Goal: Information Seeking & Learning: Compare options

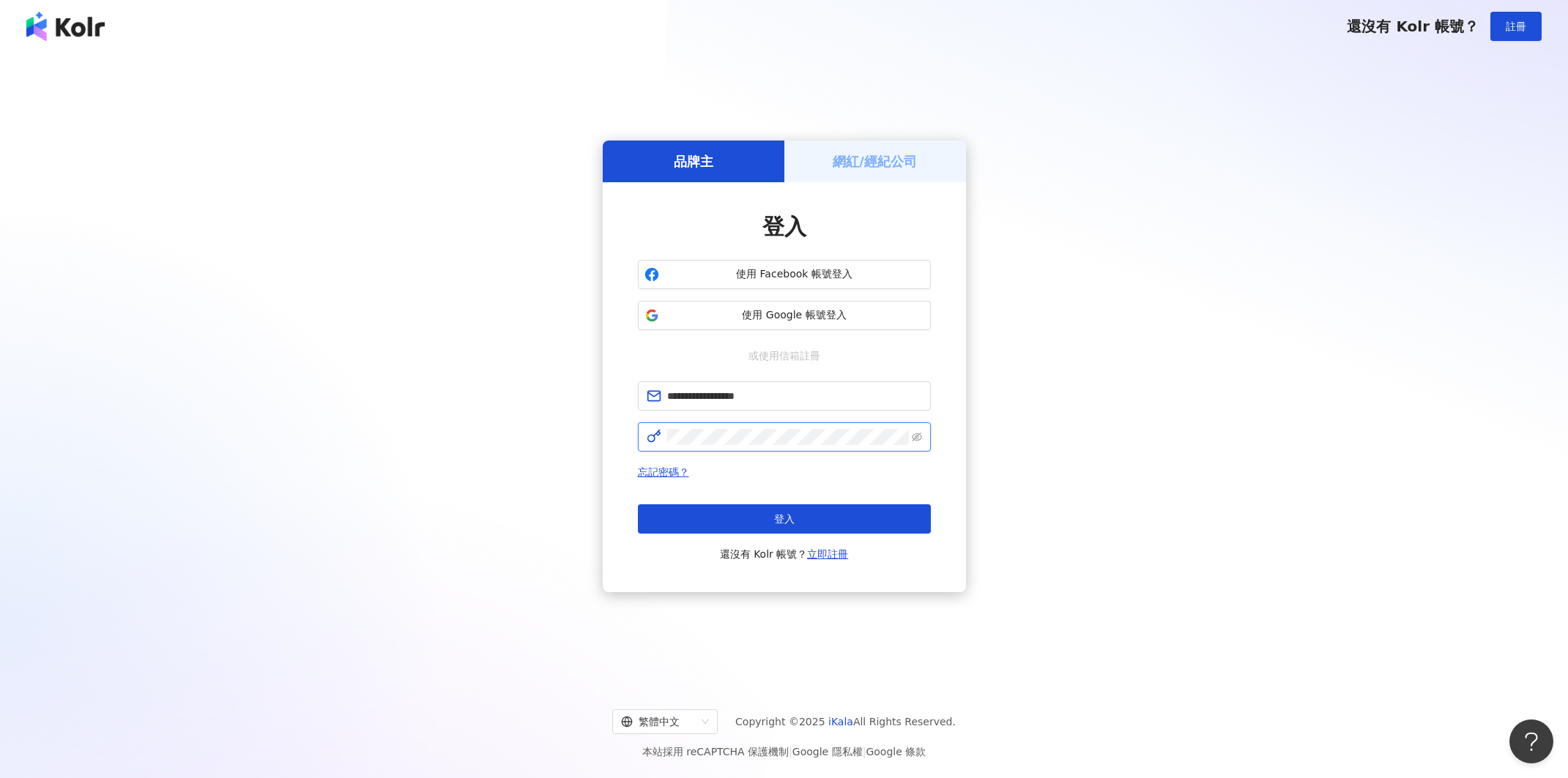
click at [783, 519] on button "登入" at bounding box center [784, 519] width 293 height 29
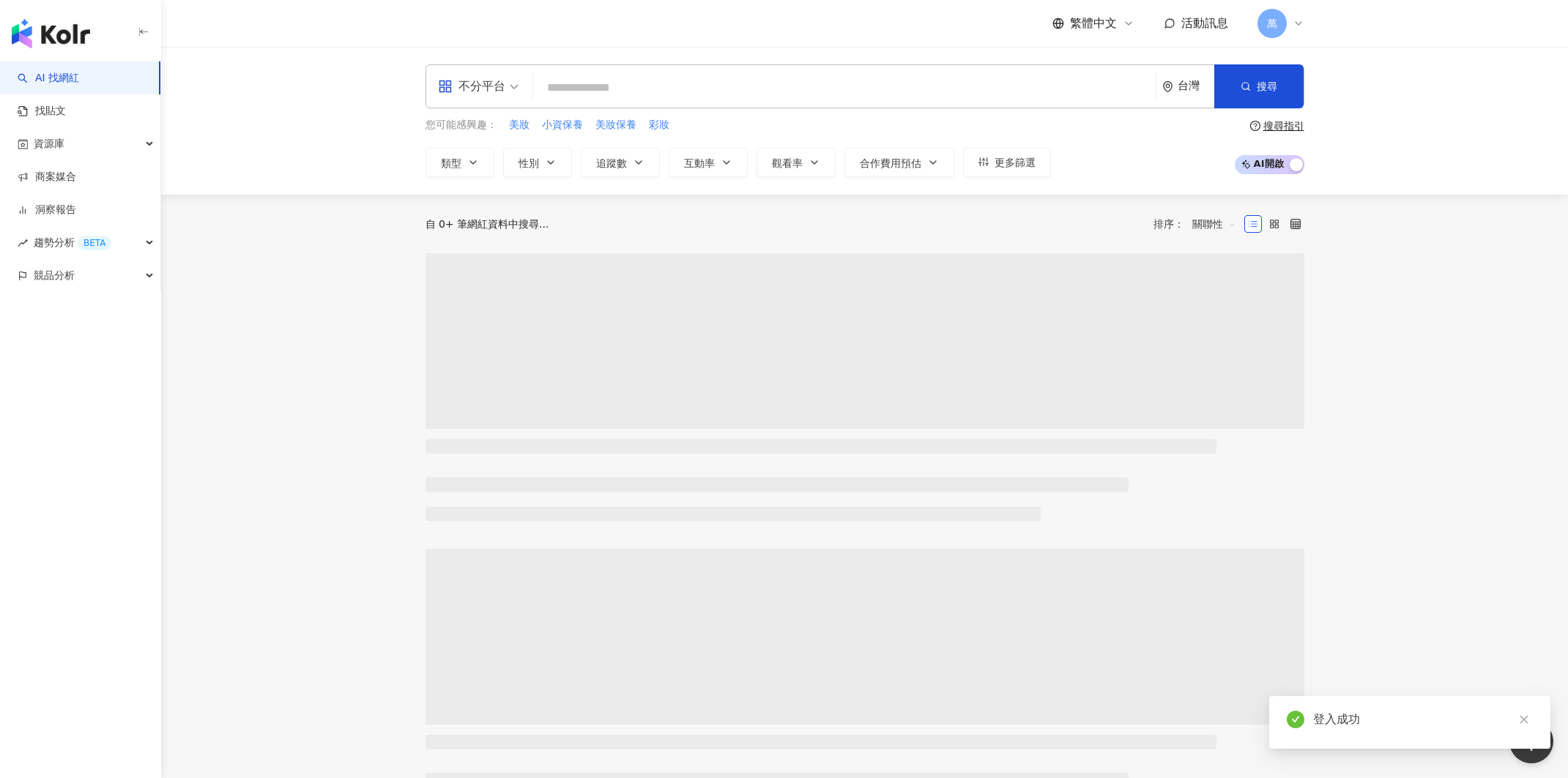
click at [1268, 21] on span "萬" at bounding box center [1272, 24] width 10 height 16
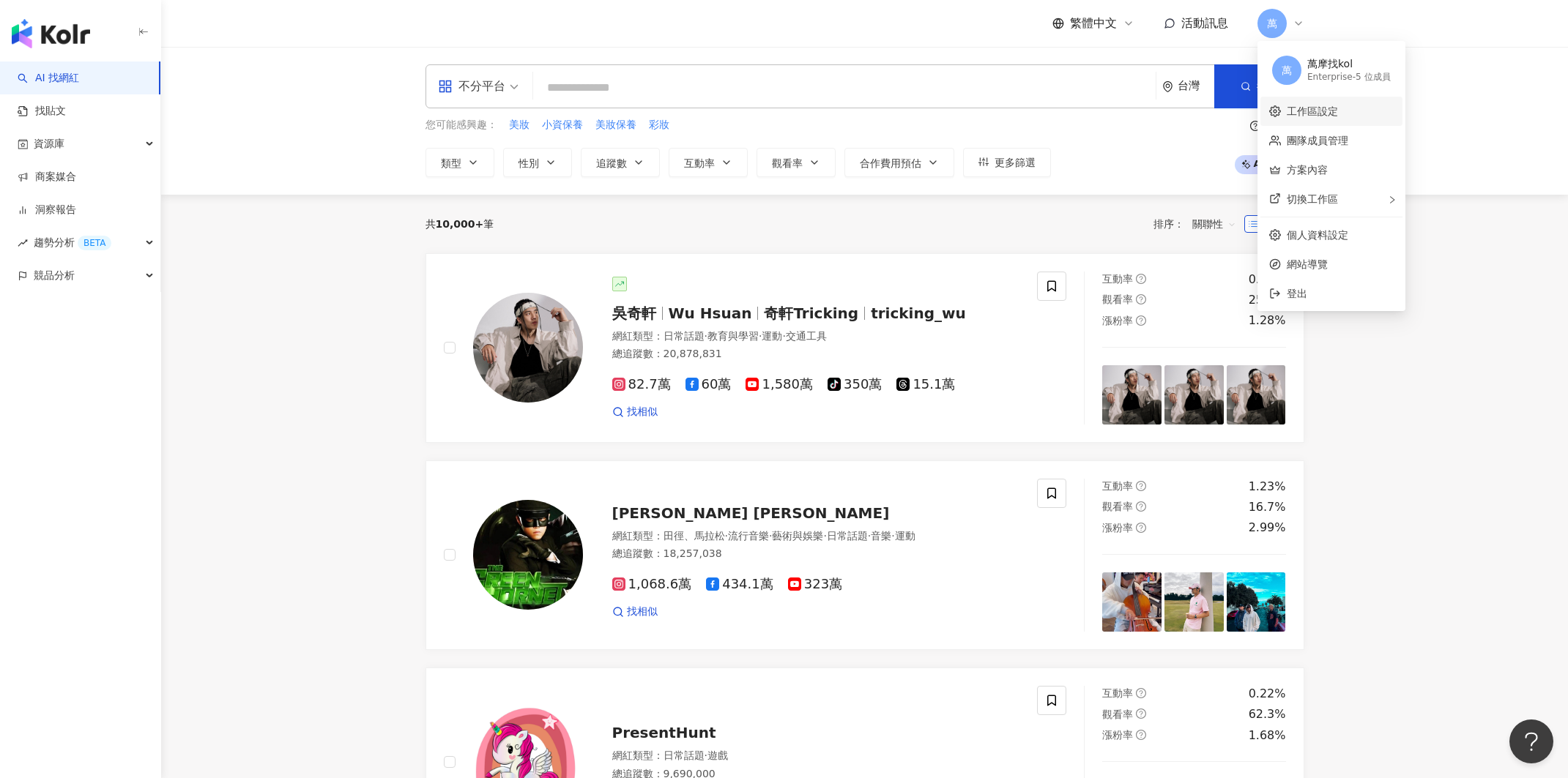
click at [1330, 111] on link "工作區設定" at bounding box center [1312, 111] width 51 height 12
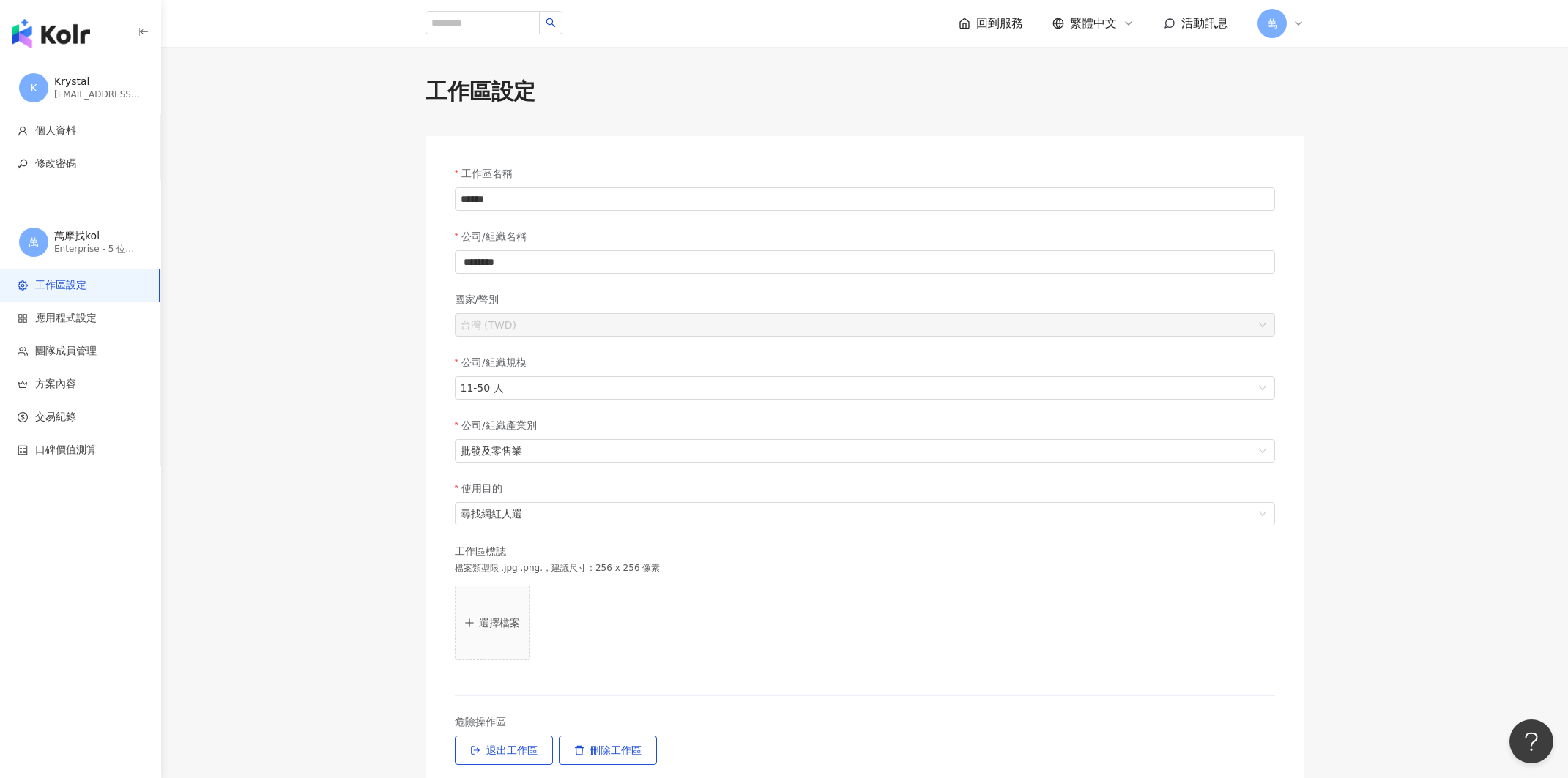
click at [1275, 26] on span "萬" at bounding box center [1272, 24] width 10 height 16
click at [1305, 134] on link "團隊成員管理" at bounding box center [1317, 140] width 61 height 12
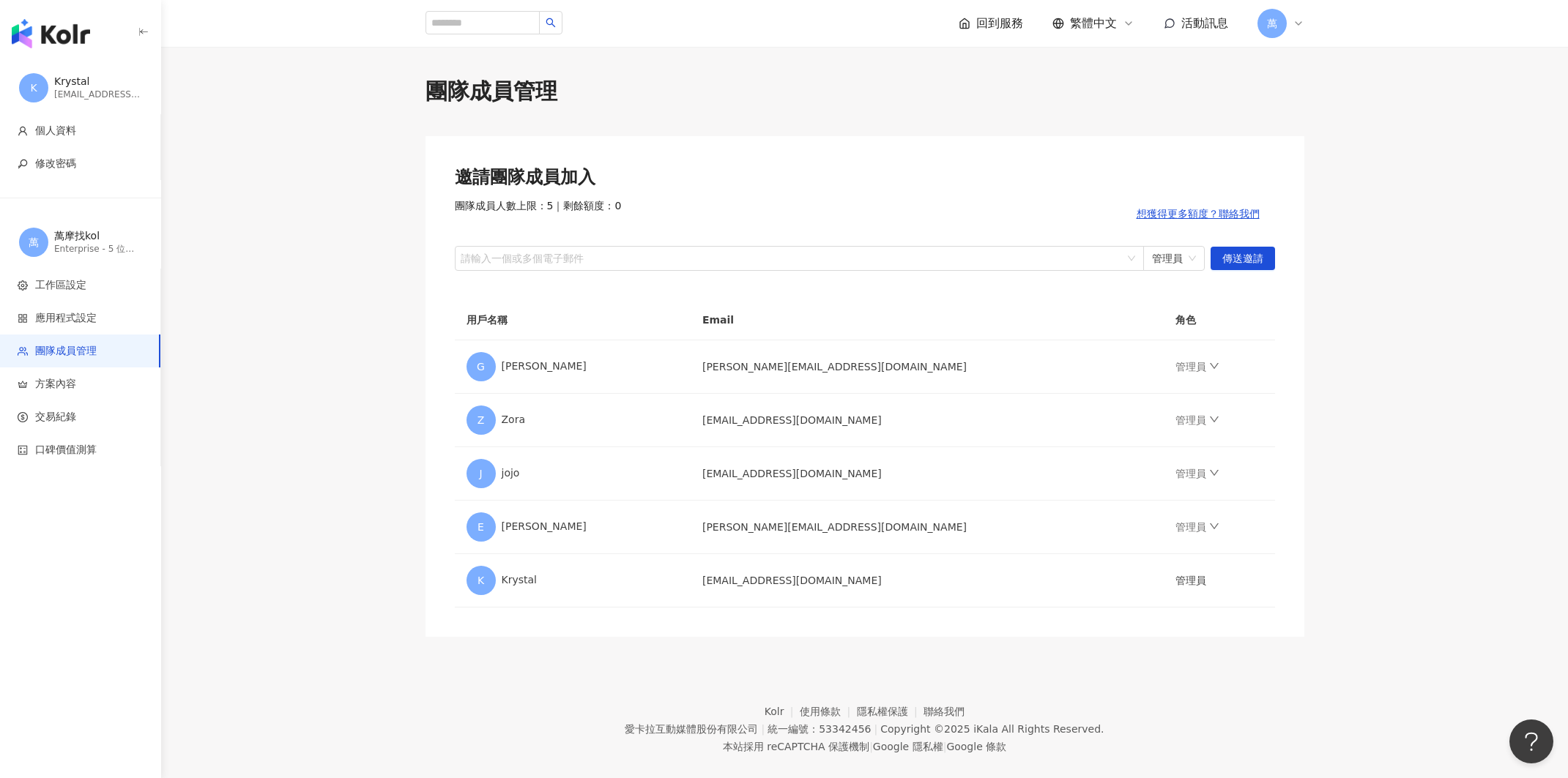
click at [27, 17] on div "button" at bounding box center [80, 31] width 161 height 61
click at [31, 21] on img "button" at bounding box center [51, 33] width 79 height 29
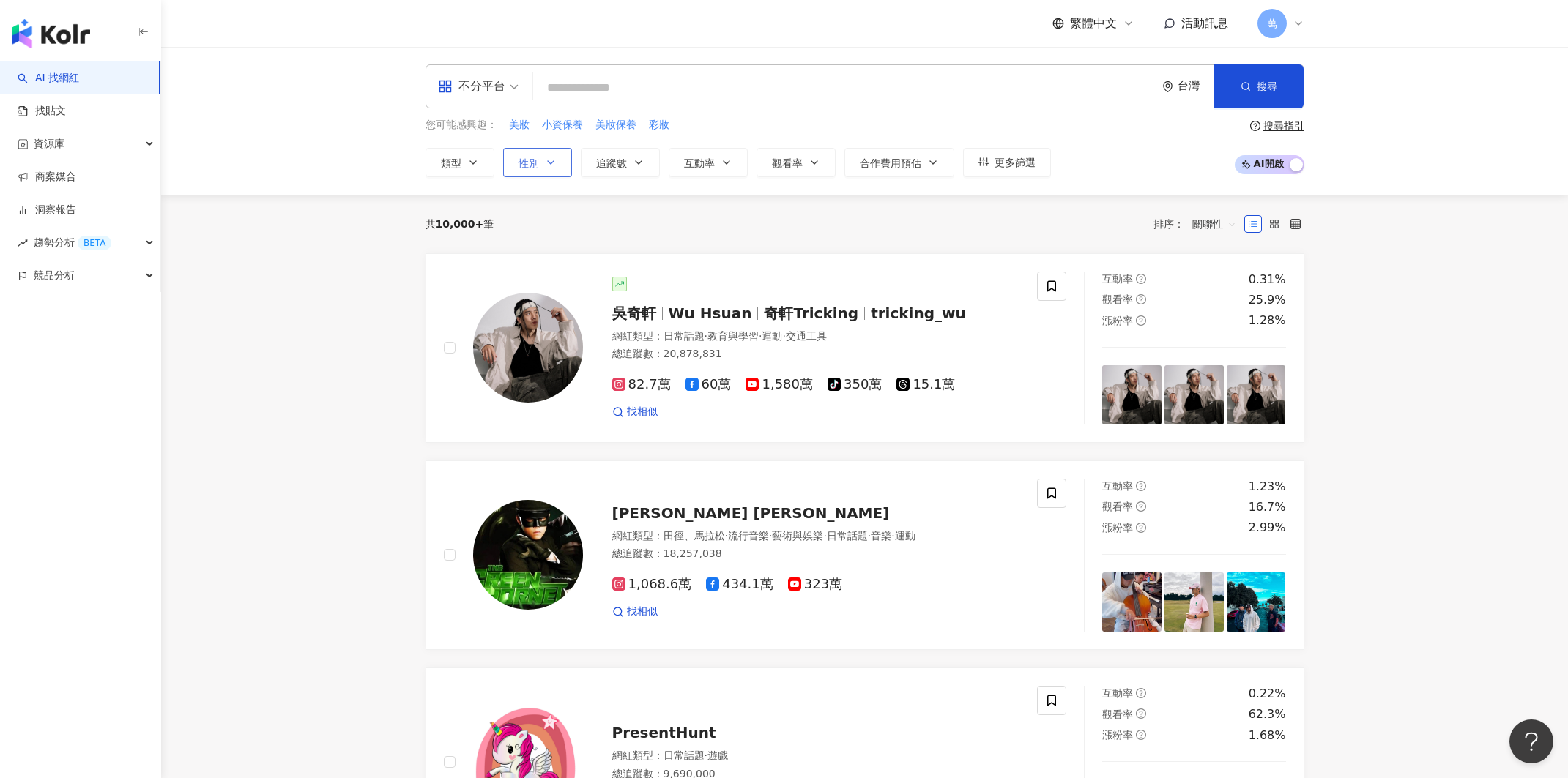
click at [536, 175] on button "性別" at bounding box center [538, 162] width 69 height 29
click at [541, 252] on span "女" at bounding box center [539, 248] width 22 height 16
click at [635, 165] on icon "button" at bounding box center [639, 162] width 12 height 12
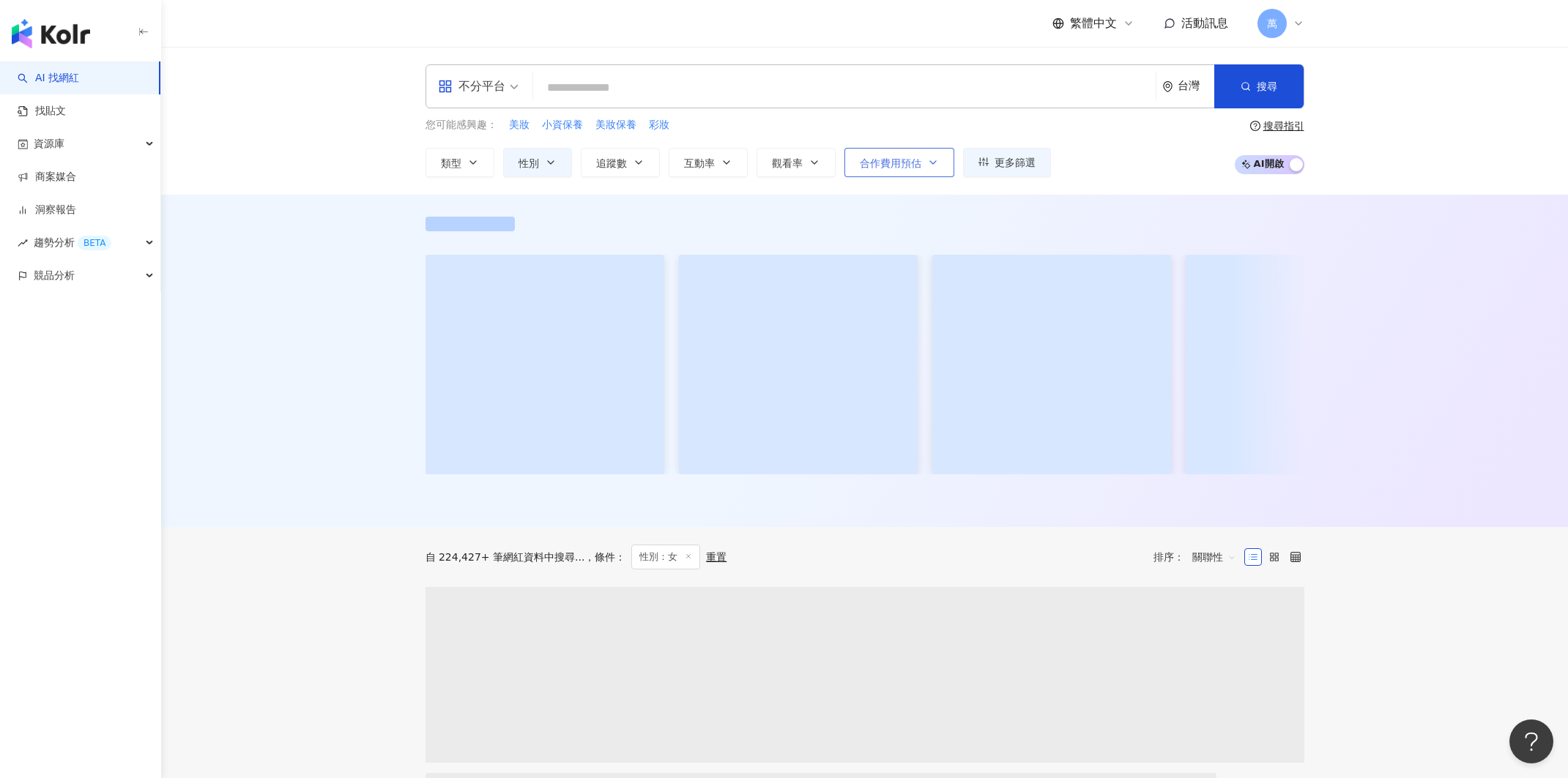
click at [876, 160] on span "合作費用預估" at bounding box center [890, 163] width 61 height 12
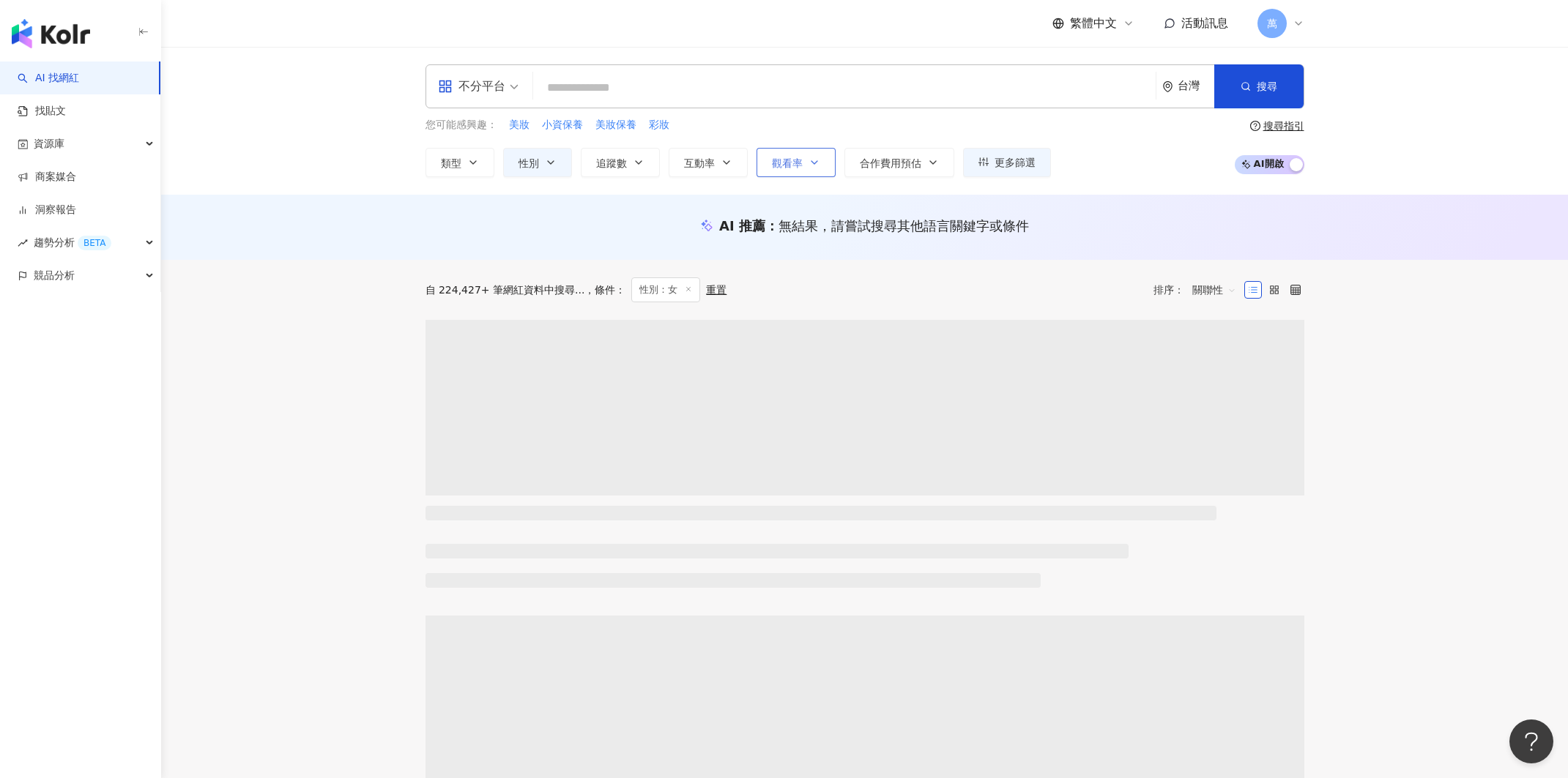
click at [756, 151] on button "觀看率" at bounding box center [796, 162] width 79 height 29
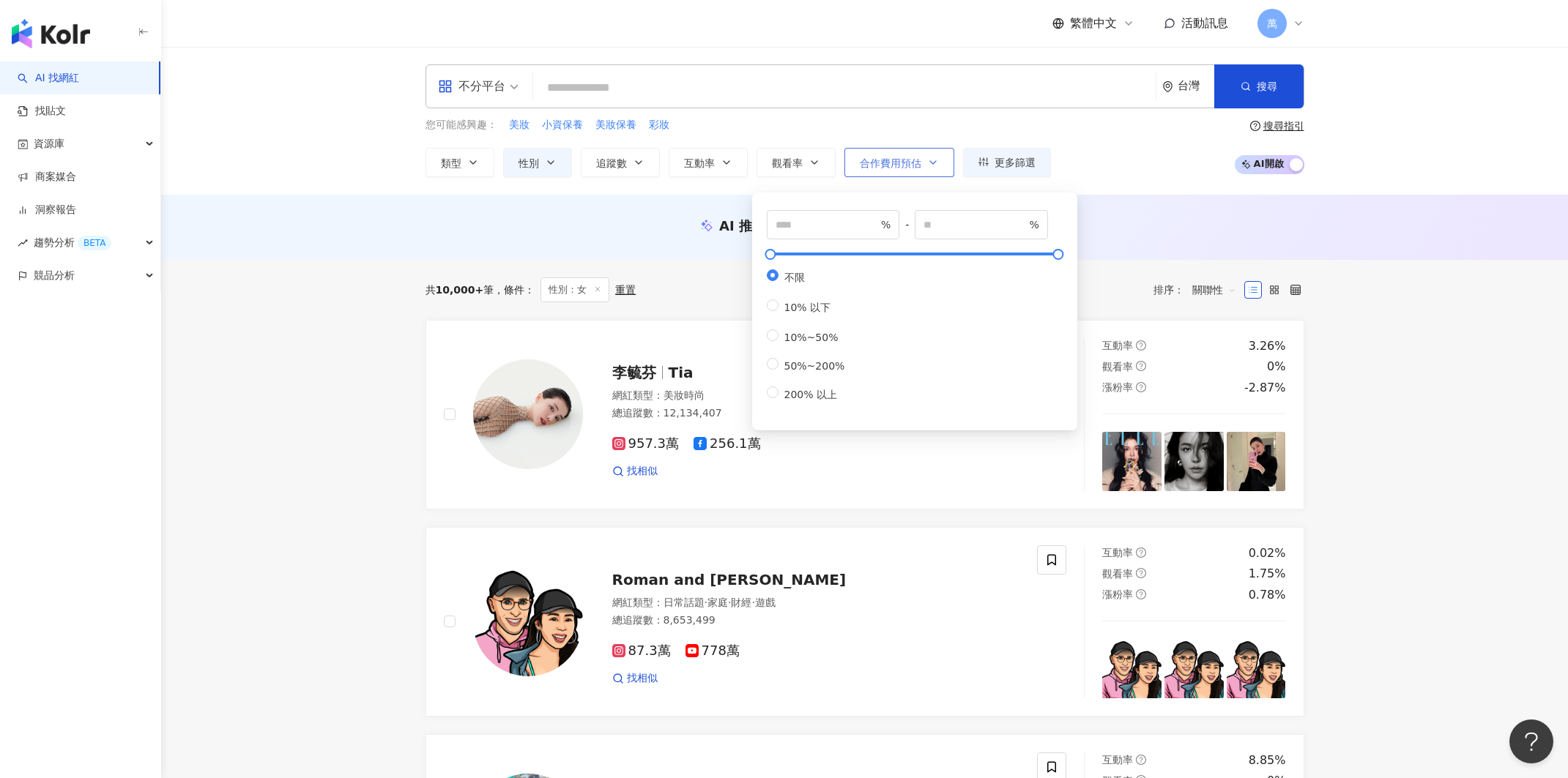
click at [917, 163] on button "合作費用預估" at bounding box center [900, 162] width 110 height 29
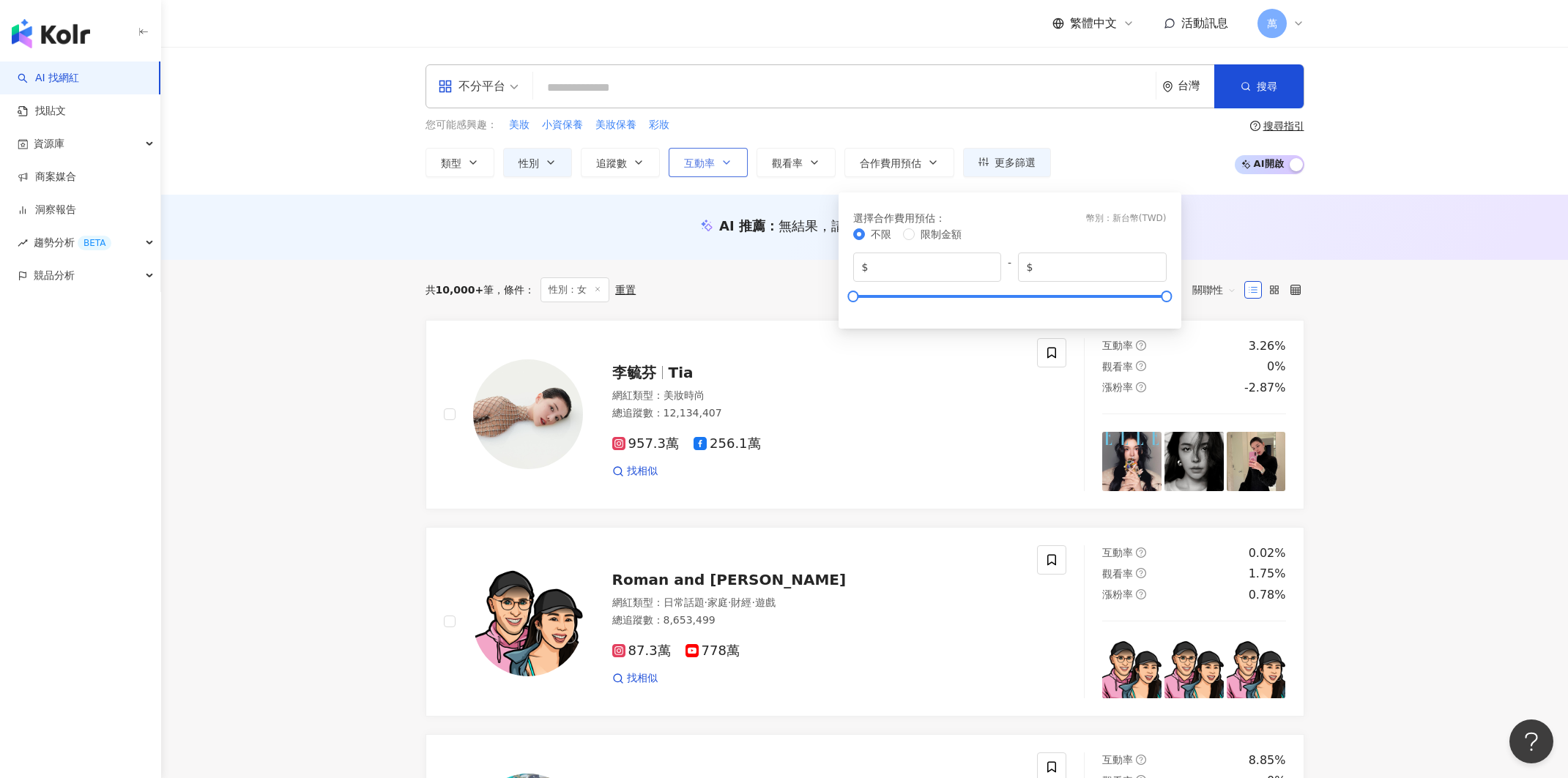
click at [738, 167] on button "互動率" at bounding box center [708, 162] width 79 height 29
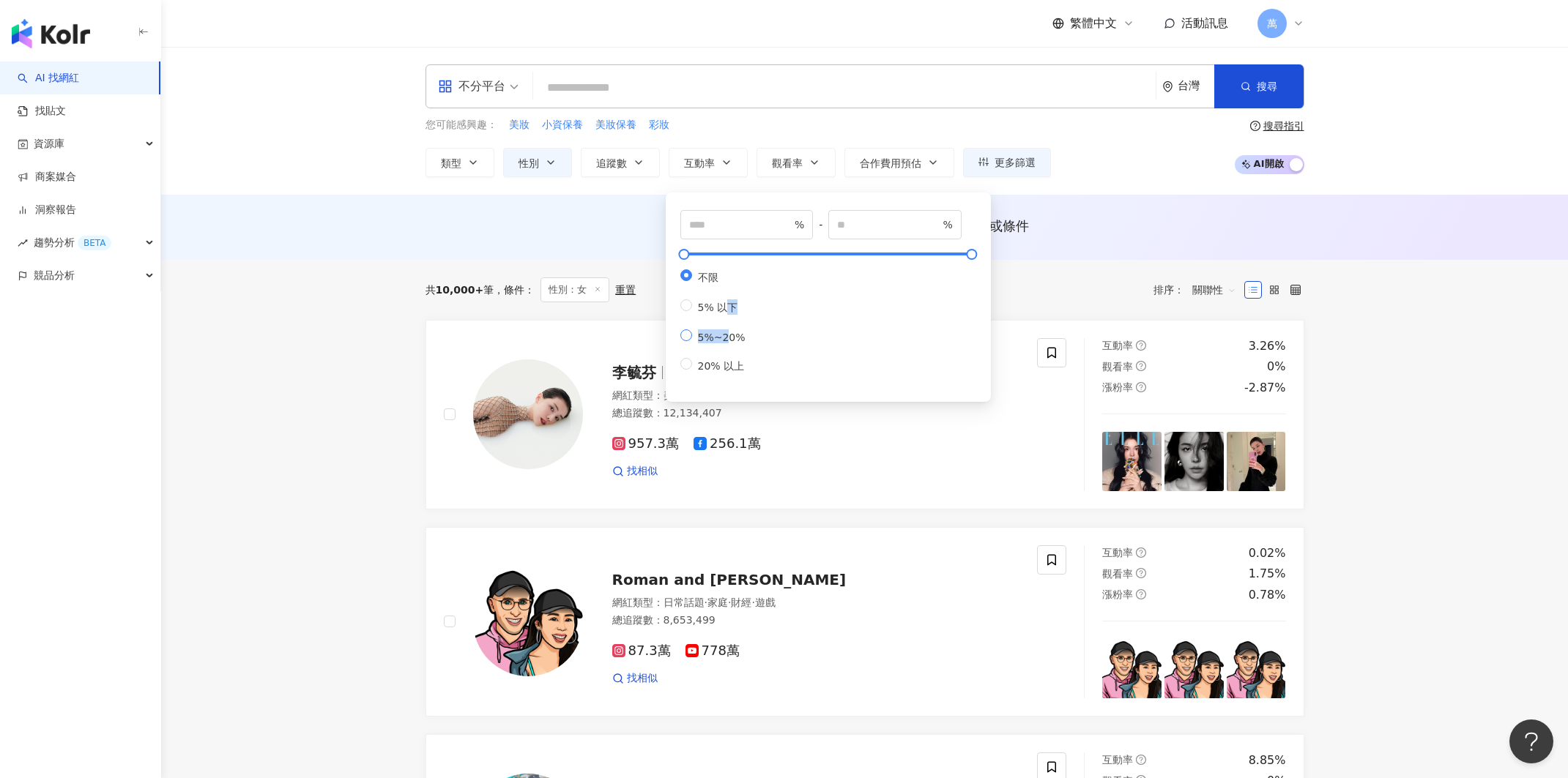
drag, startPoint x: 727, startPoint y: 303, endPoint x: 723, endPoint y: 328, distance: 25.3
click at [723, 328] on div "不限 5% 以下 5%~20% 20% 以上" at bounding box center [719, 321] width 77 height 104
click at [720, 335] on span "5%~20%" at bounding box center [721, 337] width 59 height 12
type input "*"
type input "**"
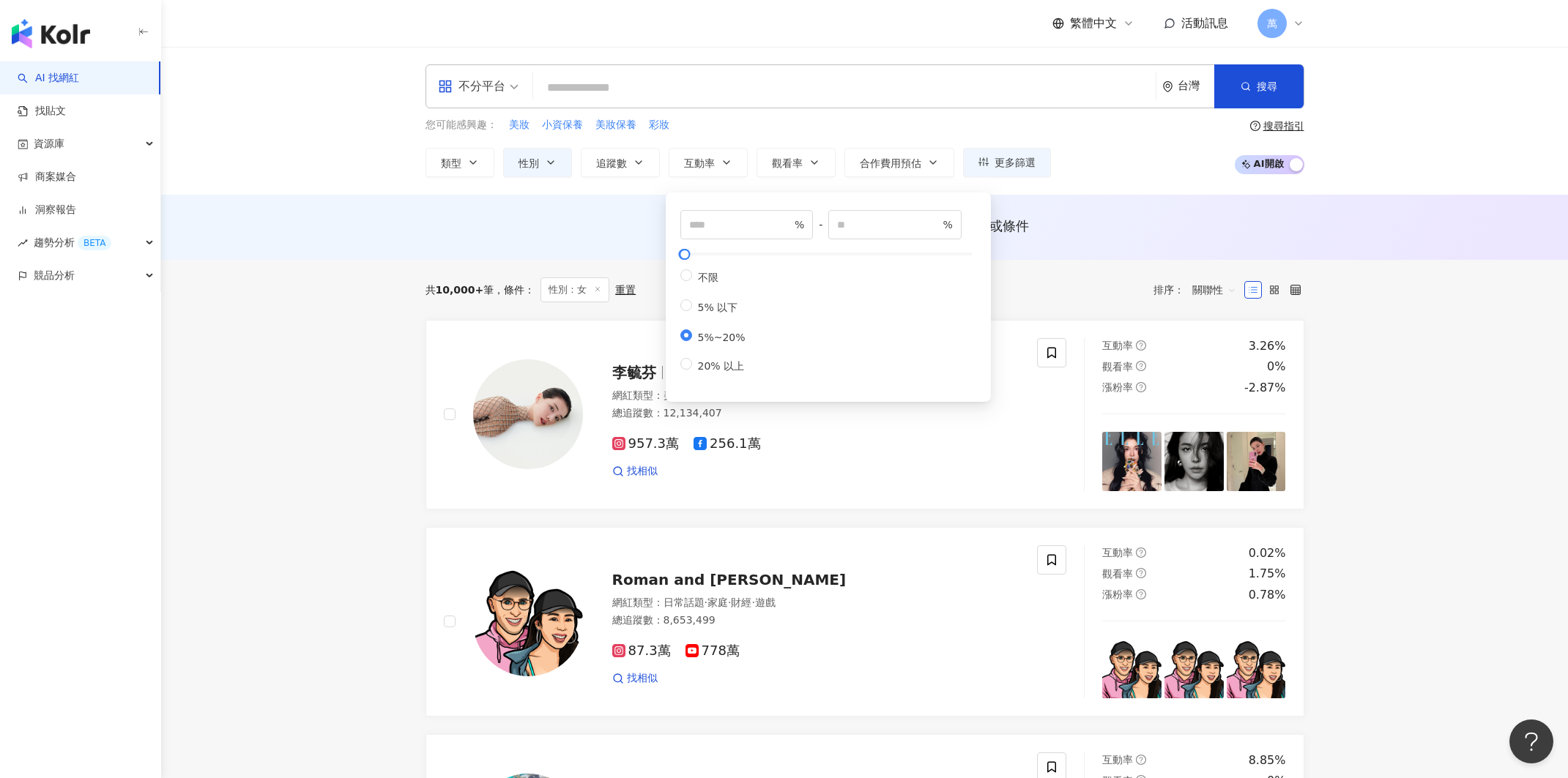
click at [1011, 291] on div "共 10,000+ 筆 條件 ： 性別：女 重置 排序： 關聯性" at bounding box center [864, 290] width 878 height 25
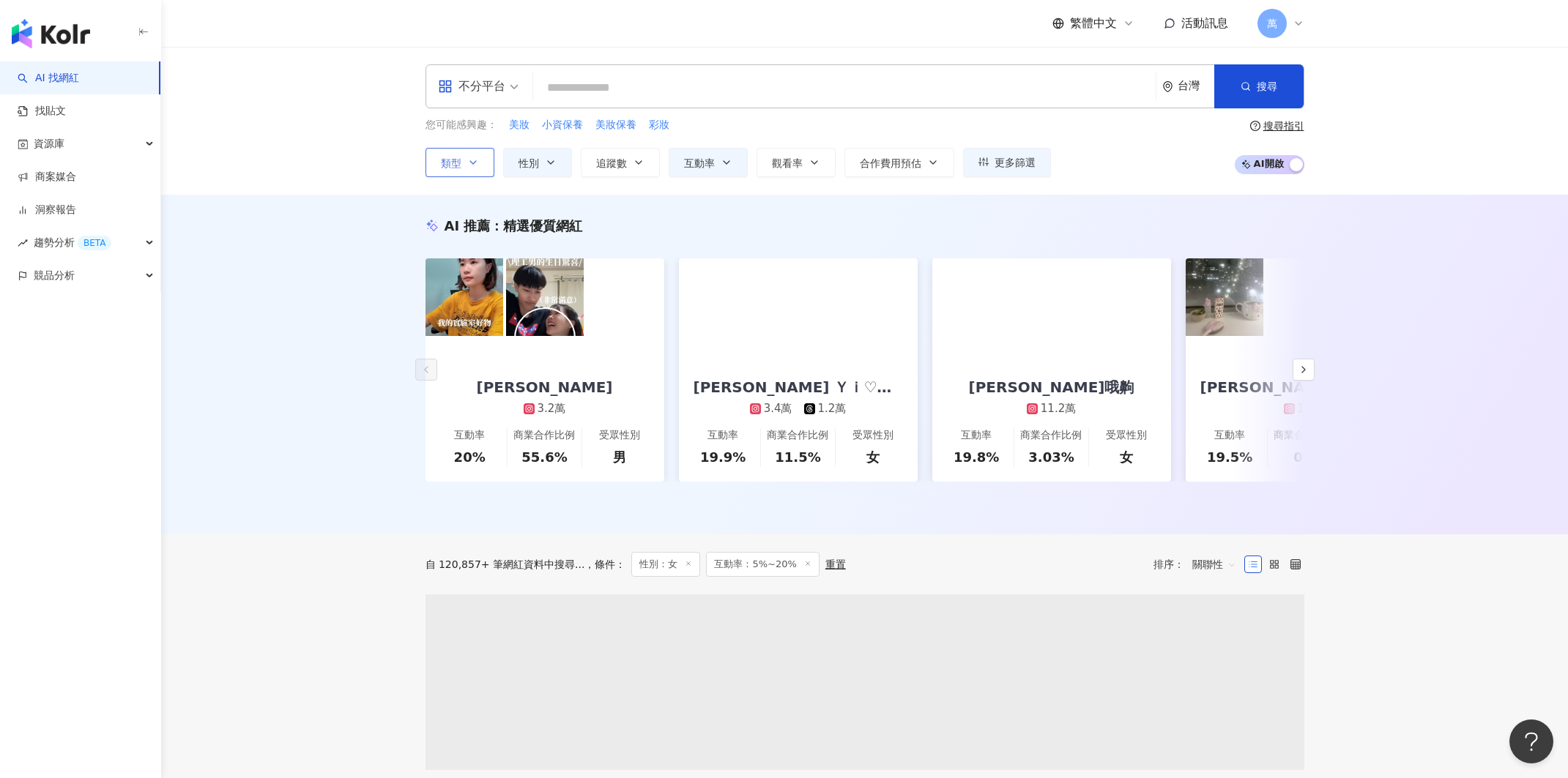
click at [452, 162] on span "類型" at bounding box center [451, 163] width 20 height 12
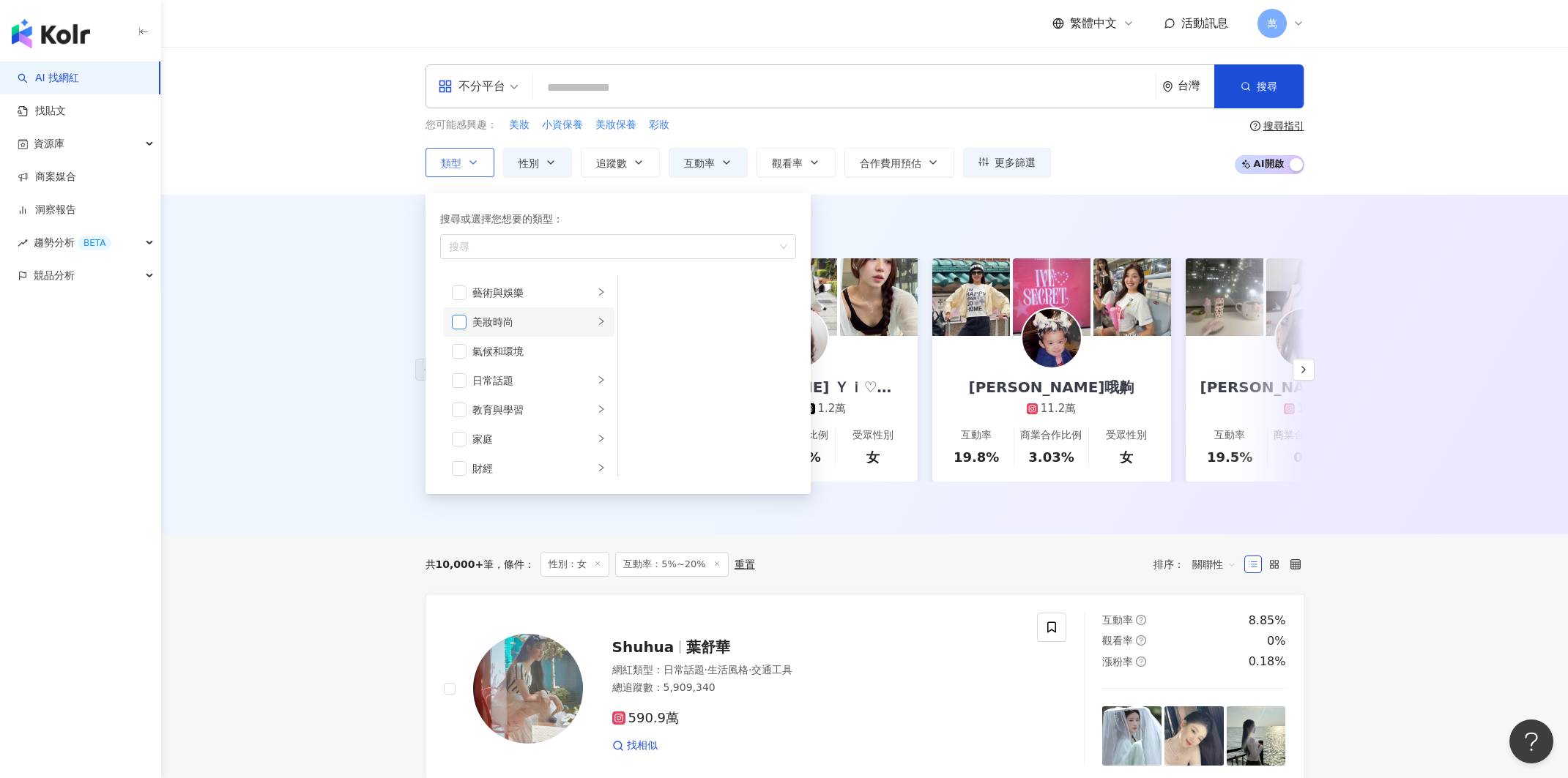
click at [458, 319] on span "button" at bounding box center [459, 321] width 15 height 15
click at [463, 385] on li "日常話題" at bounding box center [528, 377] width 171 height 29
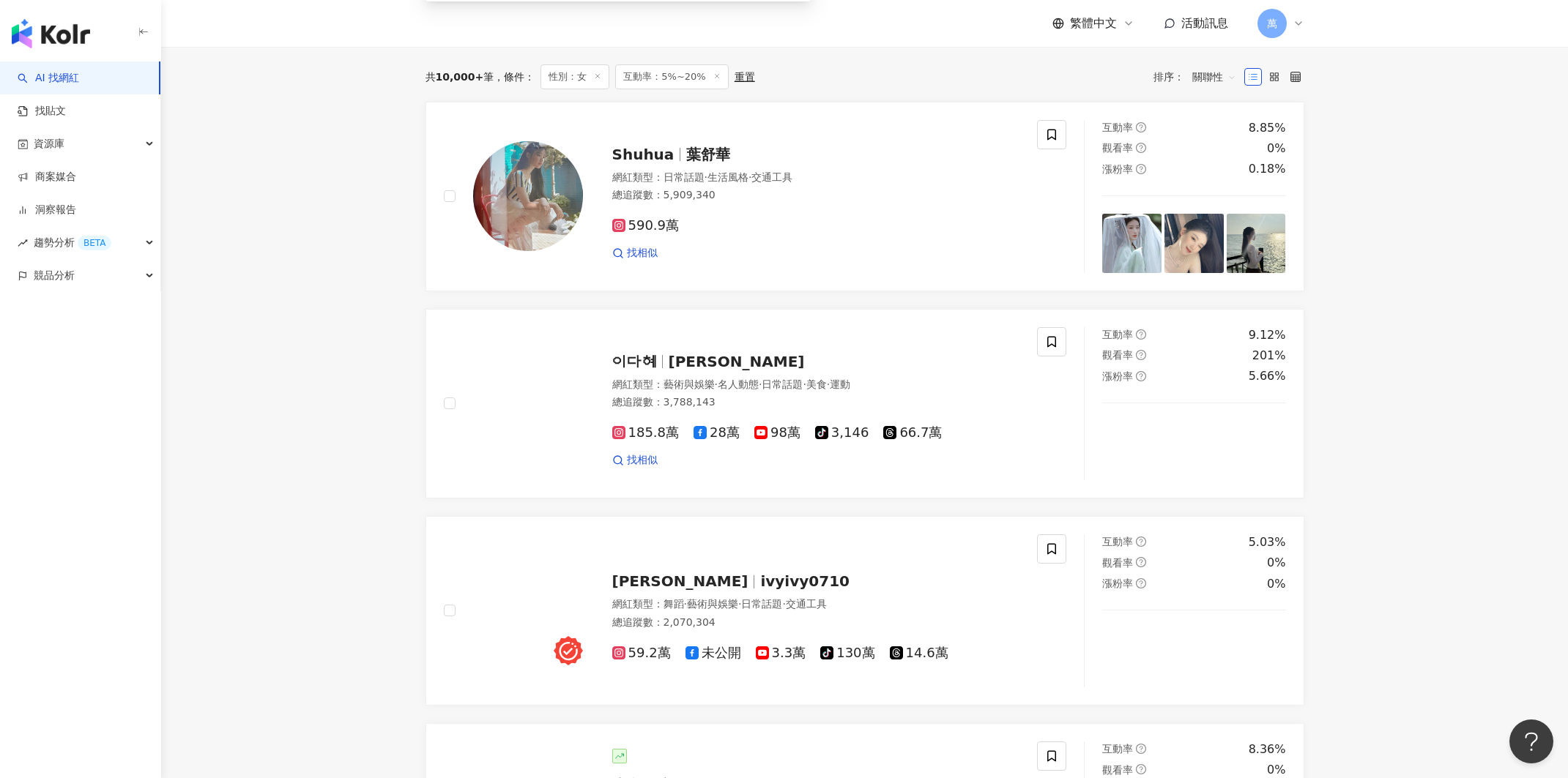
scroll to position [761, 0]
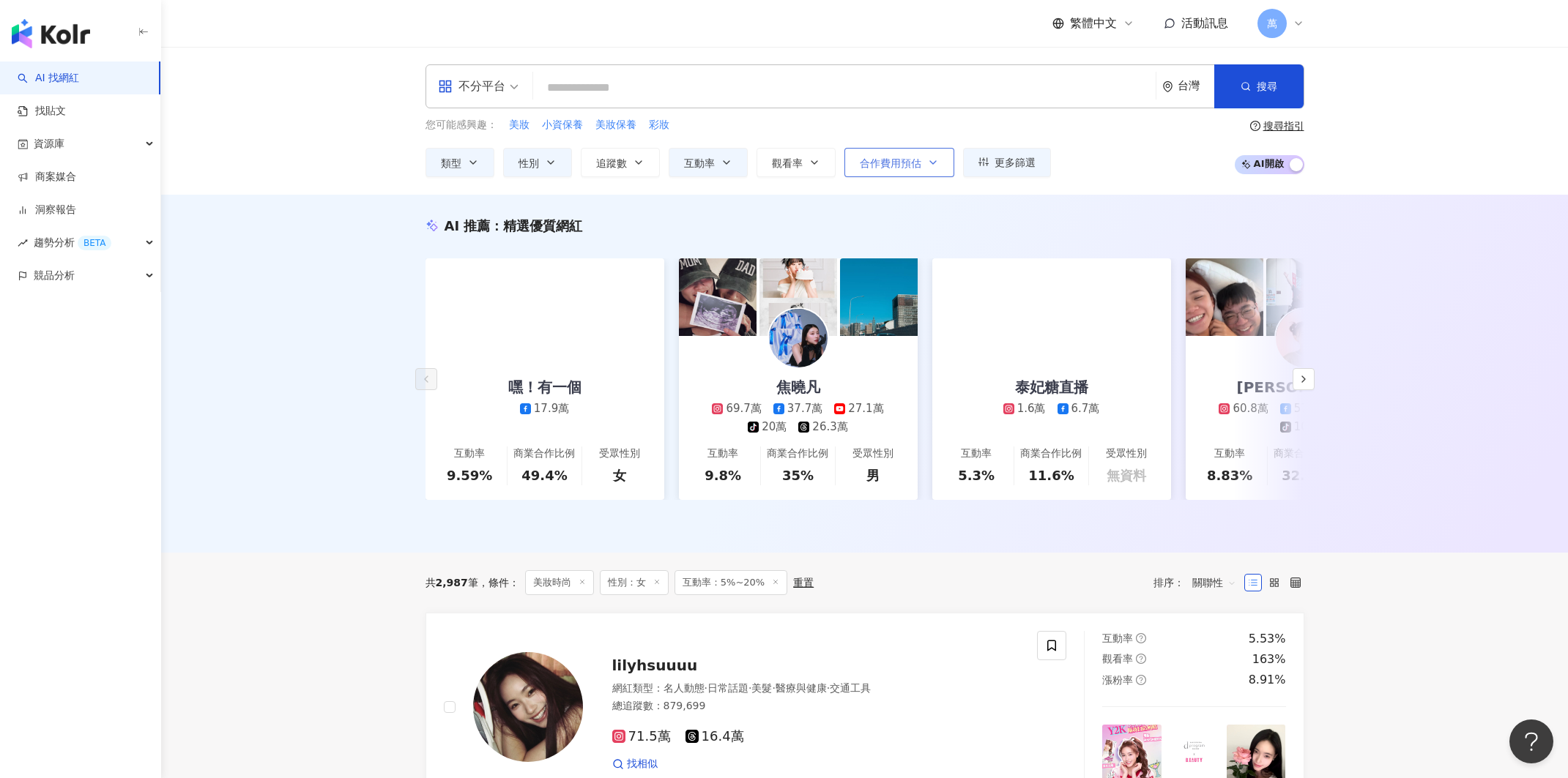
click at [883, 157] on span "合作費用預估" at bounding box center [890, 163] width 61 height 12
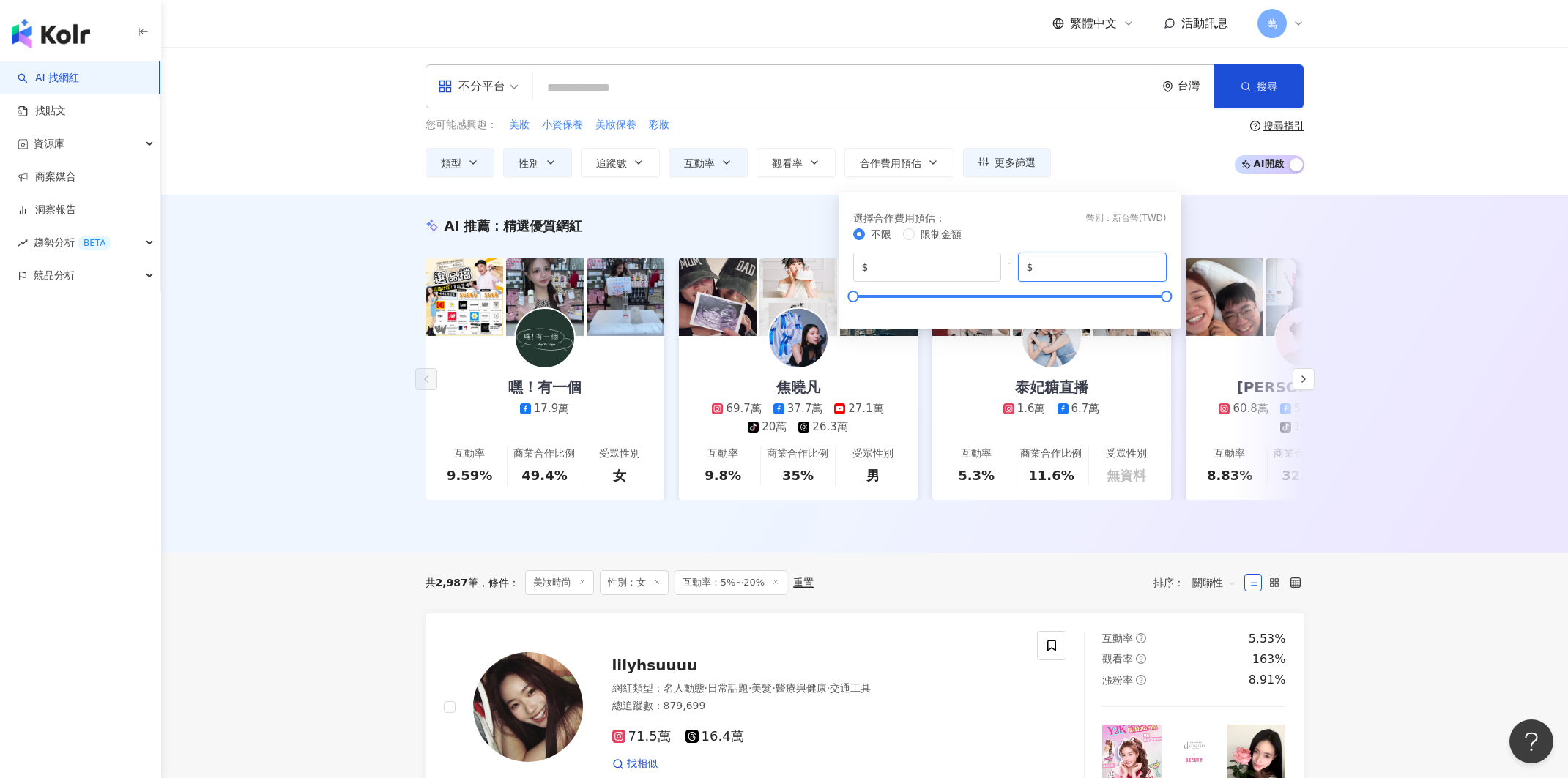
drag, startPoint x: 1085, startPoint y: 265, endPoint x: 1021, endPoint y: 259, distance: 64.3
click at [1021, 259] on span "$ *******" at bounding box center [1091, 266] width 149 height 29
type input "******"
click at [1025, 192] on div "選擇合作費用預估 ： 幣別 ： 新台幣 ( TWD ) 不限 限制金額 $ * - $ ******" at bounding box center [1010, 257] width 343 height 144
click at [1109, 141] on div "您可能感興趣： 美妝 小資保養 美妝保養 彩妝 類型 性別 追蹤數 互動率 觀看率 合作費用預估 更多篩選 不限 女 男 其他 * - ******* 不限 …" at bounding box center [864, 147] width 878 height 60
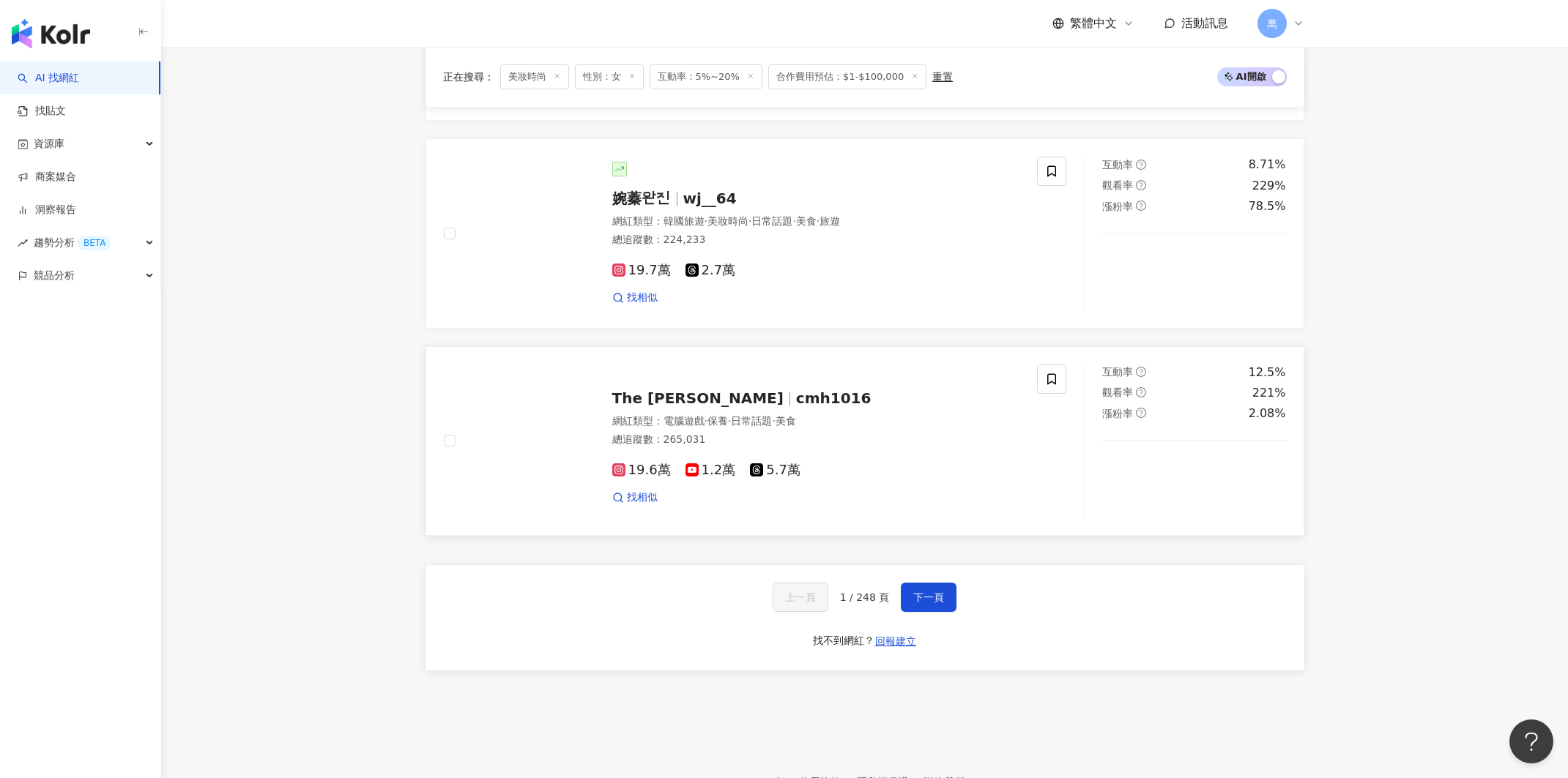
scroll to position [2495, 0]
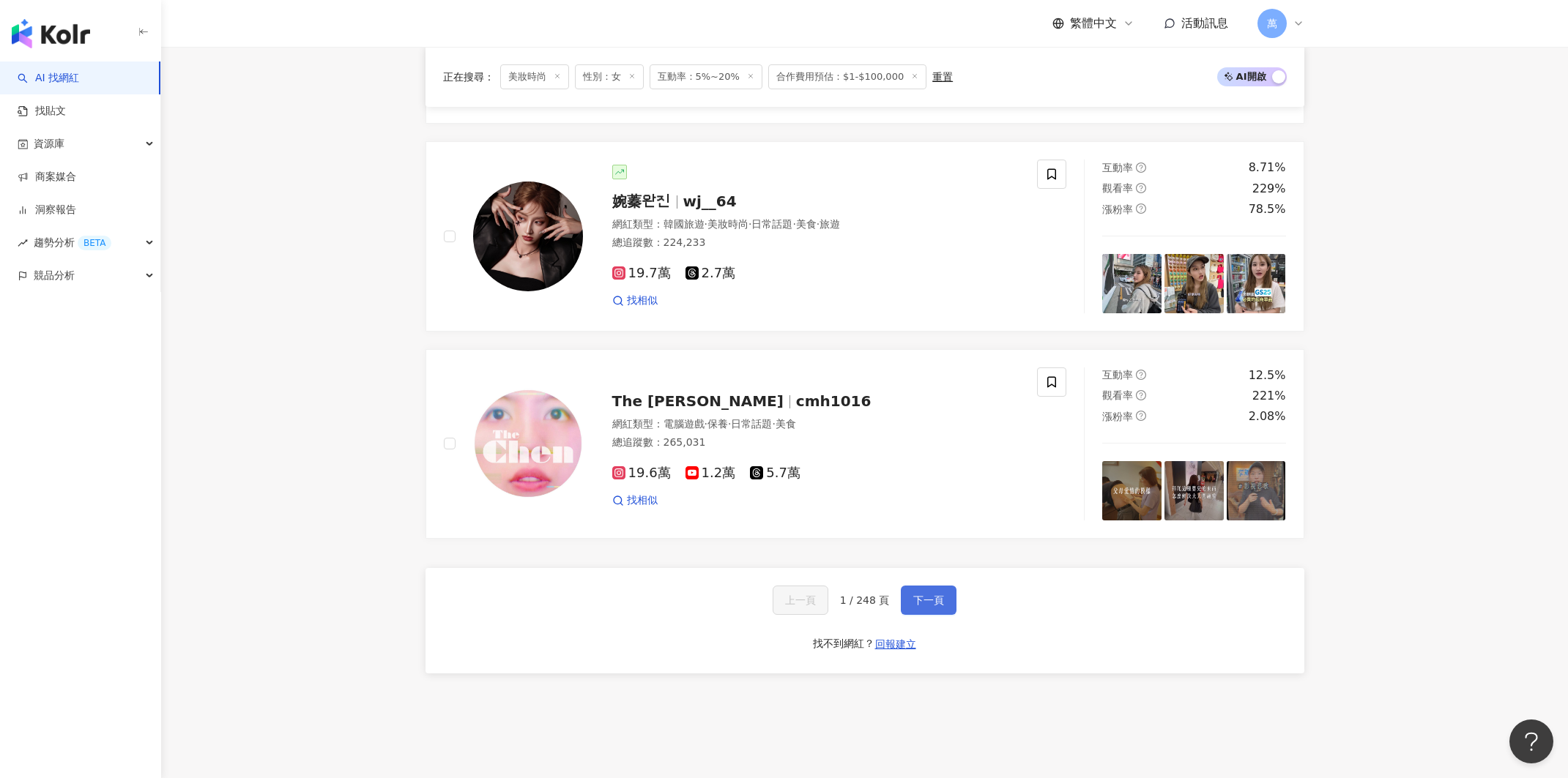
click at [912, 611] on button "下一頁" at bounding box center [928, 600] width 56 height 29
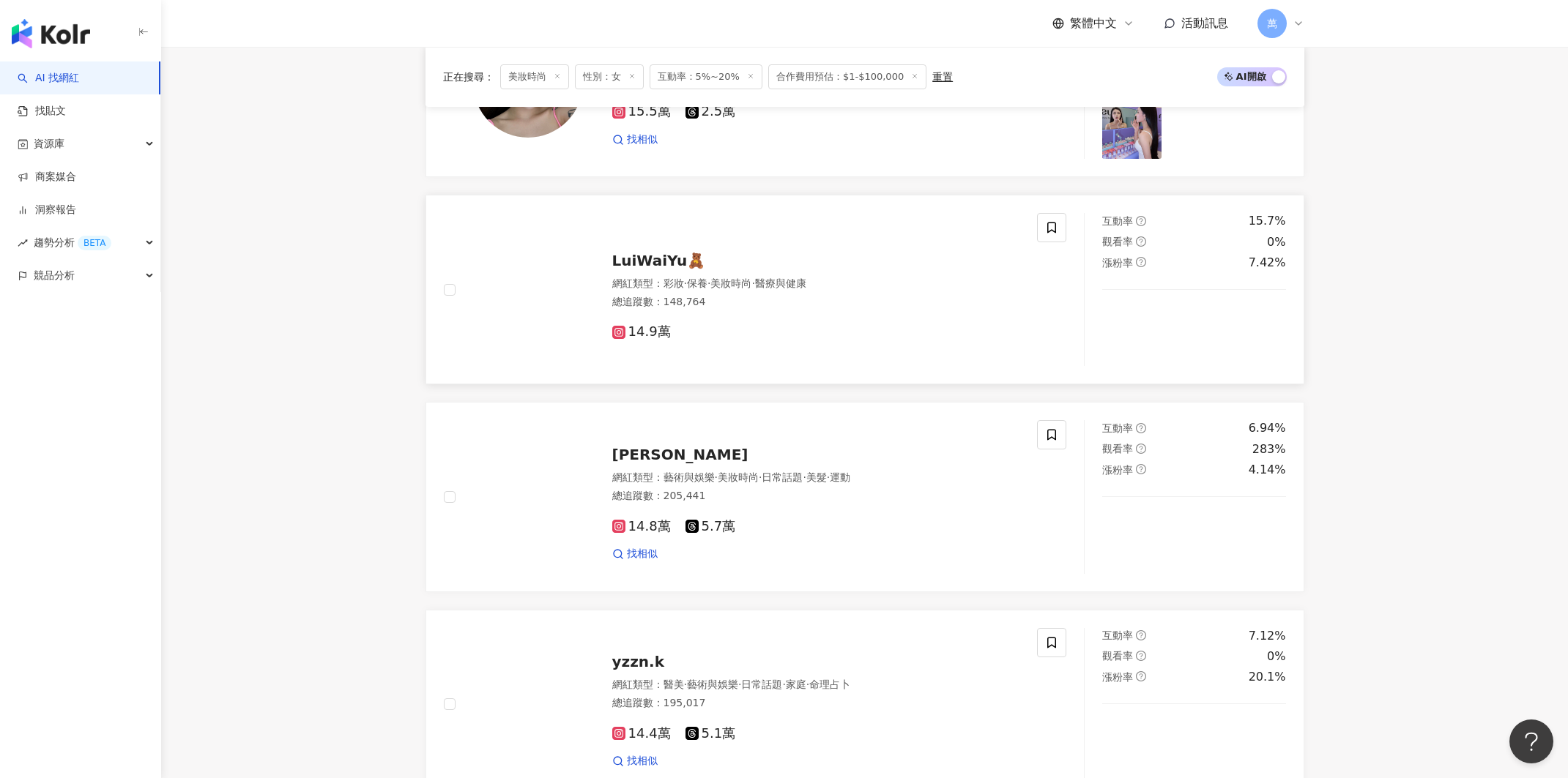
scroll to position [2468, 0]
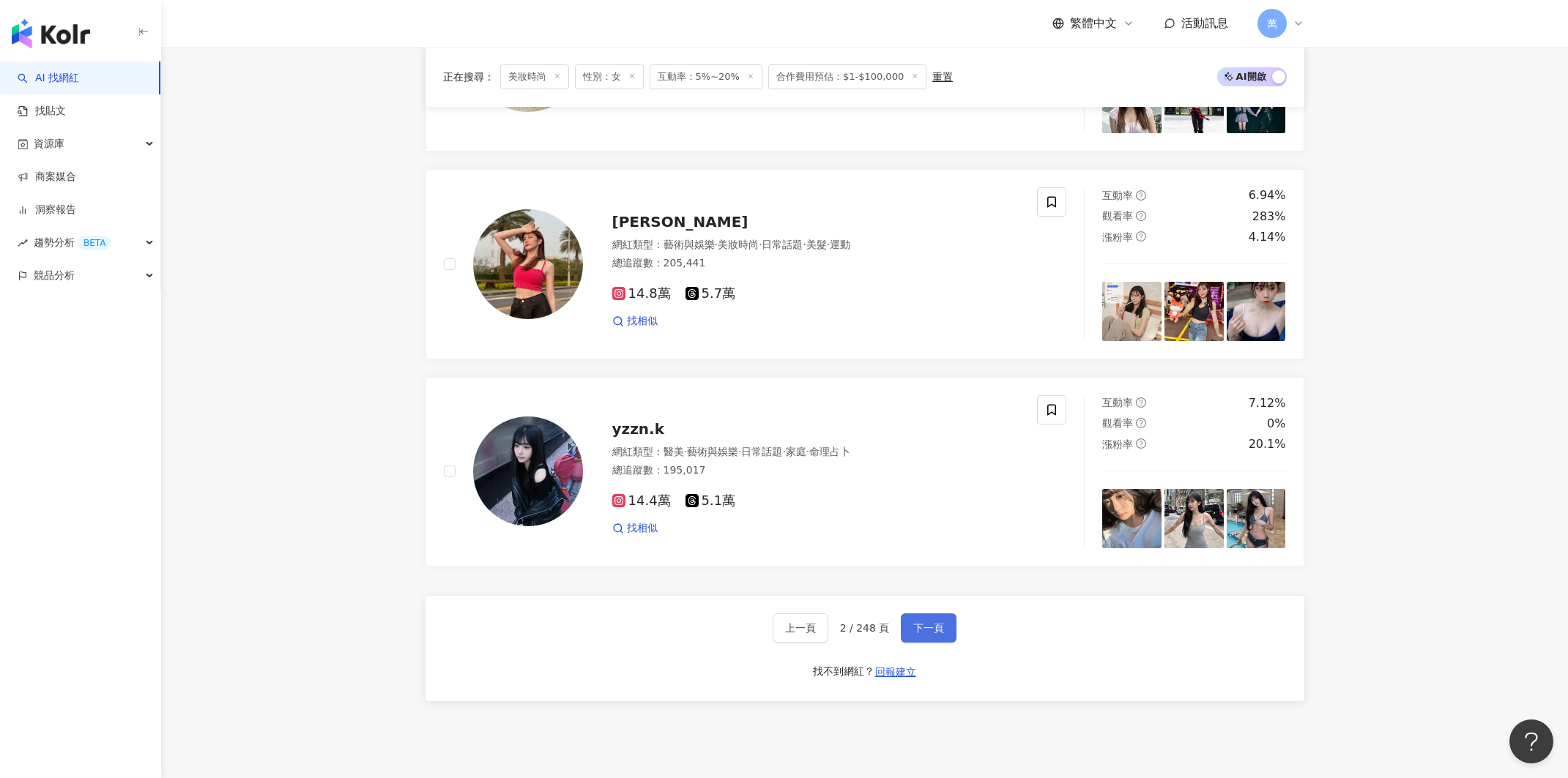
click at [921, 625] on span "下一頁" at bounding box center [928, 628] width 31 height 12
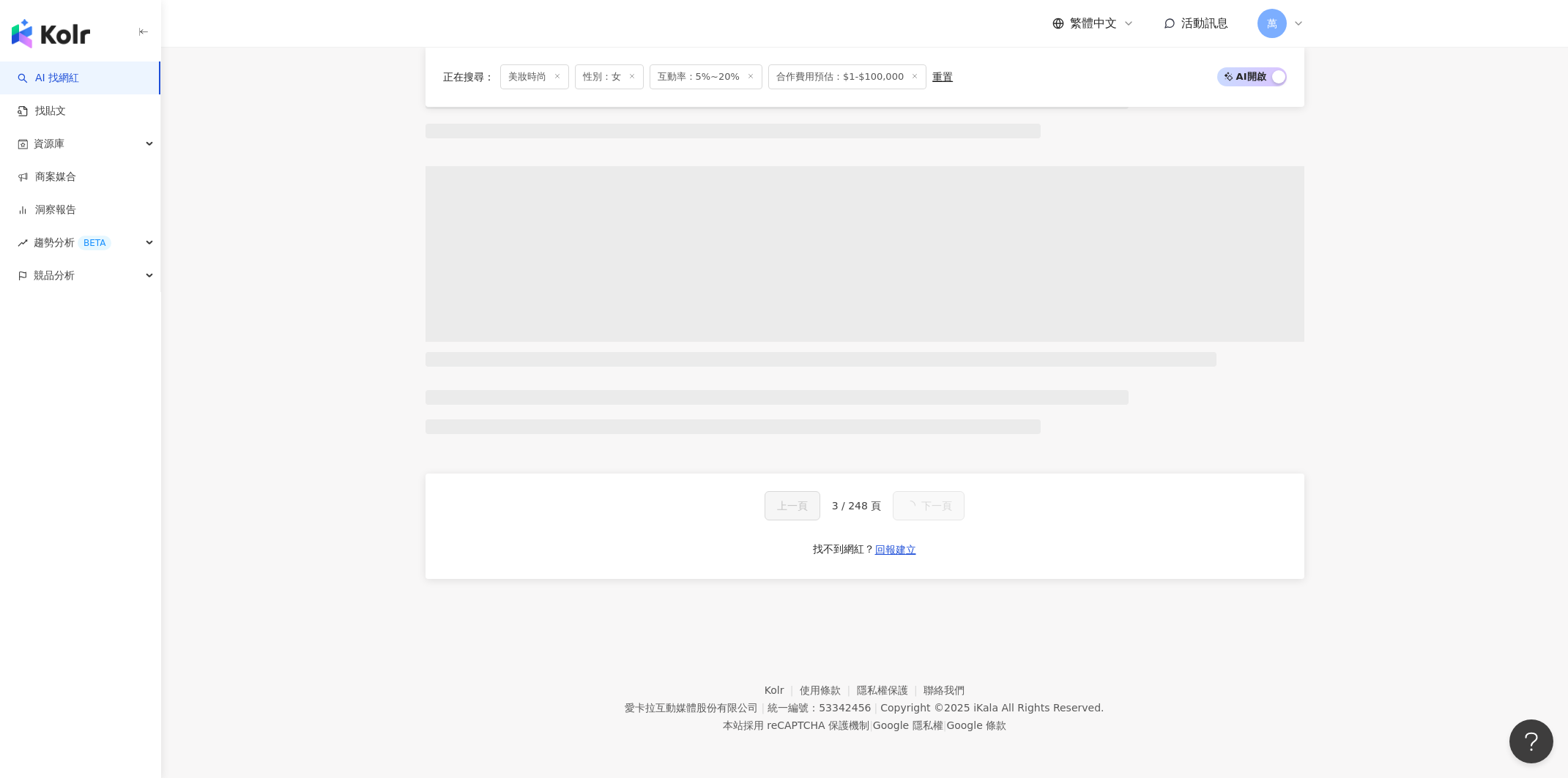
scroll to position [995, 0]
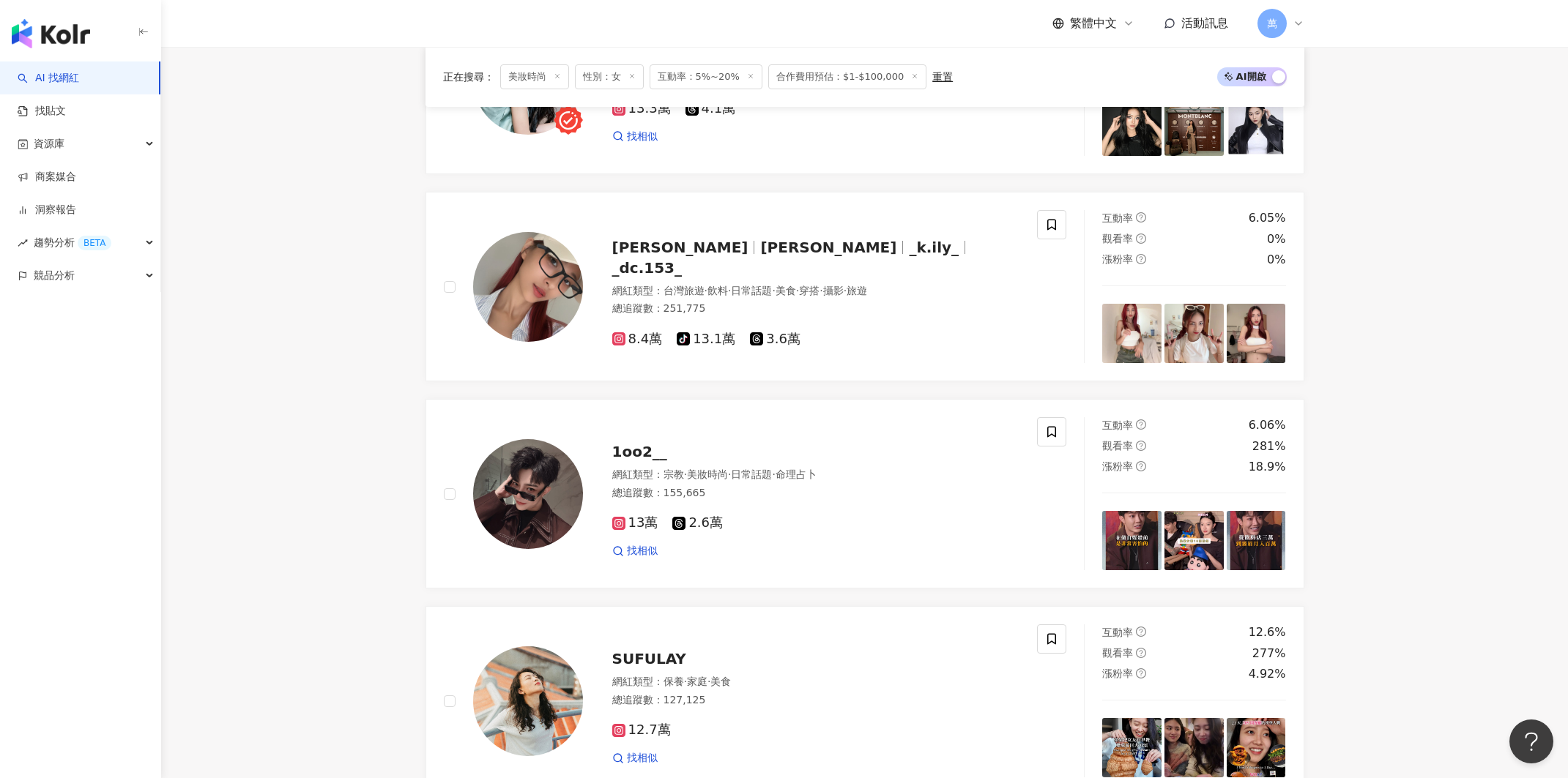
click at [536, 71] on span "美妝時尚" at bounding box center [535, 77] width 69 height 25
click at [548, 78] on span "美妝時尚" at bounding box center [535, 77] width 69 height 25
click at [555, 75] on icon at bounding box center [557, 75] width 7 height 7
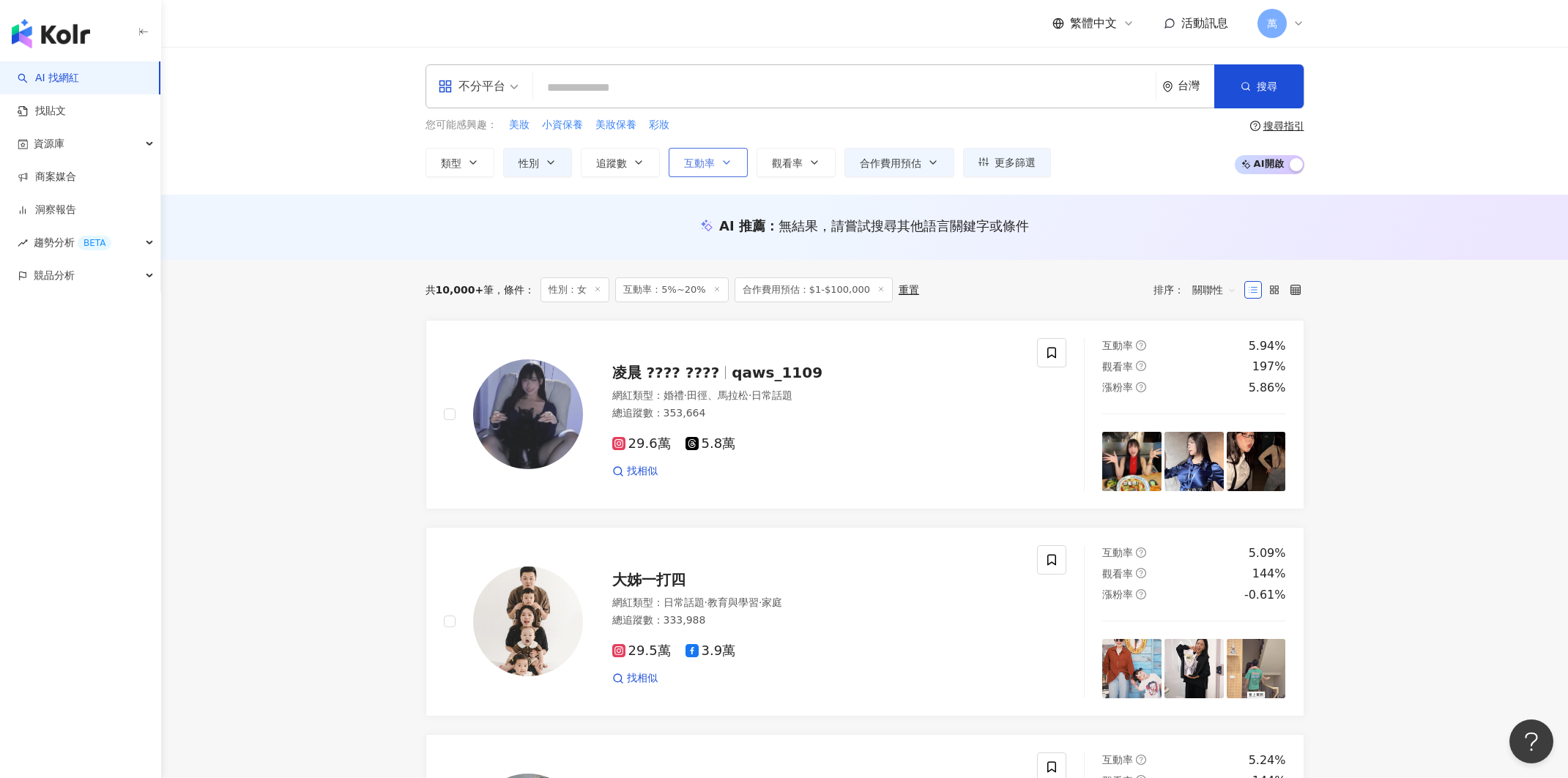
click at [709, 165] on span "互動率" at bounding box center [699, 163] width 31 height 12
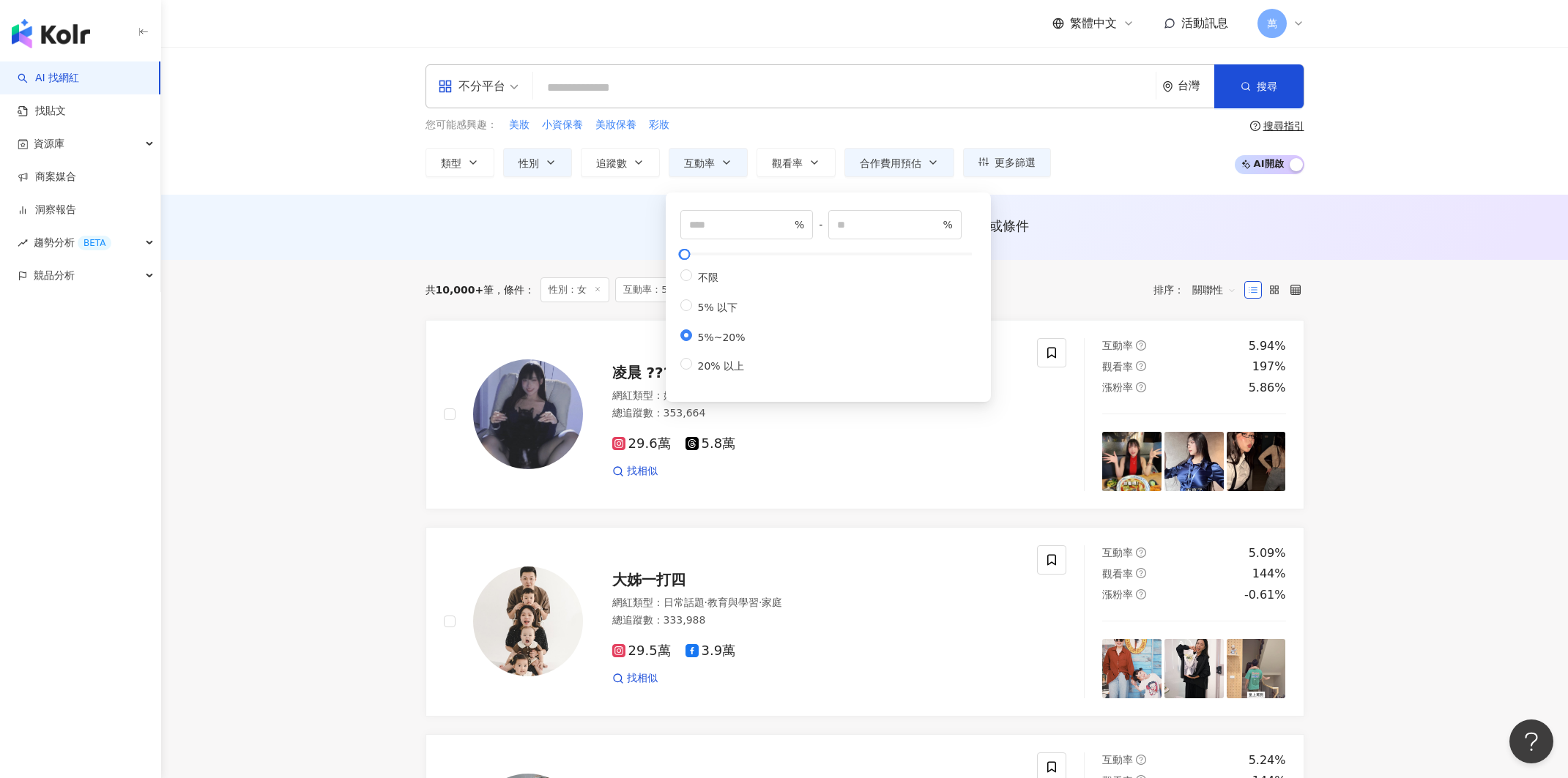
click at [587, 212] on div "AI 推薦 ： 無結果，請嘗試搜尋其他語言關鍵字或條件" at bounding box center [864, 227] width 1407 height 65
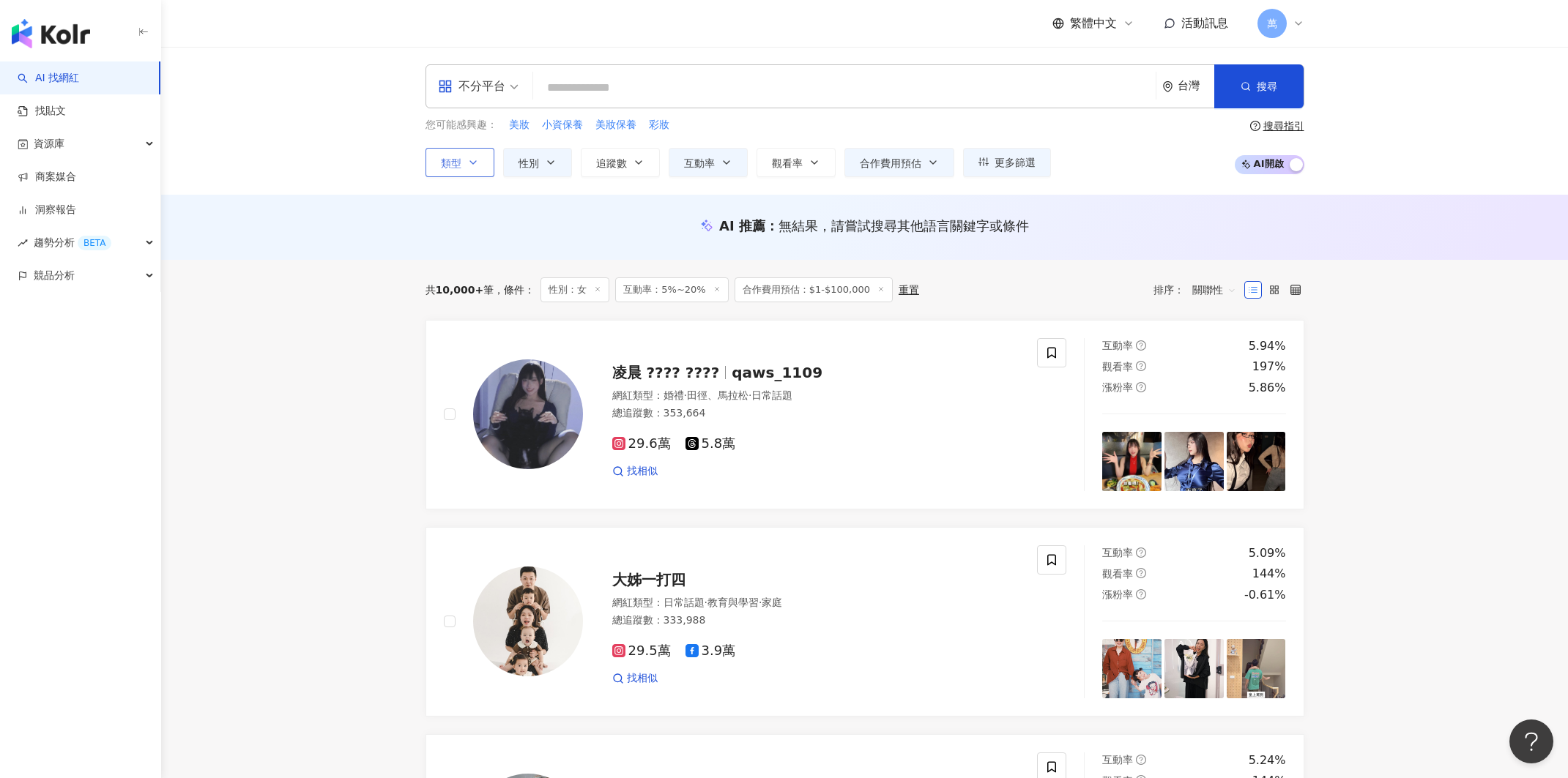
click at [469, 160] on icon "button" at bounding box center [473, 162] width 12 height 12
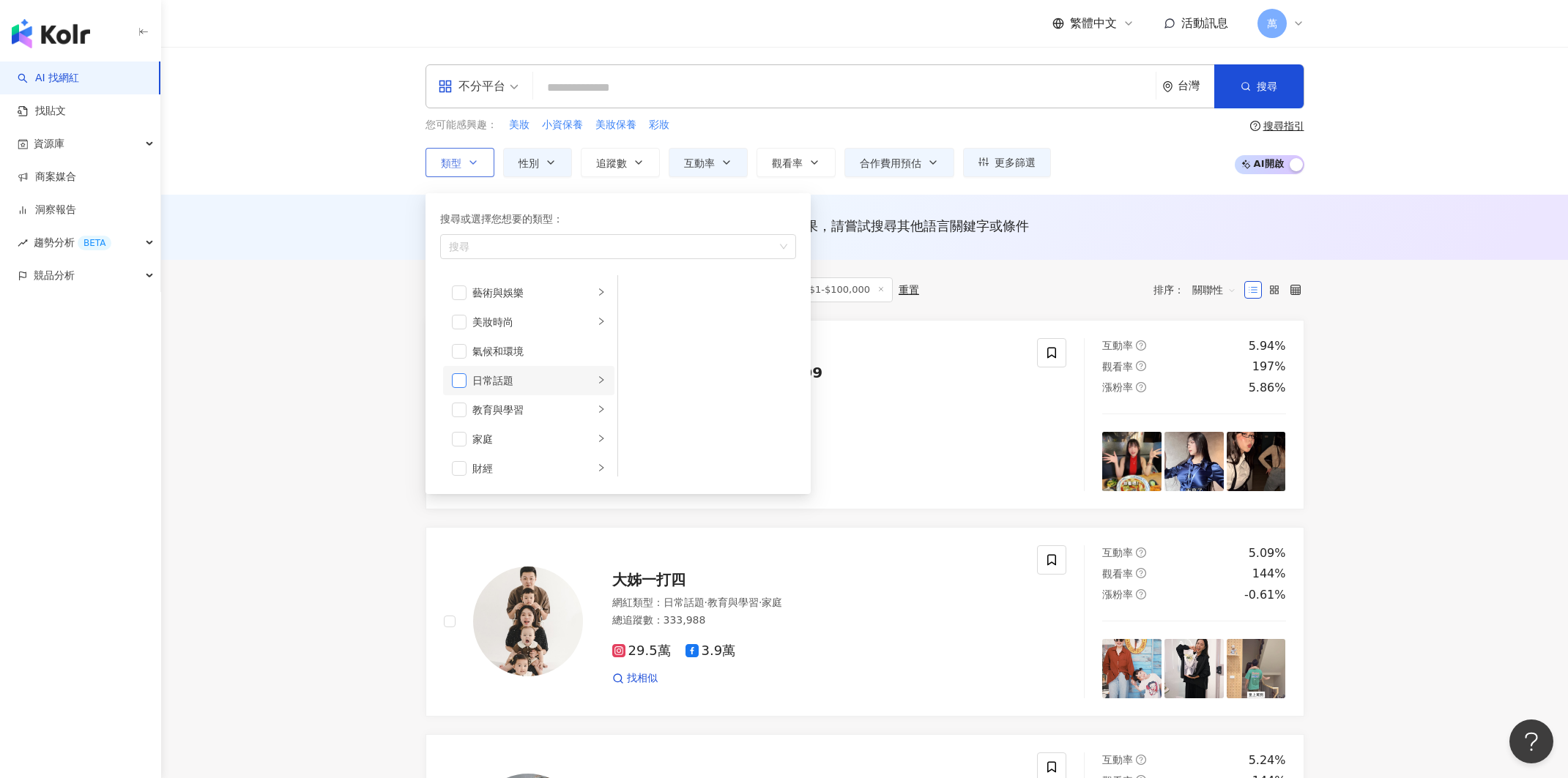
click at [465, 380] on span "button" at bounding box center [459, 380] width 15 height 15
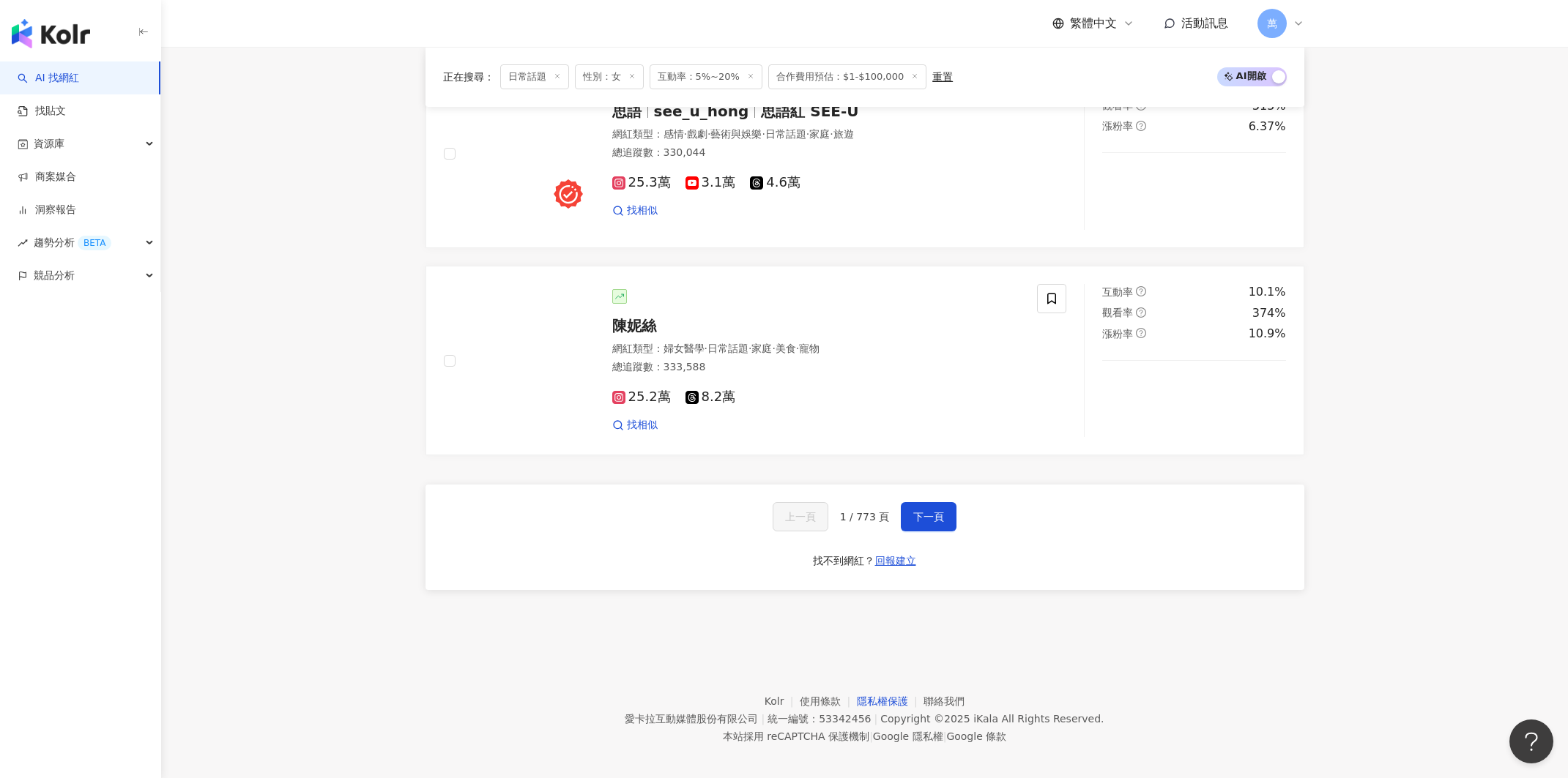
scroll to position [2329, 0]
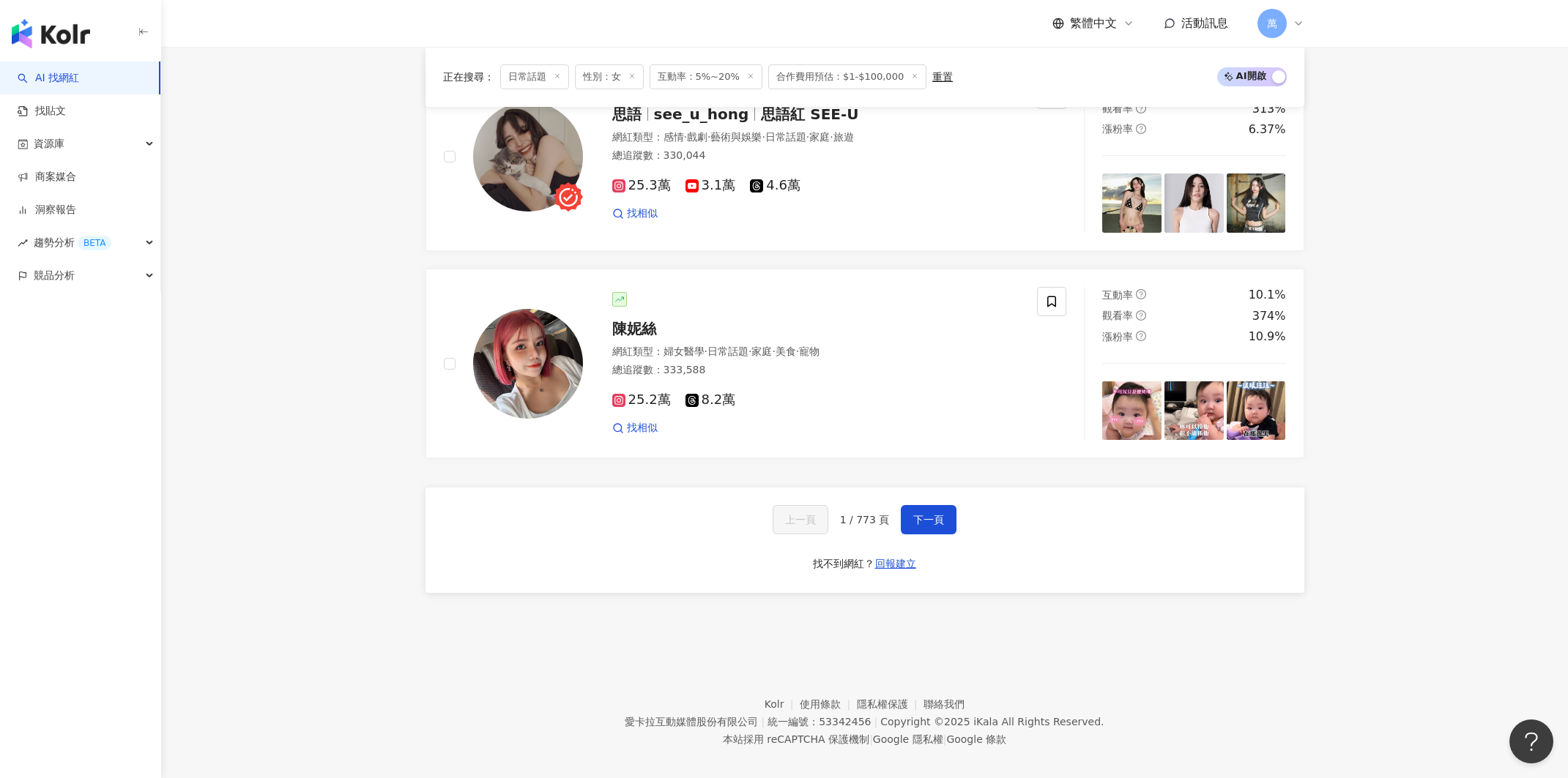
click at [918, 523] on div "上一頁 1 / 773 頁 下一頁 找不到網紅？ 回報建立" at bounding box center [864, 540] width 878 height 105
click at [921, 518] on button "下一頁" at bounding box center [928, 519] width 56 height 29
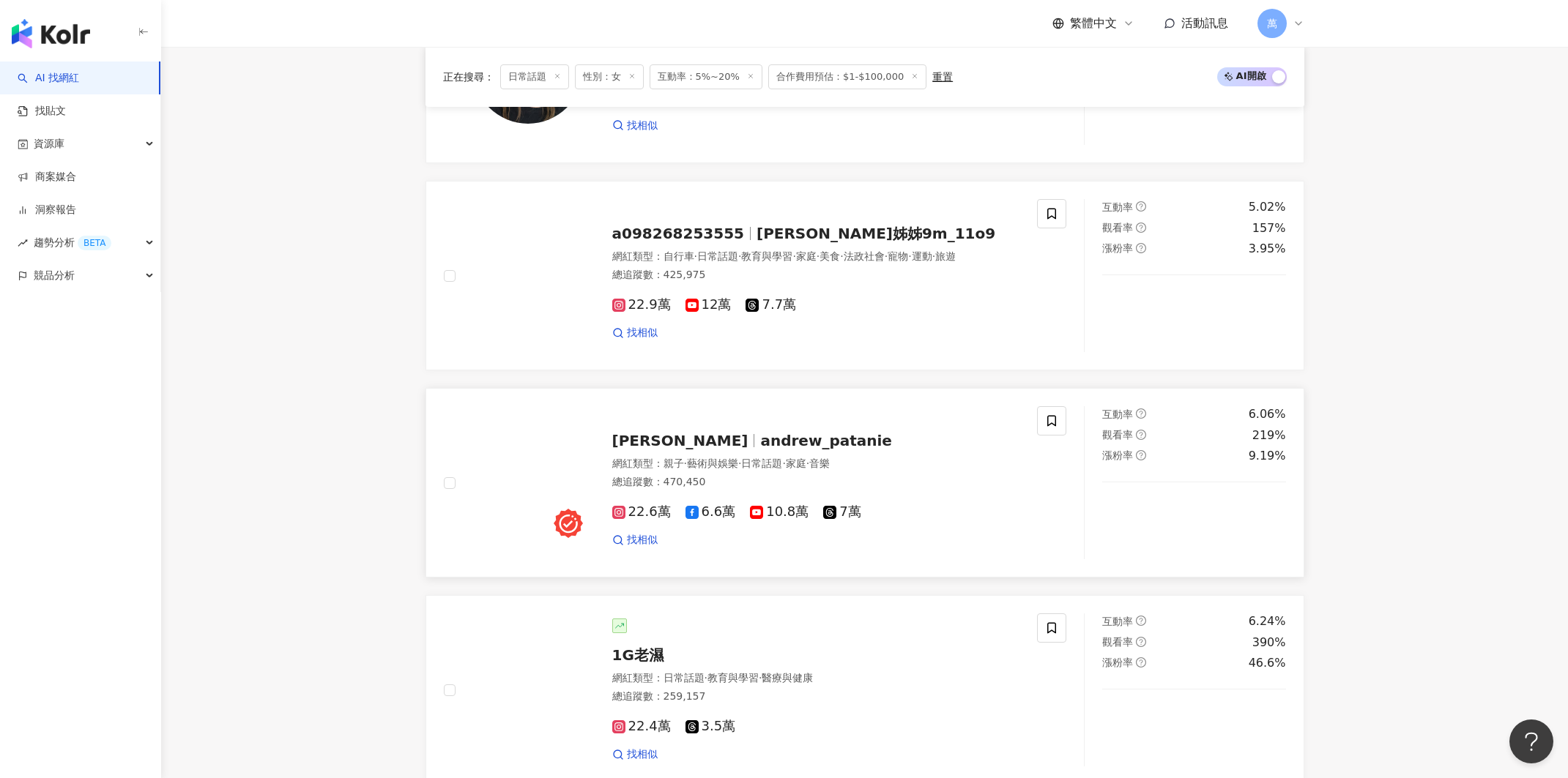
scroll to position [2332, 0]
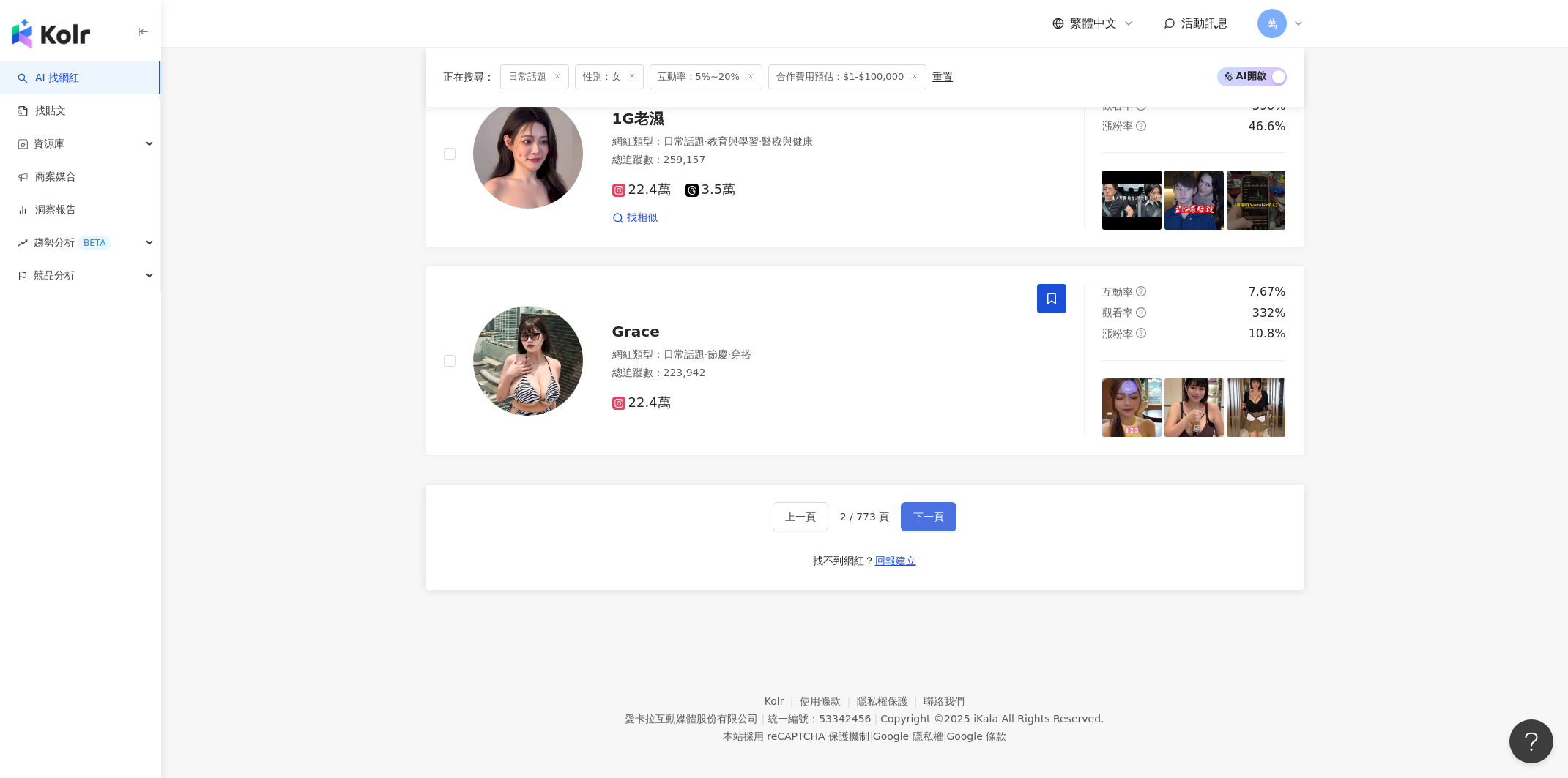
click at [931, 502] on button "下一頁" at bounding box center [928, 516] width 56 height 29
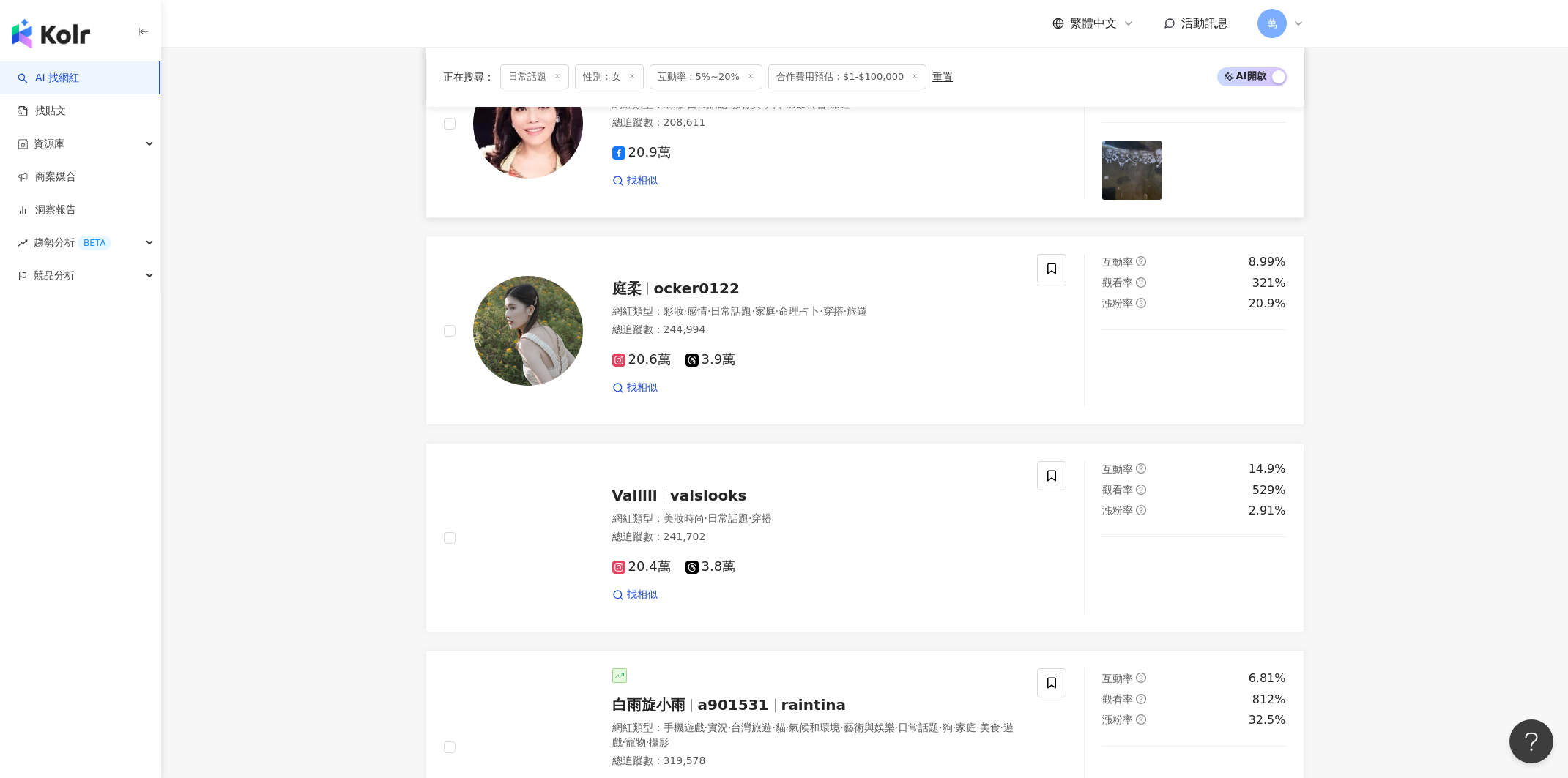
scroll to position [2178, 0]
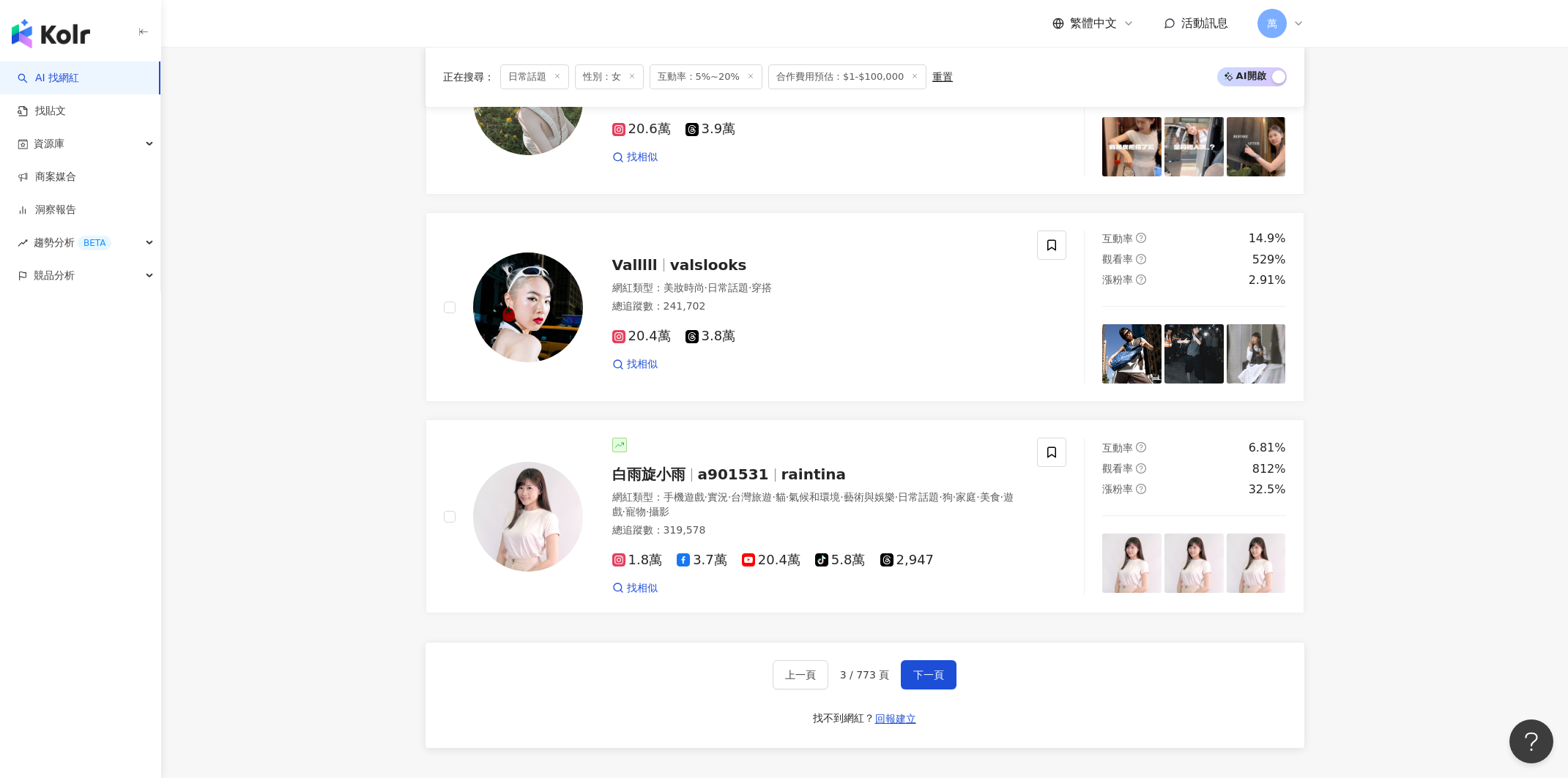
click at [916, 679] on div "上一頁 3 / 773 頁 下一頁 找不到網紅？ 回報建立" at bounding box center [864, 695] width 878 height 105
click at [944, 660] on button "下一頁" at bounding box center [928, 674] width 56 height 29
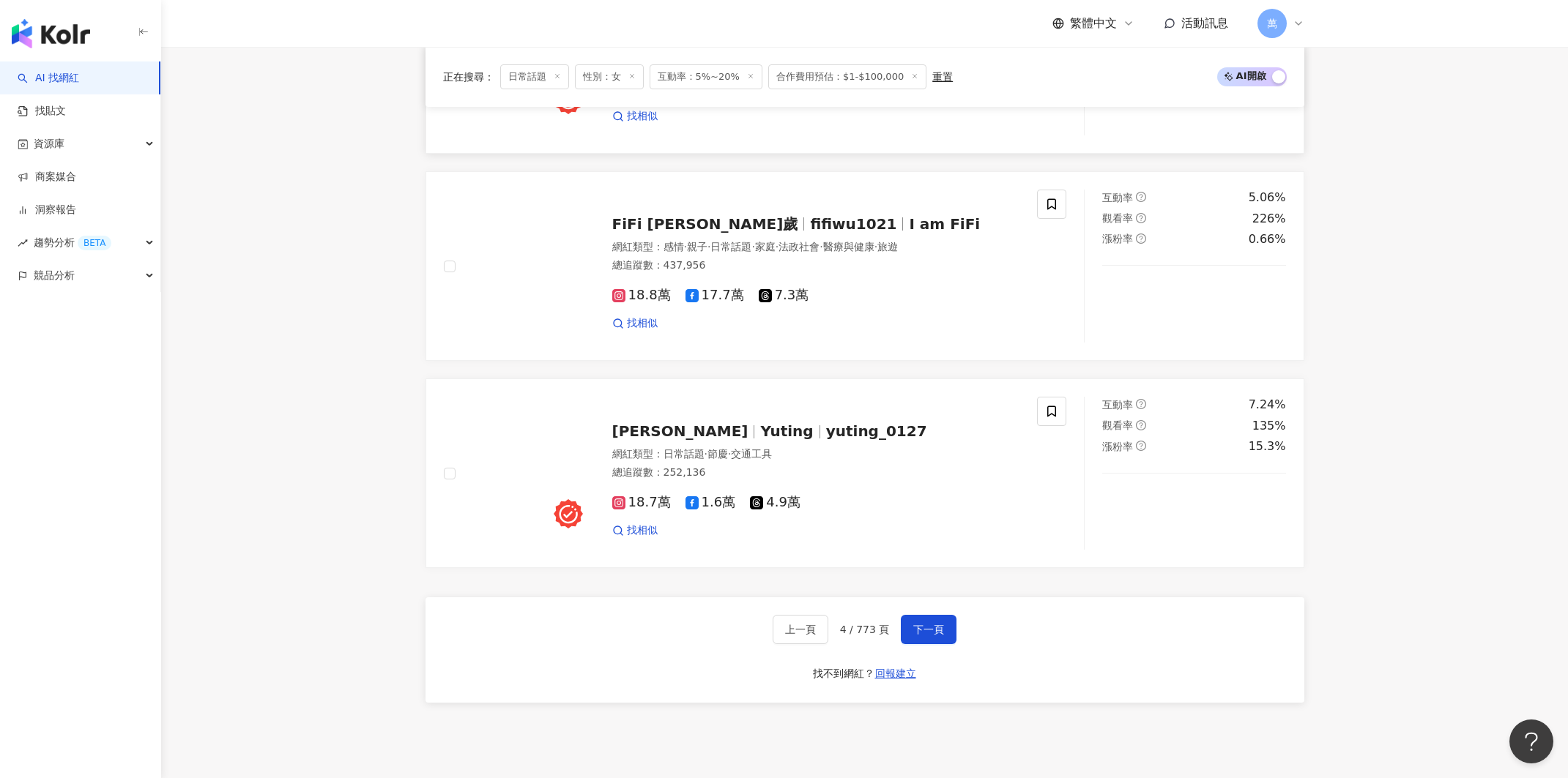
scroll to position [2332, 0]
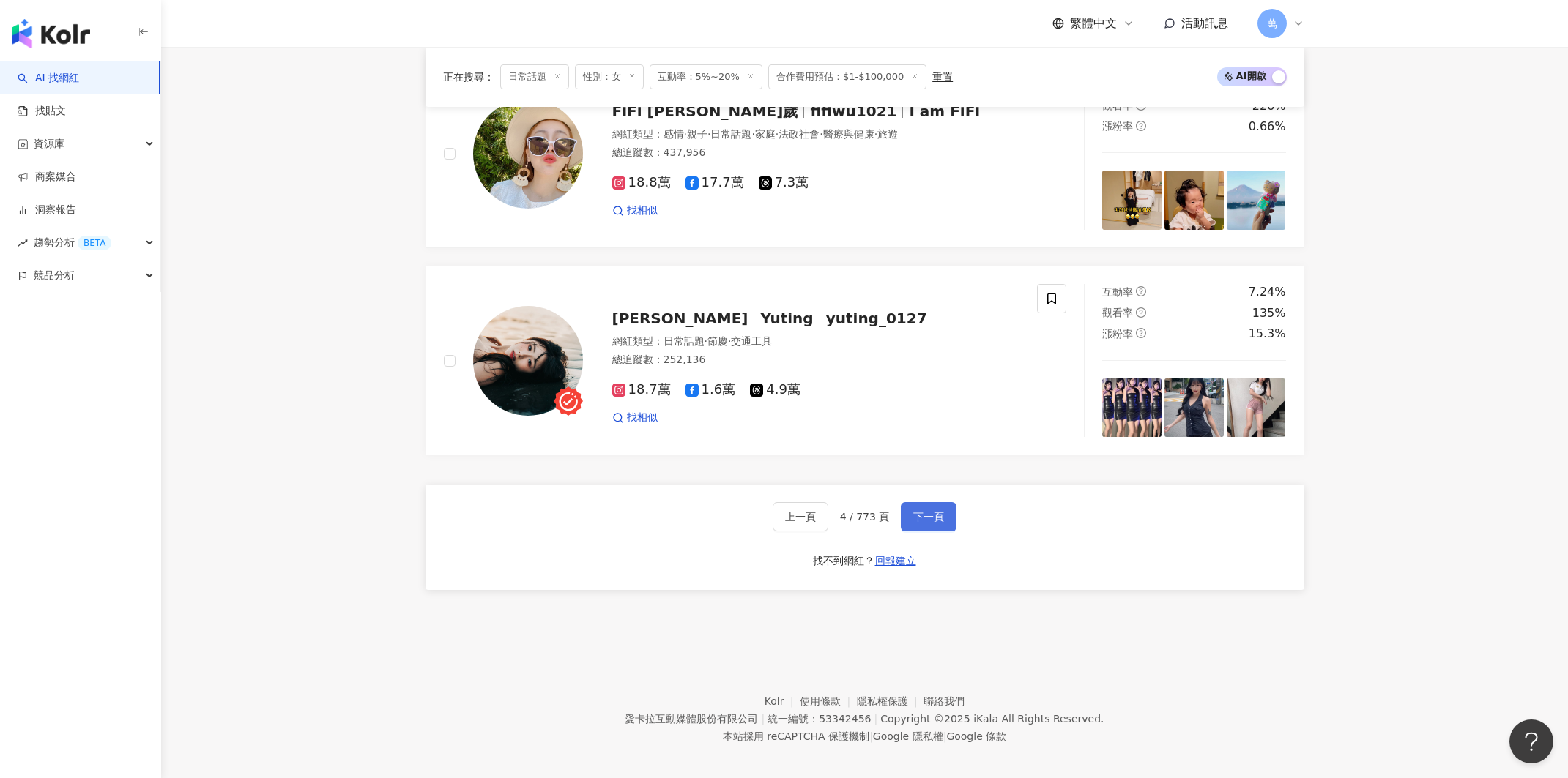
click at [931, 511] on span "下一頁" at bounding box center [928, 516] width 31 height 12
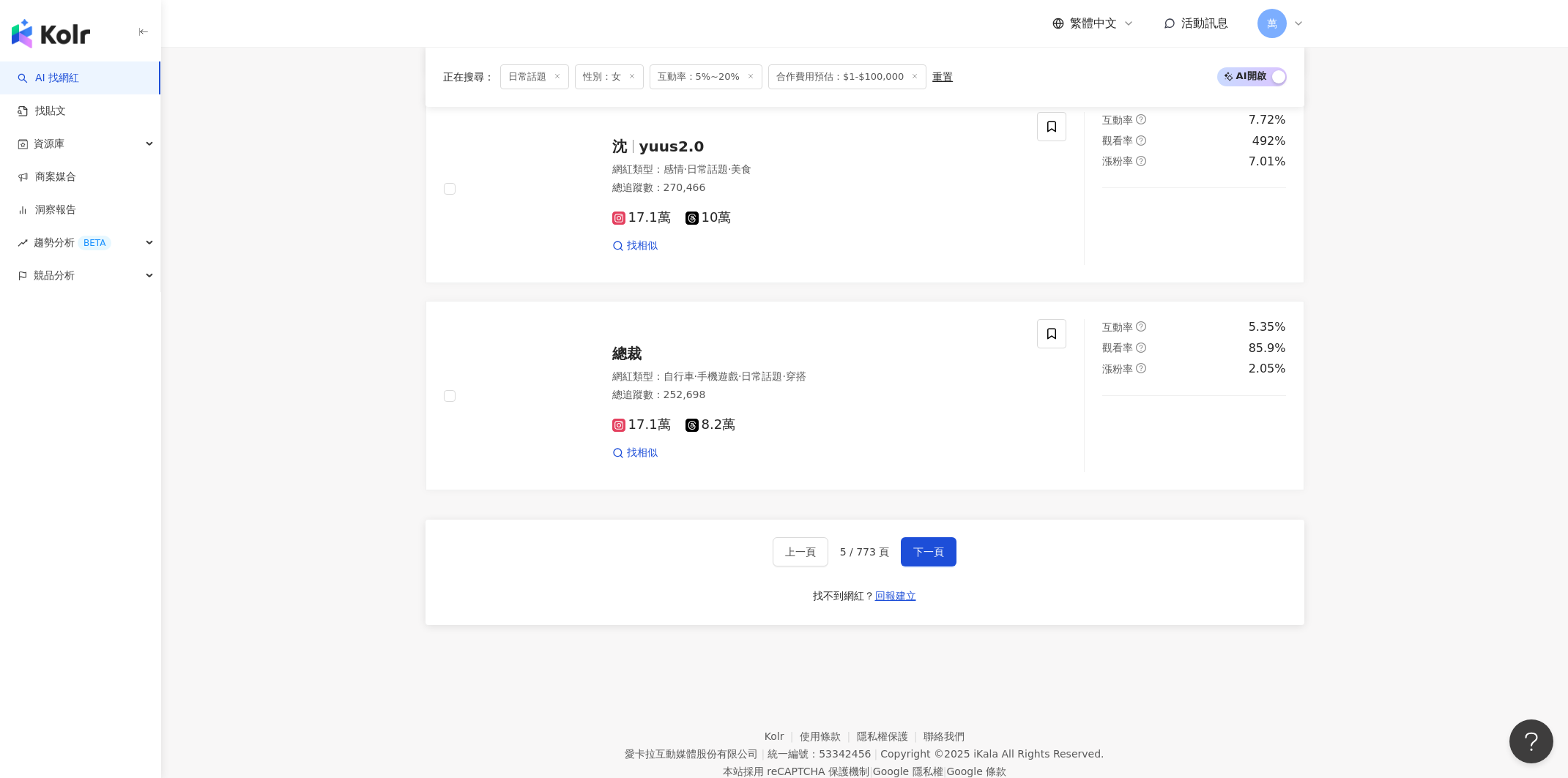
scroll to position [2294, 0]
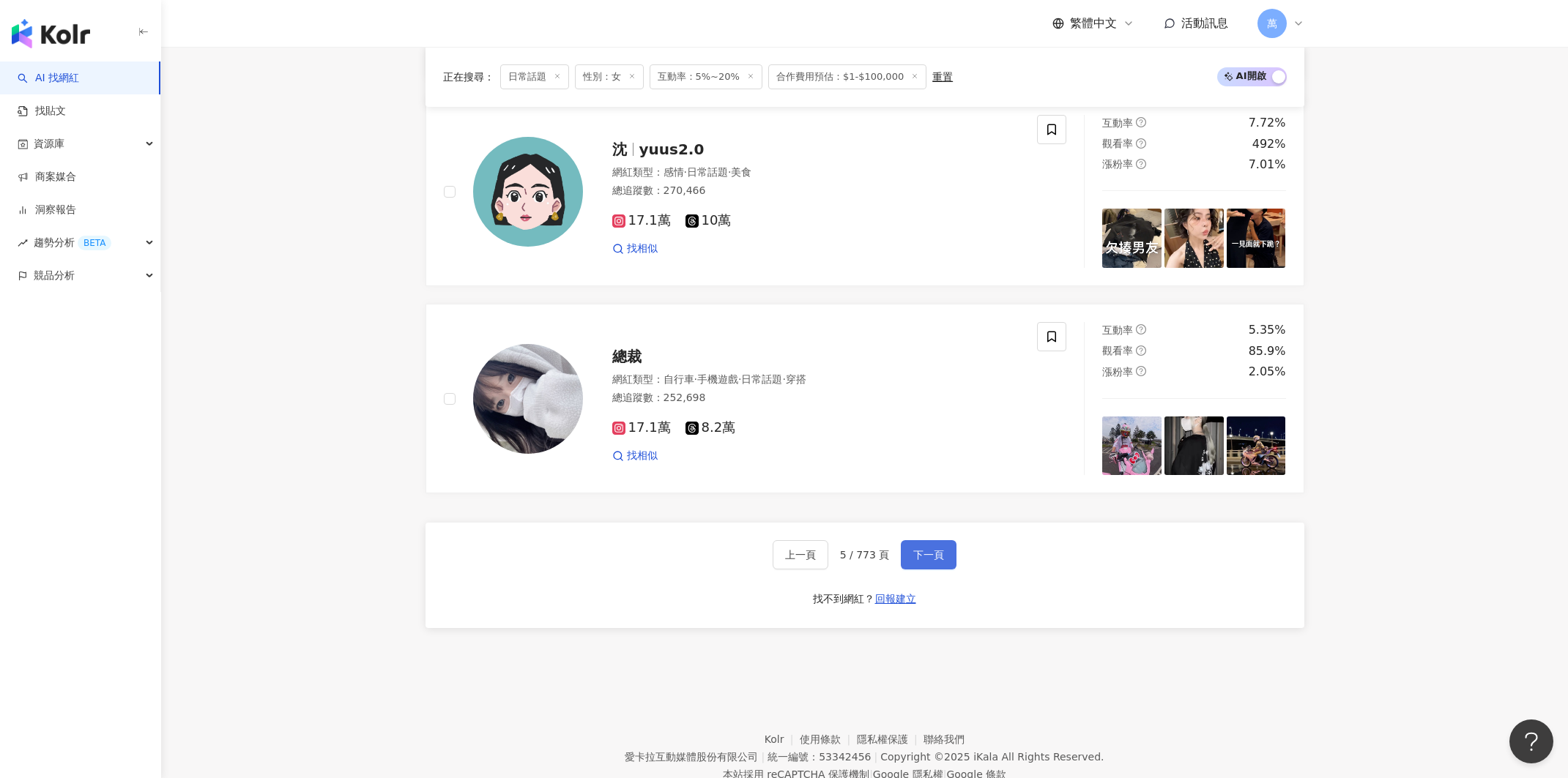
click at [938, 549] on span "下一頁" at bounding box center [928, 554] width 31 height 12
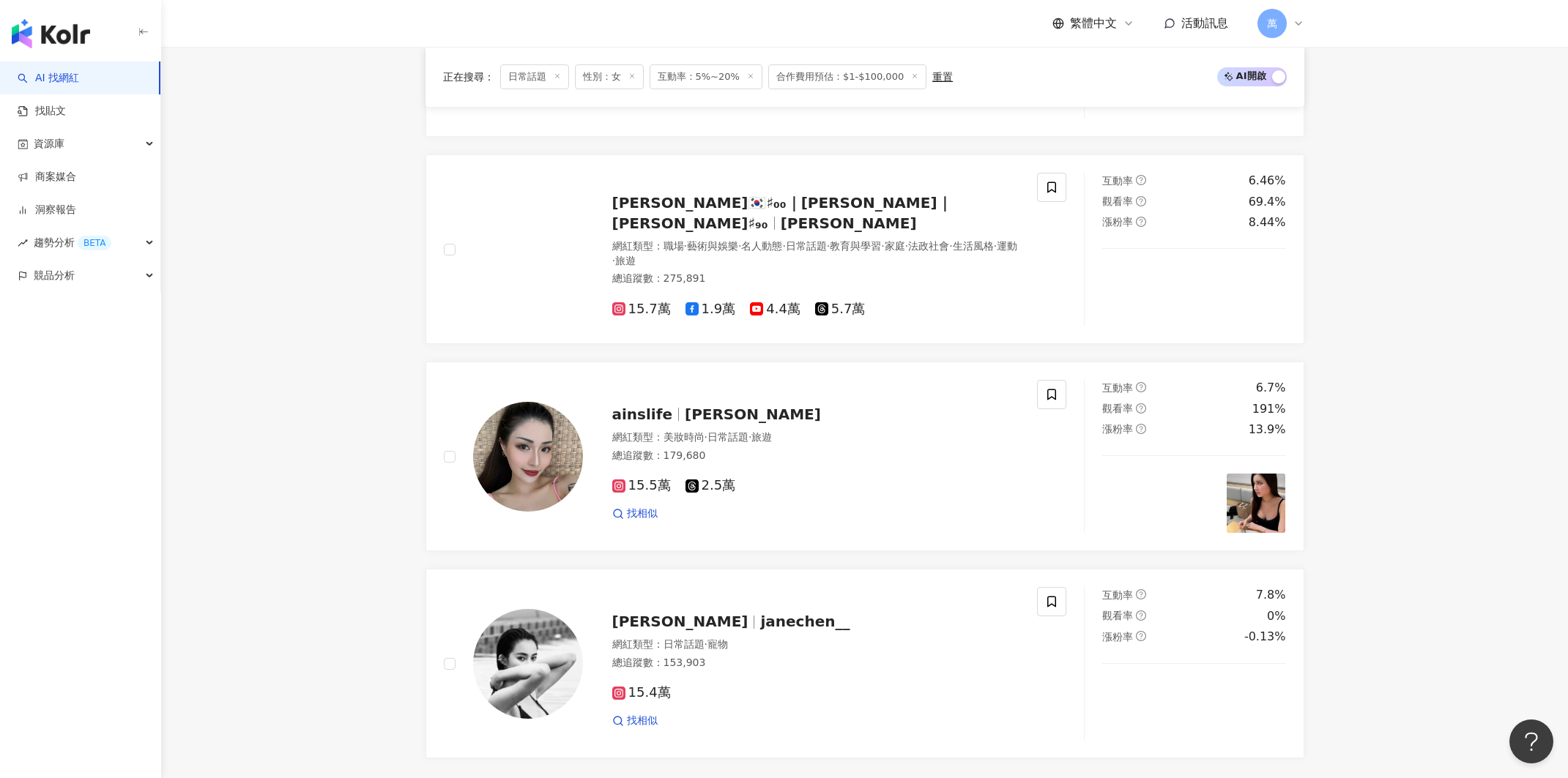
scroll to position [2211, 0]
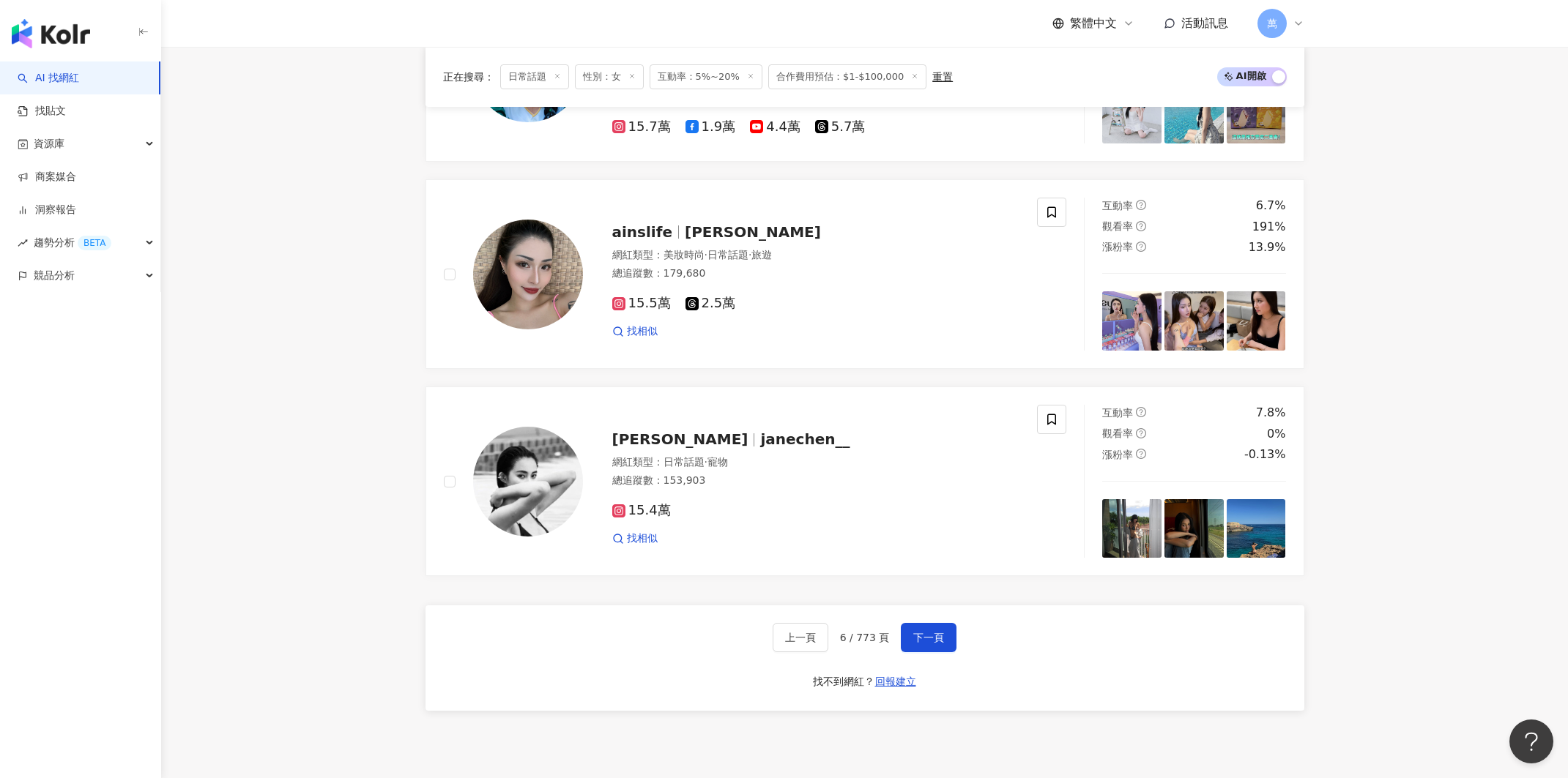
click at [897, 622] on div "上一頁 6 / 773 頁 下一頁" at bounding box center [864, 637] width 185 height 29
click at [921, 632] on span "下一頁" at bounding box center [928, 637] width 31 height 12
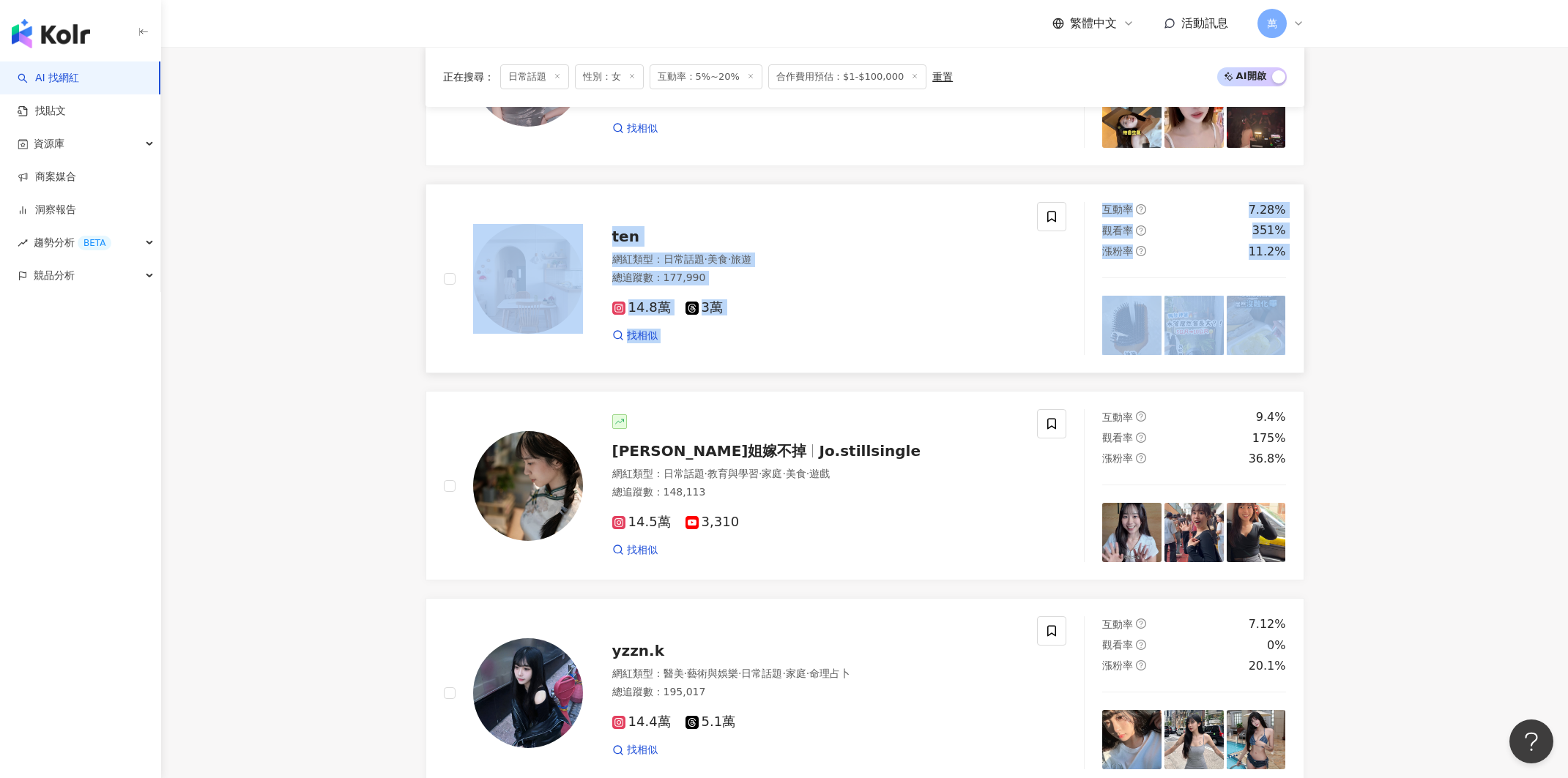
scroll to position [1514, 0]
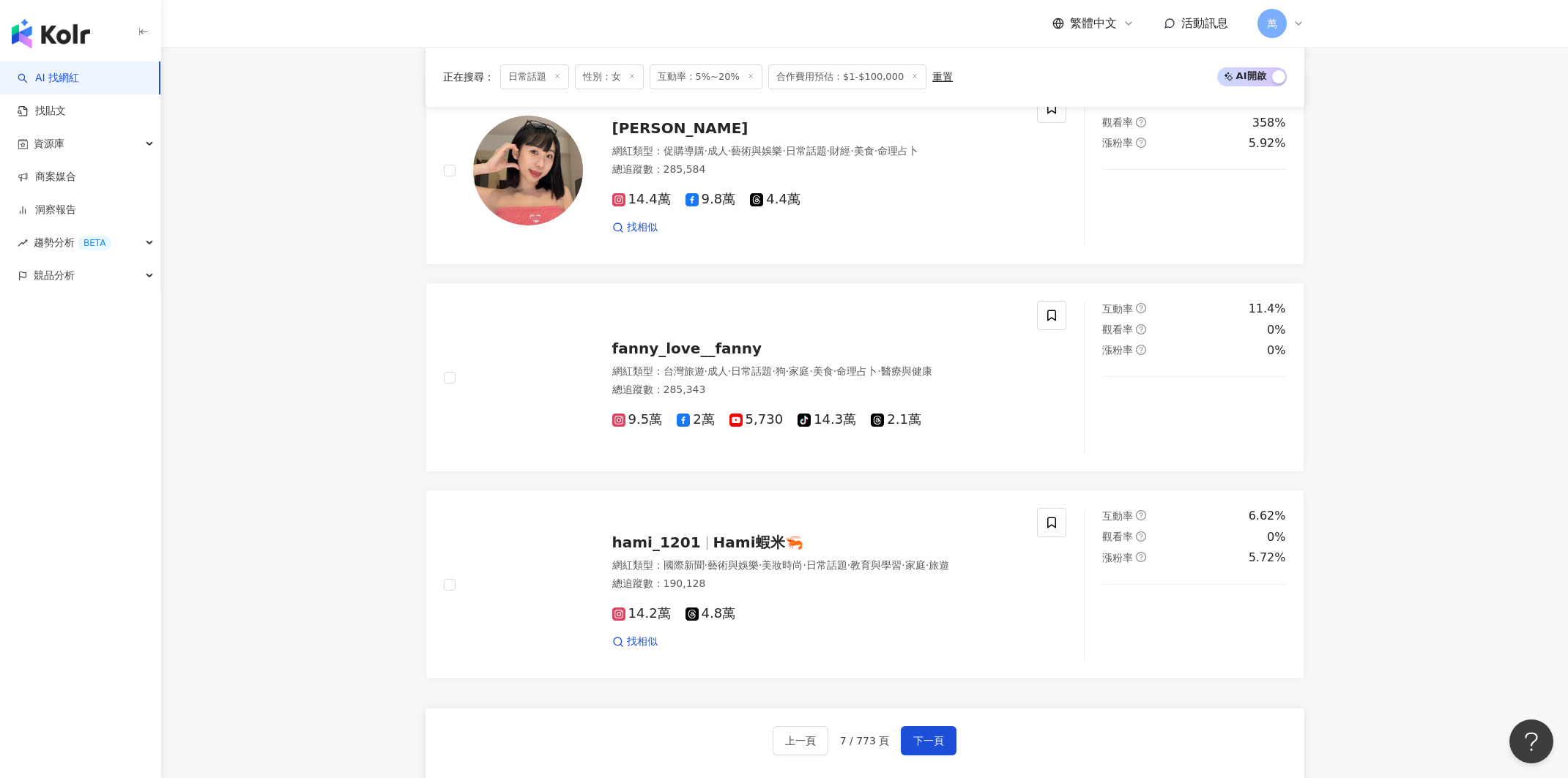
scroll to position [2083, 0]
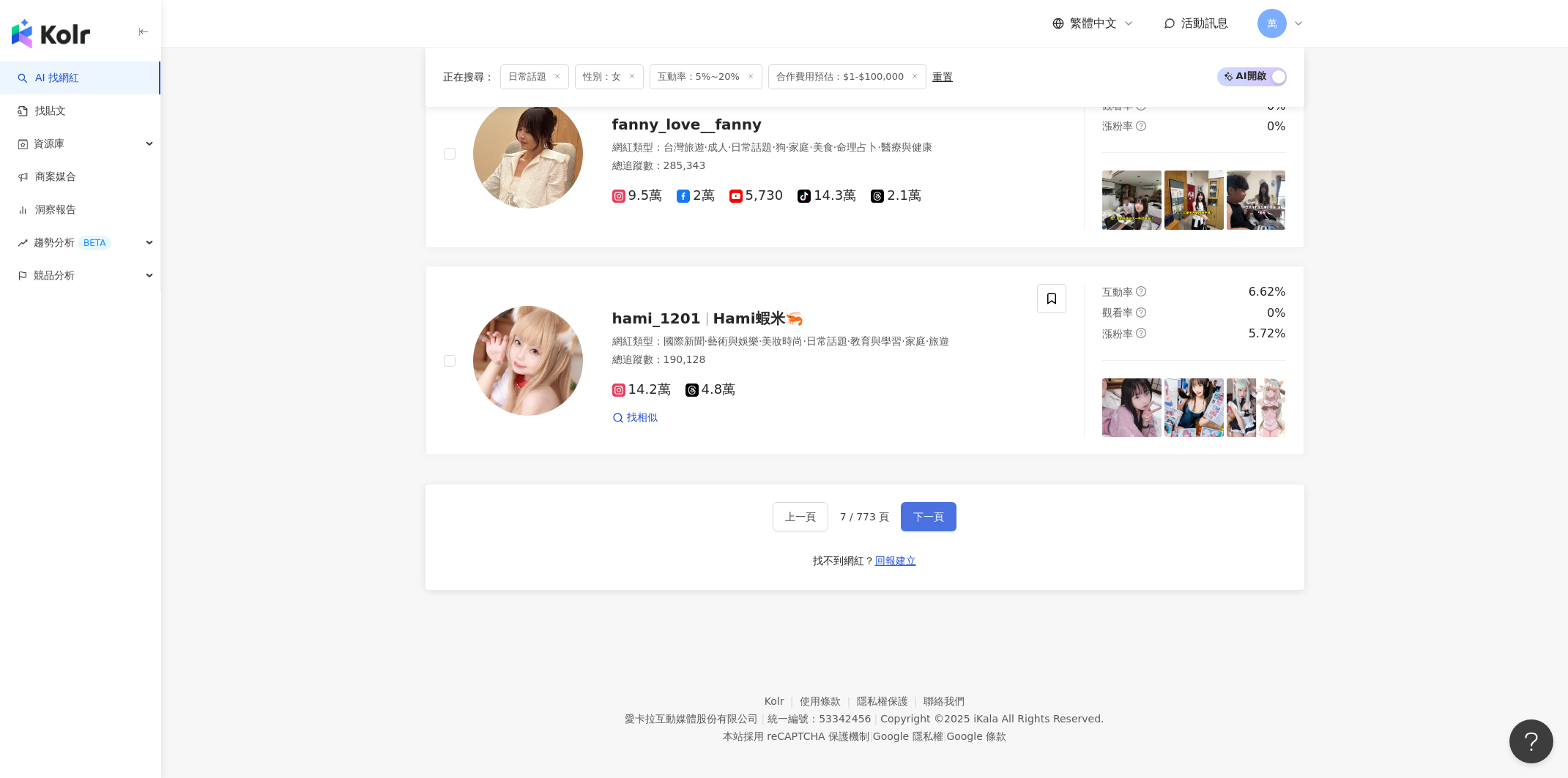
click at [931, 511] on span "下一頁" at bounding box center [928, 516] width 31 height 12
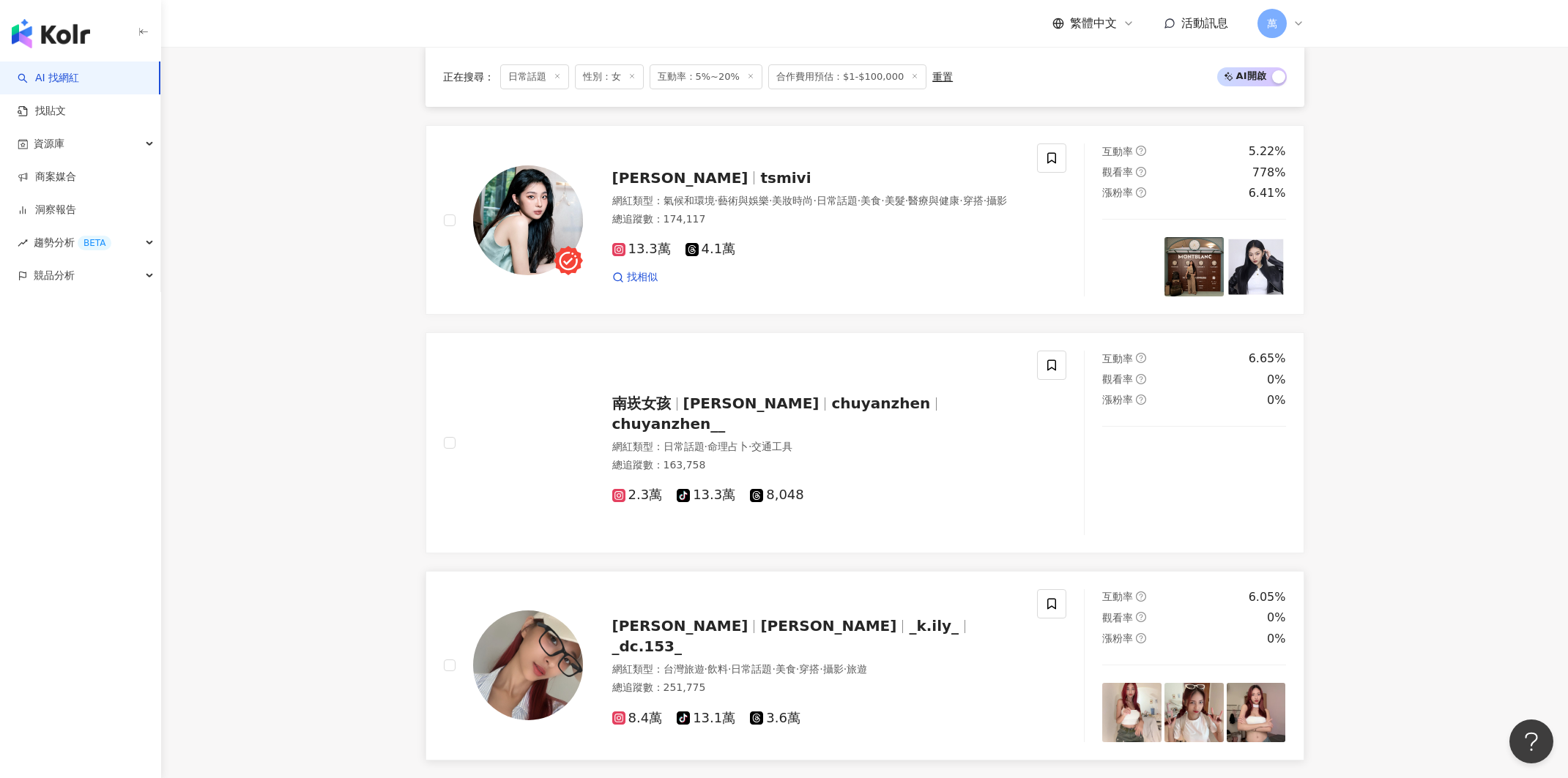
scroll to position [2222, 0]
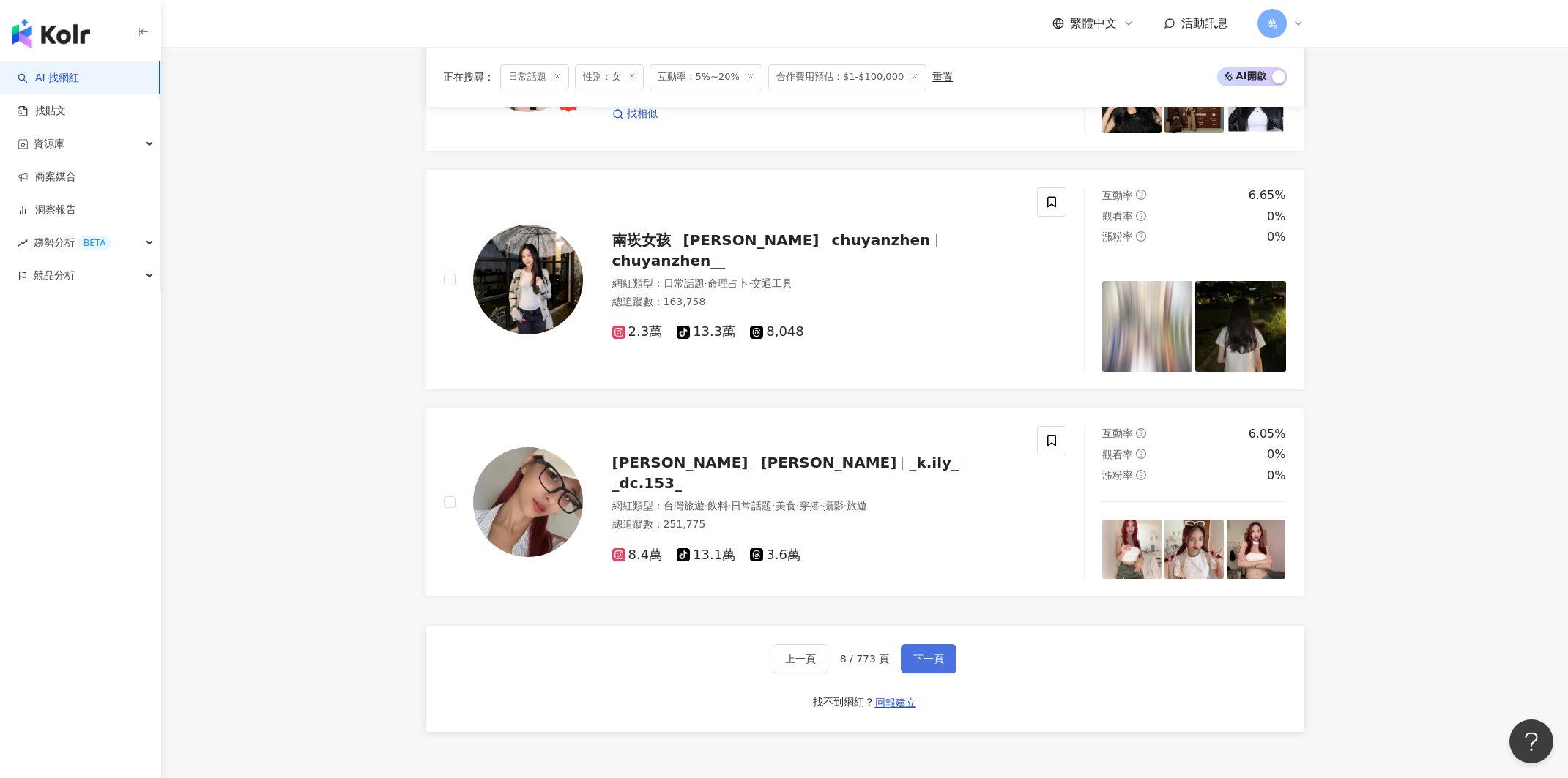
click at [930, 657] on button "下一頁" at bounding box center [928, 658] width 56 height 29
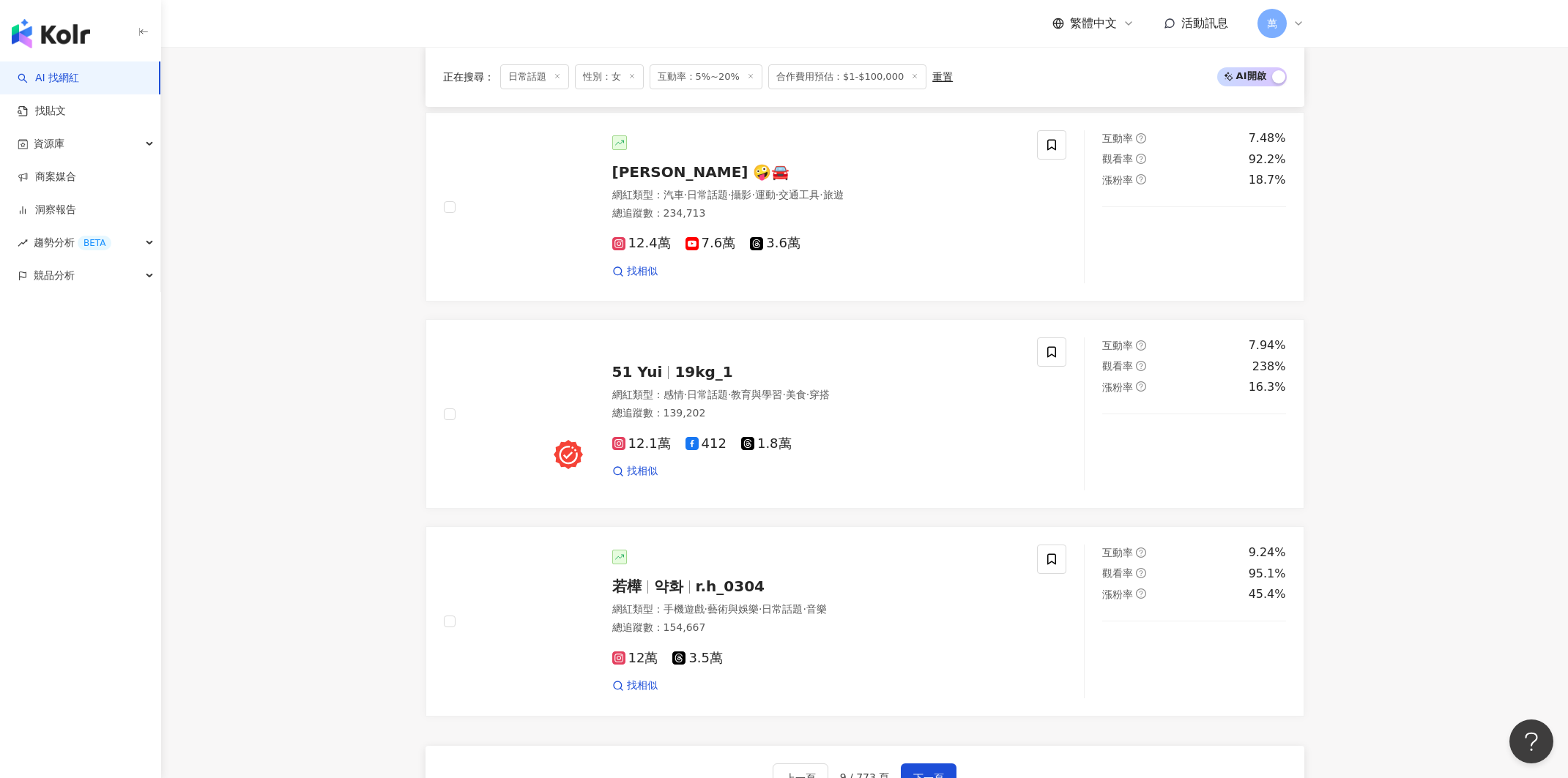
scroll to position [2325, 0]
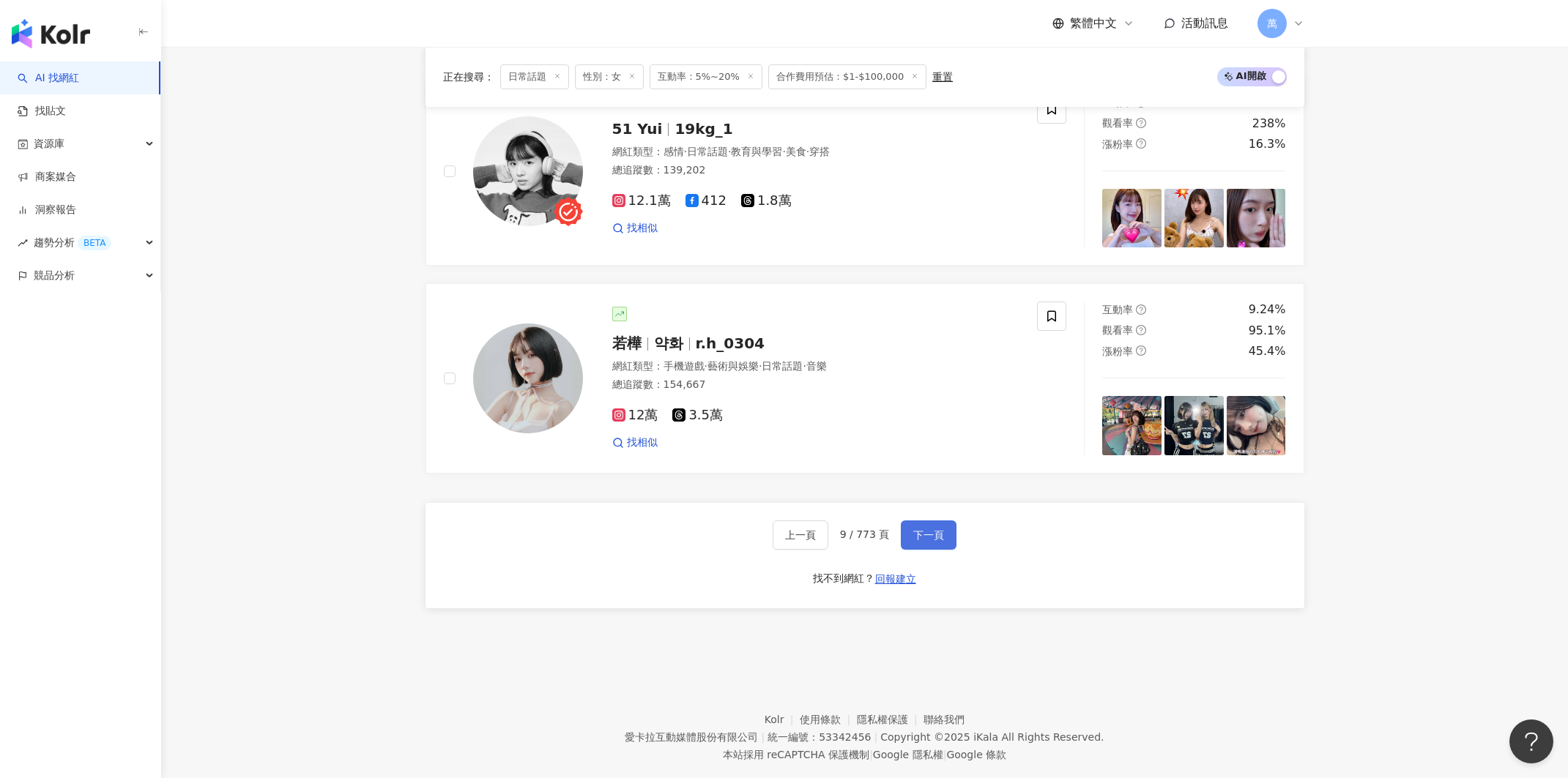
click at [915, 527] on button "下一頁" at bounding box center [928, 534] width 56 height 29
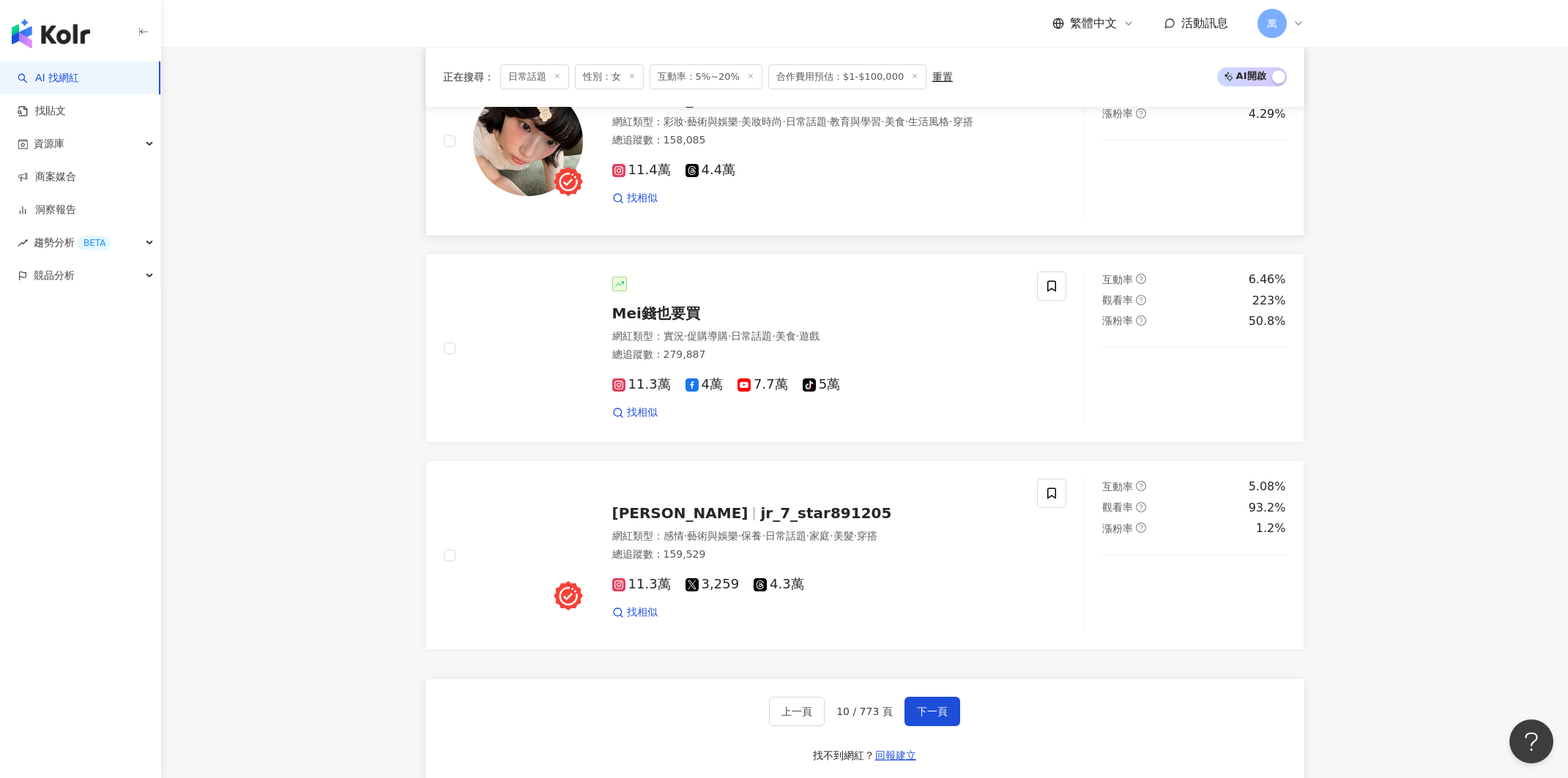
scroll to position [2134, 0]
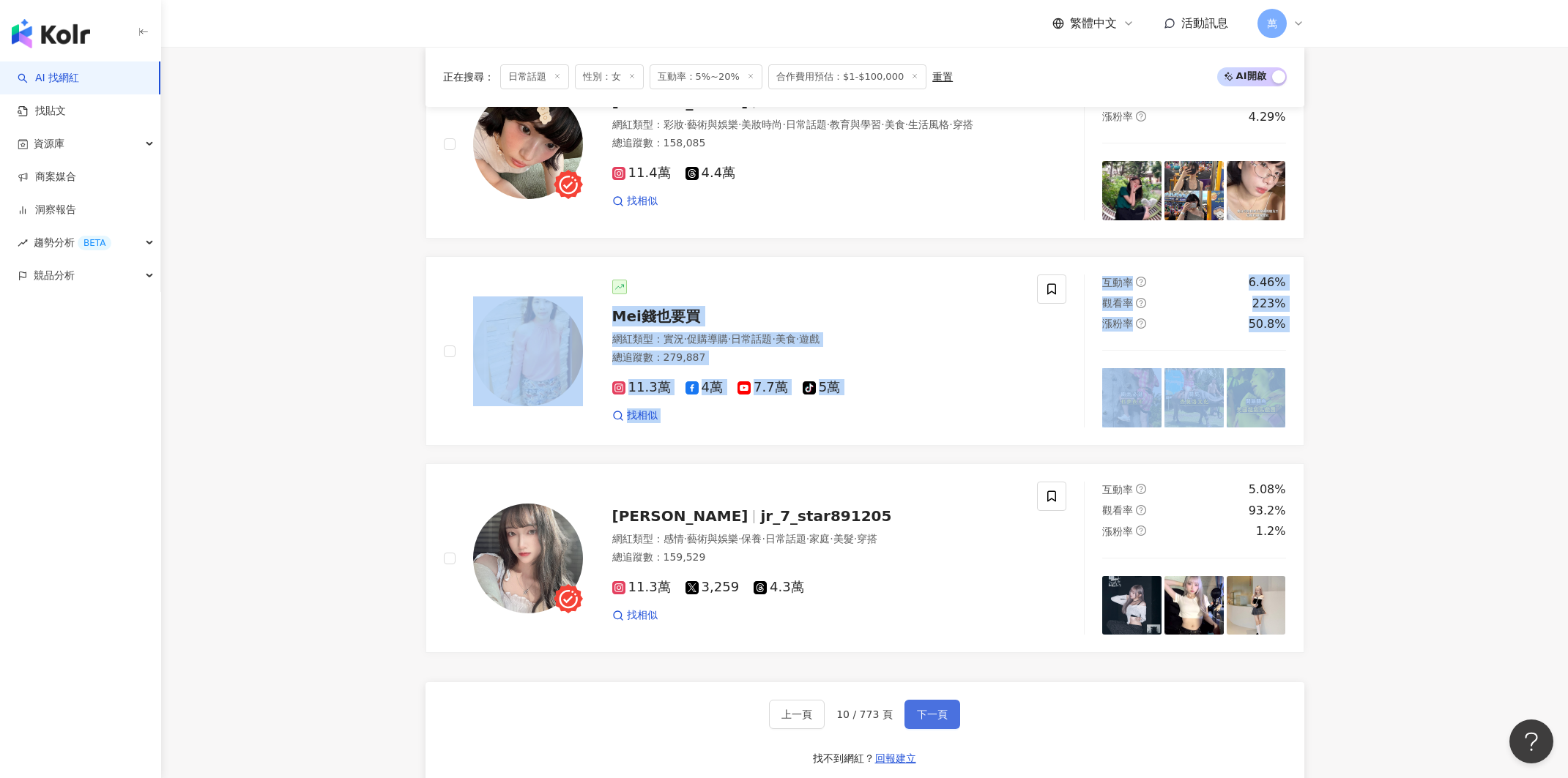
click at [937, 708] on span "下一頁" at bounding box center [932, 714] width 31 height 12
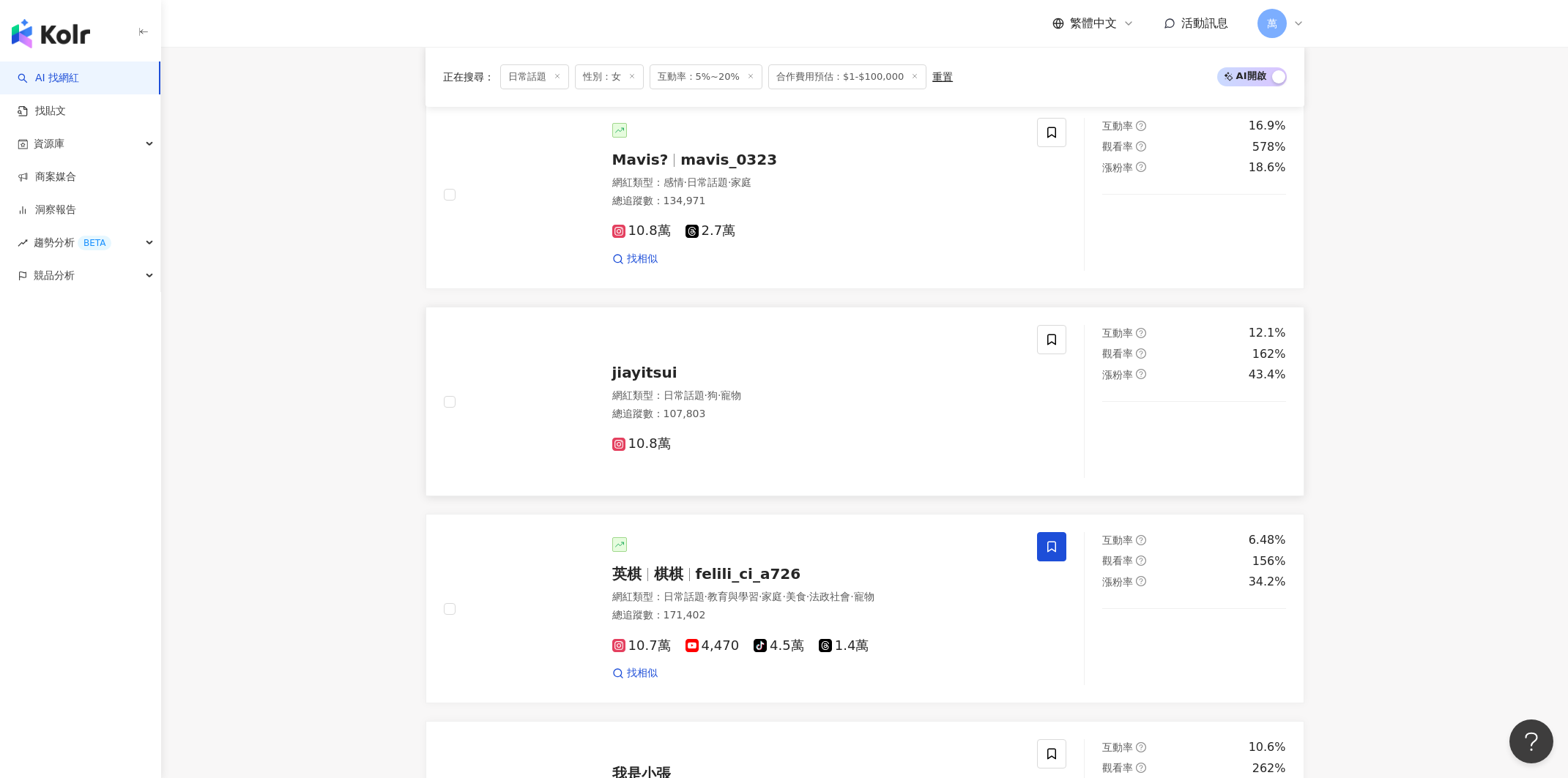
scroll to position [2246, 0]
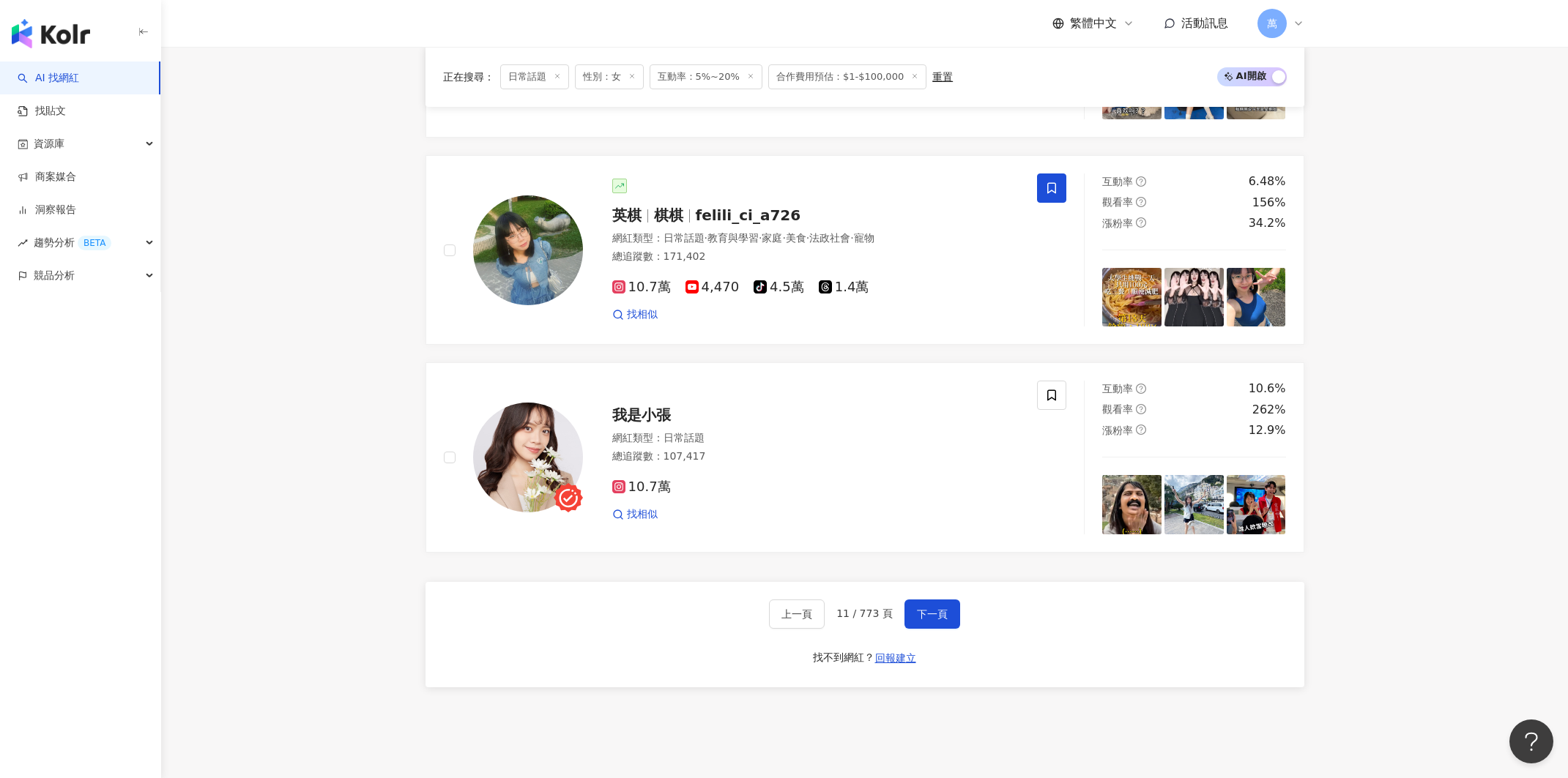
click at [1416, 0] on header "繁體中文 活動訊息 萬" at bounding box center [864, 24] width 1407 height 48
click at [947, 600] on button "下一頁" at bounding box center [932, 614] width 56 height 29
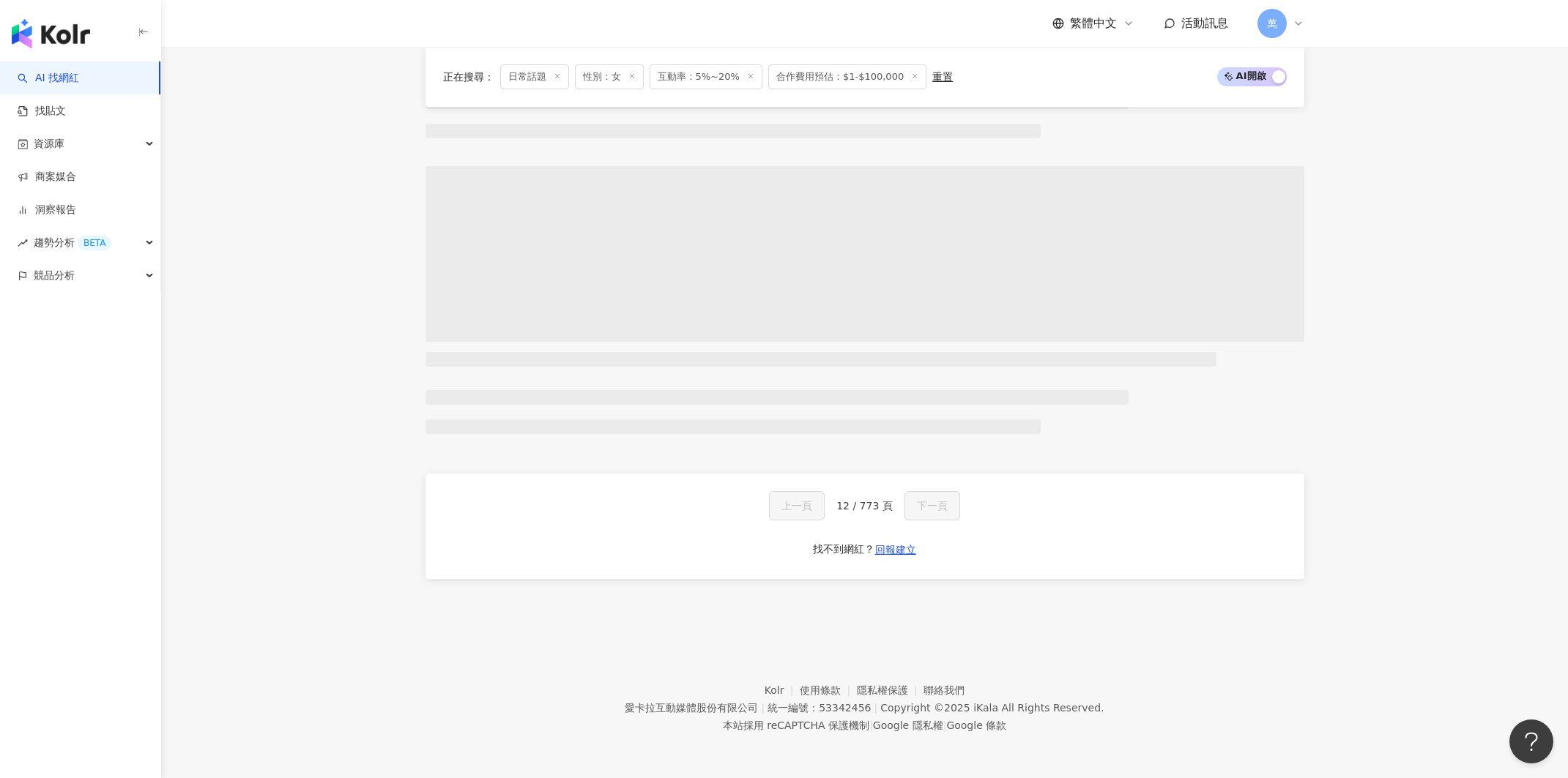
click at [940, 595] on div "上一頁 12 / 773 頁 下一頁 找不到網紅？ 回報建立" at bounding box center [864, 95] width 878 height 1040
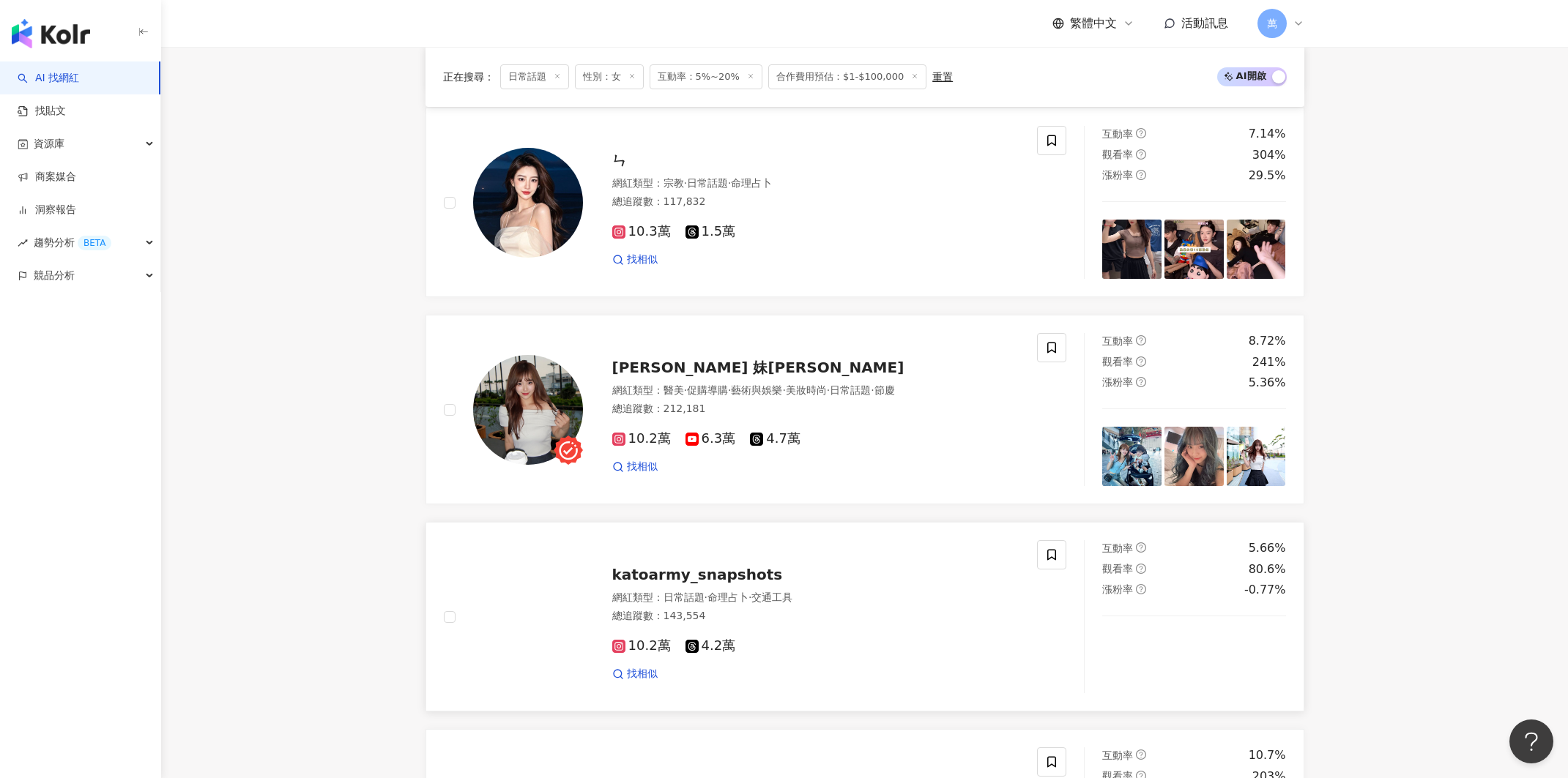
scroll to position [2258, 0]
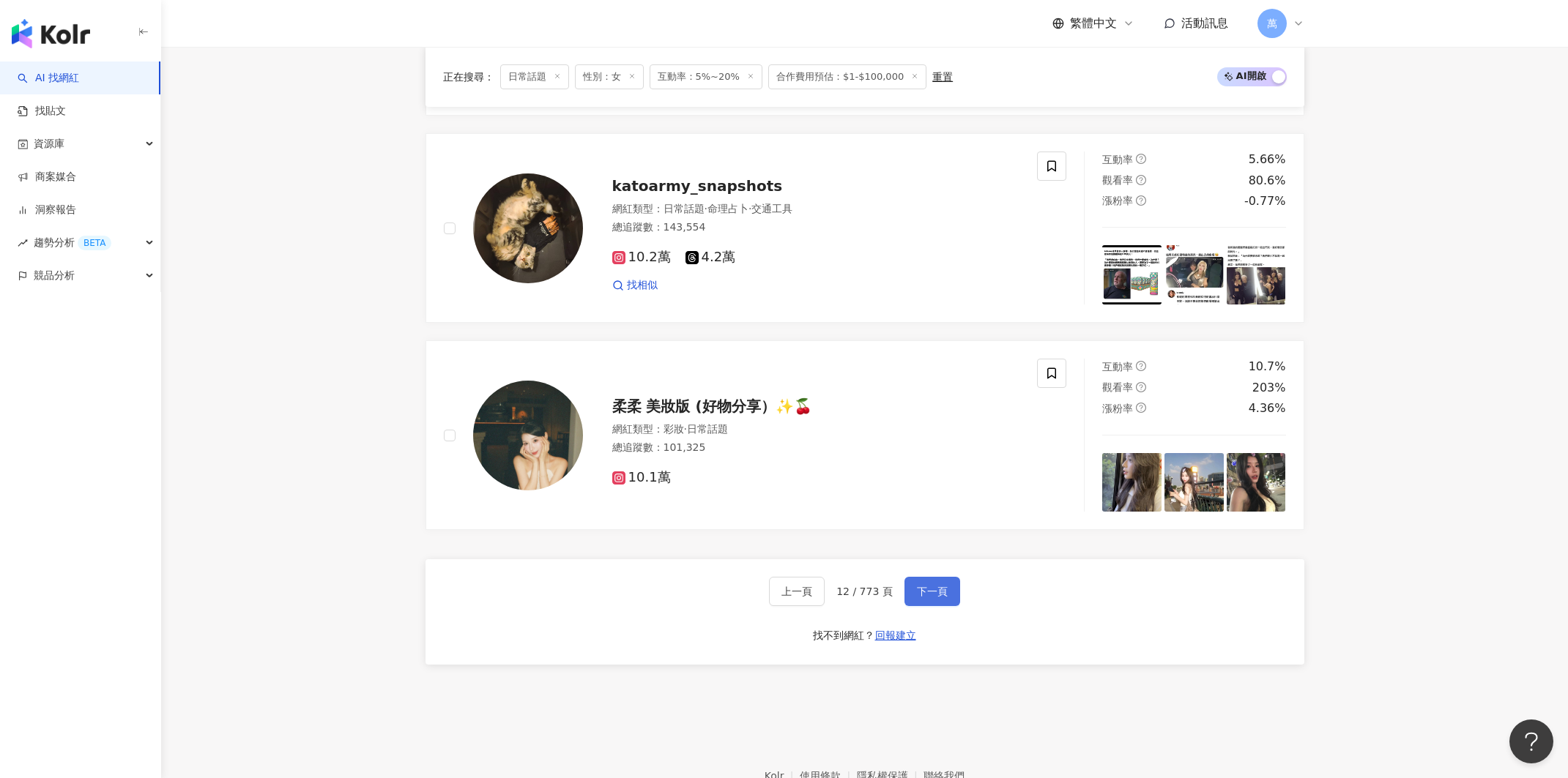
click at [911, 577] on button "下一頁" at bounding box center [932, 591] width 56 height 29
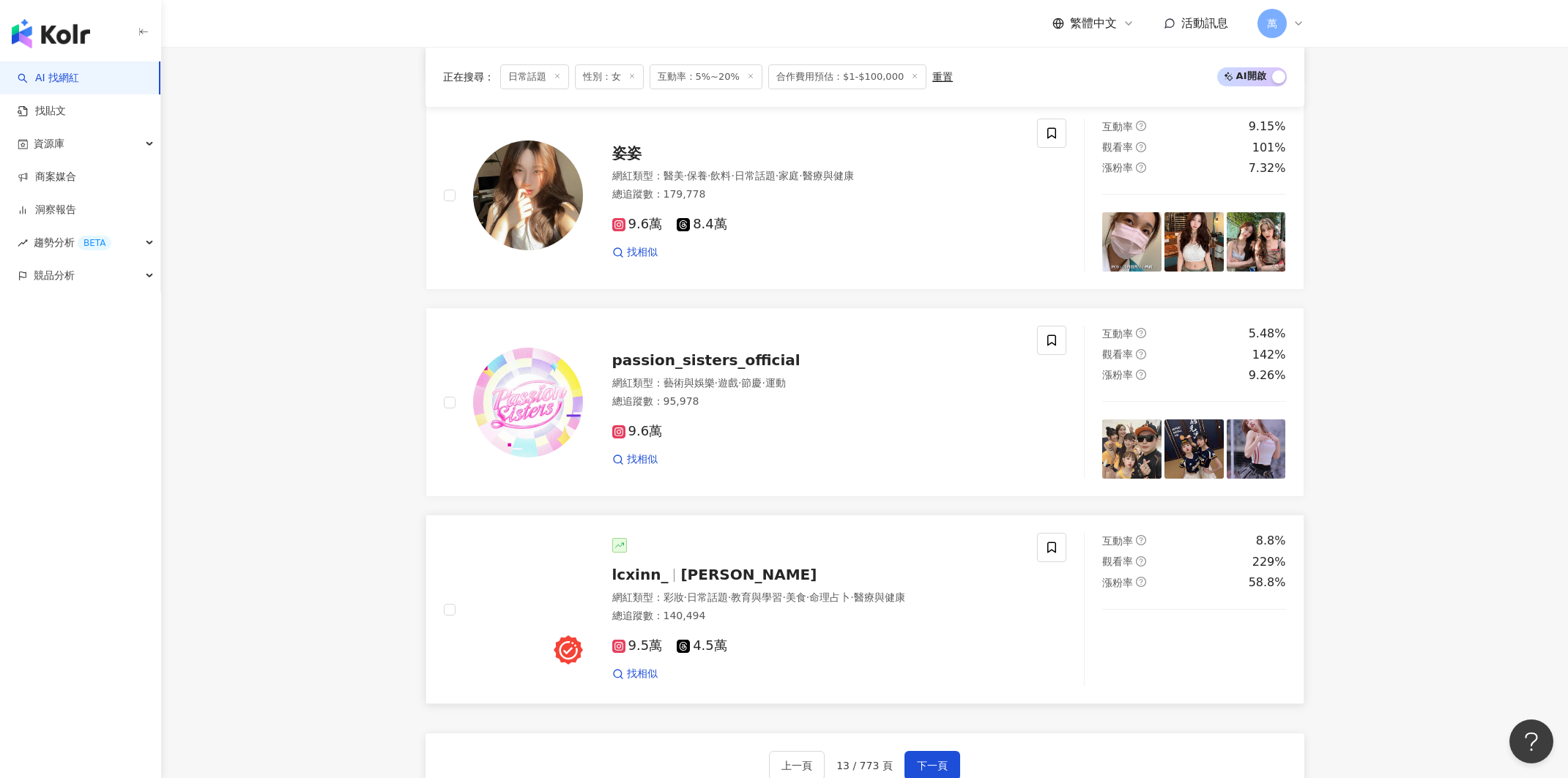
scroll to position [2252, 0]
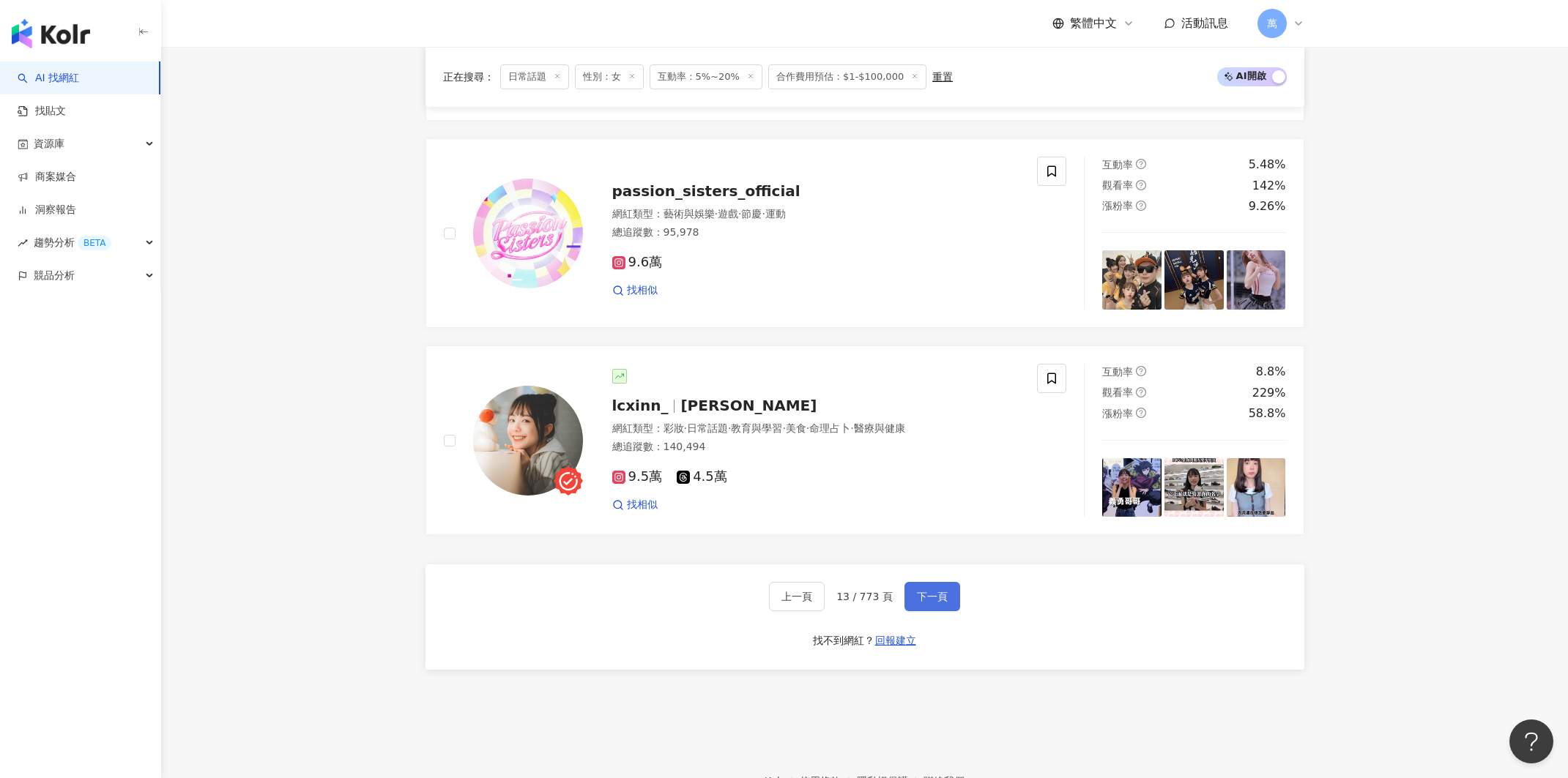
click at [952, 588] on button "下一頁" at bounding box center [932, 596] width 56 height 29
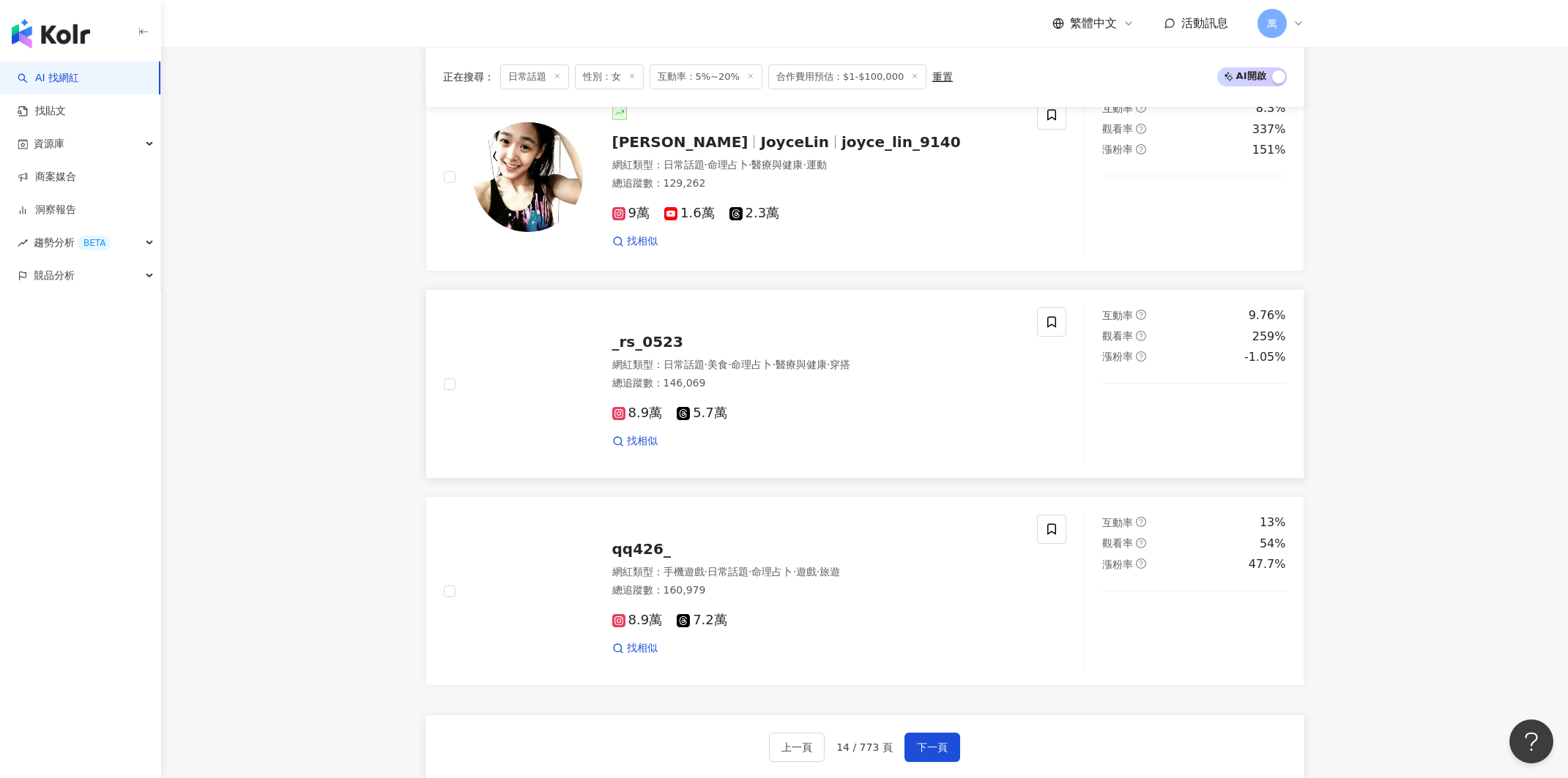
scroll to position [2099, 0]
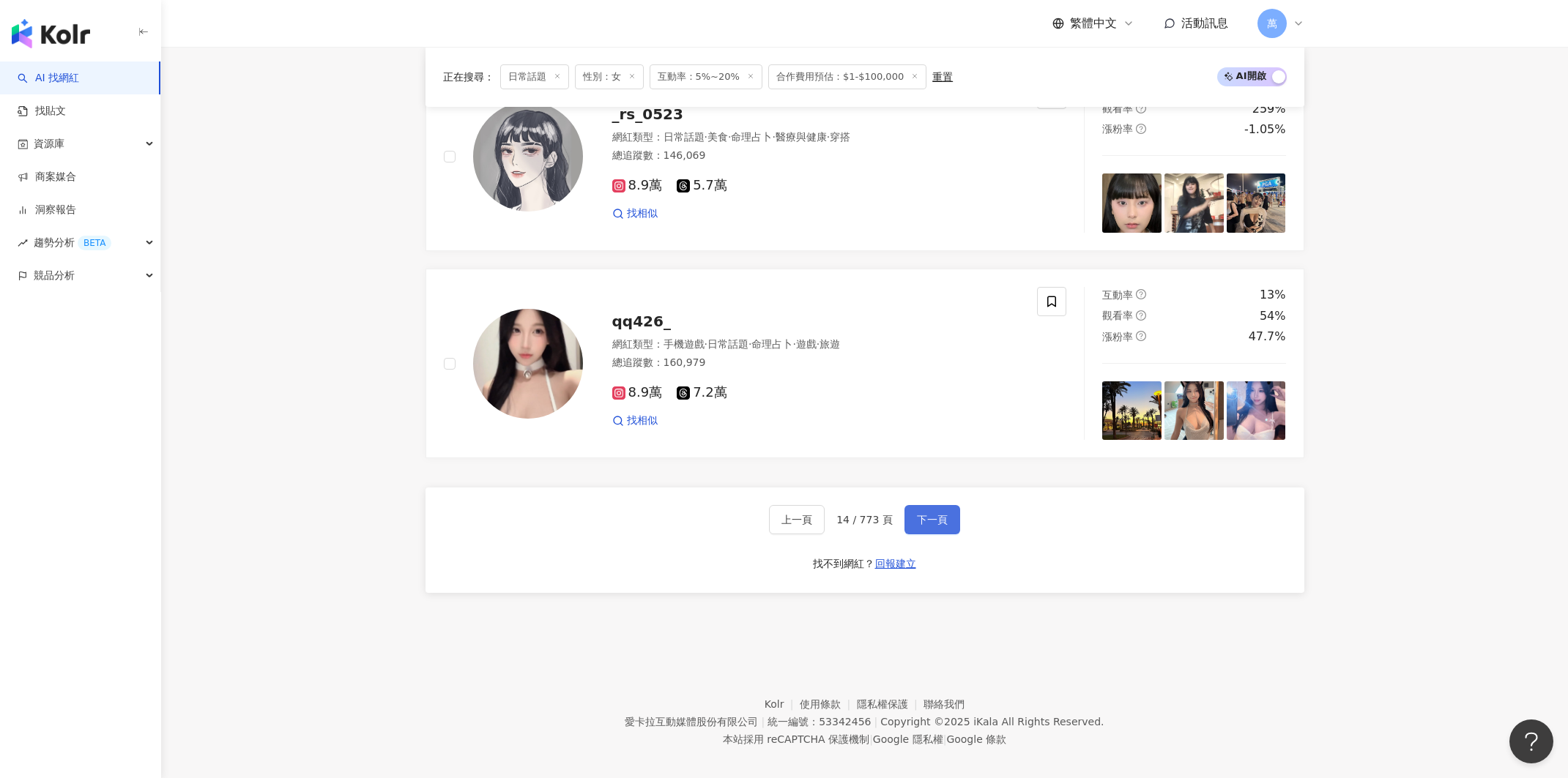
click at [939, 514] on span "下一頁" at bounding box center [932, 519] width 31 height 12
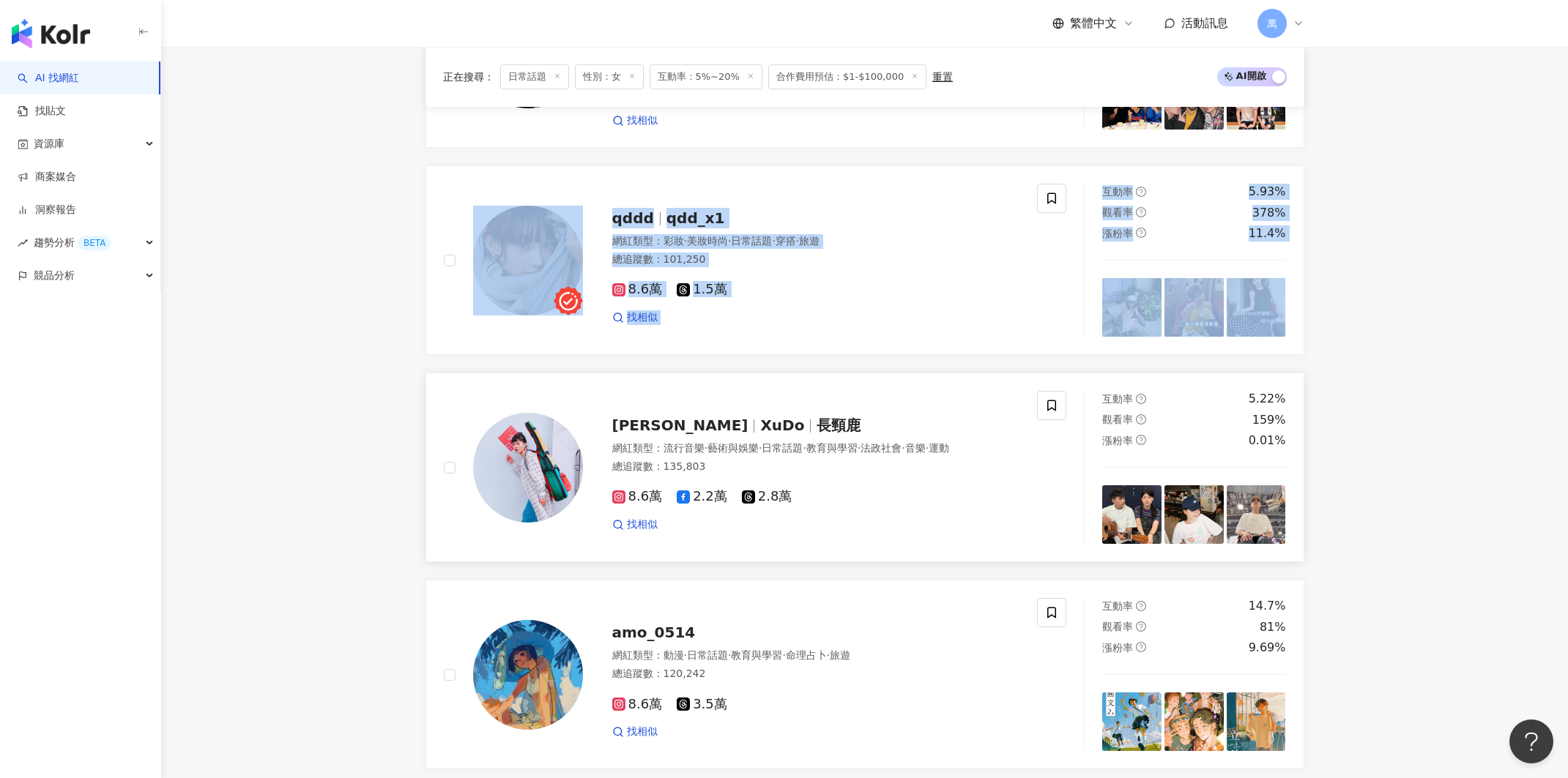
scroll to position [2178, 0]
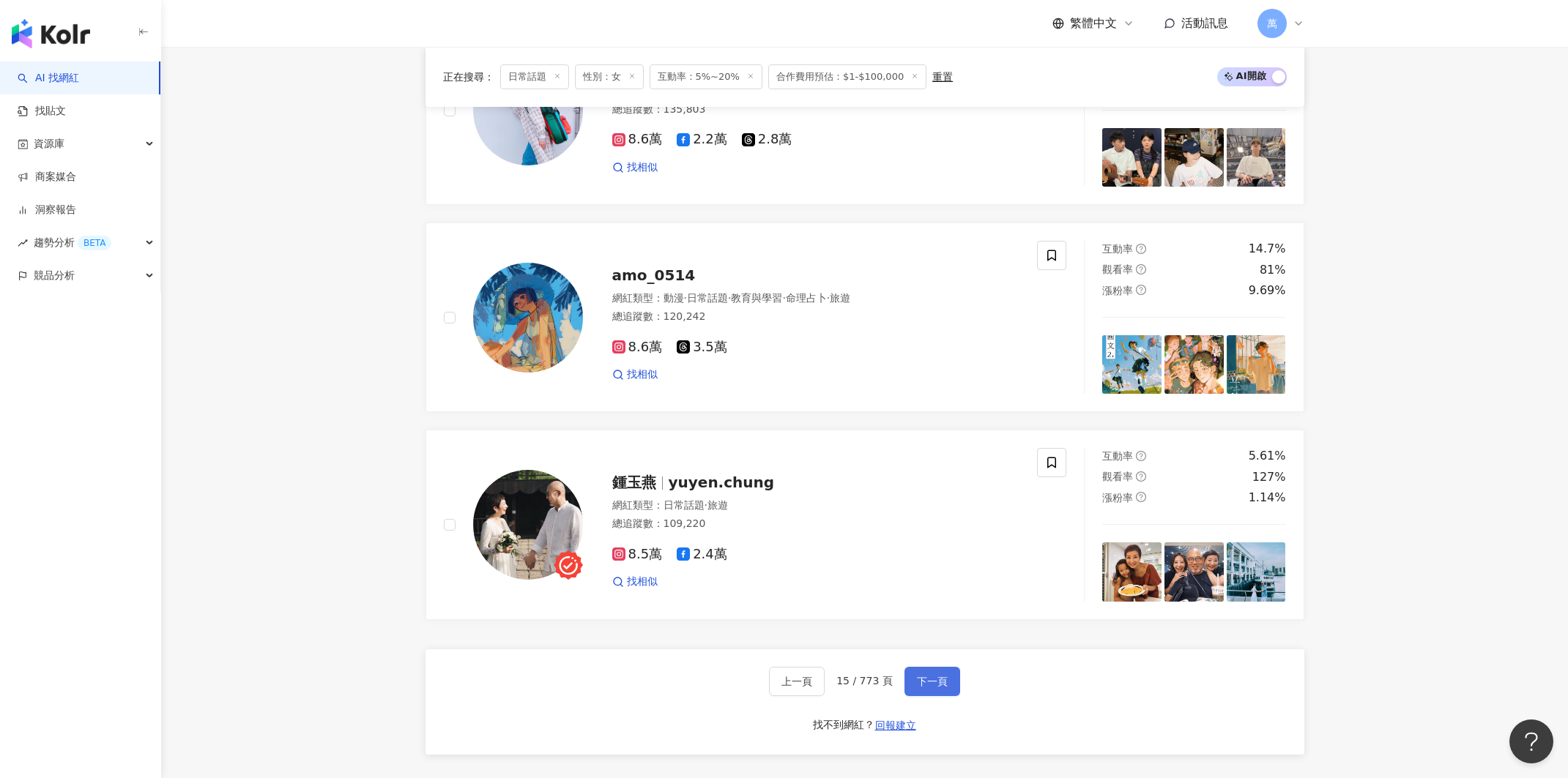
click at [926, 675] on span "下一頁" at bounding box center [932, 681] width 31 height 12
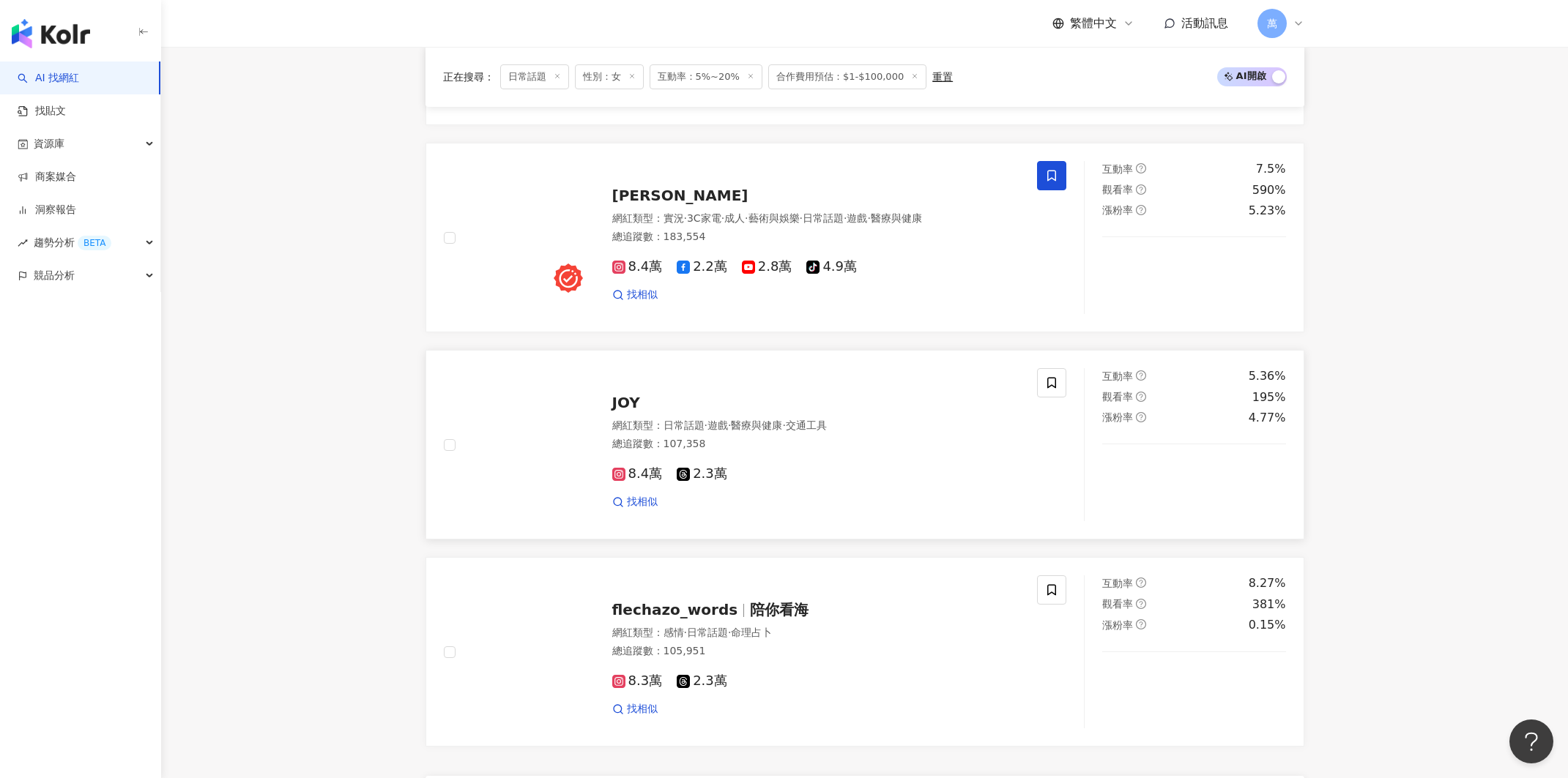
scroll to position [2167, 0]
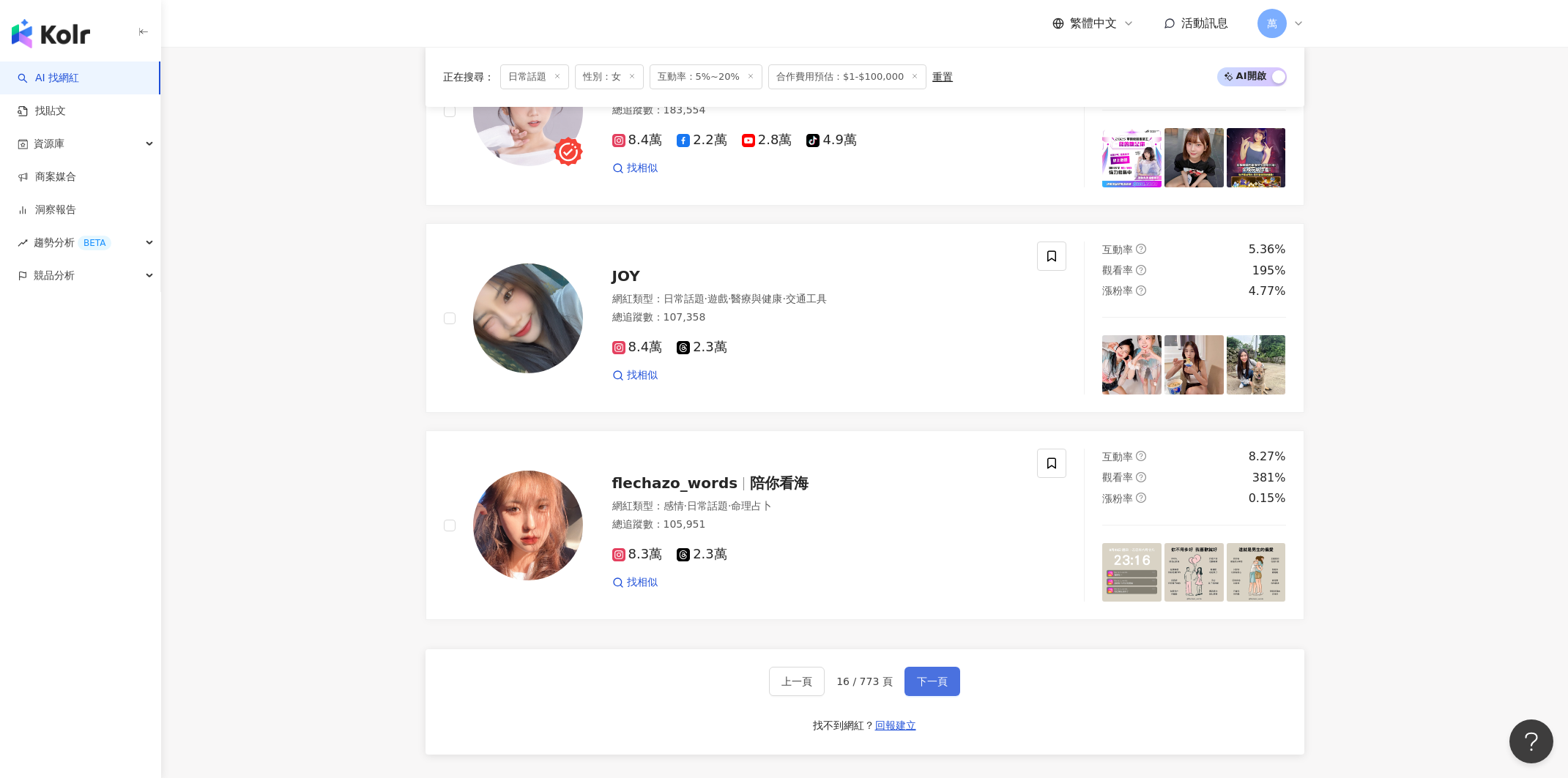
click at [917, 681] on button "下一頁" at bounding box center [932, 681] width 56 height 29
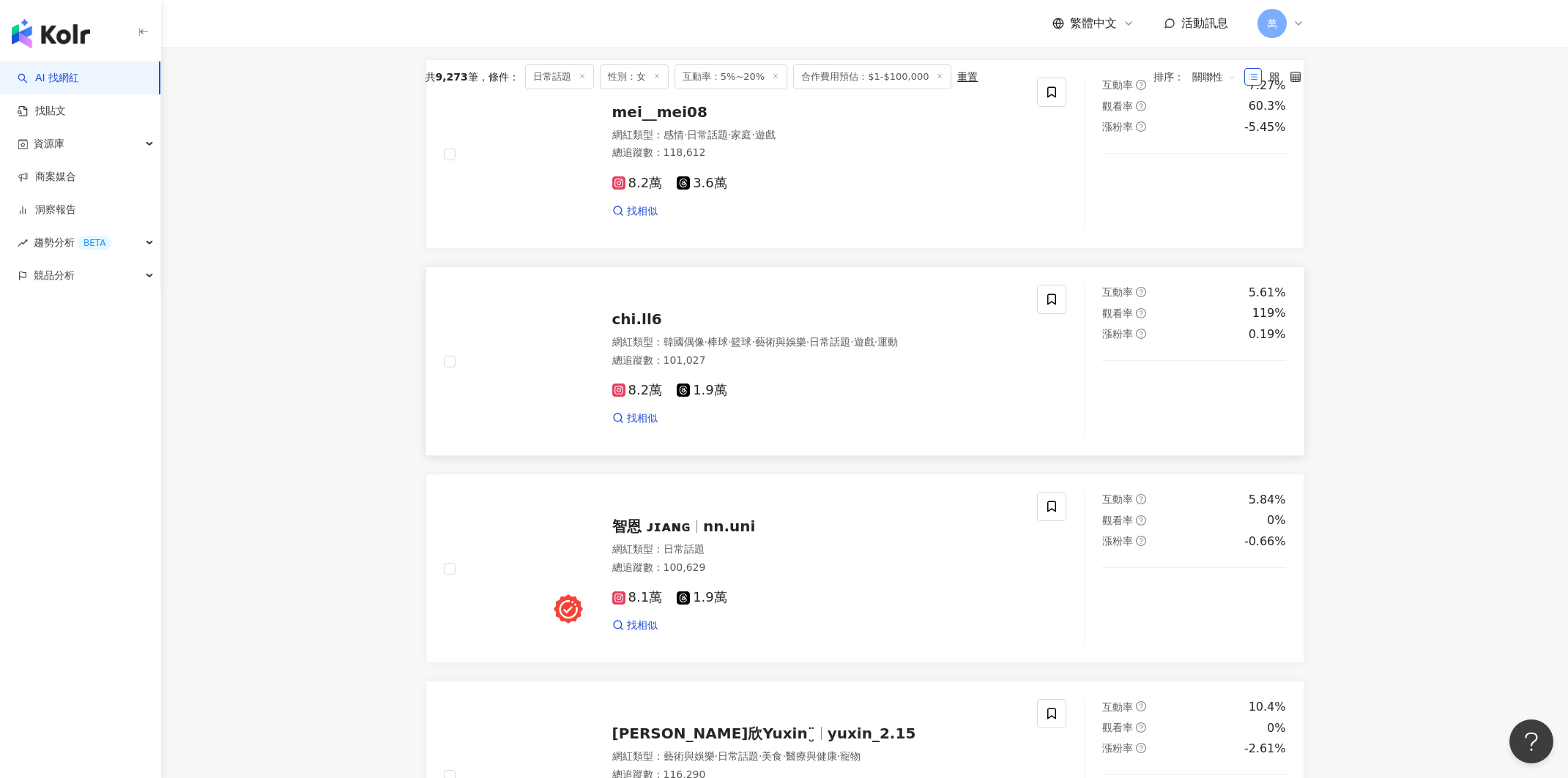
scroll to position [0, 0]
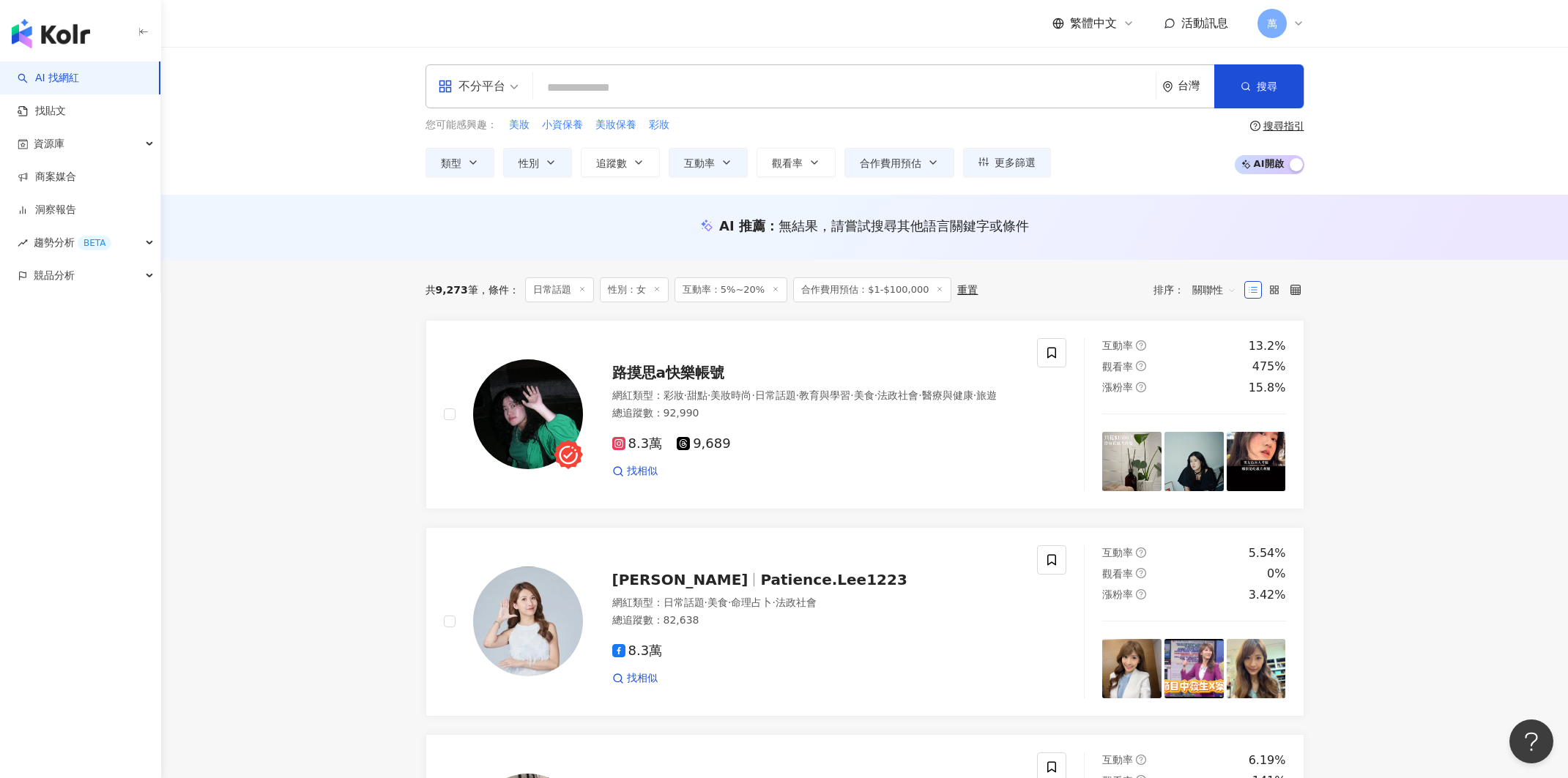
click at [1461, 158] on div "不分平台 台灣 搜尋 您可能感興趣： 美妝 小資保養 美妝保養 彩妝 類型 性別 追蹤數 互動率 觀看率 合作費用預估 更多篩選 不限 女 男 其他 * - …" at bounding box center [864, 121] width 1407 height 148
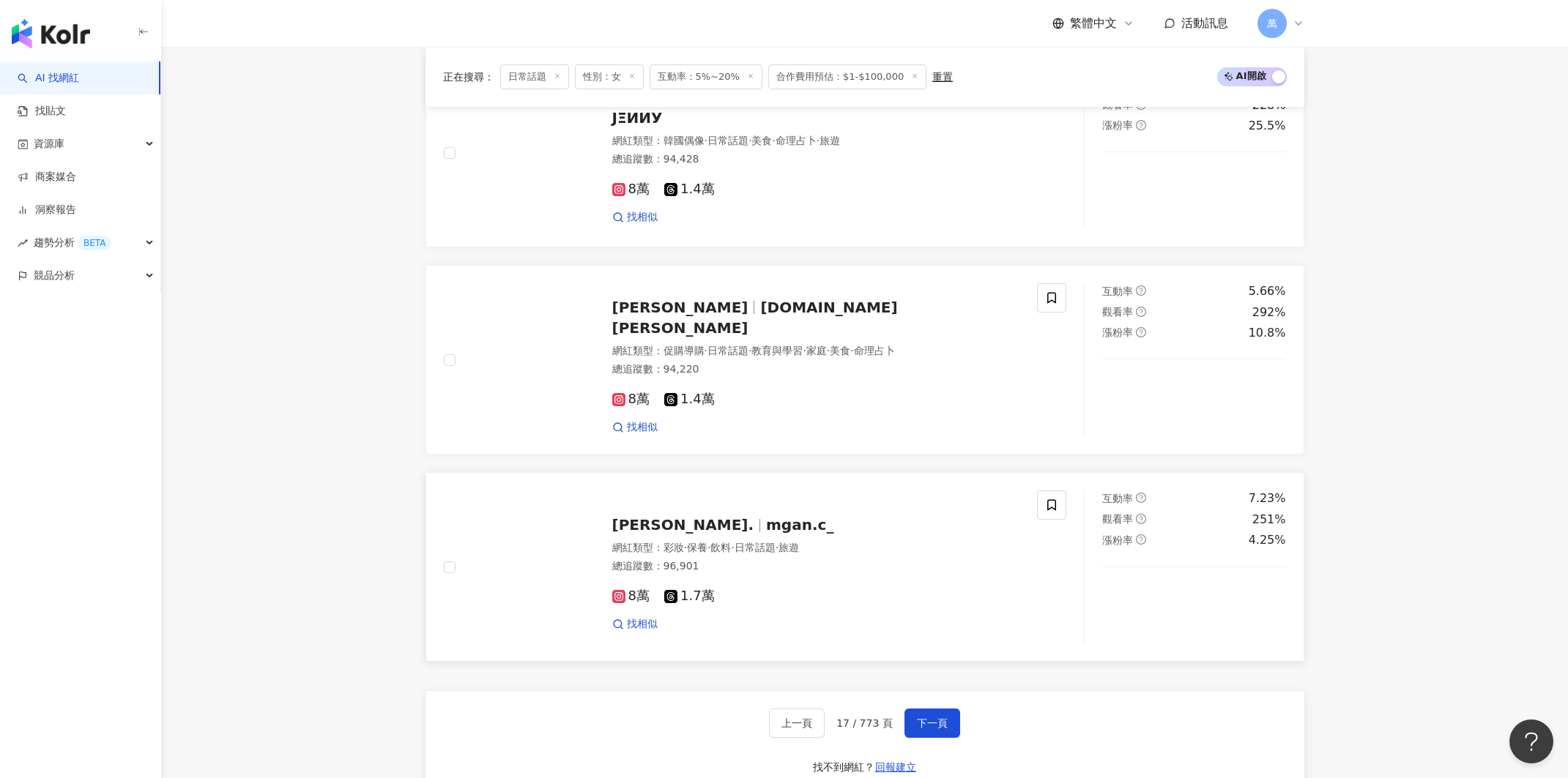
scroll to position [2294, 0]
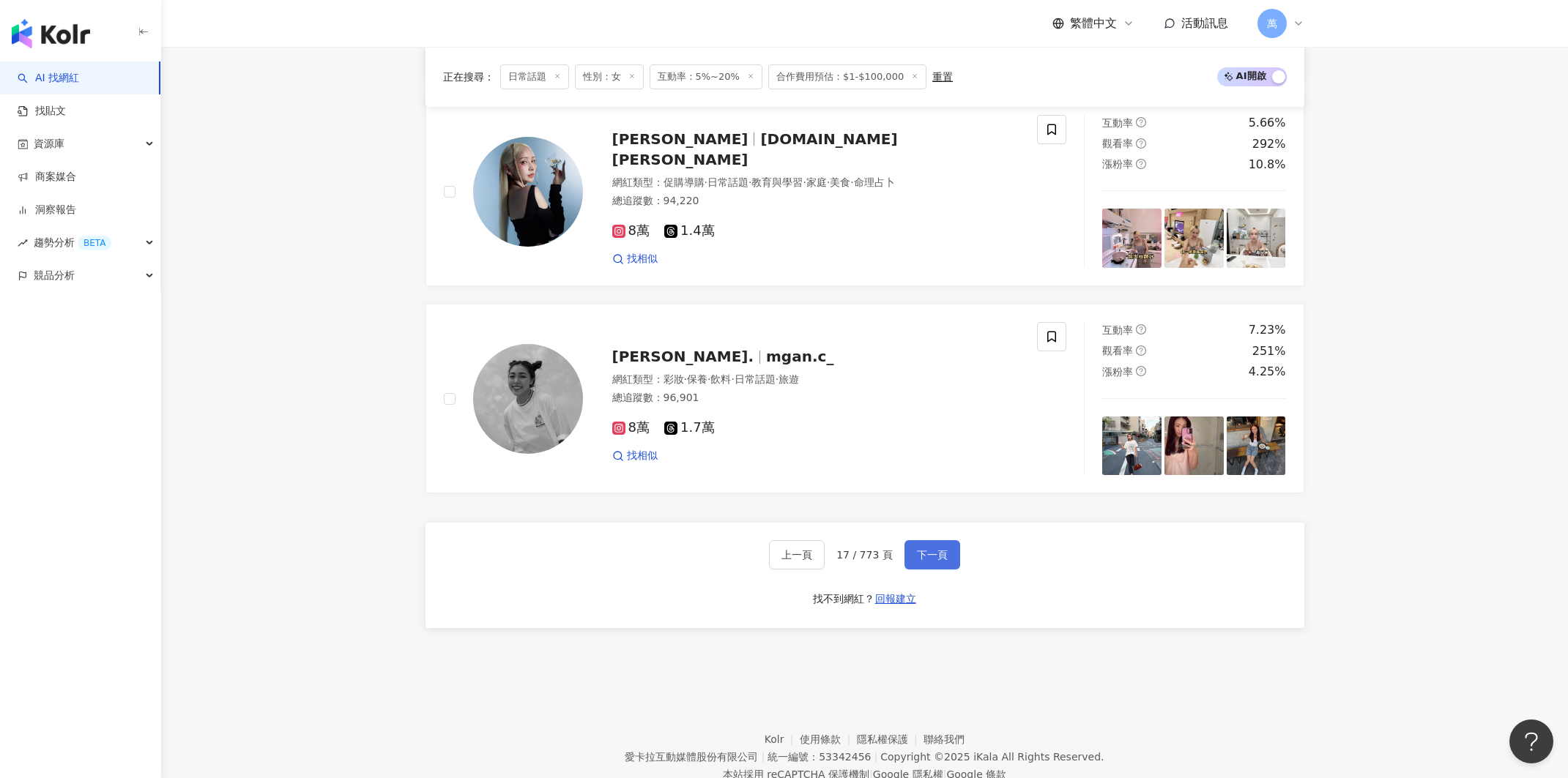
click at [928, 551] on button "下一頁" at bounding box center [932, 554] width 56 height 29
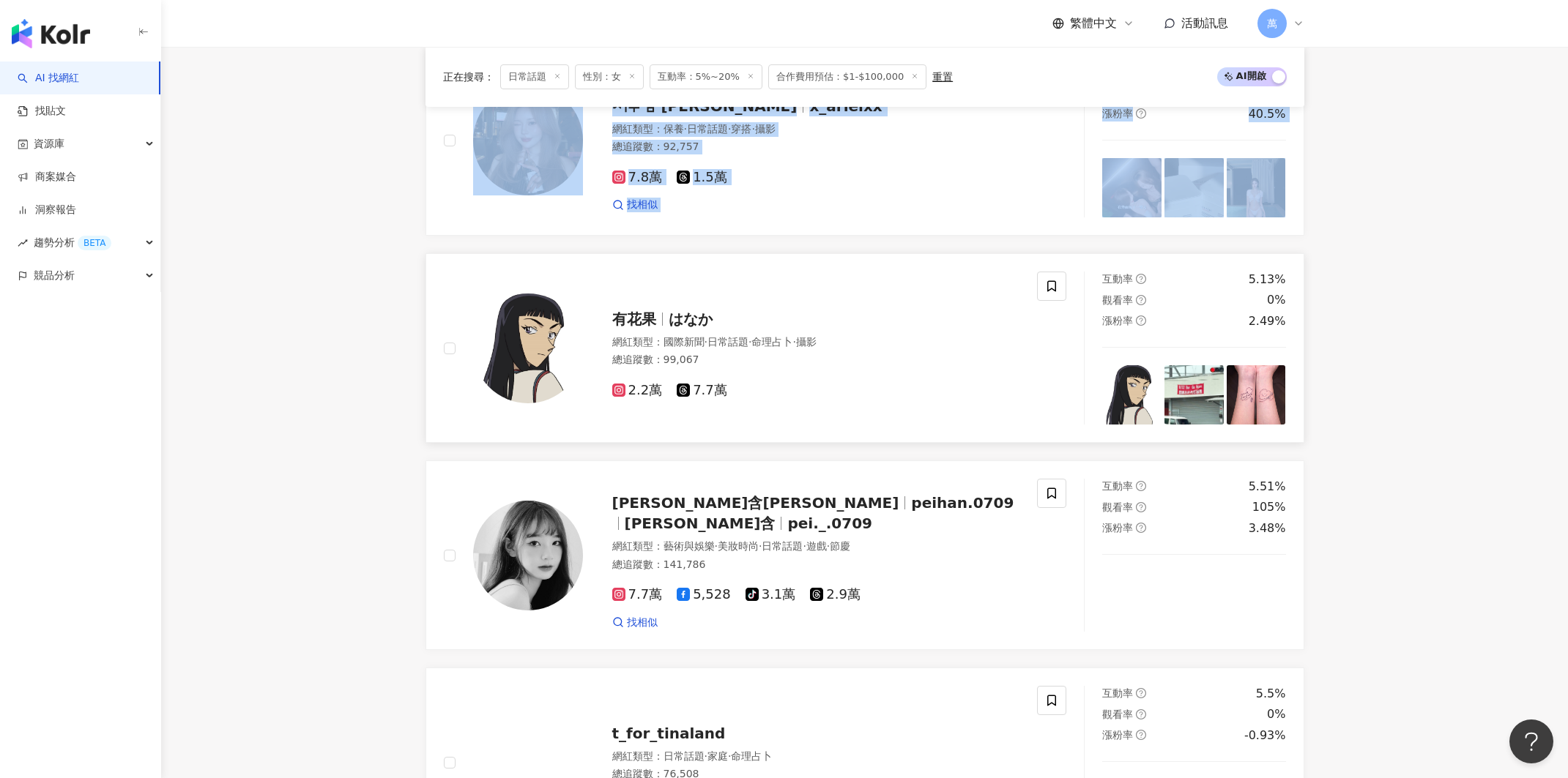
scroll to position [2083, 0]
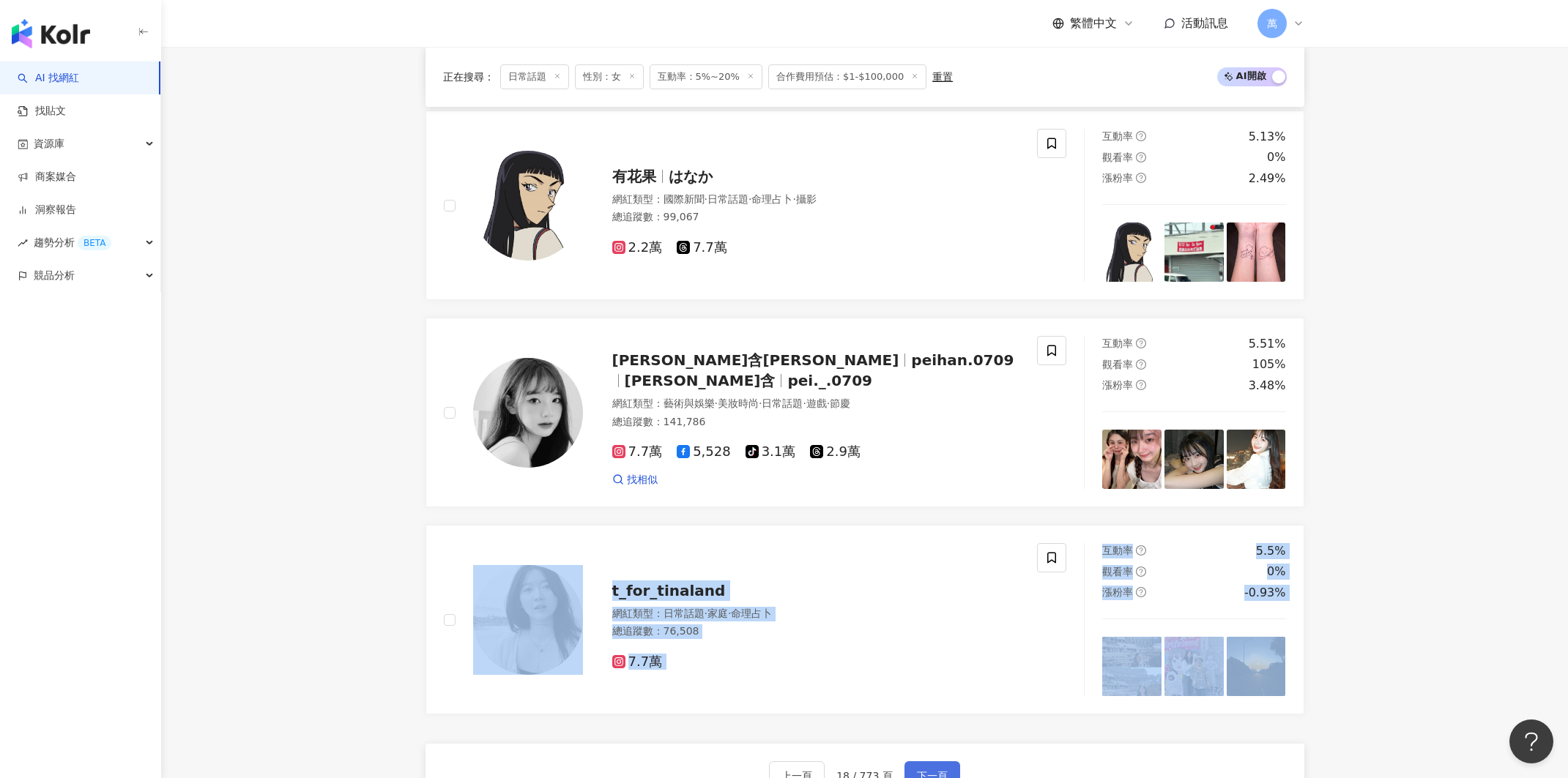
click at [950, 761] on button "下一頁" at bounding box center [932, 775] width 56 height 29
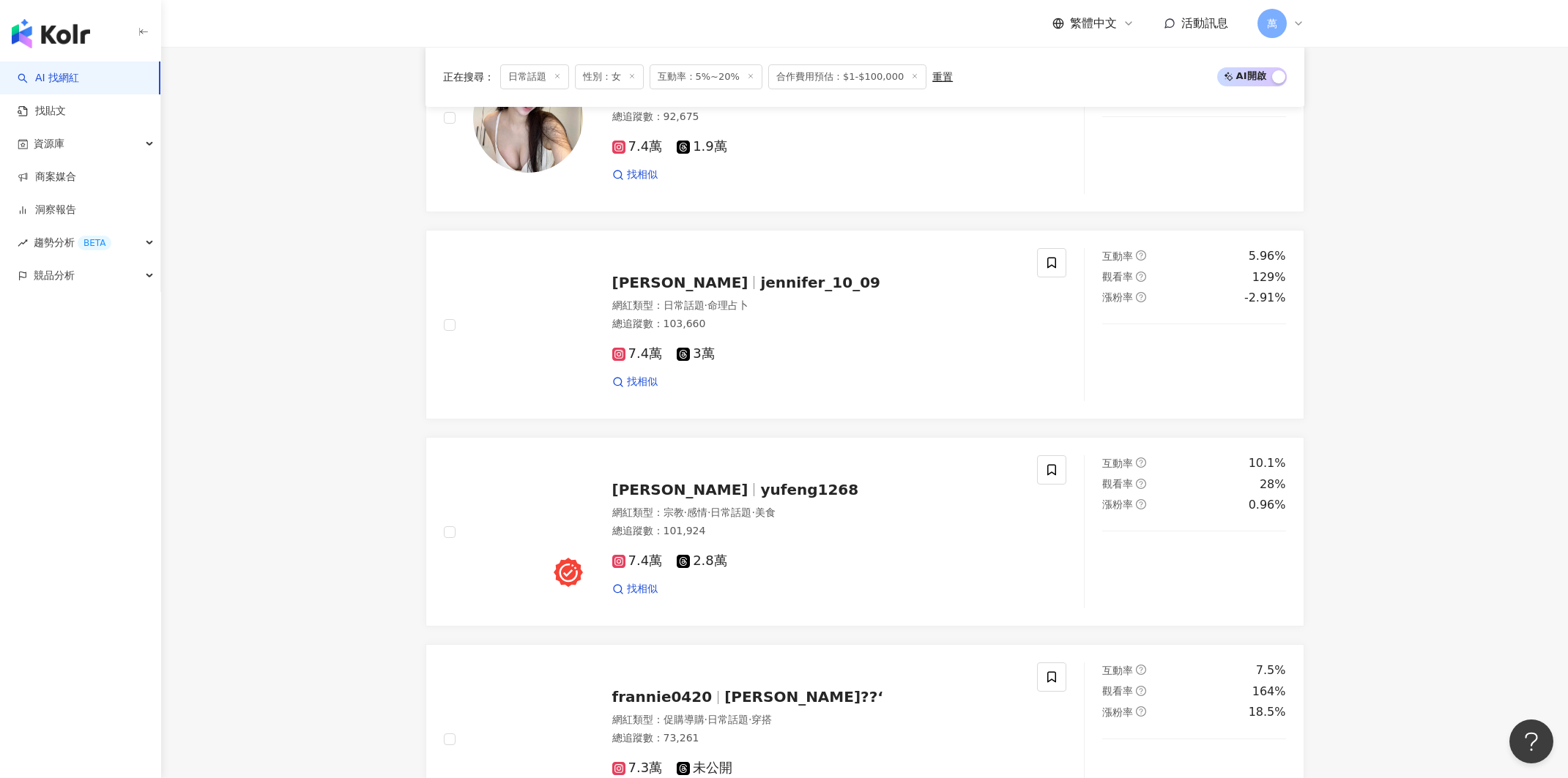
scroll to position [2090, 0]
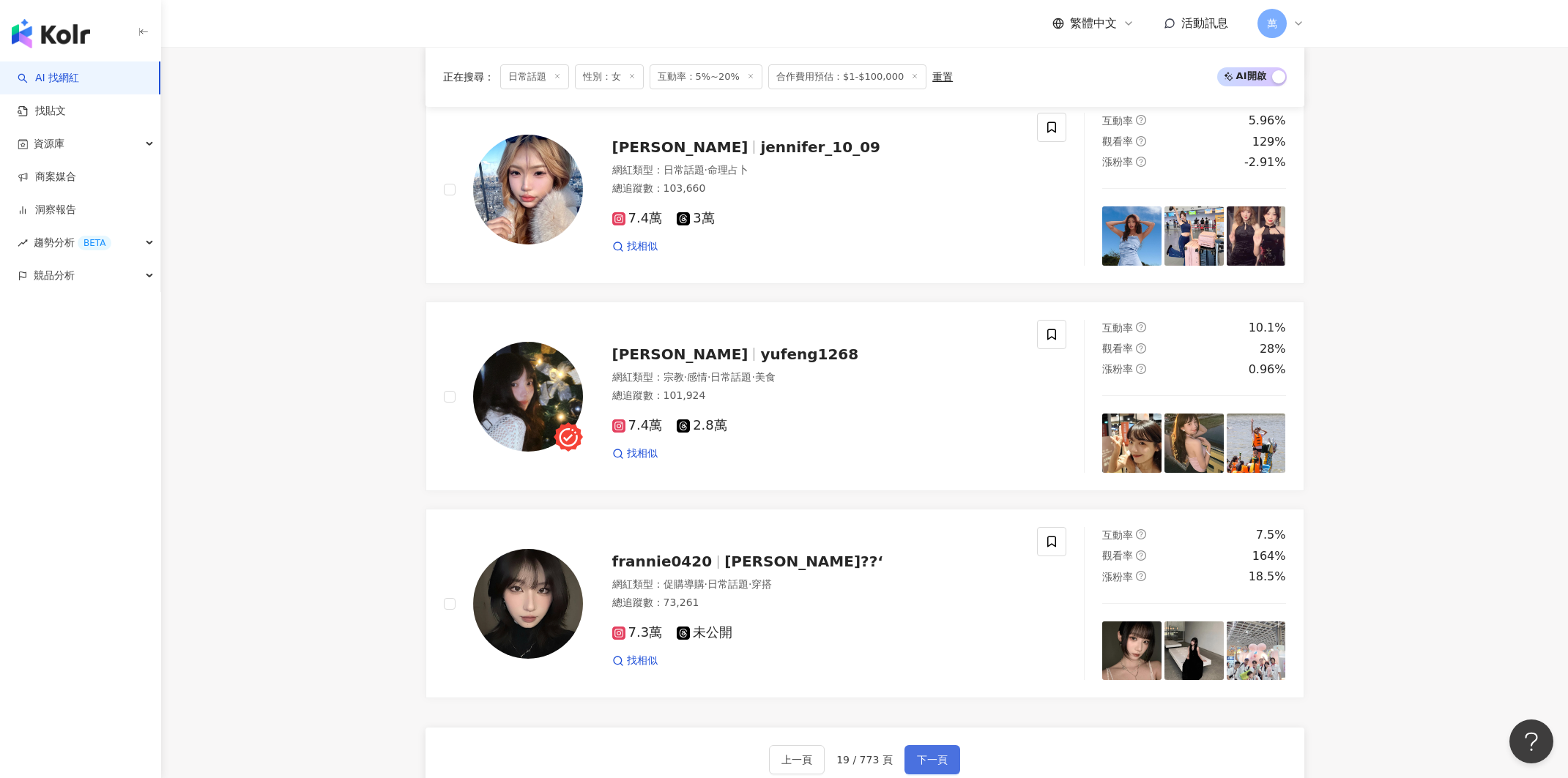
click at [904, 745] on button "下一頁" at bounding box center [932, 759] width 56 height 29
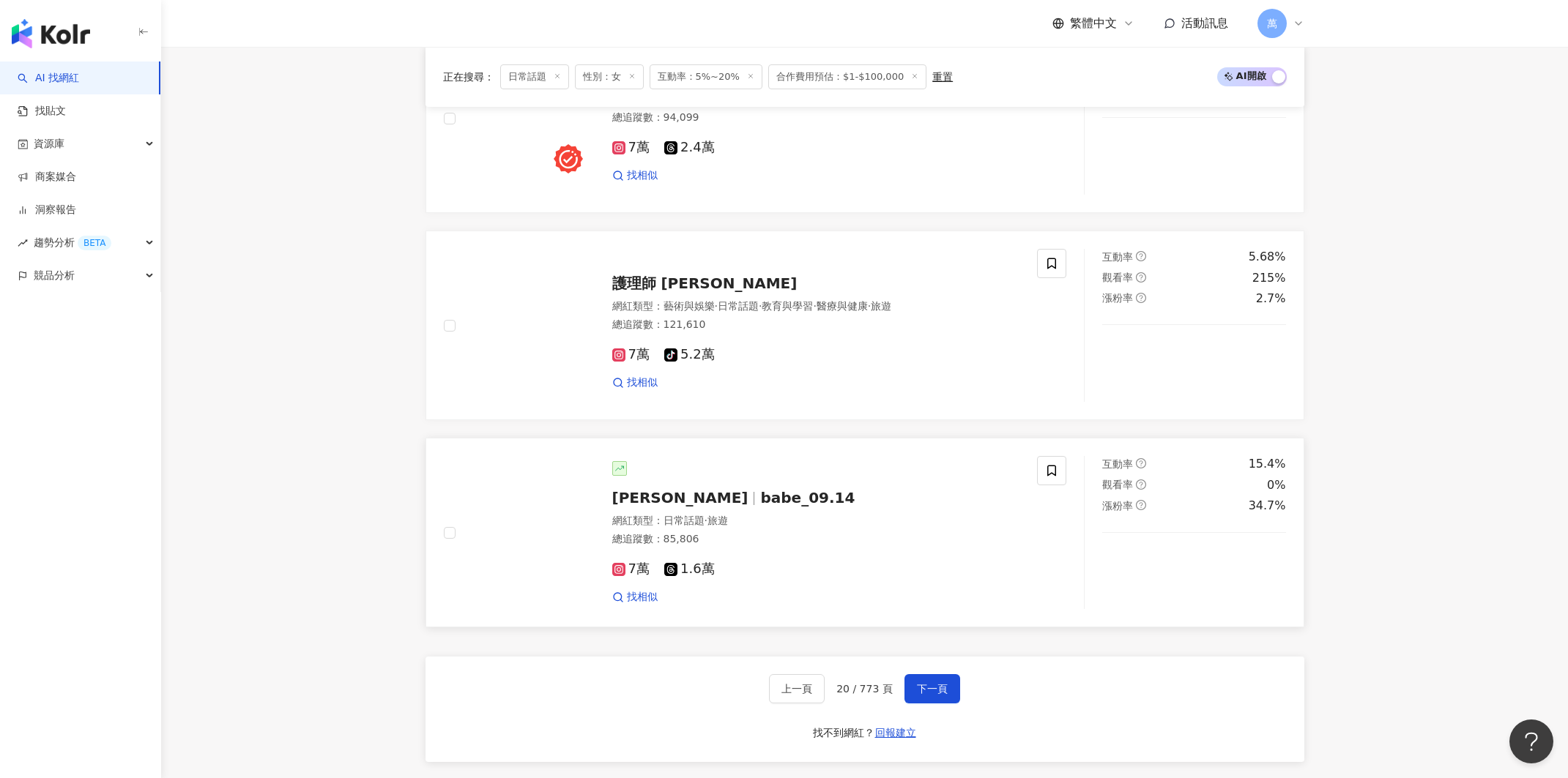
scroll to position [2157, 0]
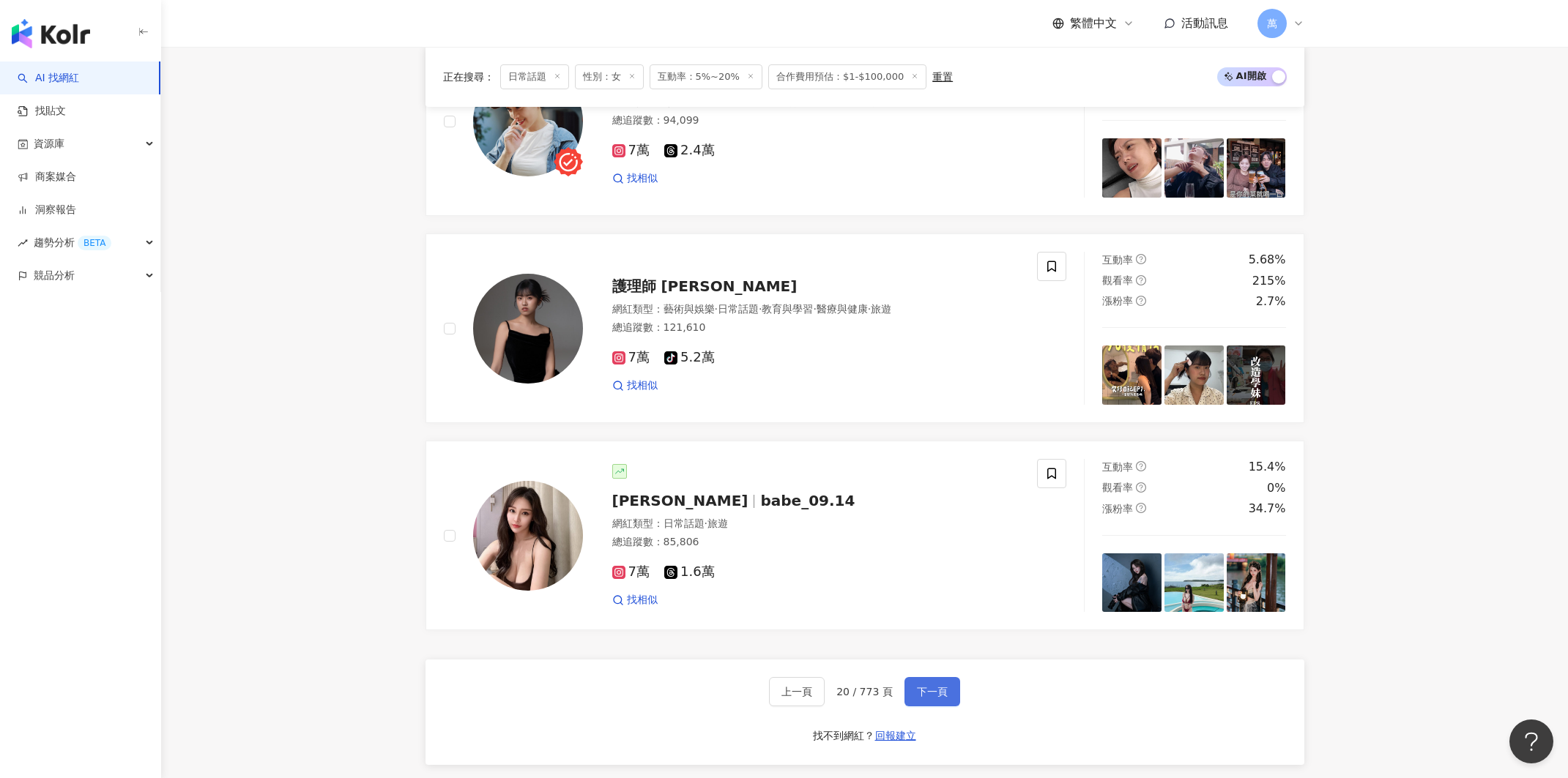
click at [922, 686] on span "下一頁" at bounding box center [932, 692] width 31 height 12
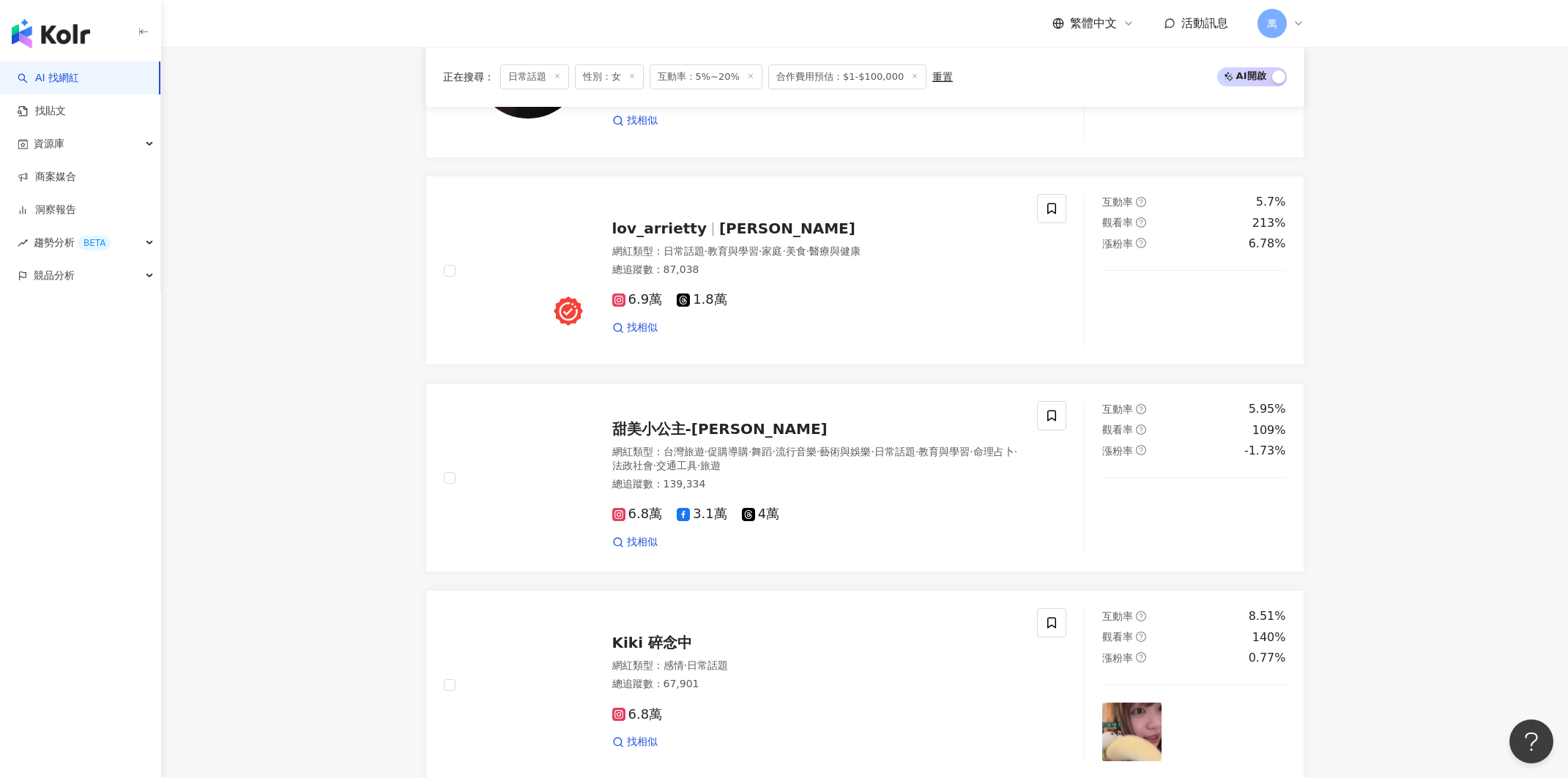
scroll to position [2375, 0]
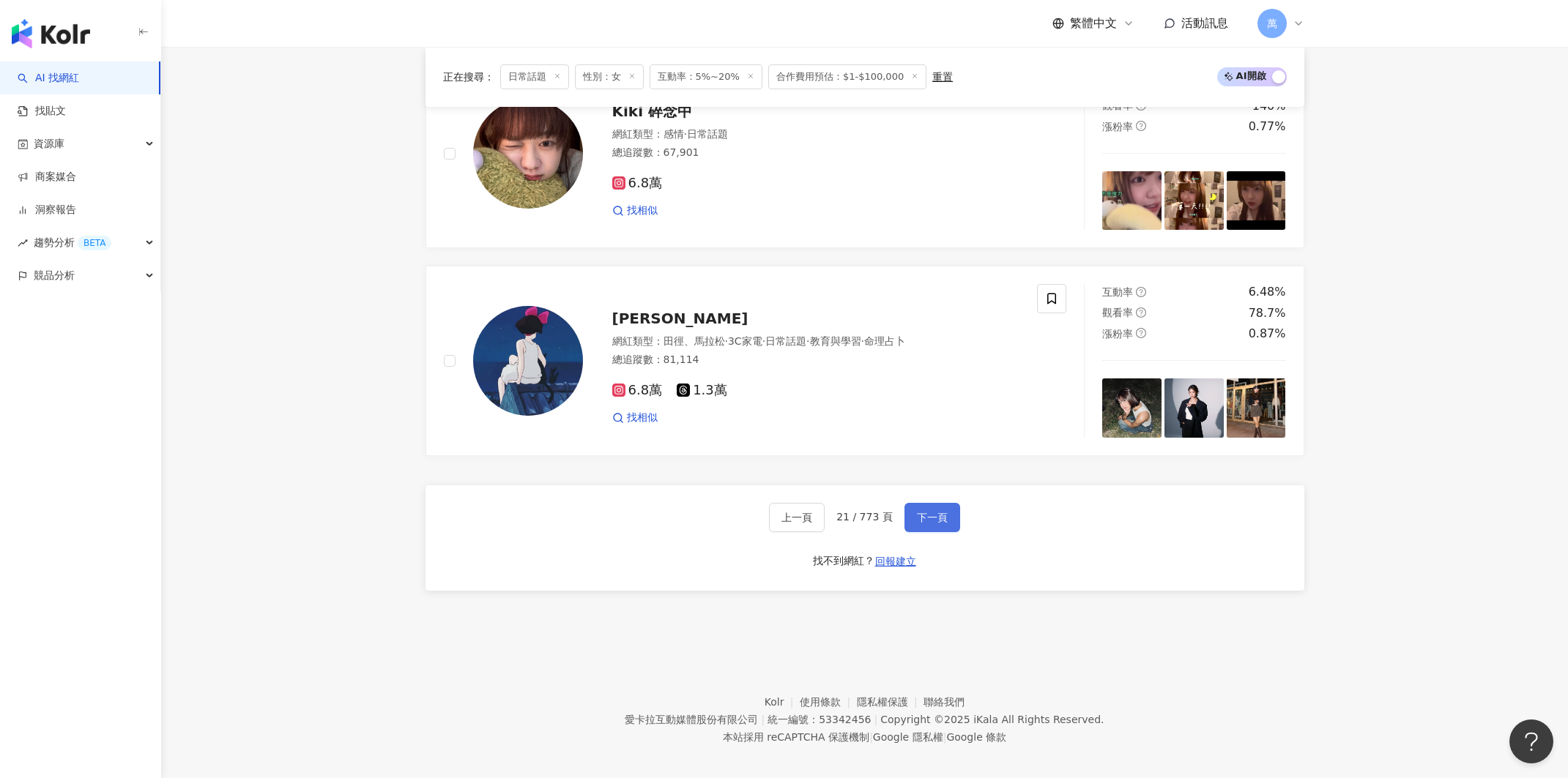
click at [937, 503] on button "下一頁" at bounding box center [932, 517] width 56 height 29
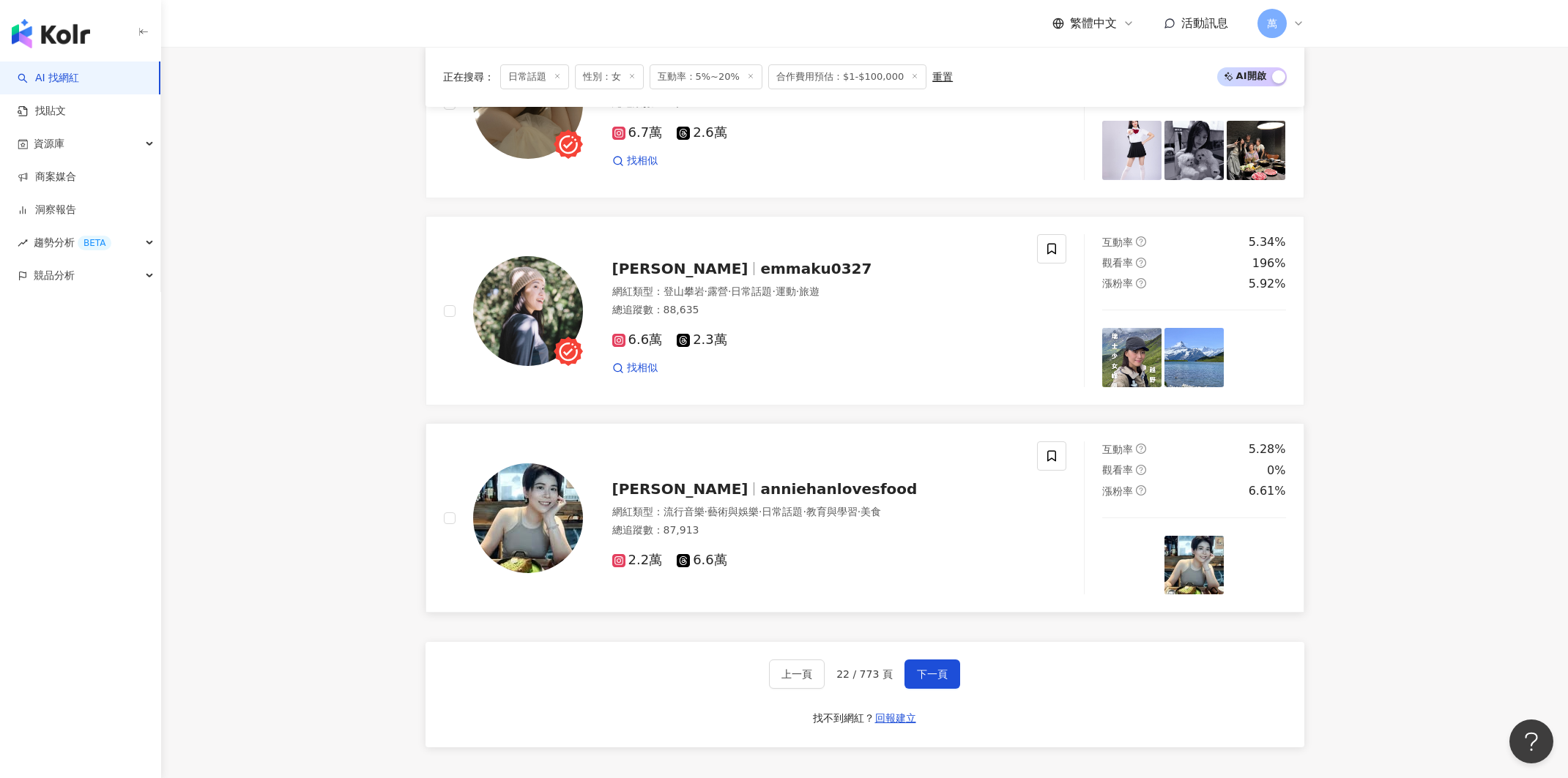
scroll to position [2328, 0]
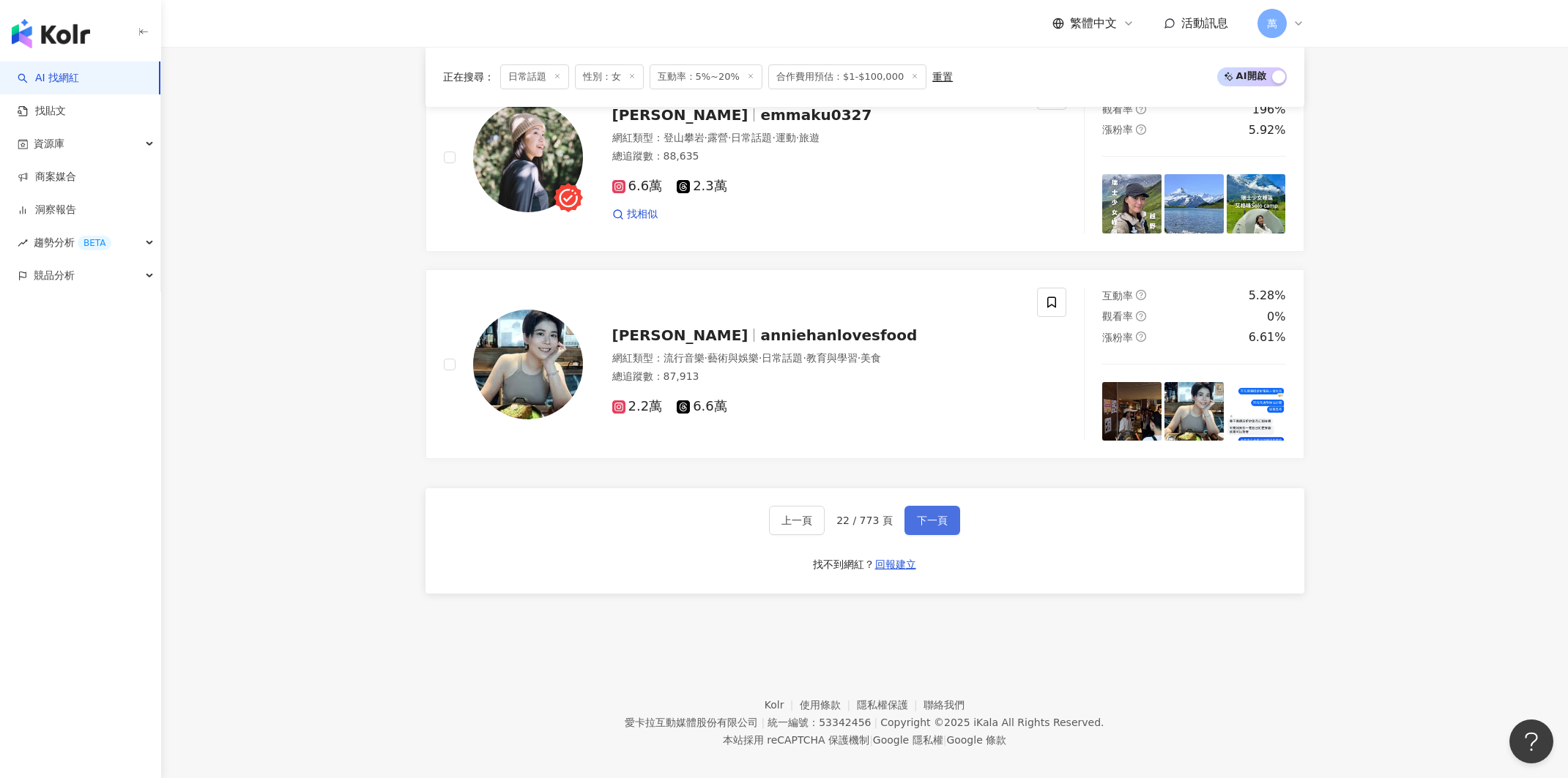
click at [943, 515] on span "下一頁" at bounding box center [932, 520] width 31 height 12
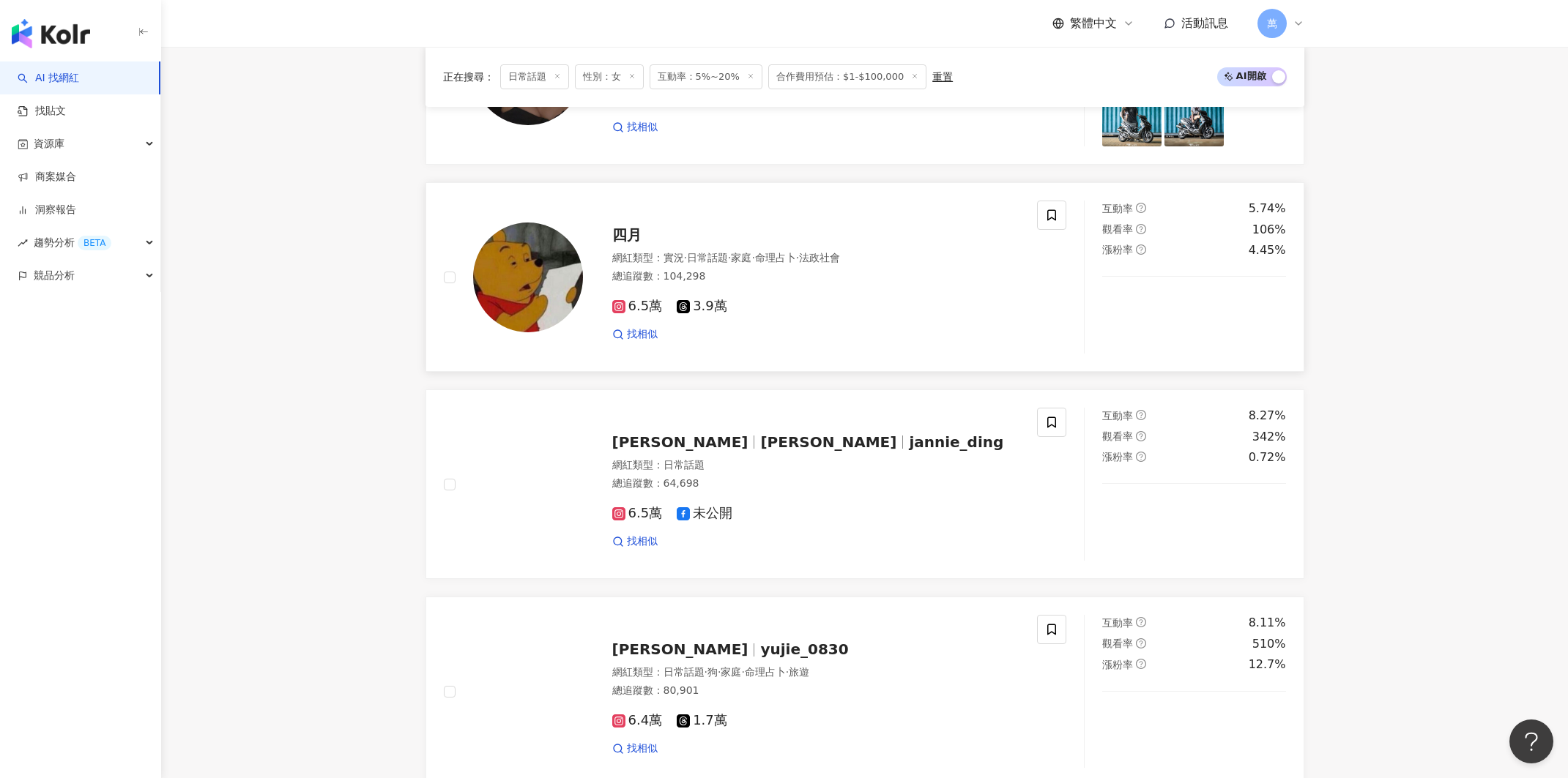
scroll to position [2187, 0]
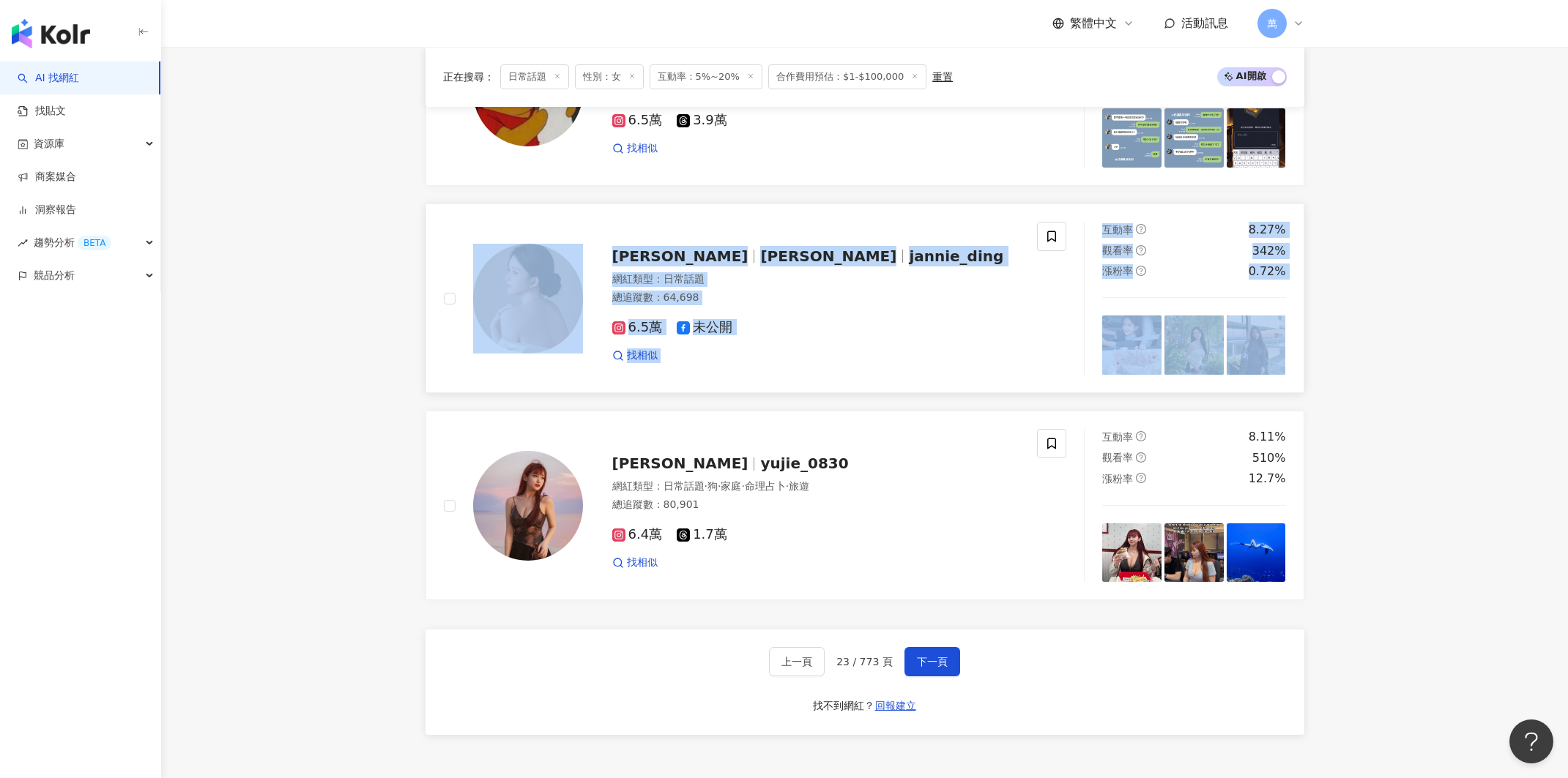
click at [944, 657] on button "下一頁" at bounding box center [932, 661] width 56 height 29
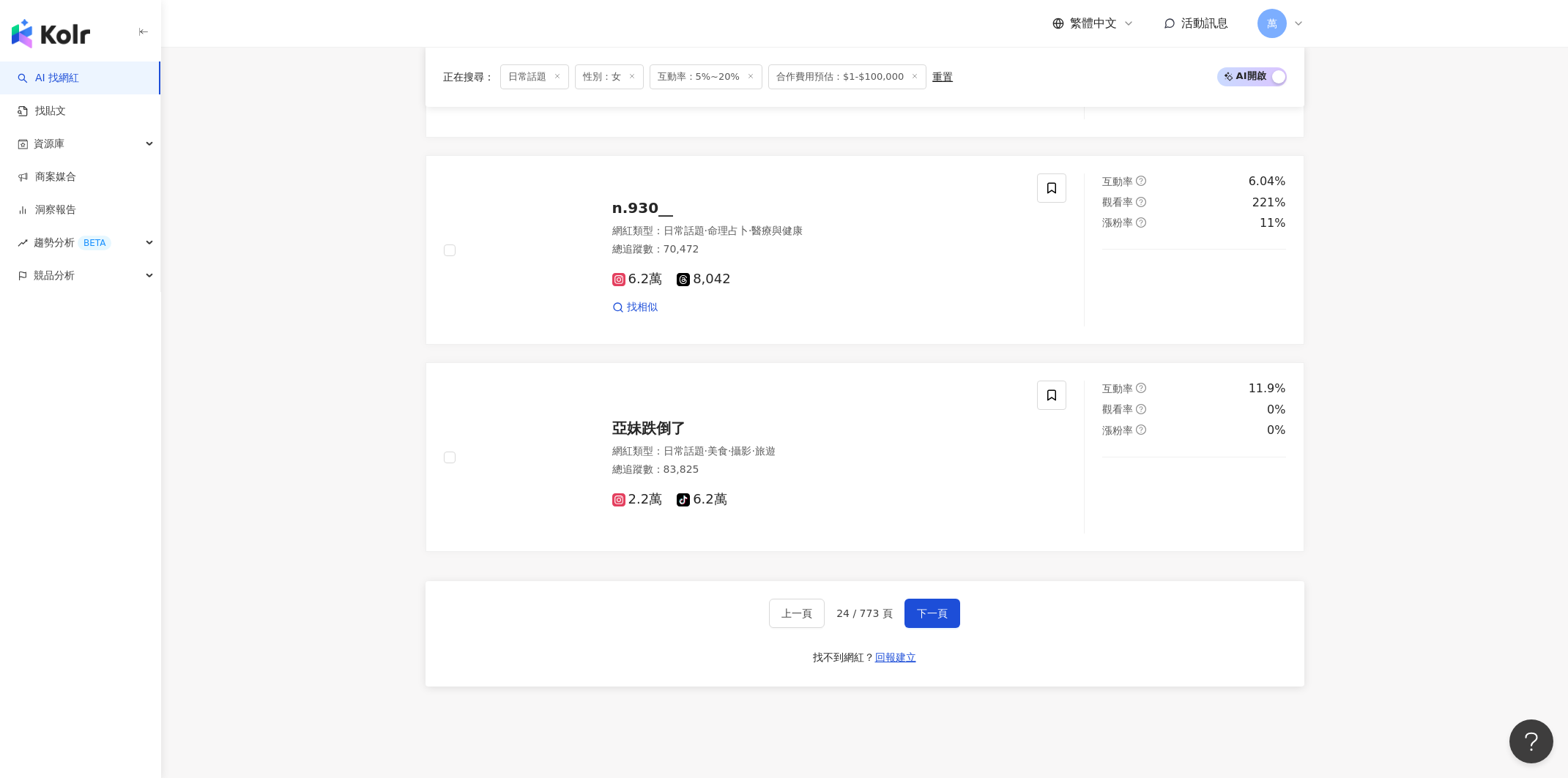
scroll to position [2332, 0]
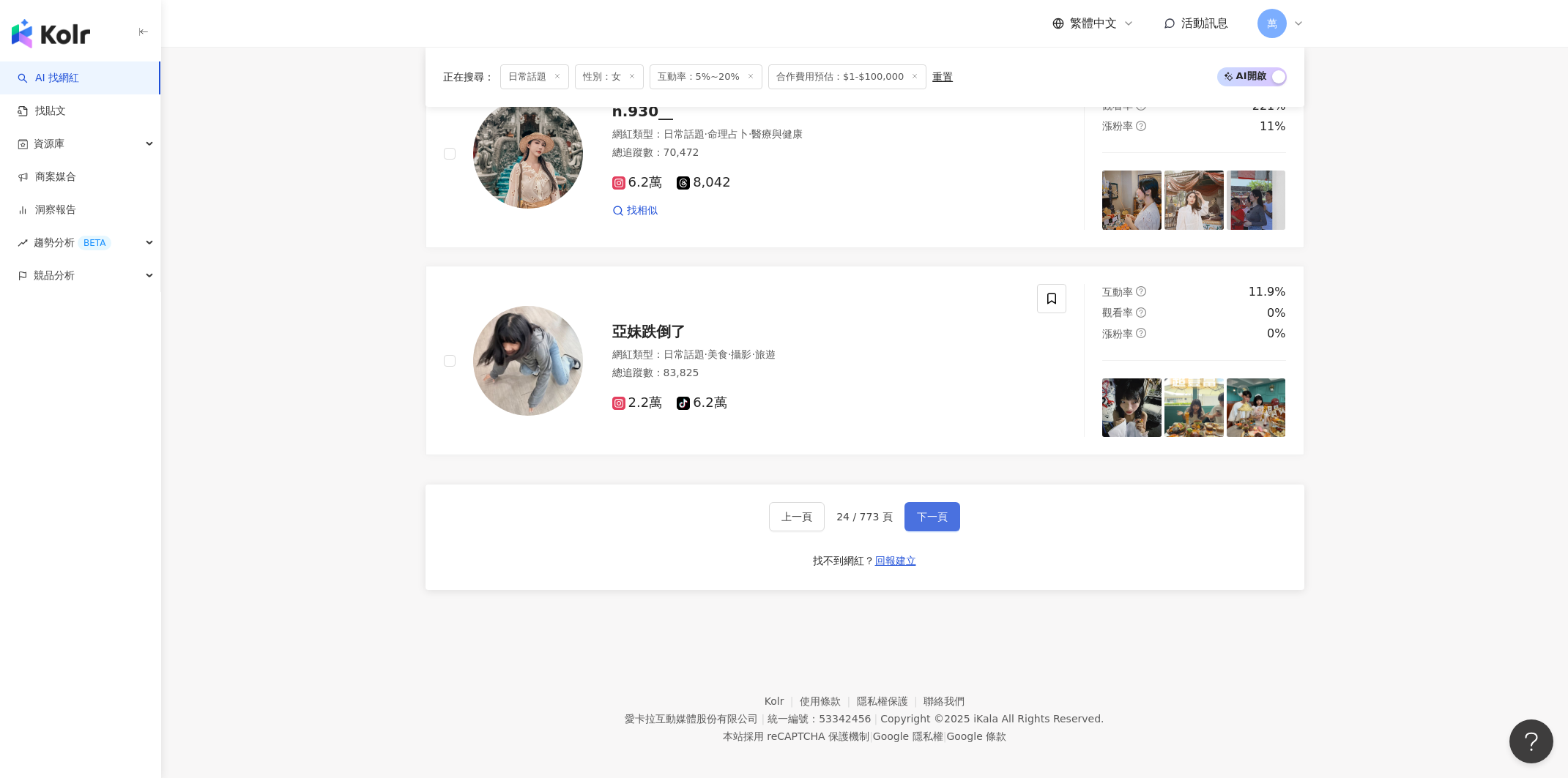
click at [922, 502] on button "下一頁" at bounding box center [932, 516] width 56 height 29
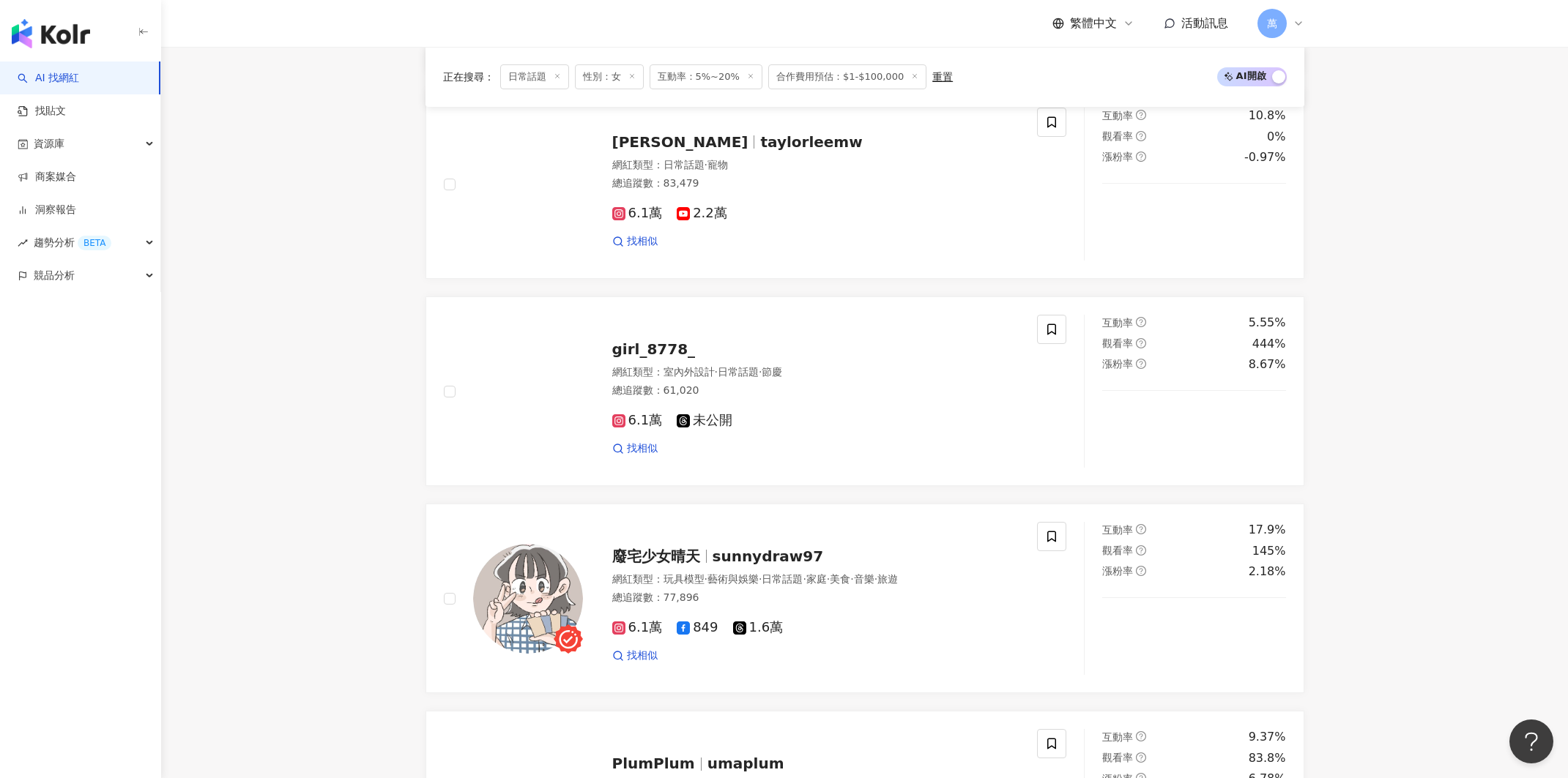
scroll to position [2296, 0]
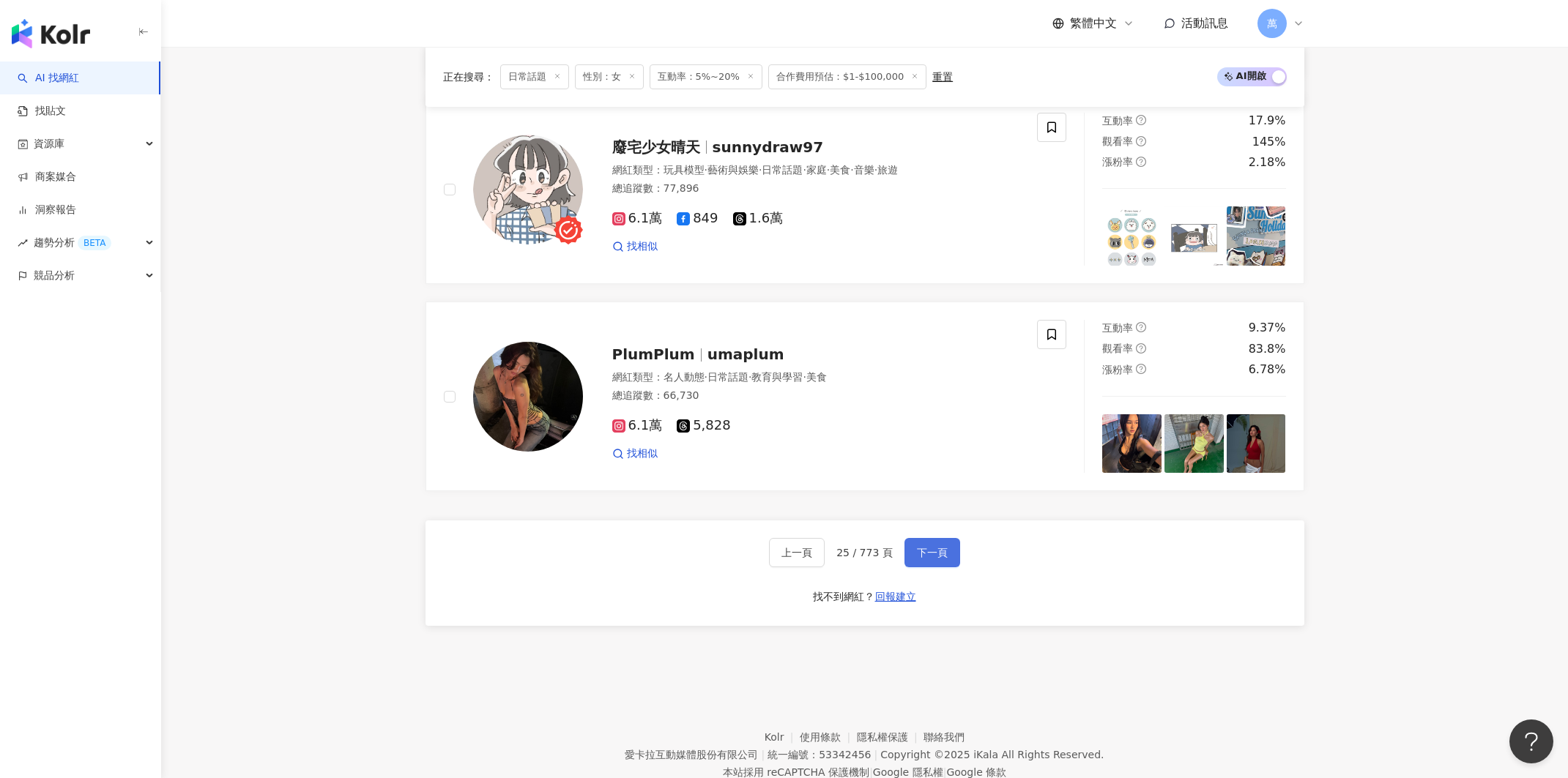
click at [924, 547] on span "下一頁" at bounding box center [932, 552] width 31 height 12
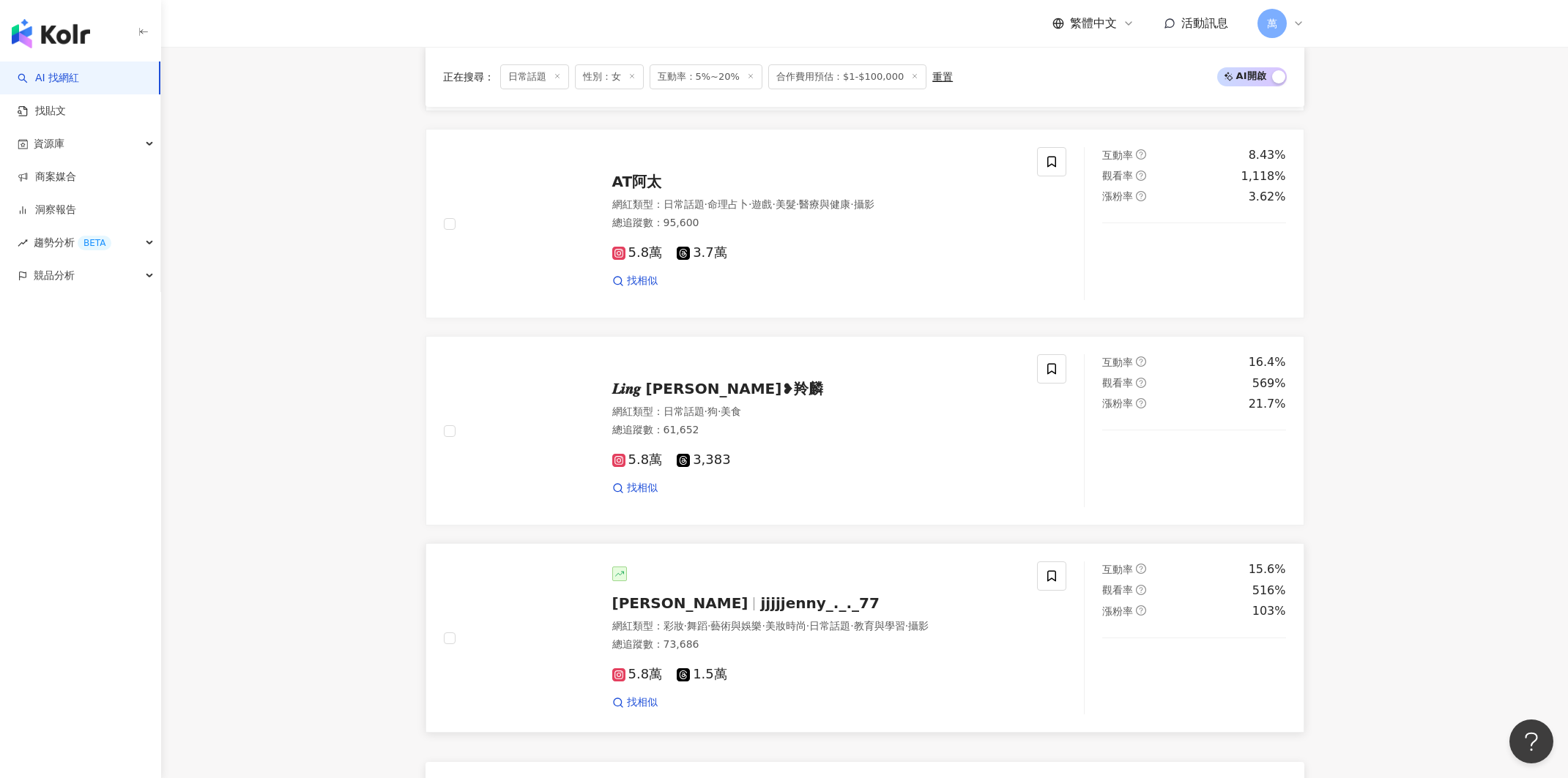
scroll to position [2332, 0]
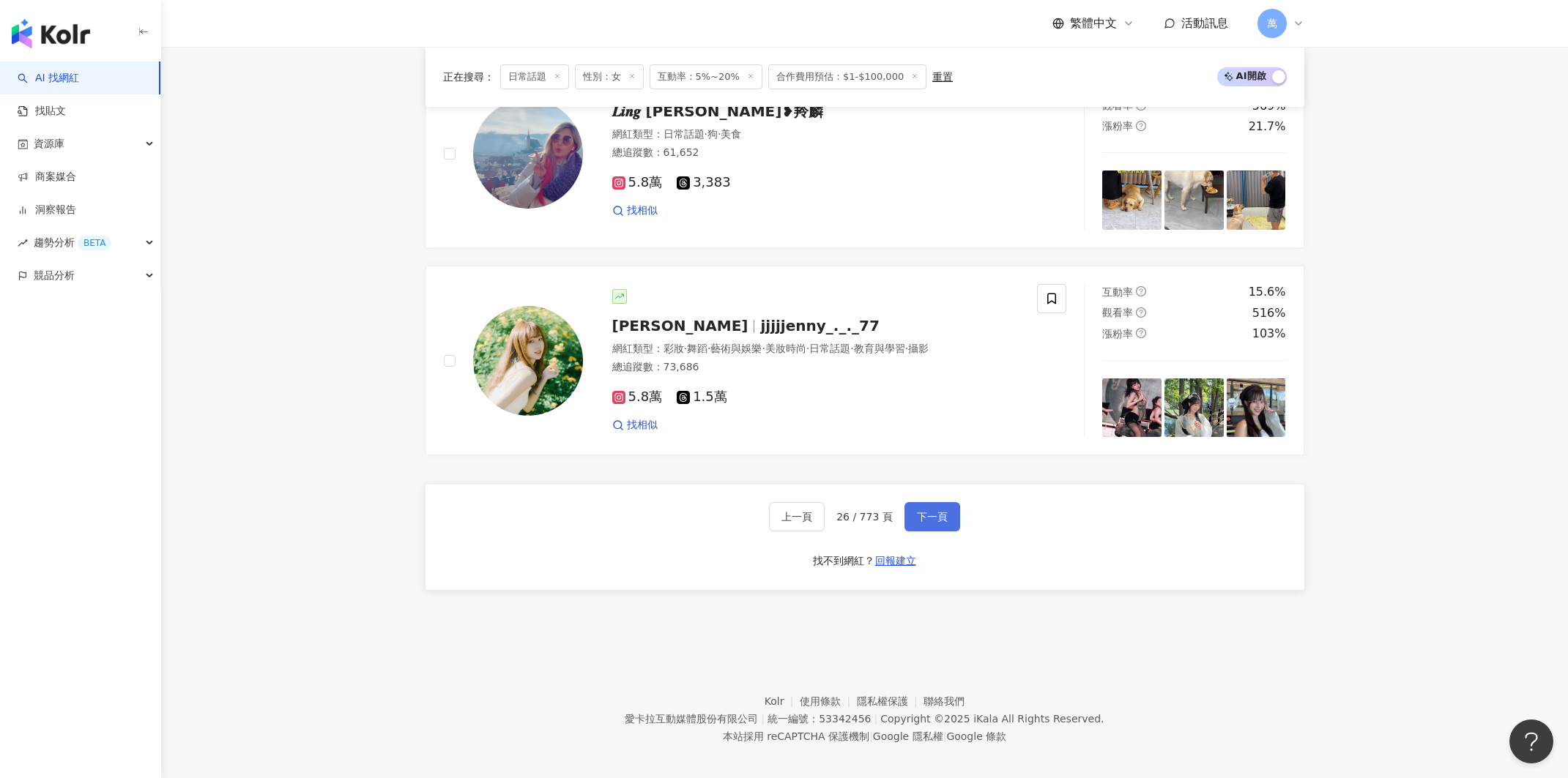
click at [943, 502] on button "下一頁" at bounding box center [932, 516] width 56 height 29
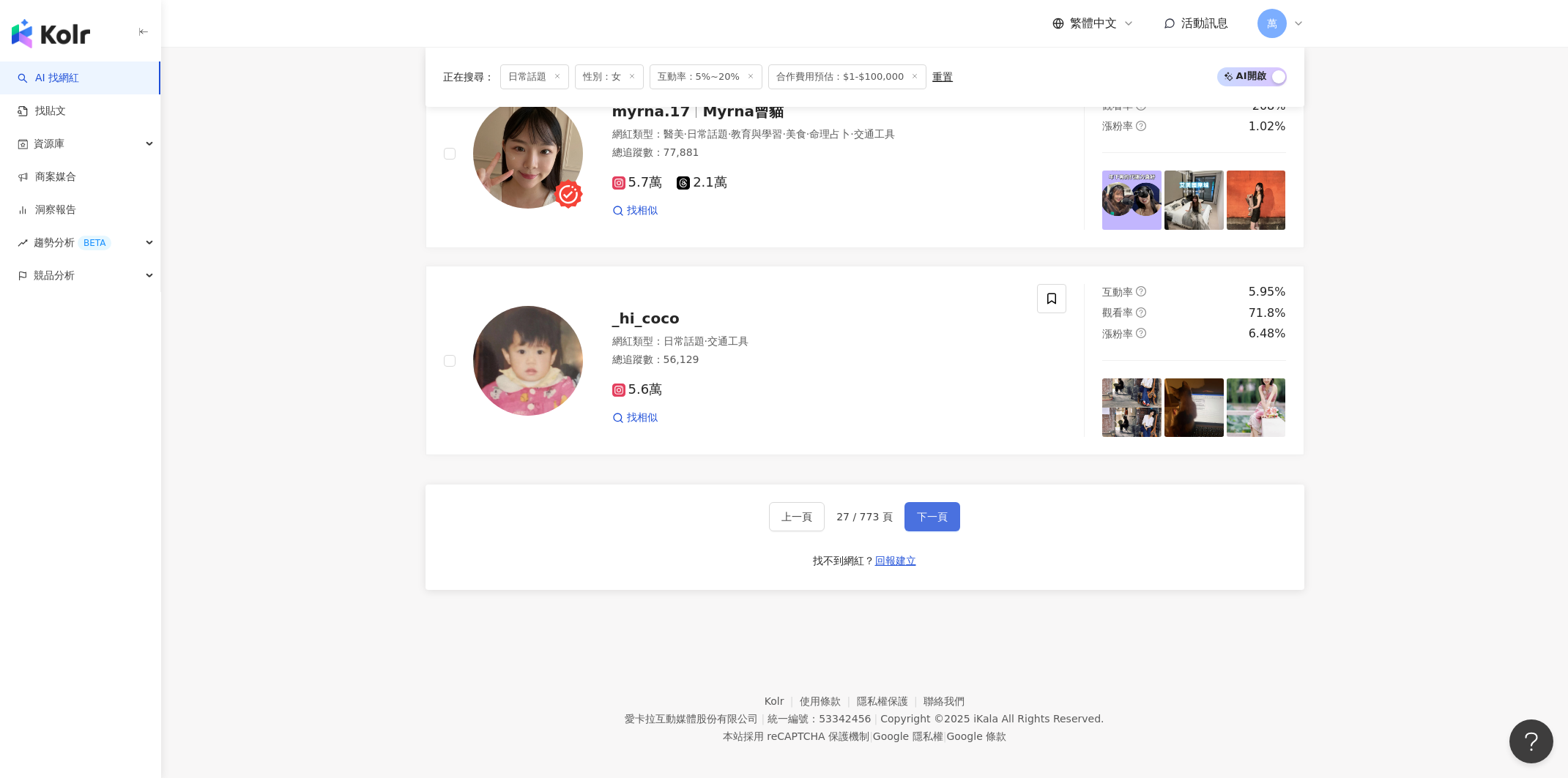
click at [922, 511] on span "下一頁" at bounding box center [932, 516] width 31 height 12
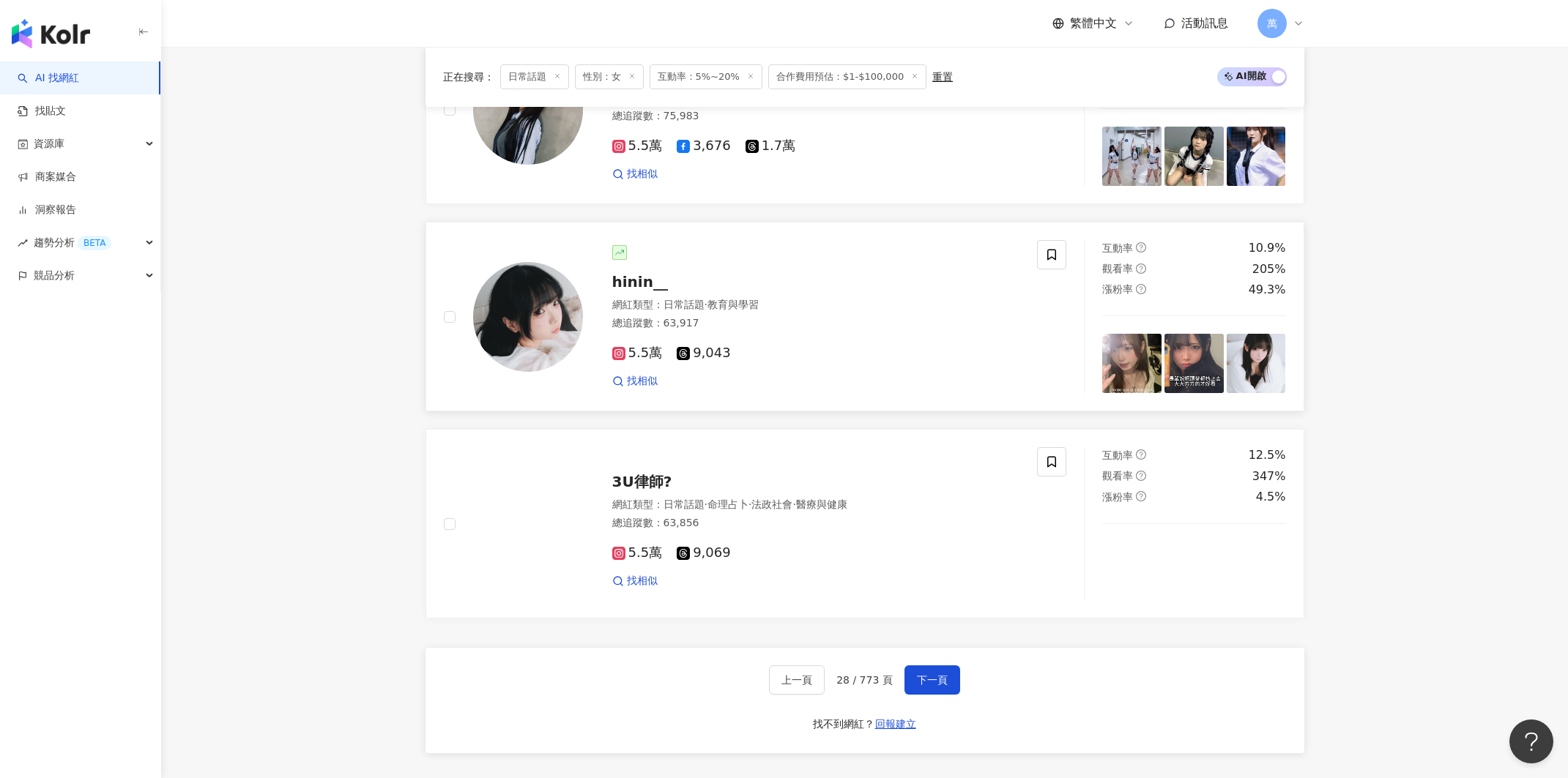
scroll to position [2328, 0]
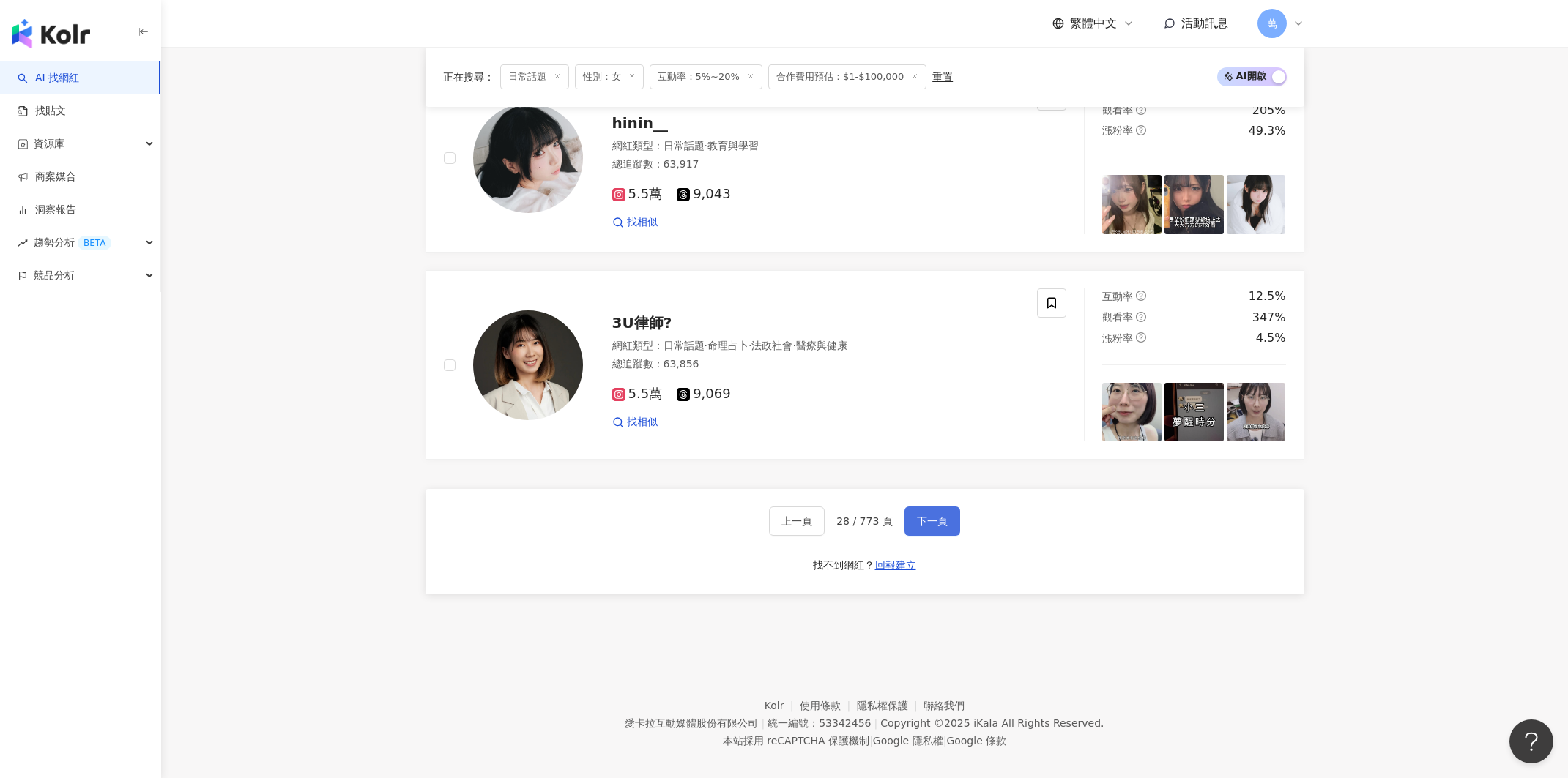
click at [922, 506] on button "下一頁" at bounding box center [932, 520] width 56 height 29
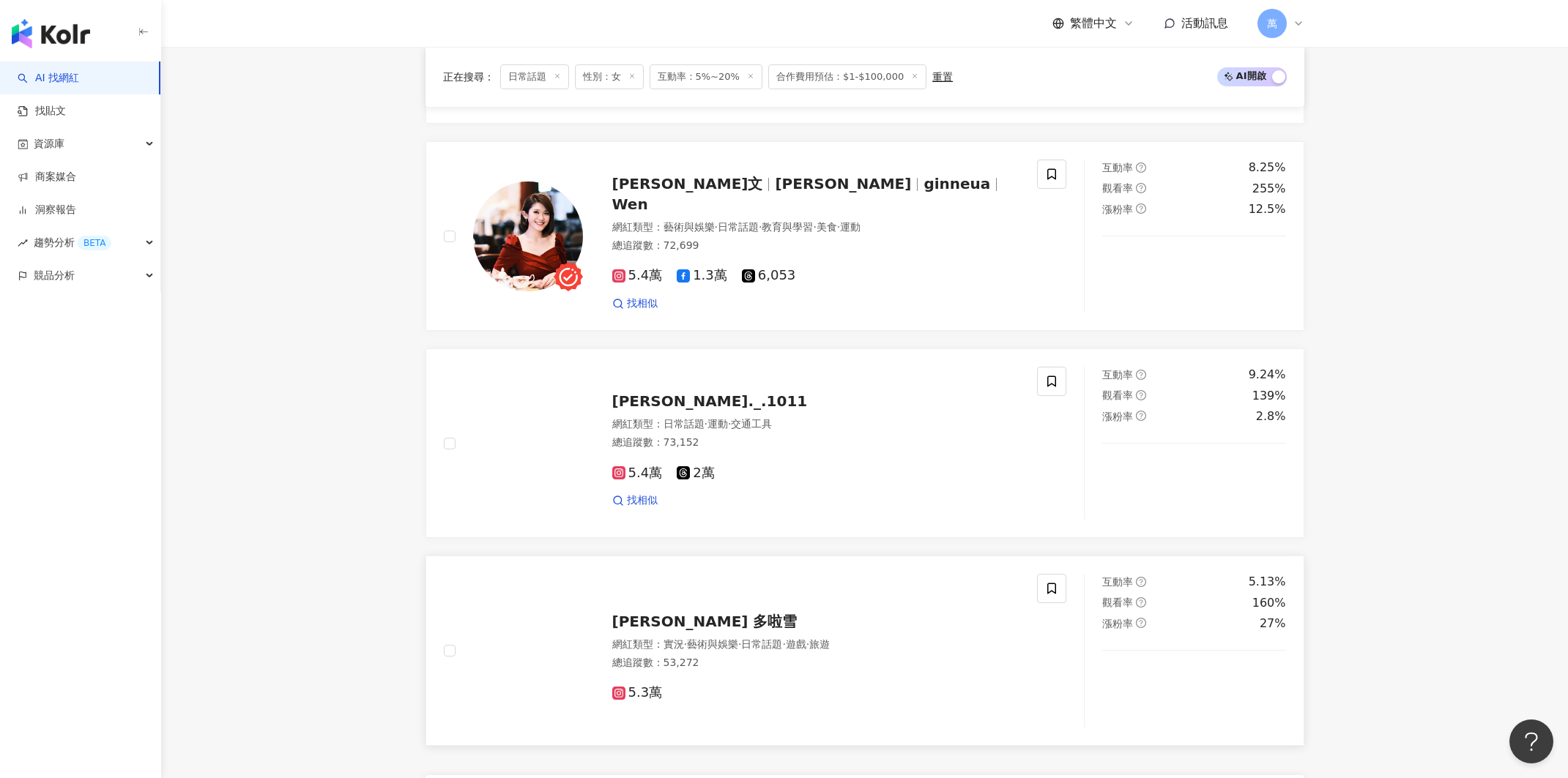
scroll to position [2332, 0]
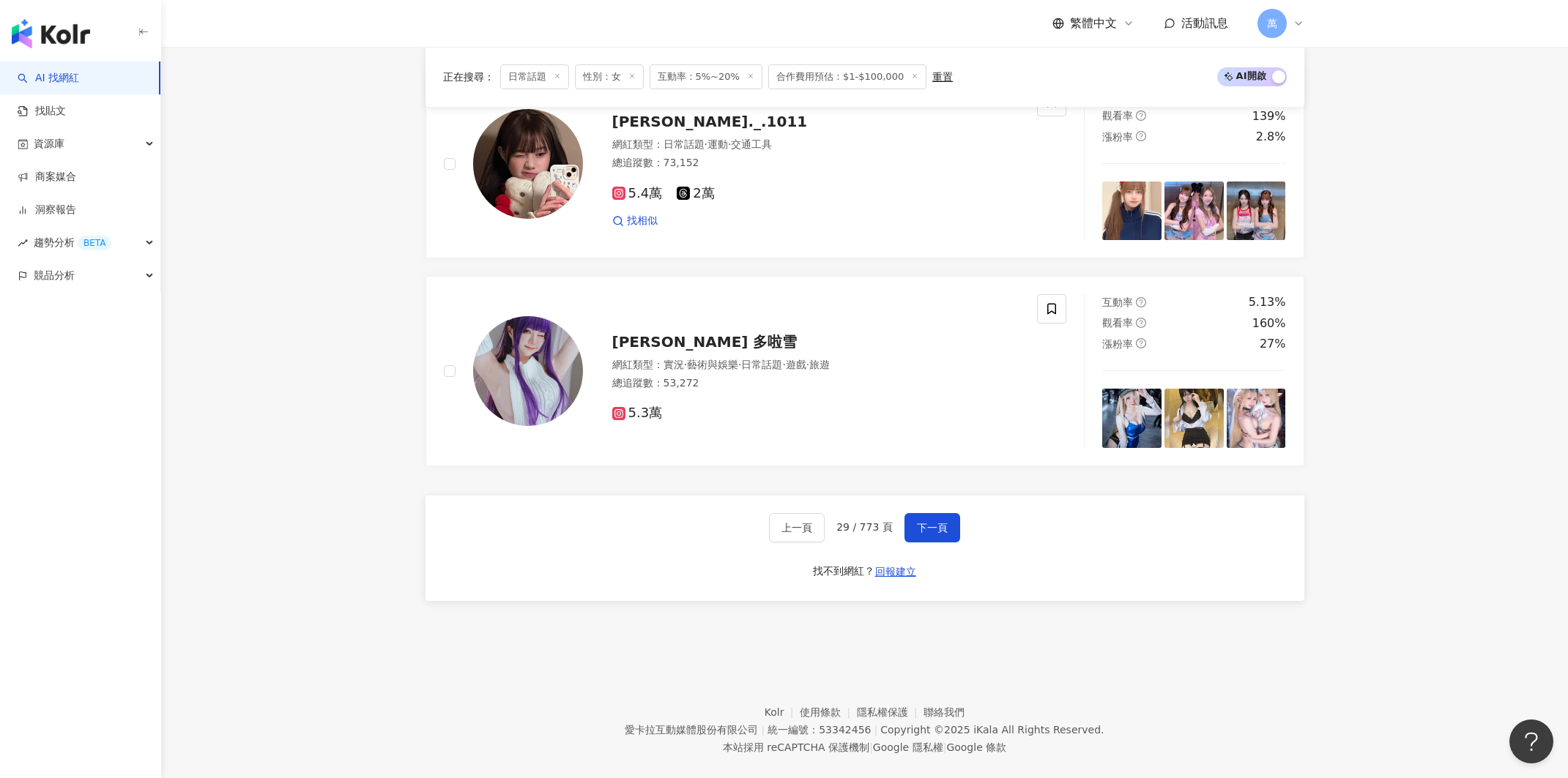
click at [912, 522] on div "上一頁 29 / 773 頁 下一頁 找不到網紅？ 回報建立" at bounding box center [864, 548] width 878 height 105
click at [918, 522] on span "下一頁" at bounding box center [932, 527] width 31 height 12
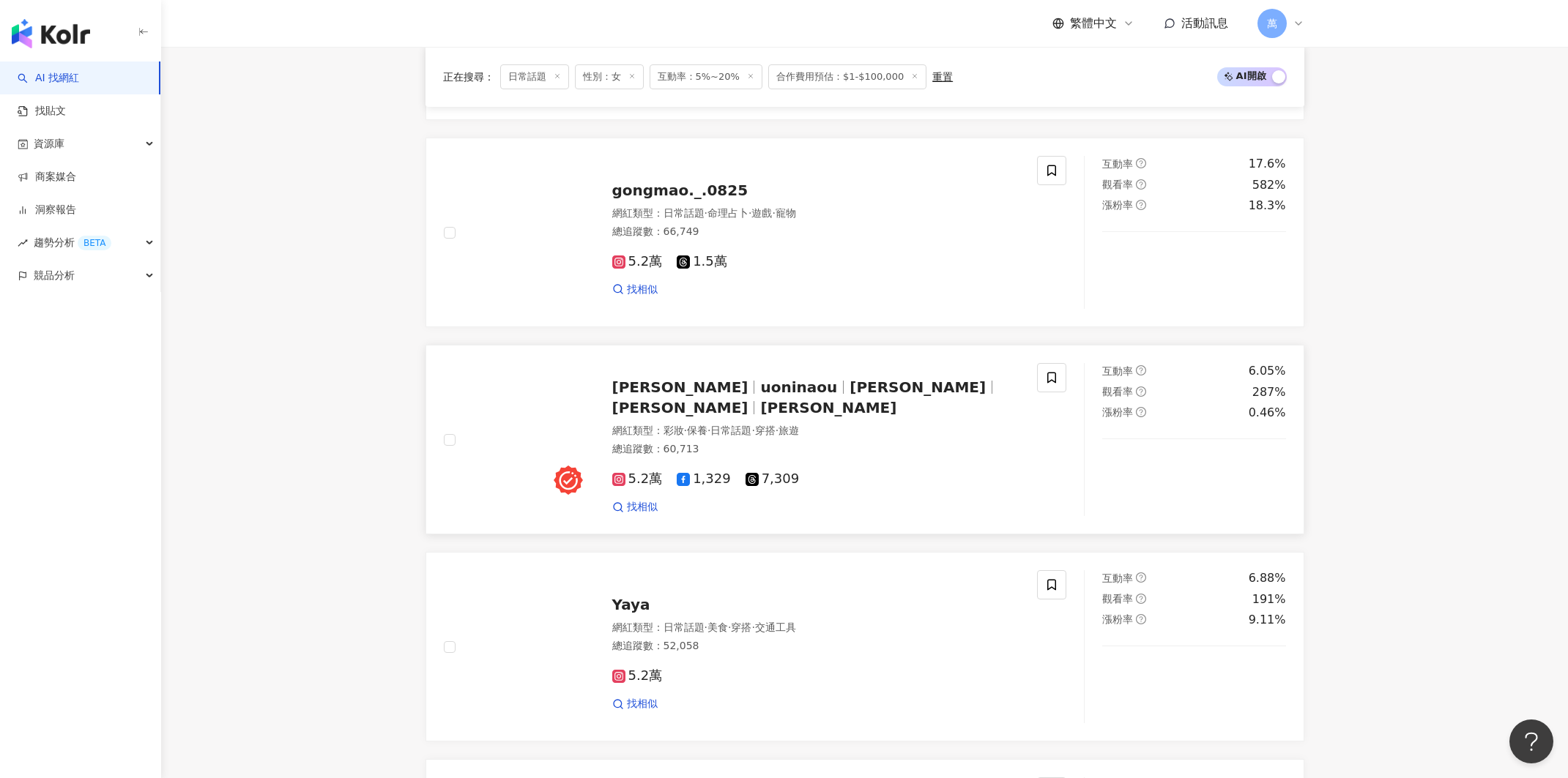
scroll to position [2288, 0]
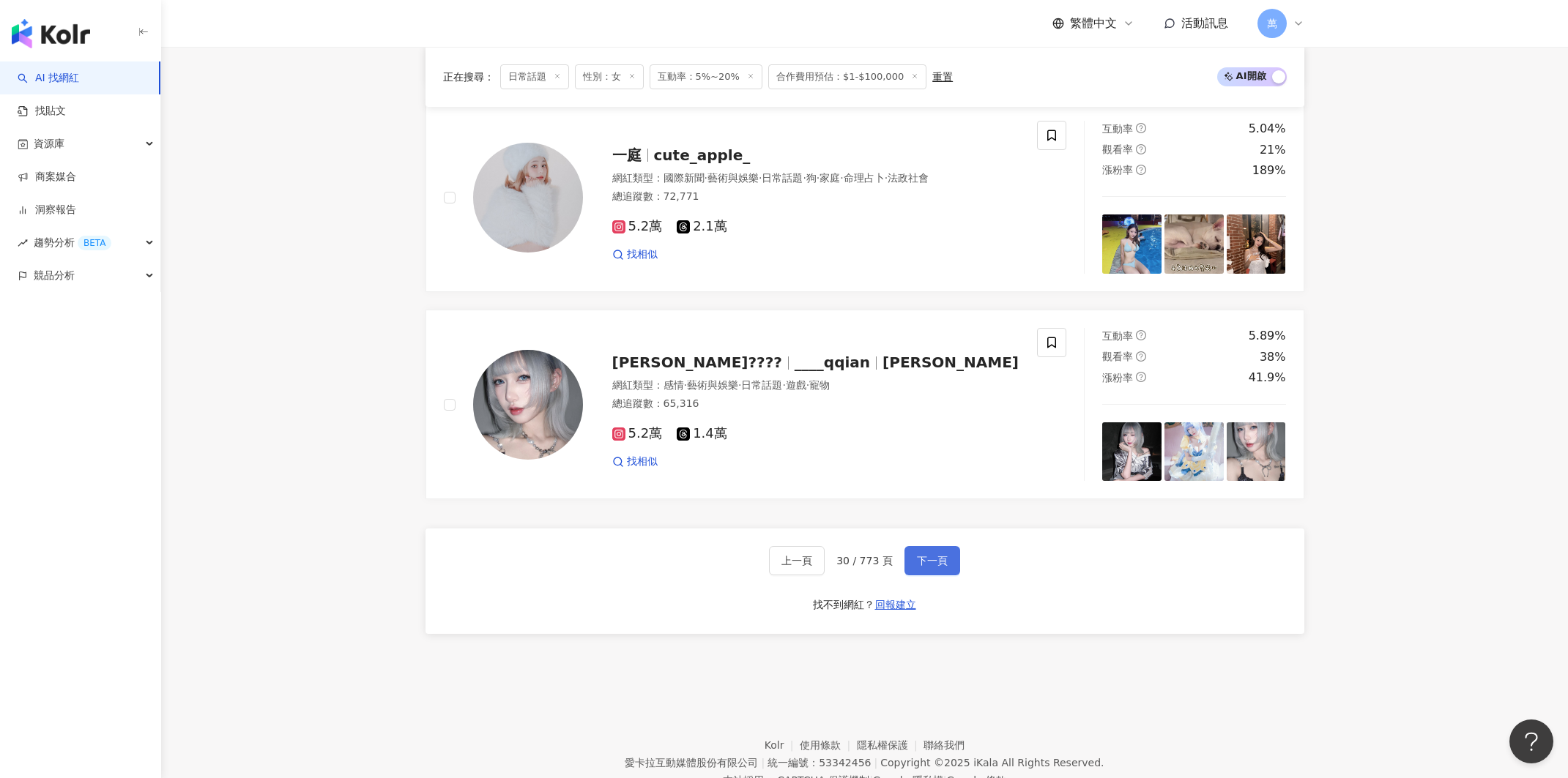
click at [940, 555] on span "下一頁" at bounding box center [932, 560] width 31 height 12
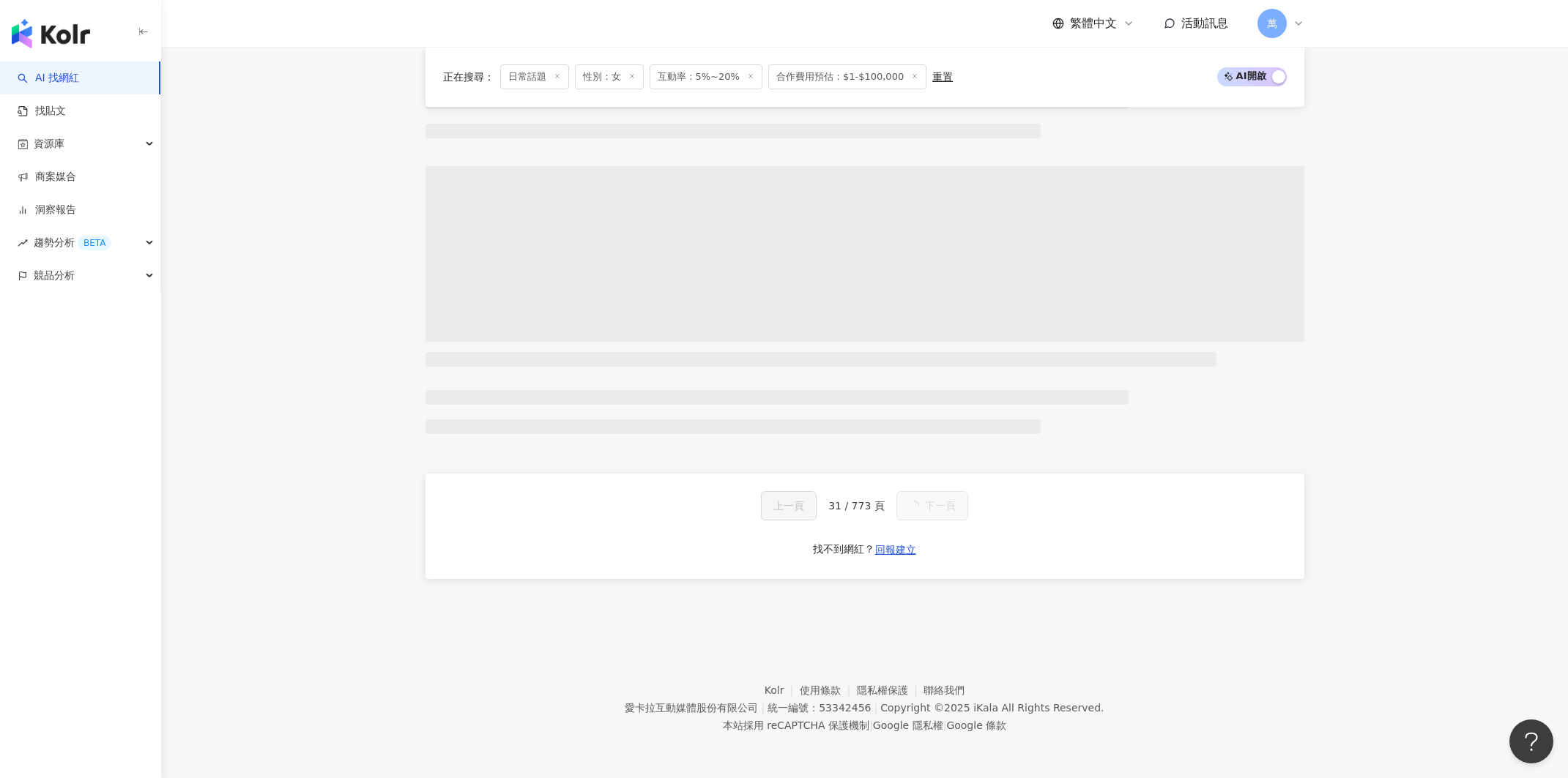
scroll to position [744, 0]
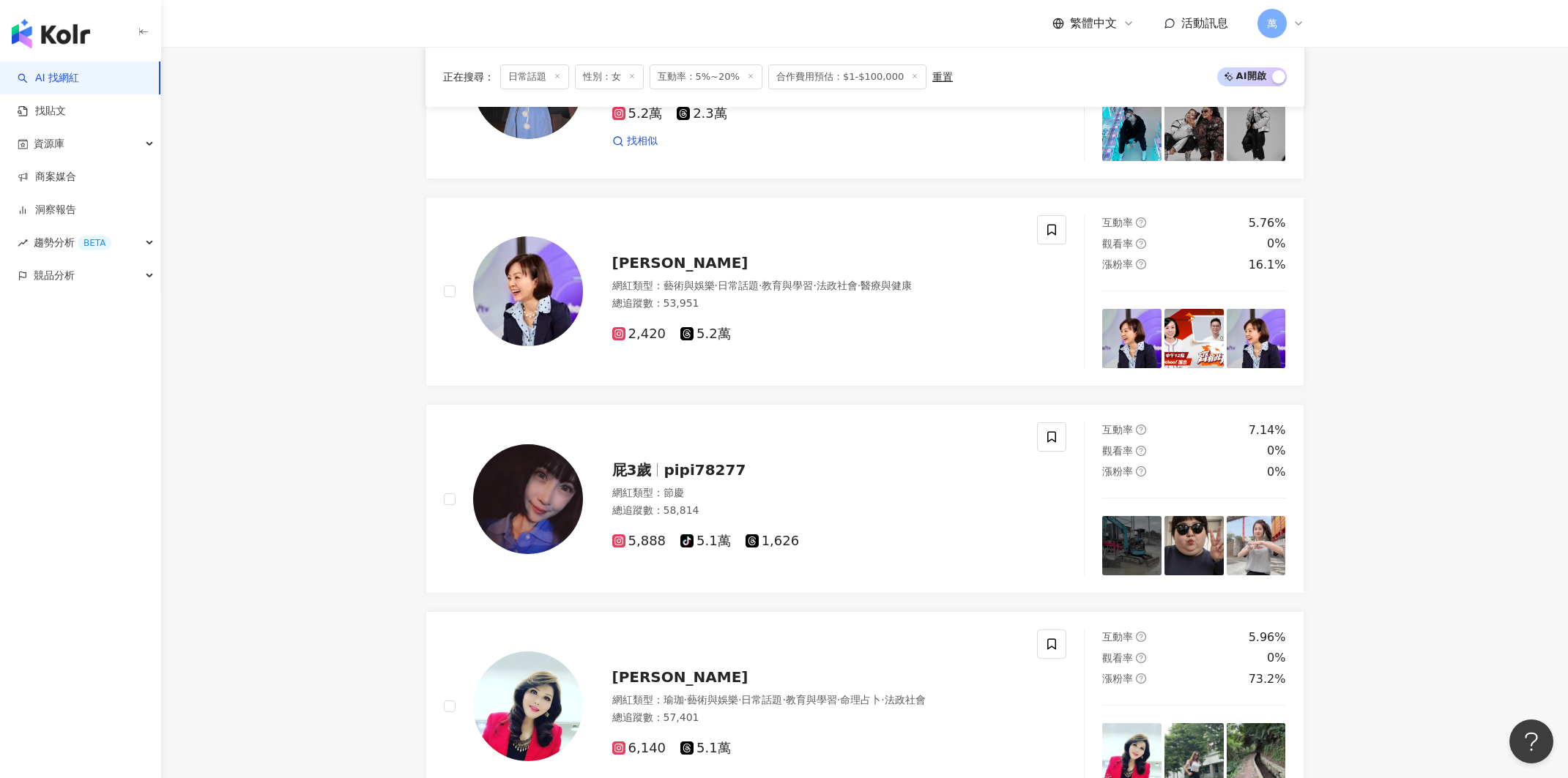
click at [1449, 385] on main "不分平台 台灣 搜尋 您可能感興趣： 美妝 小資保養 美妝保養 彩妝 類型 性別 追蹤數 互動率 觀看率 合作費用預估 更多篩選 不限 女 男 其他 * - …" at bounding box center [864, 758] width 1407 height 2912
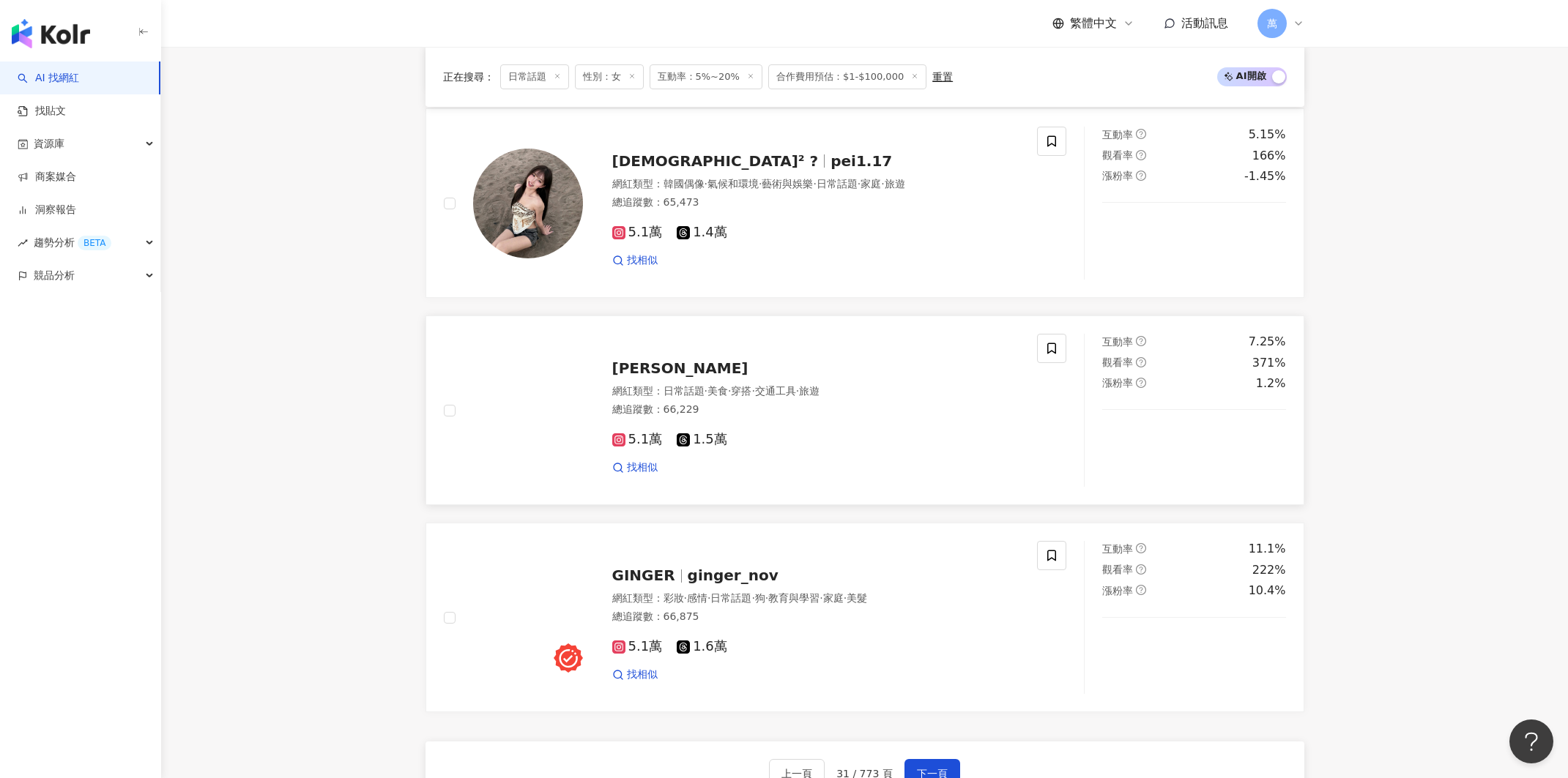
scroll to position [2269, 0]
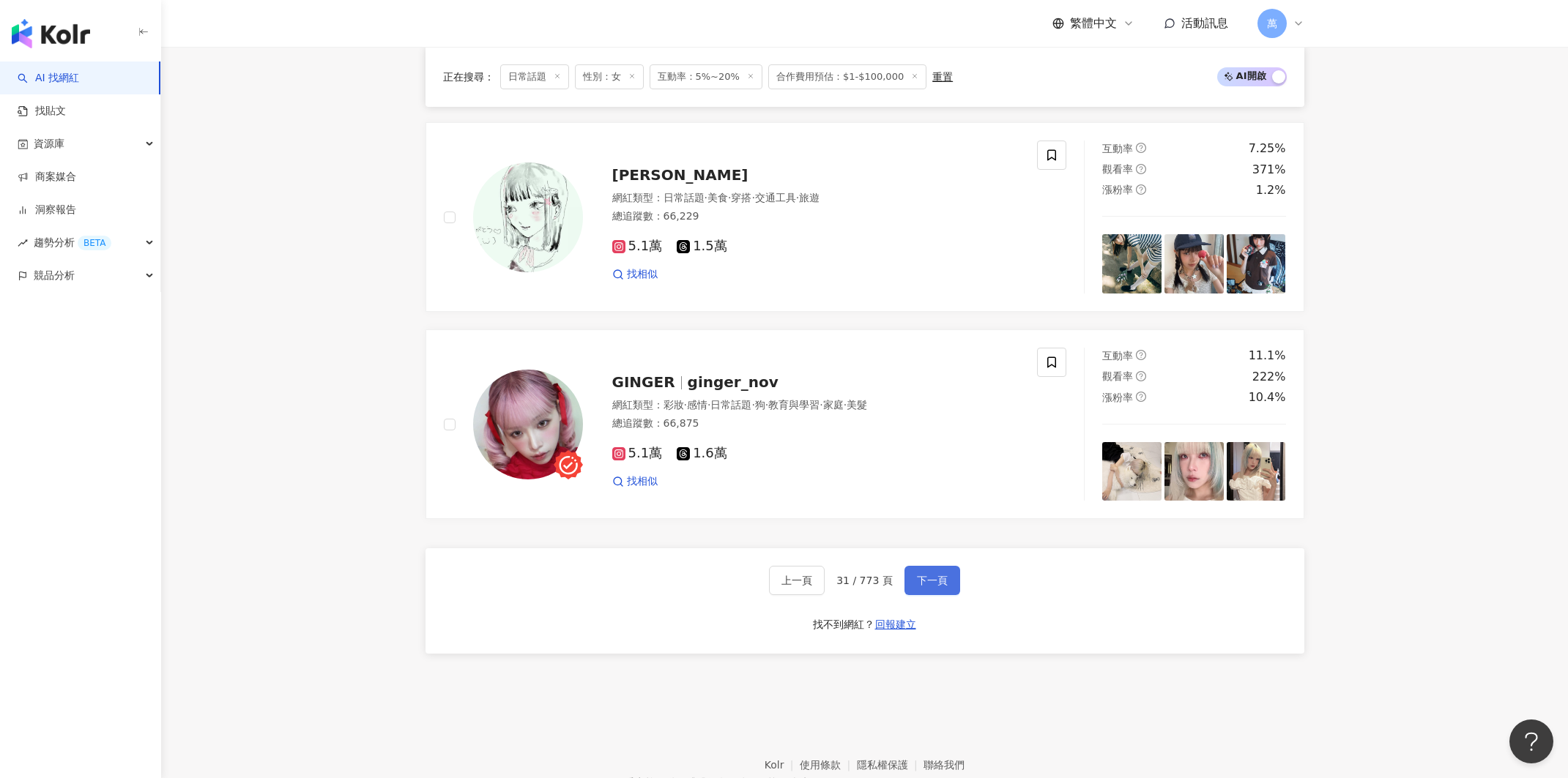
click at [943, 571] on button "下一頁" at bounding box center [932, 580] width 56 height 29
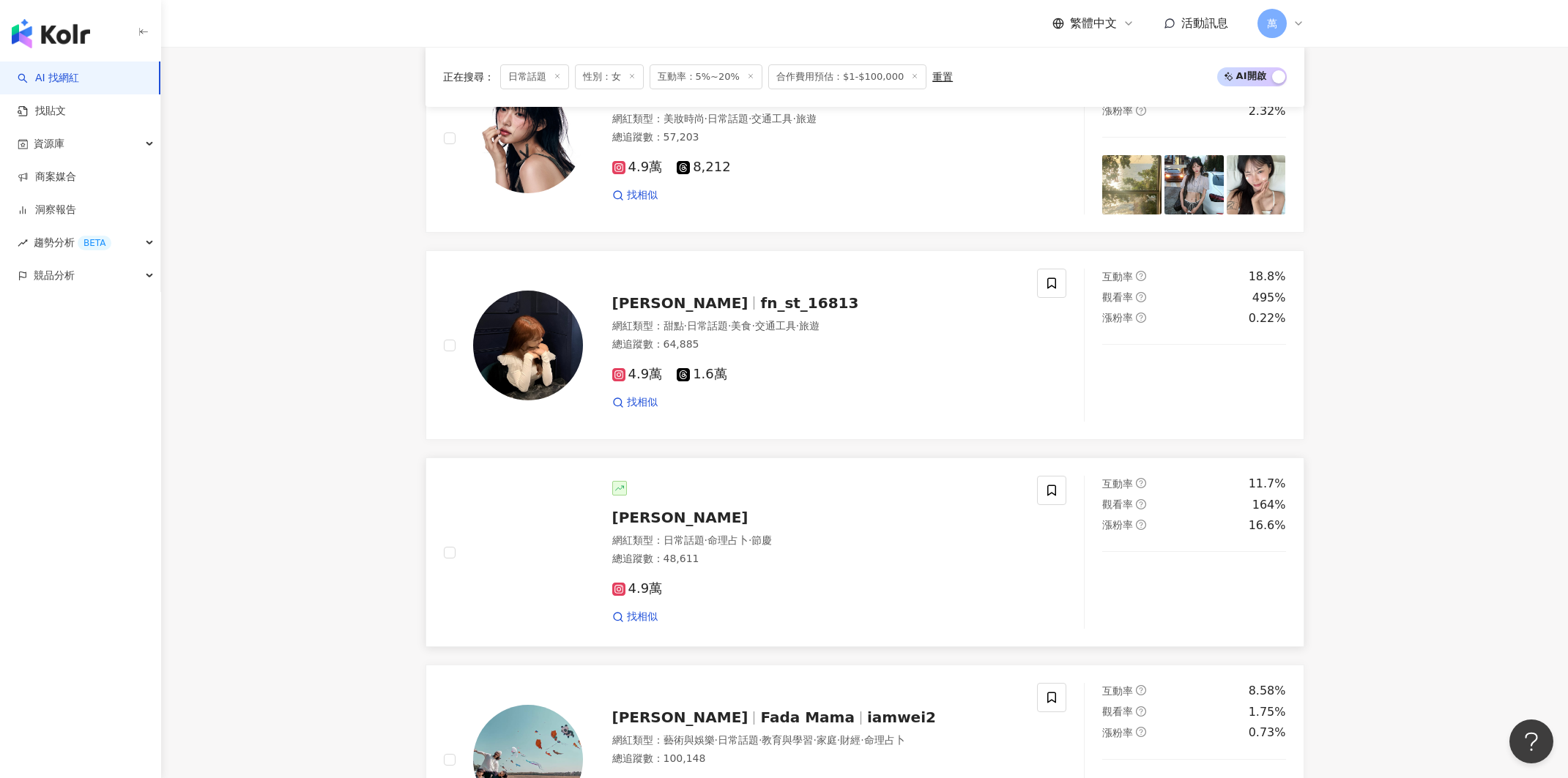
scroll to position [2332, 0]
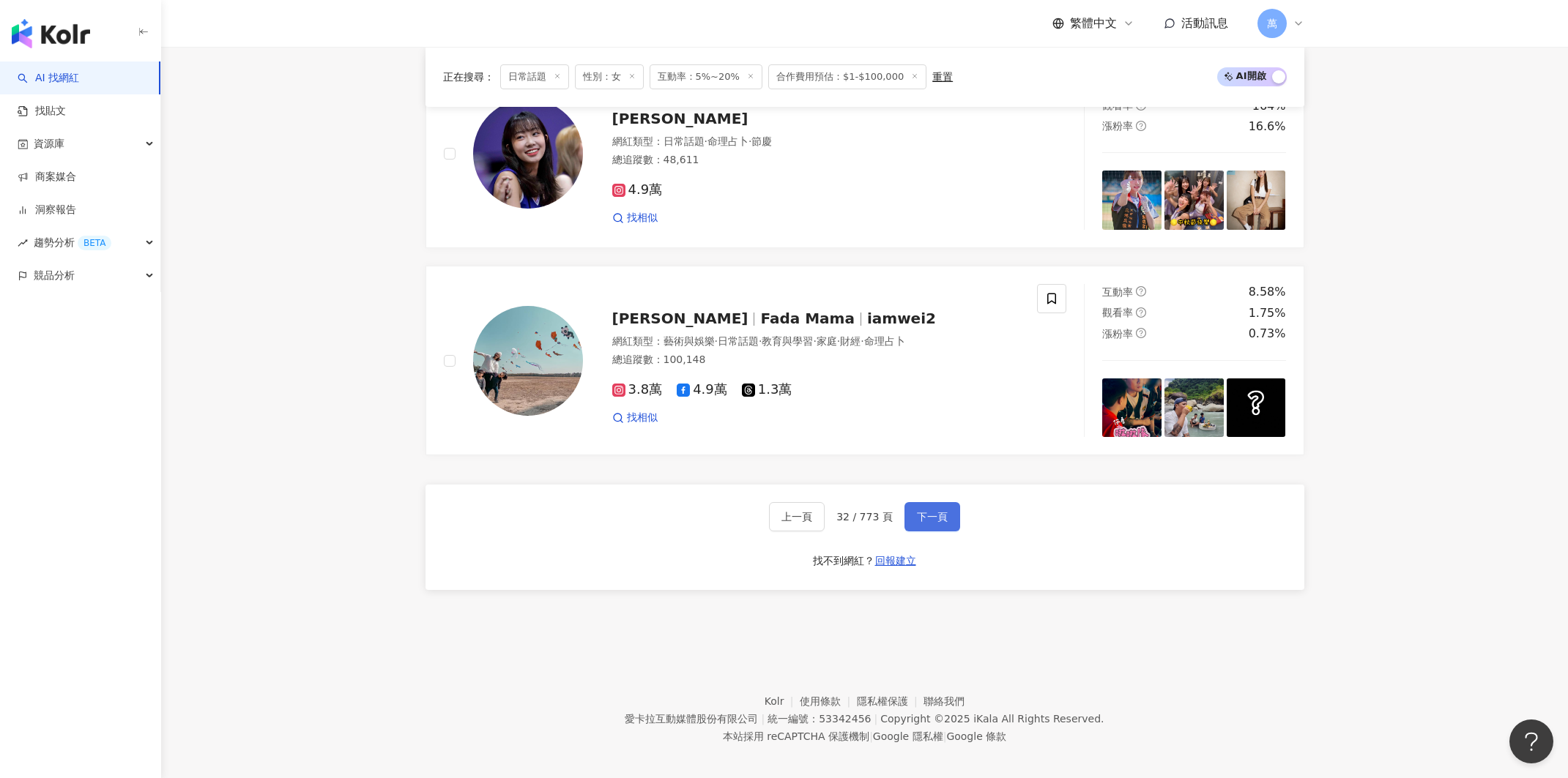
click at [944, 502] on button "下一頁" at bounding box center [932, 516] width 56 height 29
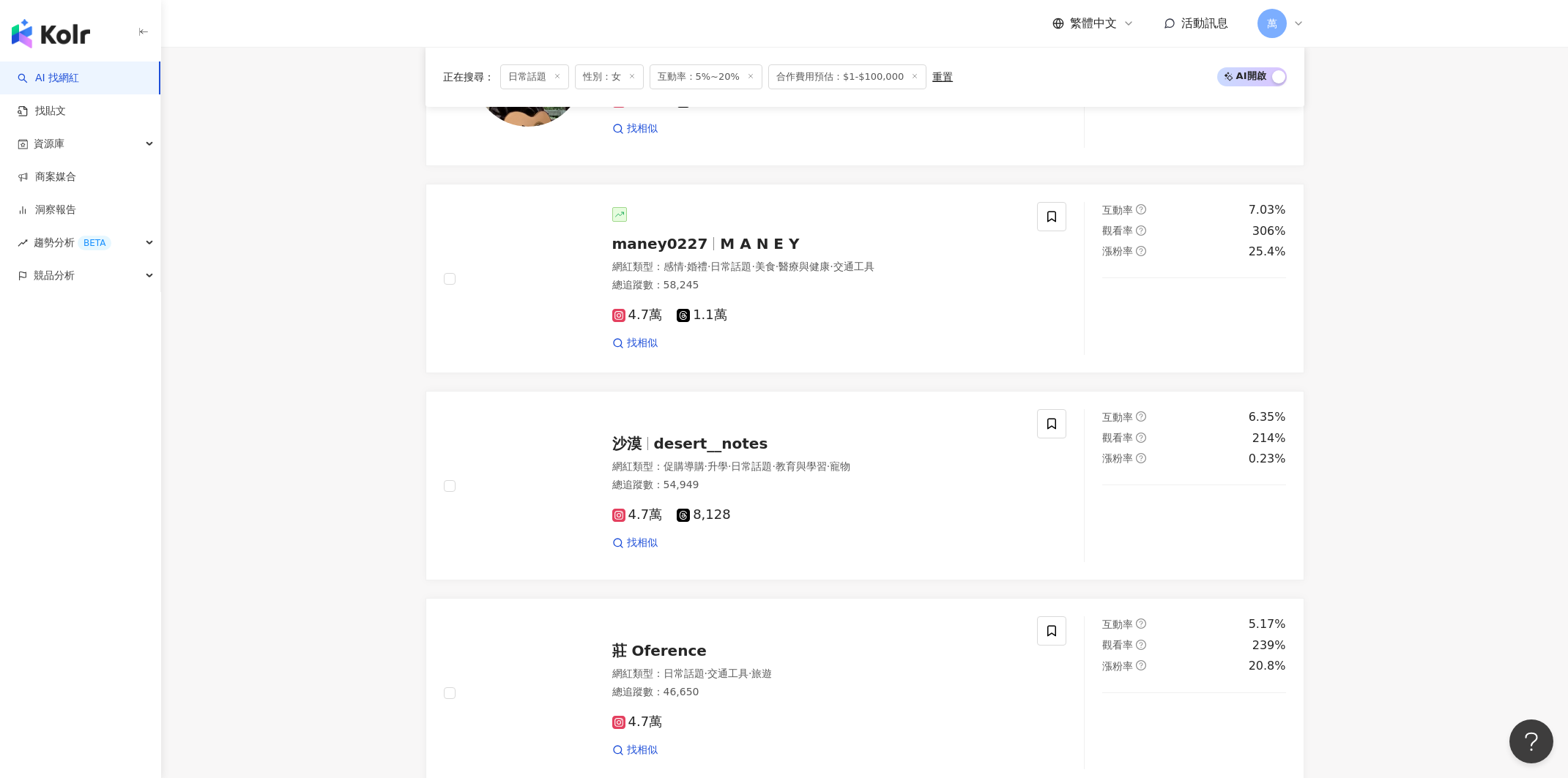
scroll to position [2027, 0]
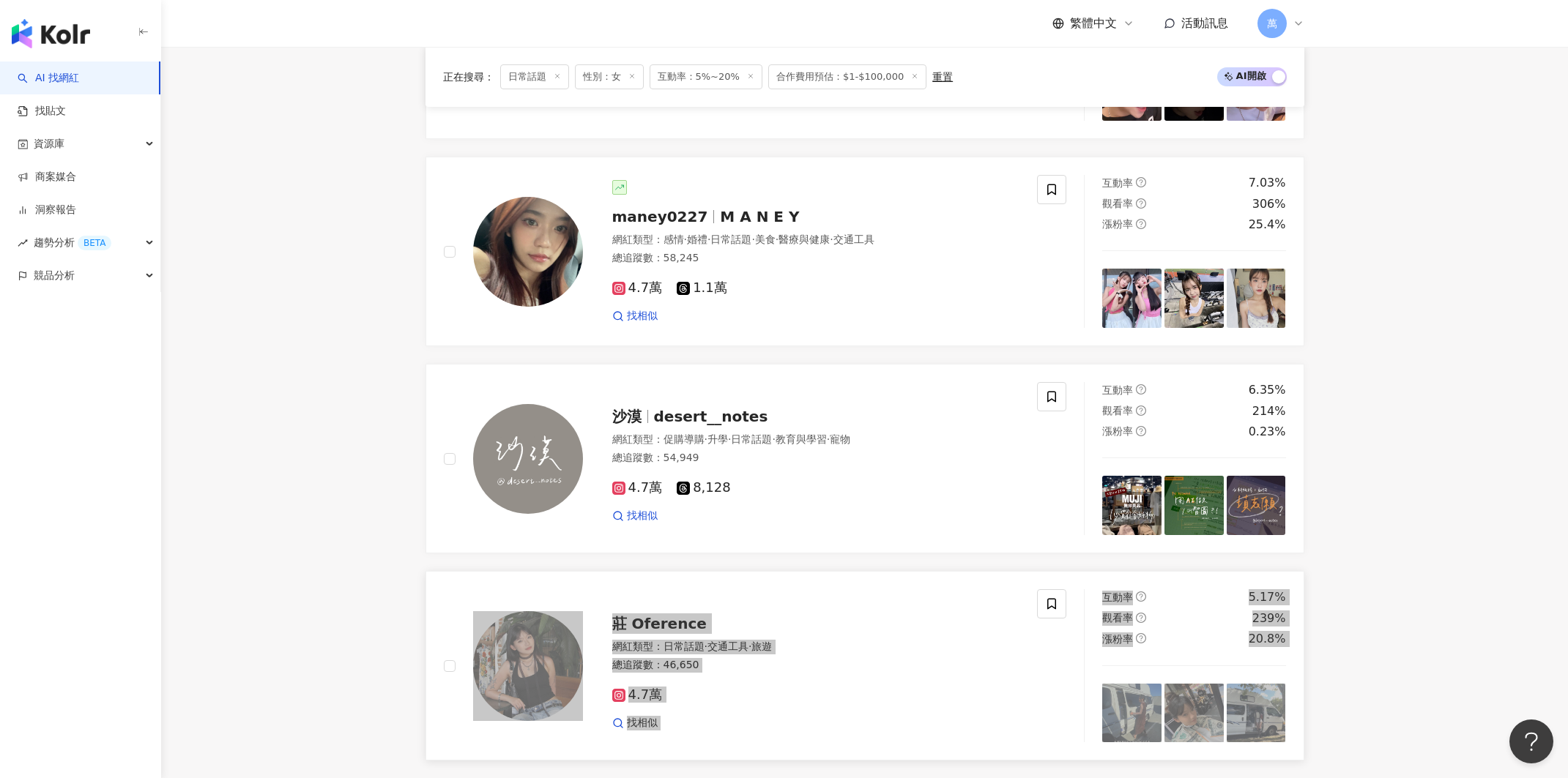
drag, startPoint x: 949, startPoint y: 769, endPoint x: 691, endPoint y: 576, distance: 322.2
click at [691, 576] on link "莊 Oference 網紅類型 ： 日常話題 · 交通工具 · 旅遊 總追蹤數 ： 46,650 4.7萬 找相似 互動率 5.17% 觀看率 239% 漲粉…" at bounding box center [864, 665] width 878 height 189
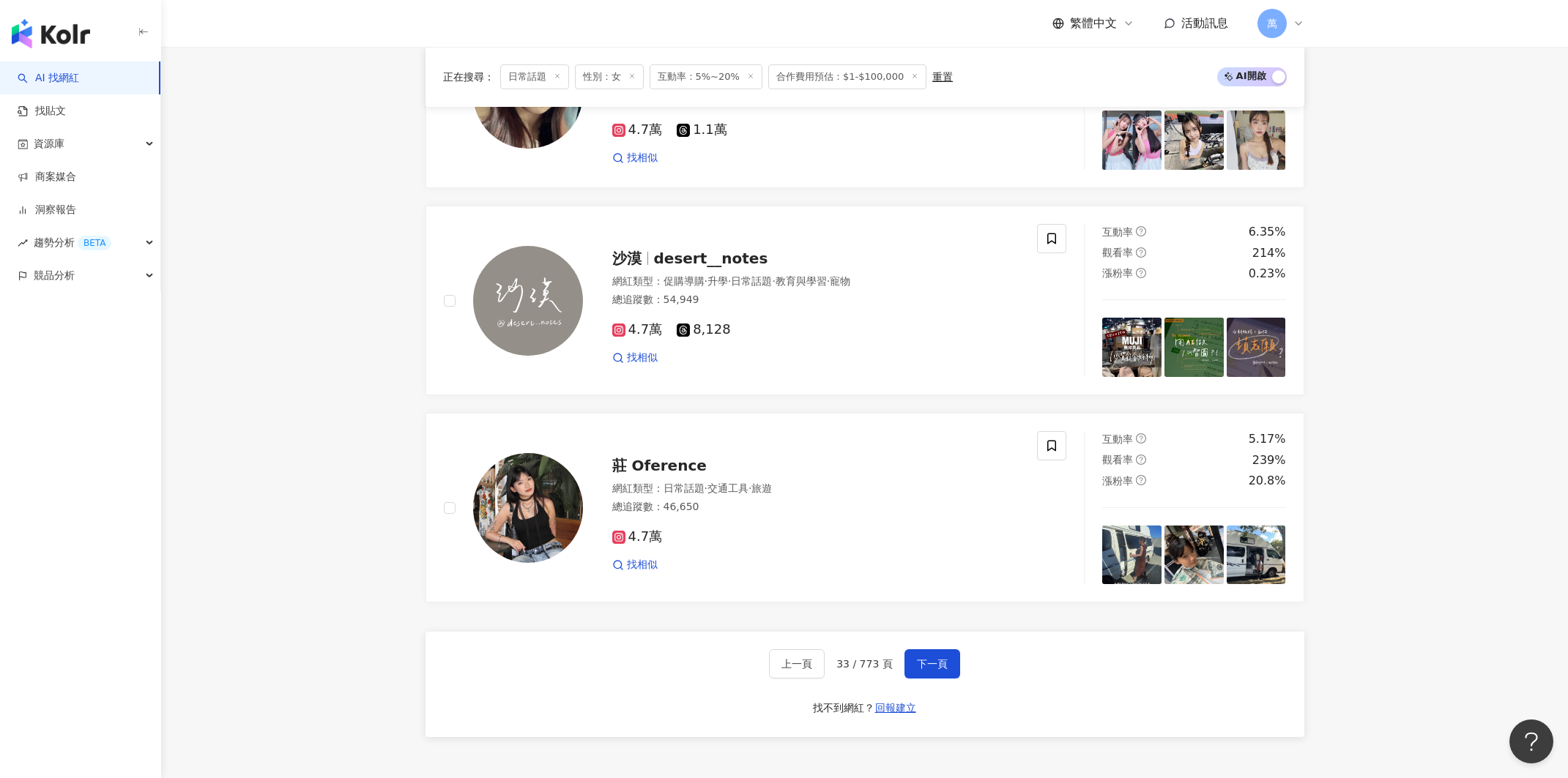
scroll to position [2332, 0]
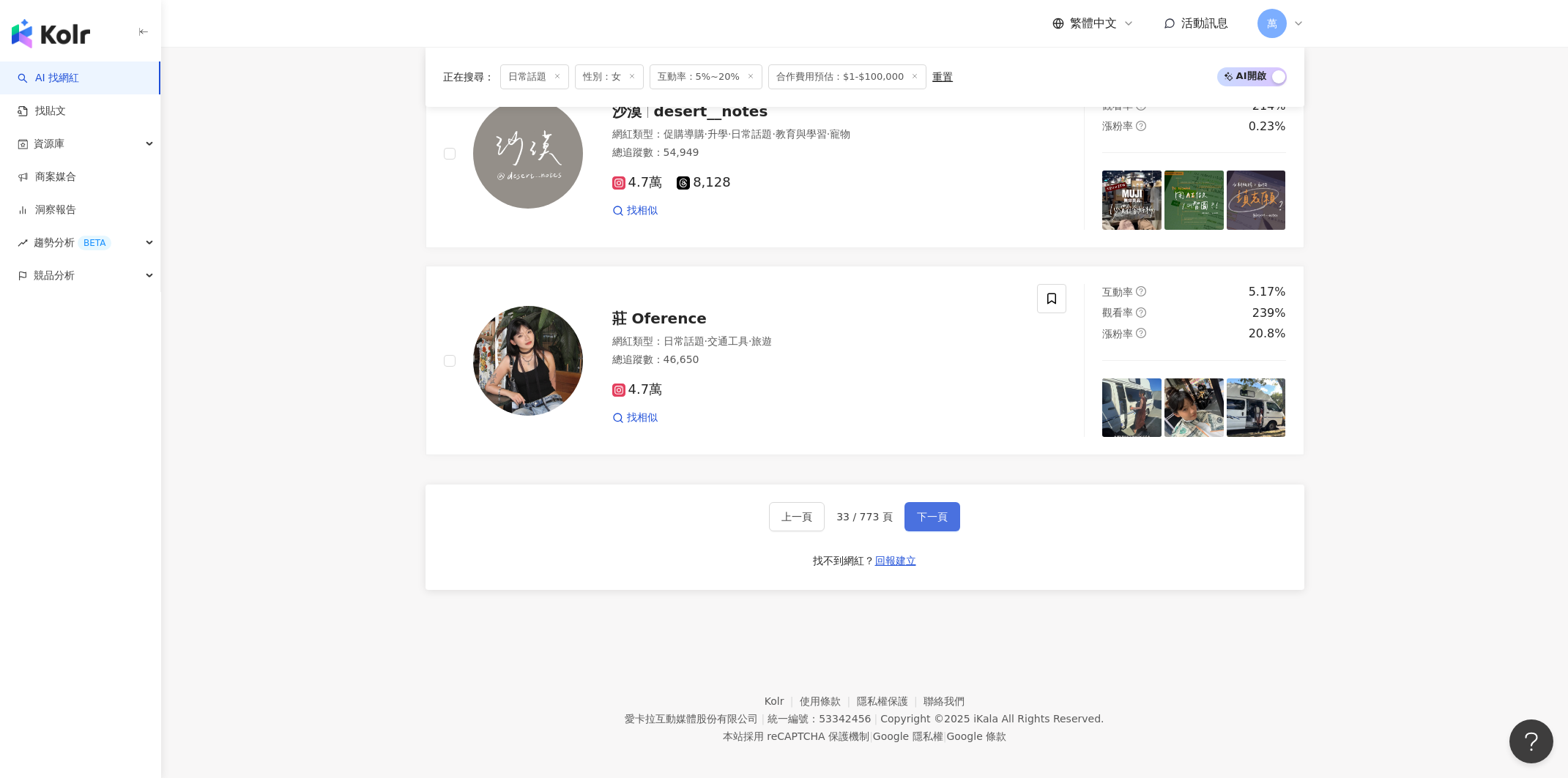
click at [954, 502] on button "下一頁" at bounding box center [932, 516] width 56 height 29
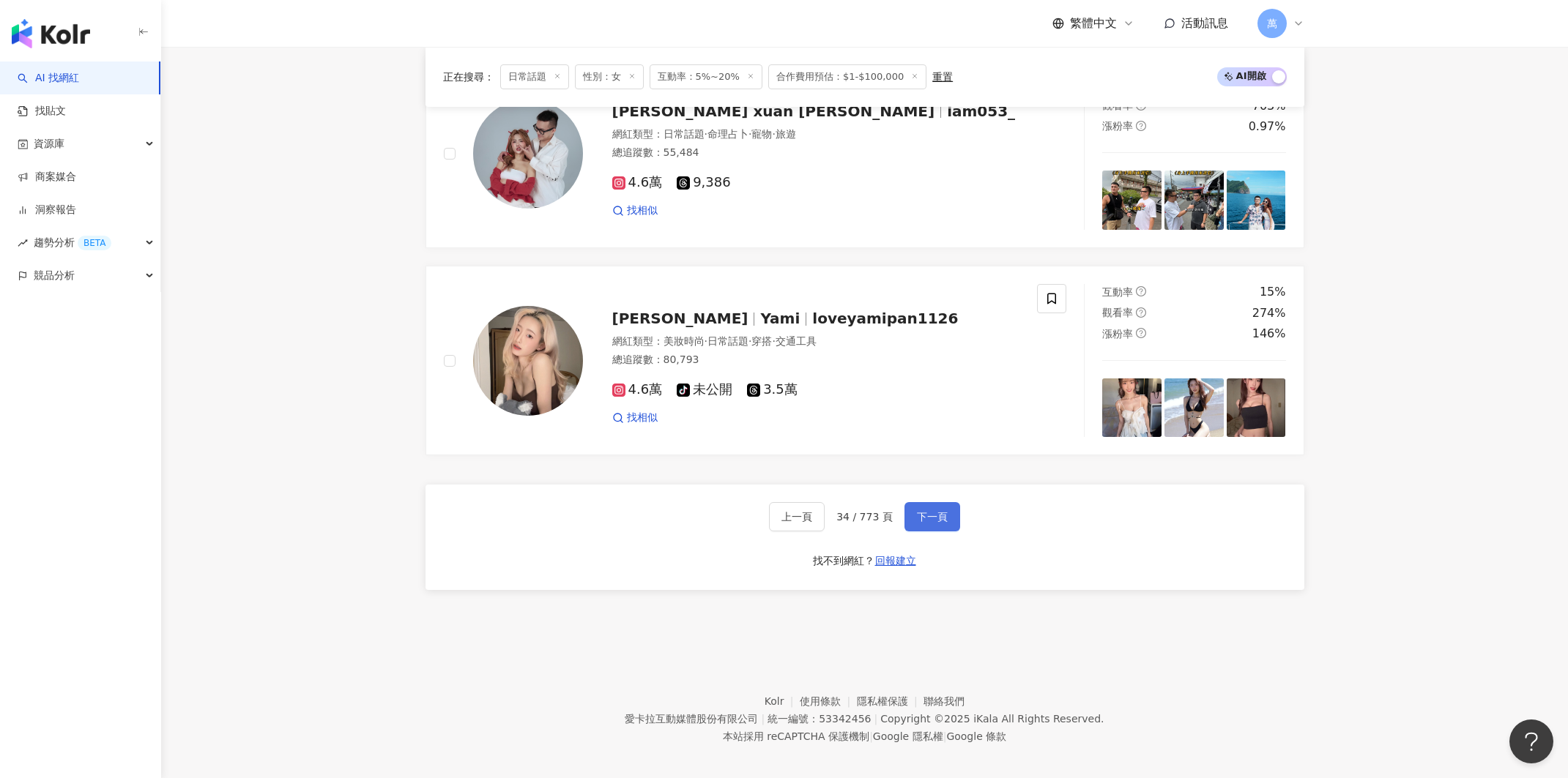
click at [934, 511] on span "下一頁" at bounding box center [932, 516] width 31 height 12
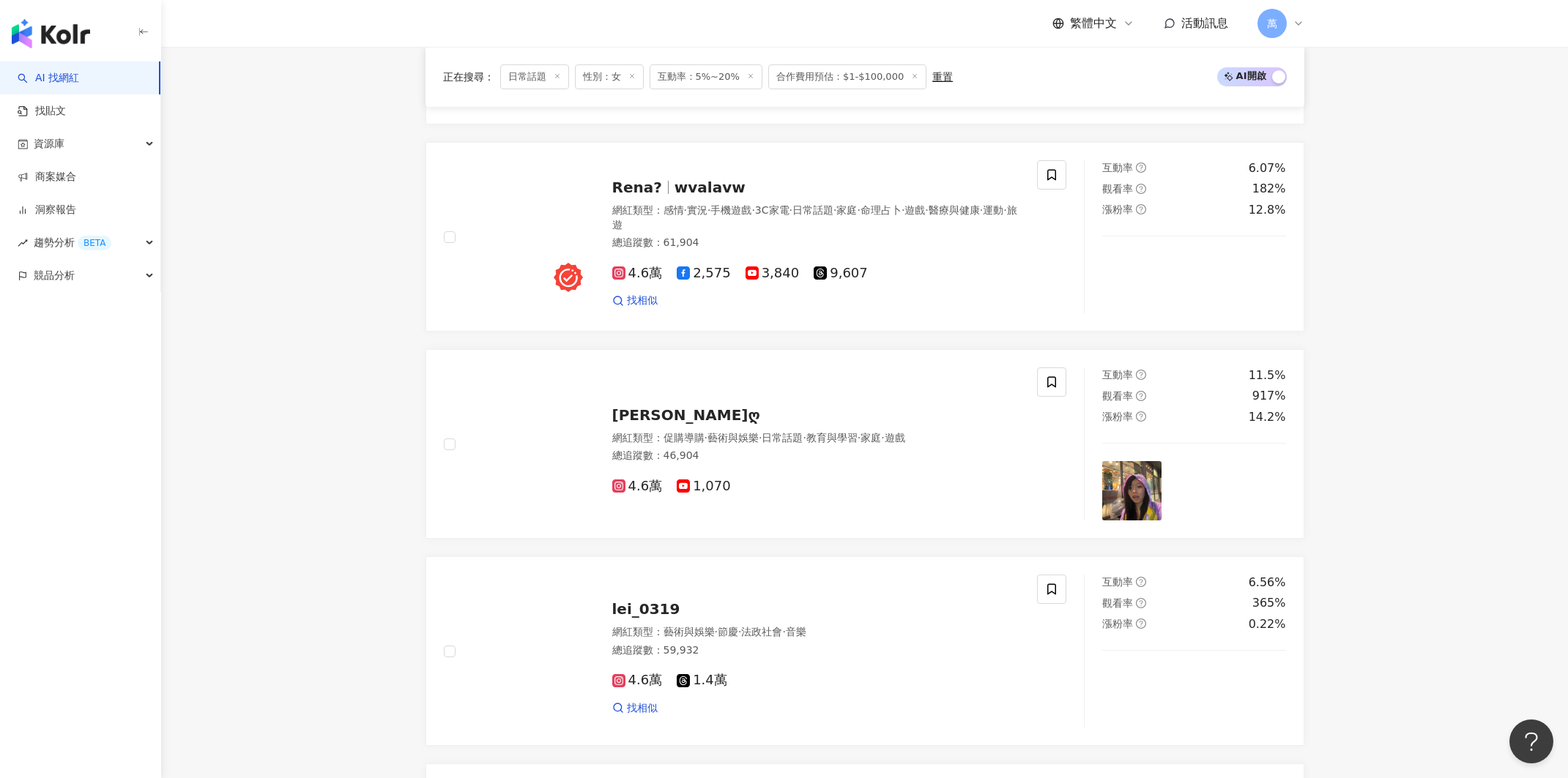
scroll to position [1009, 0]
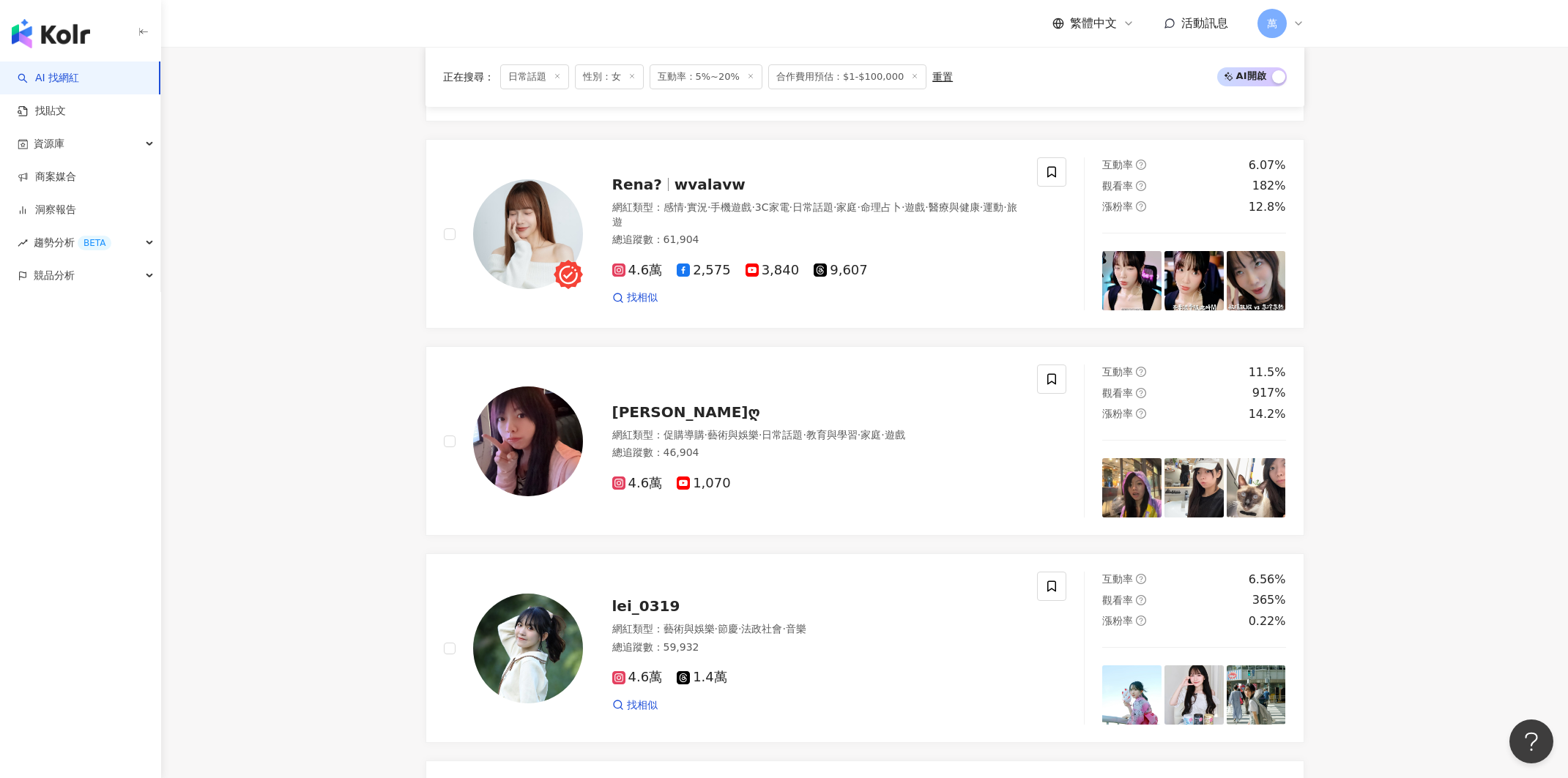
click at [250, 388] on main "不分平台 台灣 搜尋 您可能感興趣： 美妝 小資保養 美妝保養 彩妝 類型 性別 追蹤數 互動率 觀看率 合作費用預估 更多篩選 不限 女 男 其他 * - …" at bounding box center [864, 493] width 1407 height 2912
click at [1442, 71] on main "不分平台 台灣 搜尋 您可能感興趣： 美妝 小資保養 美妝保養 彩妝 類型 性別 追蹤數 互動率 觀看率 合作費用預估 更多篩選 不限 女 男 其他 * - …" at bounding box center [864, 493] width 1407 height 2912
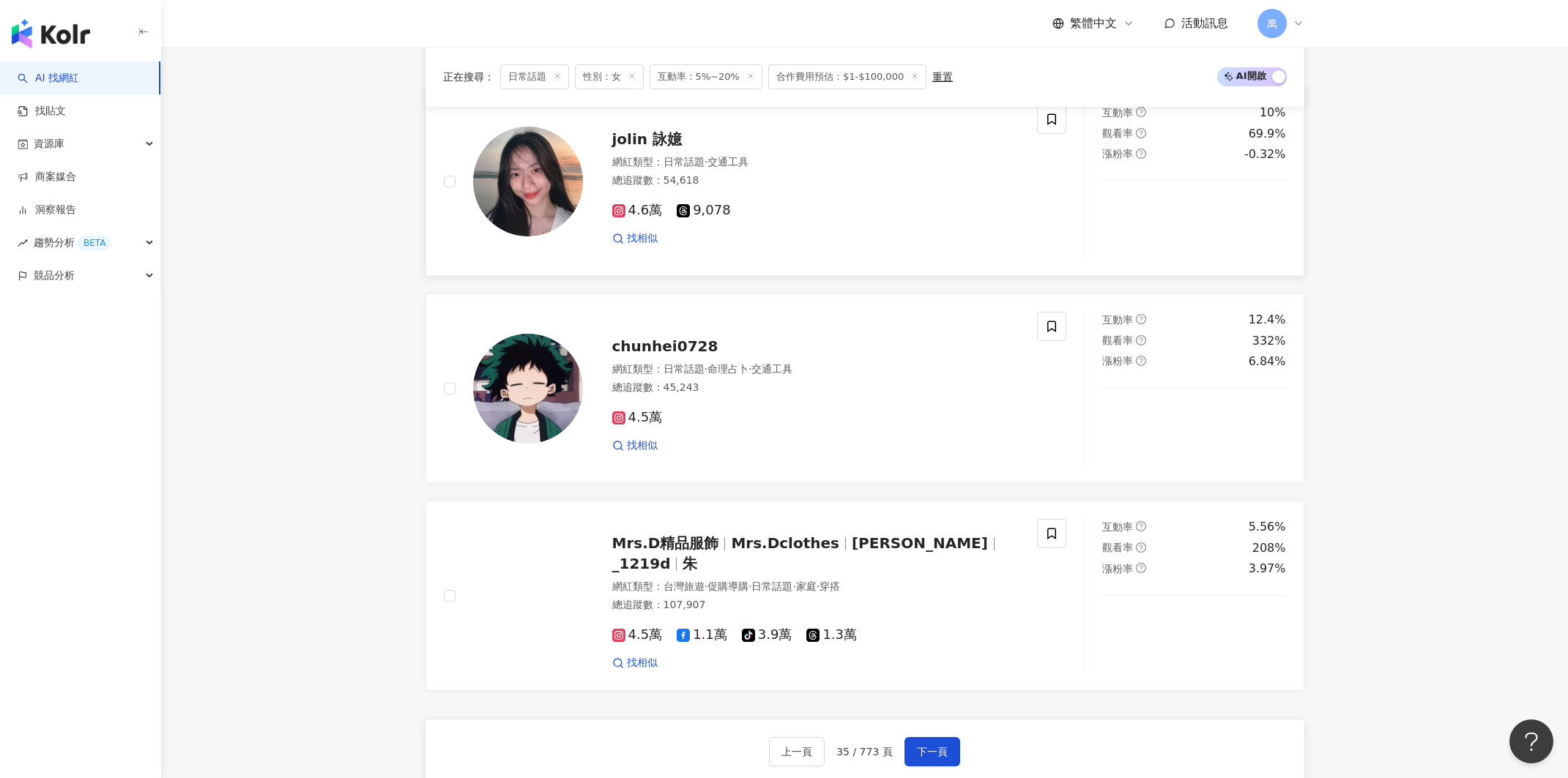
scroll to position [2211, 0]
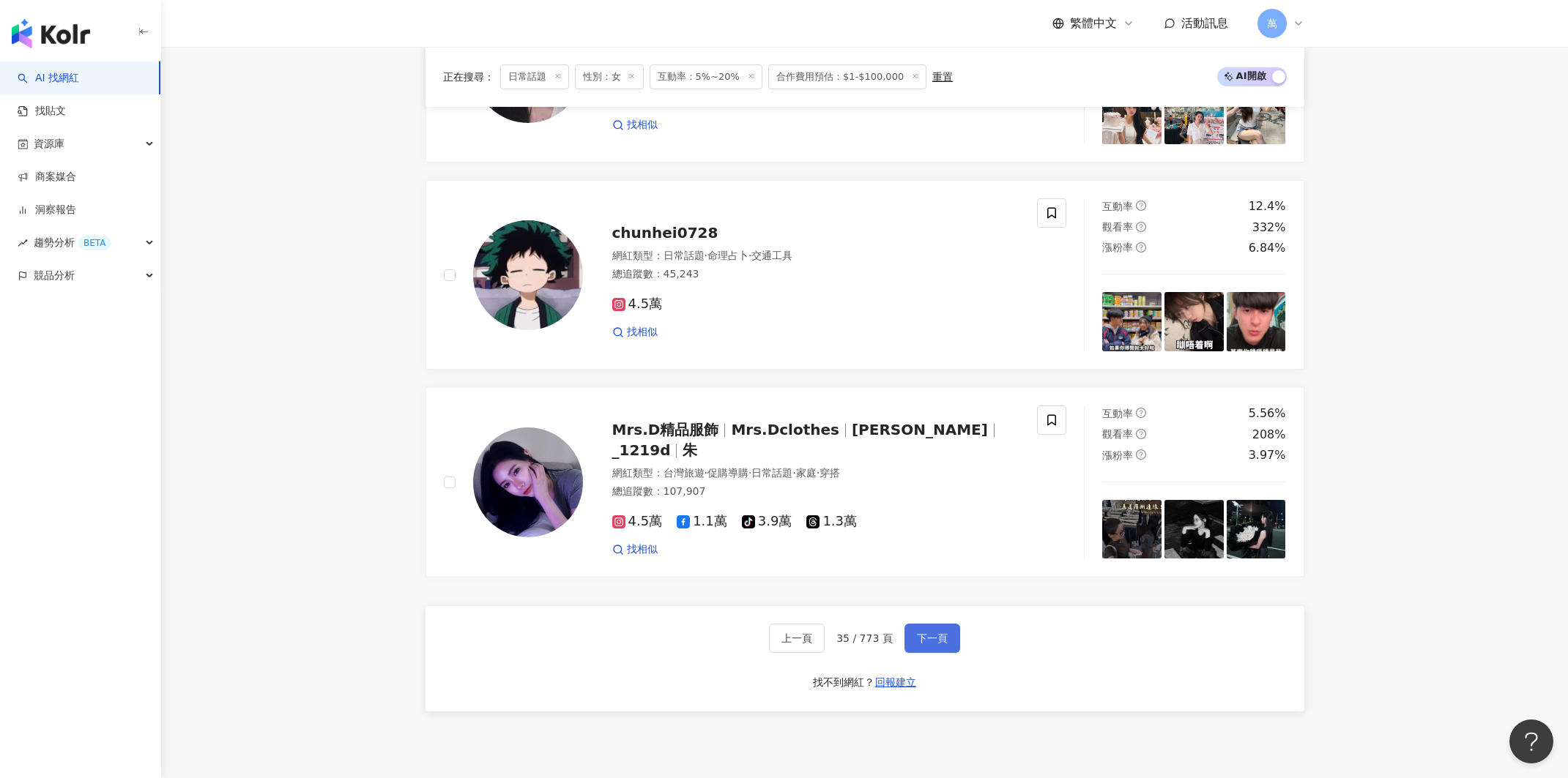
click at [932, 623] on button "下一頁" at bounding box center [932, 637] width 56 height 29
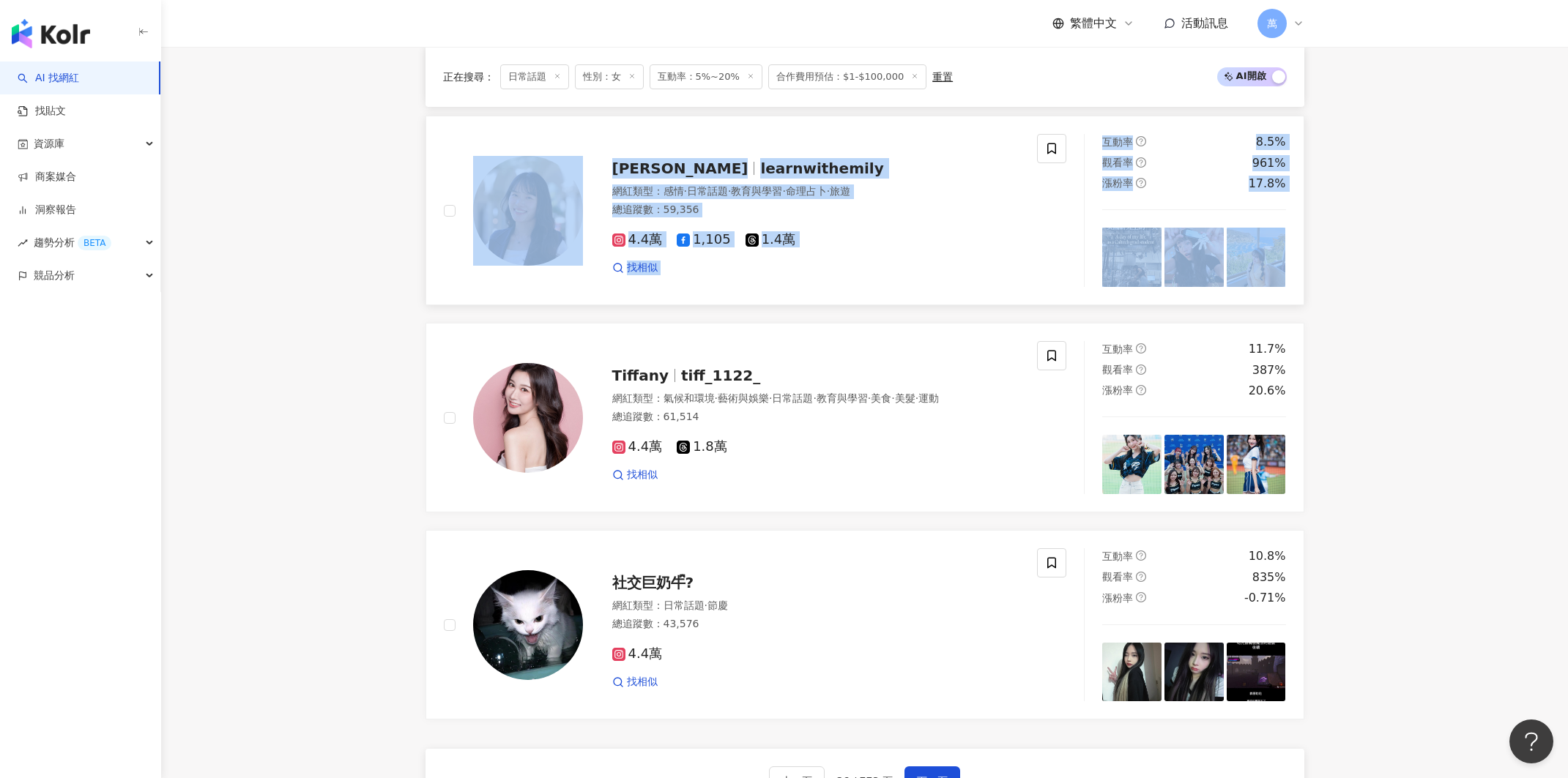
scroll to position [2332, 0]
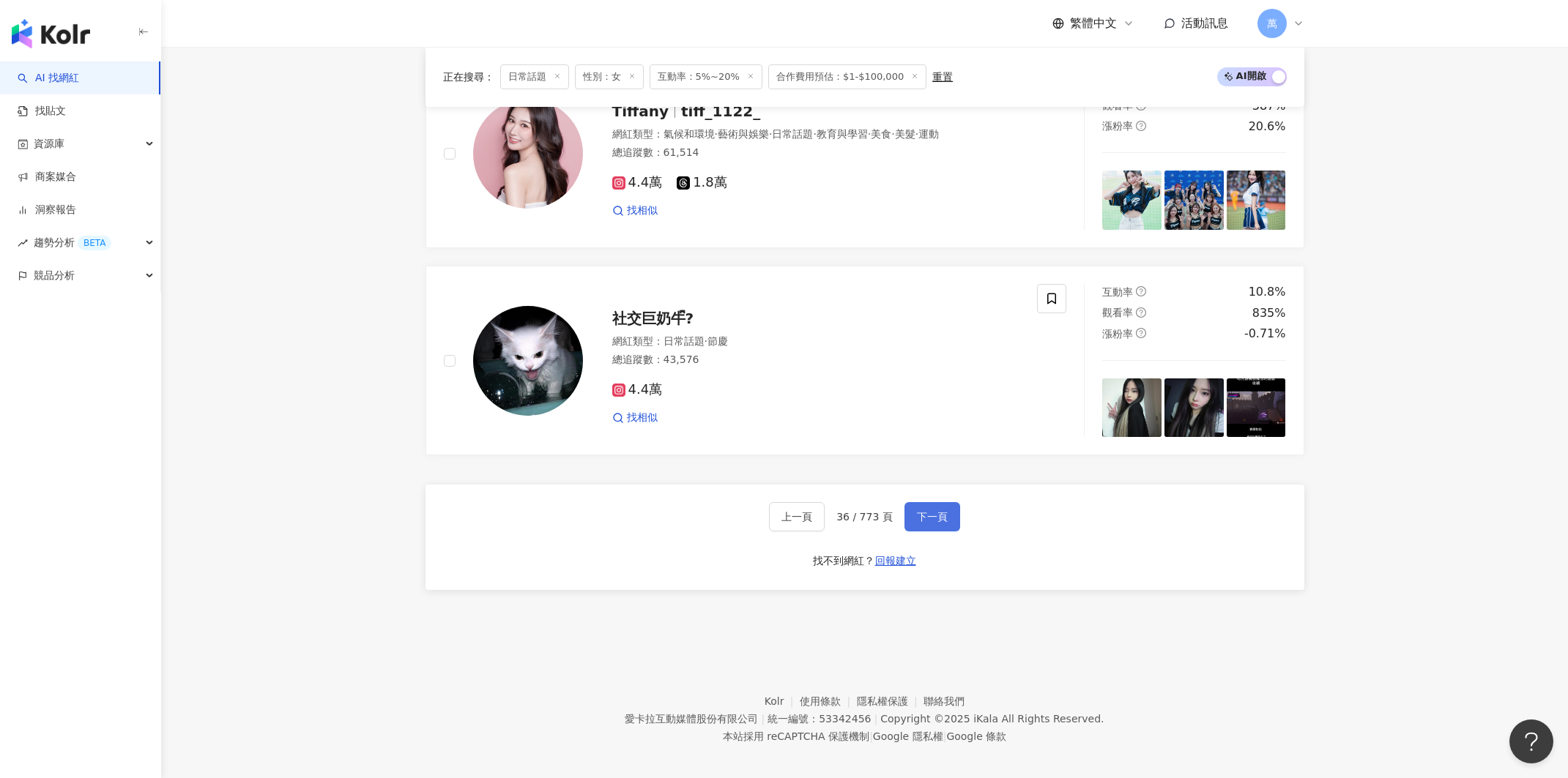
click at [955, 507] on button "下一頁" at bounding box center [932, 516] width 56 height 29
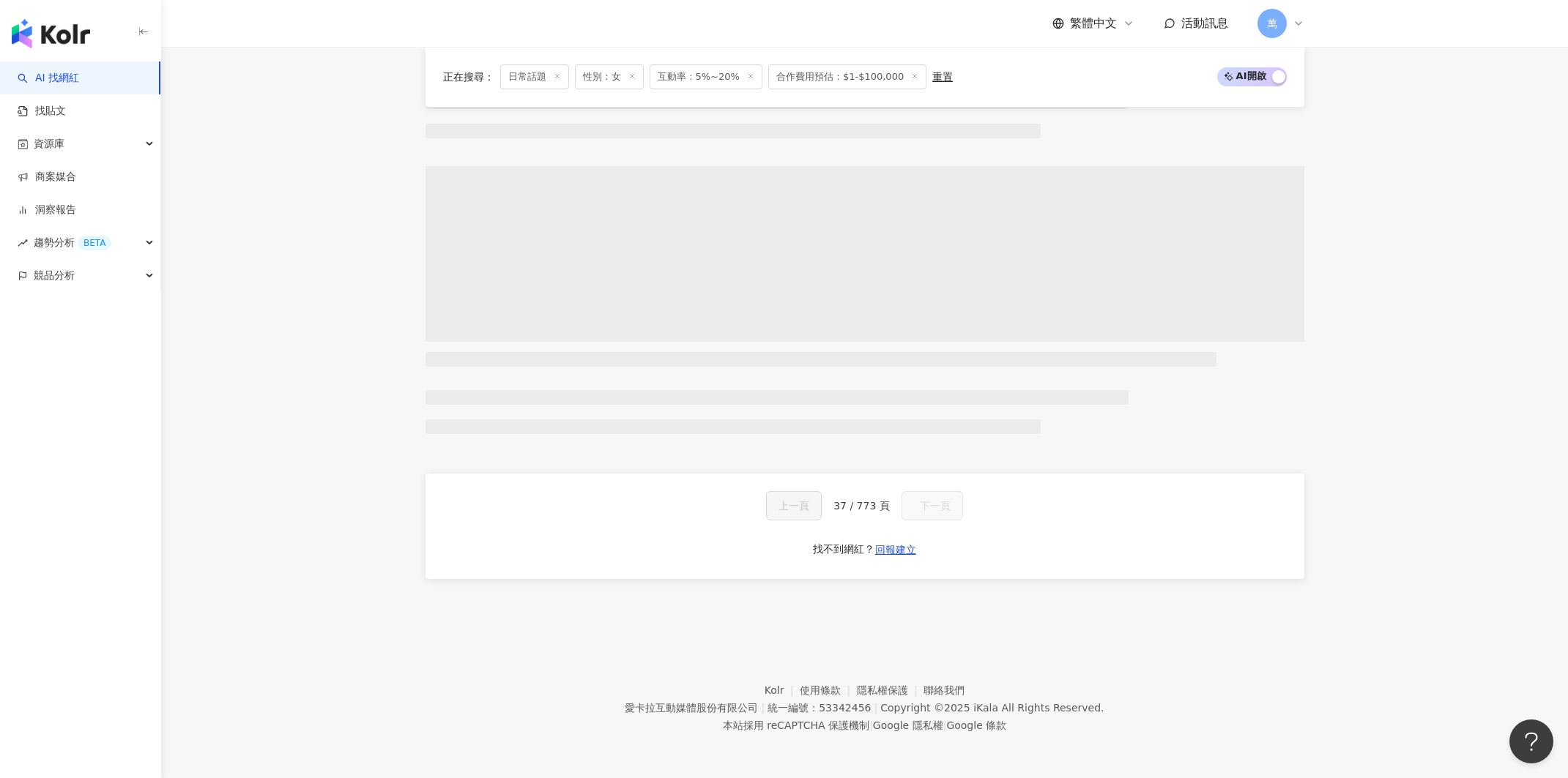
scroll to position [744, 0]
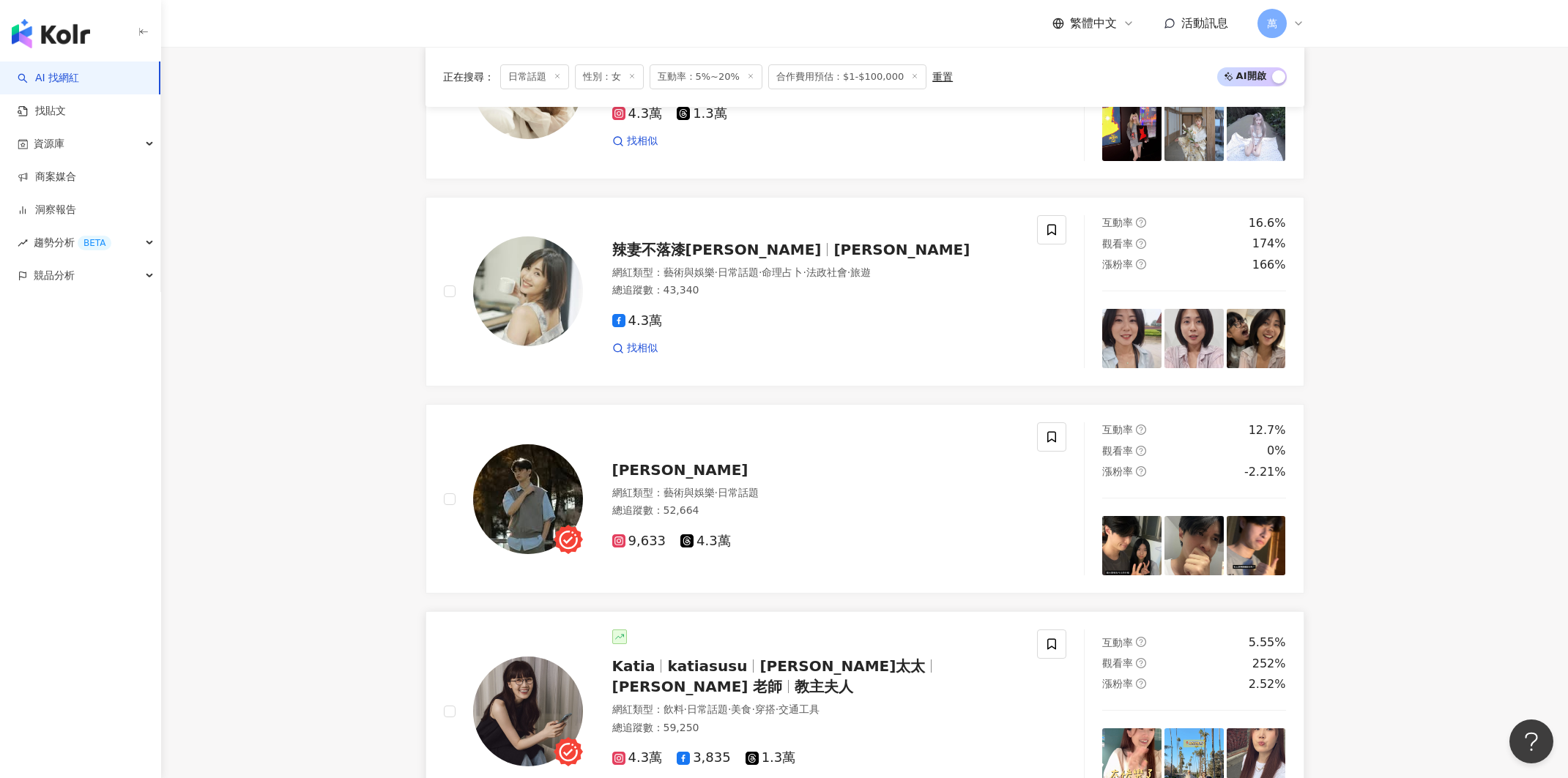
click at [1492, 58] on main "不分平台 台灣 搜尋 您可能感興趣： 美妝 小資保養 美妝保養 彩妝 類型 性別 追蹤數 互動率 觀看率 合作費用預估 更多篩選 不限 女 男 其他 * - …" at bounding box center [864, 764] width 1407 height 2923
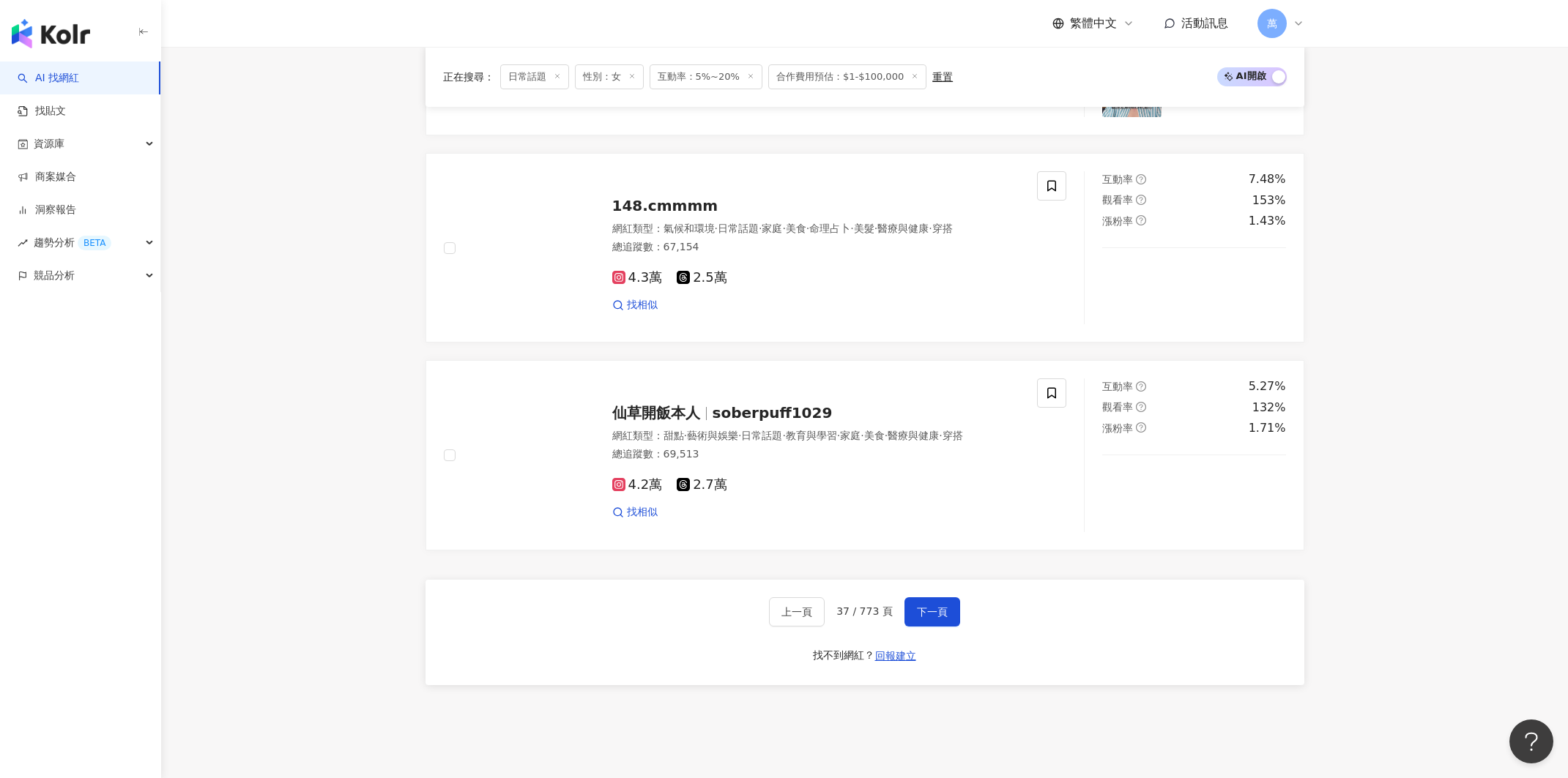
scroll to position [2245, 0]
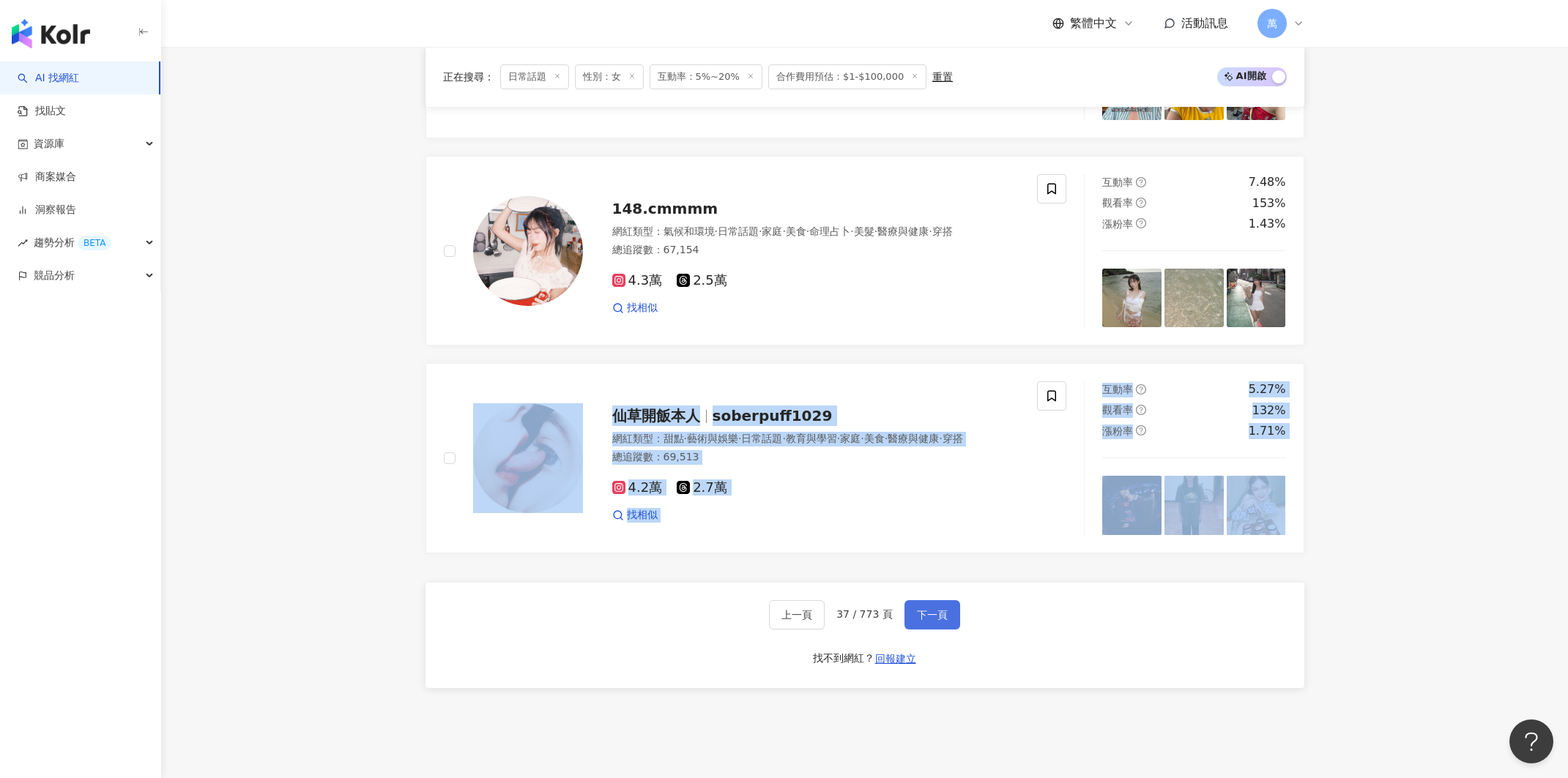
click at [943, 600] on button "下一頁" at bounding box center [932, 615] width 56 height 29
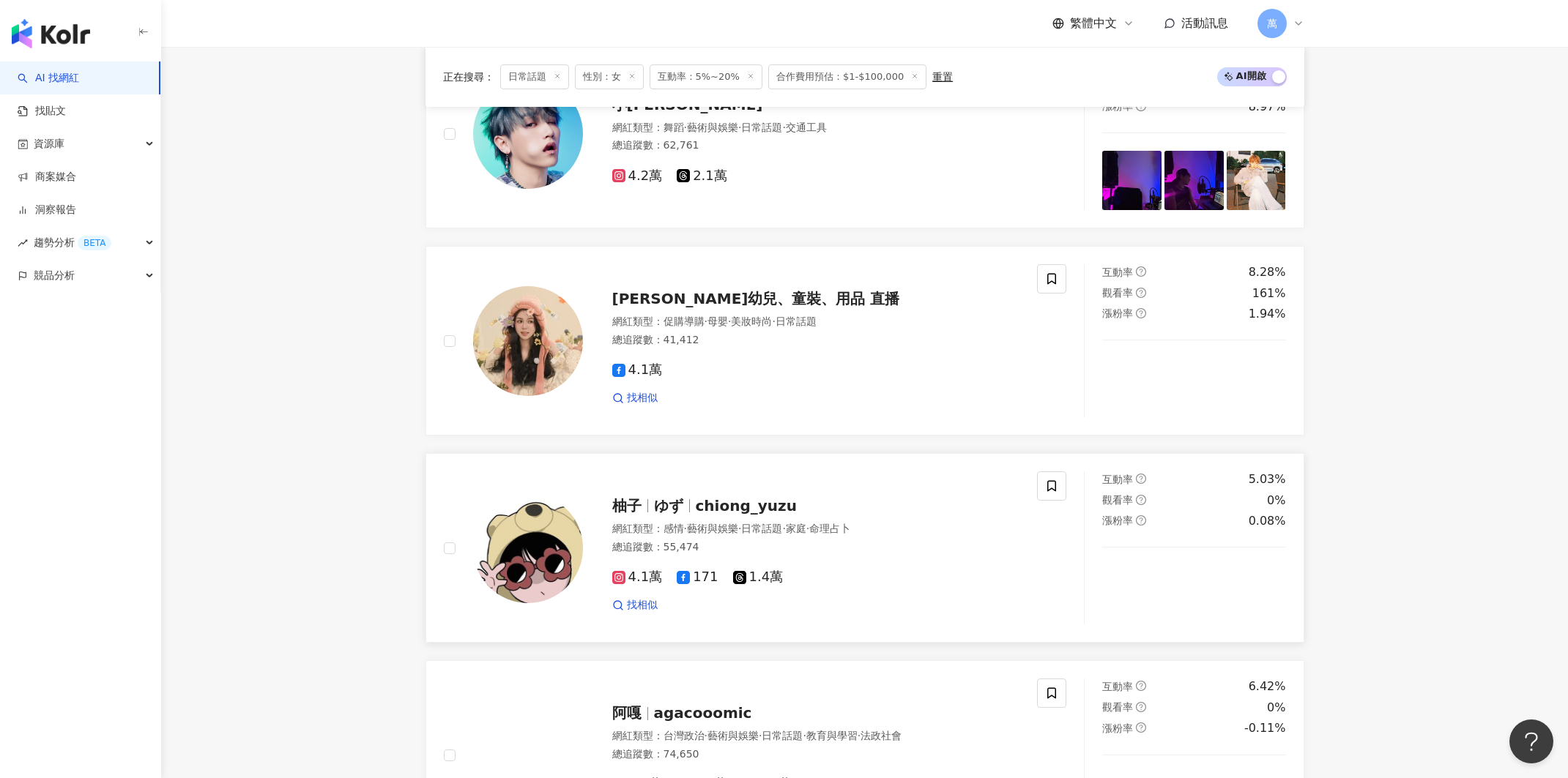
scroll to position [2332, 0]
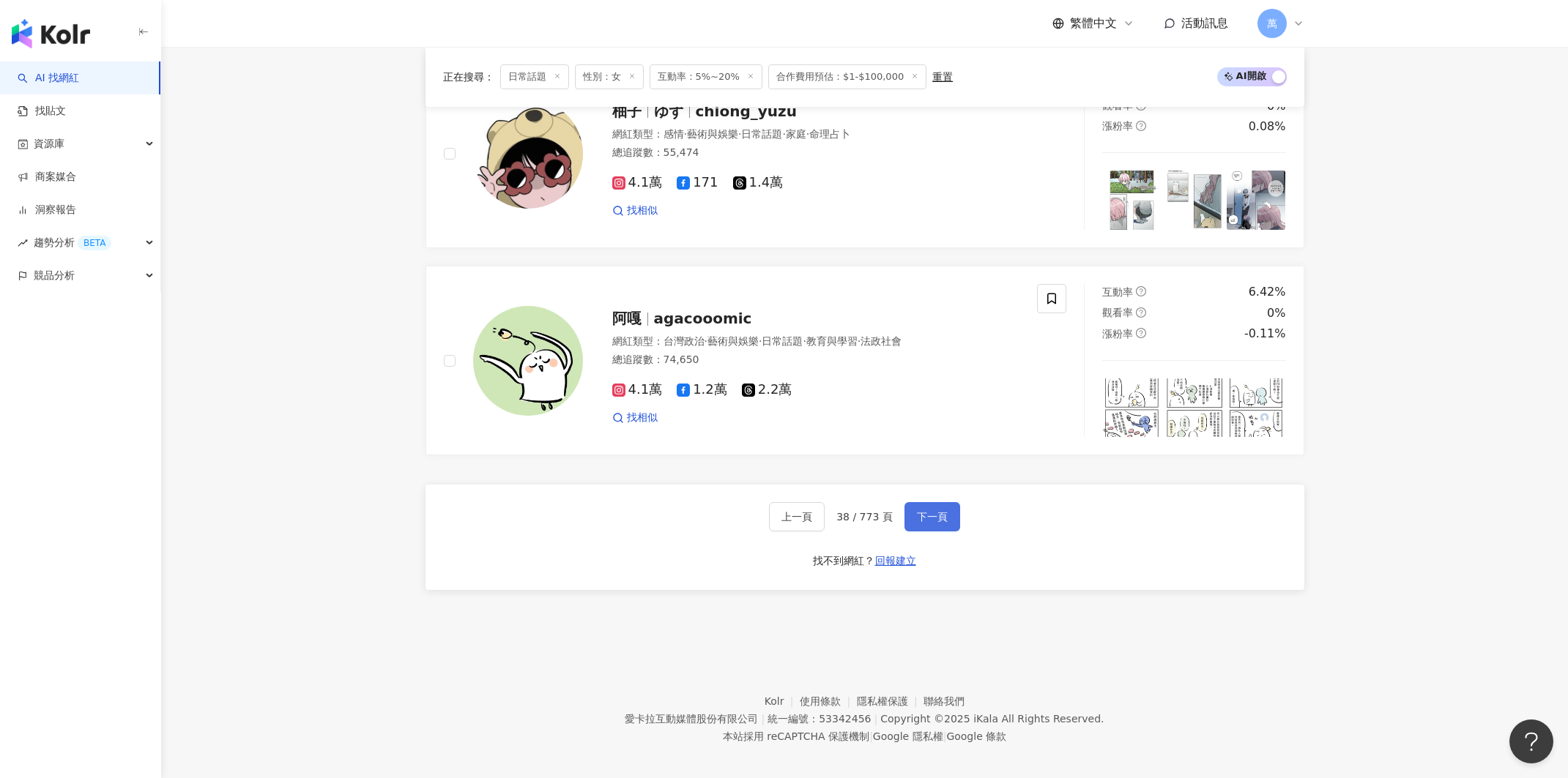
click at [933, 511] on span "下一頁" at bounding box center [932, 516] width 31 height 12
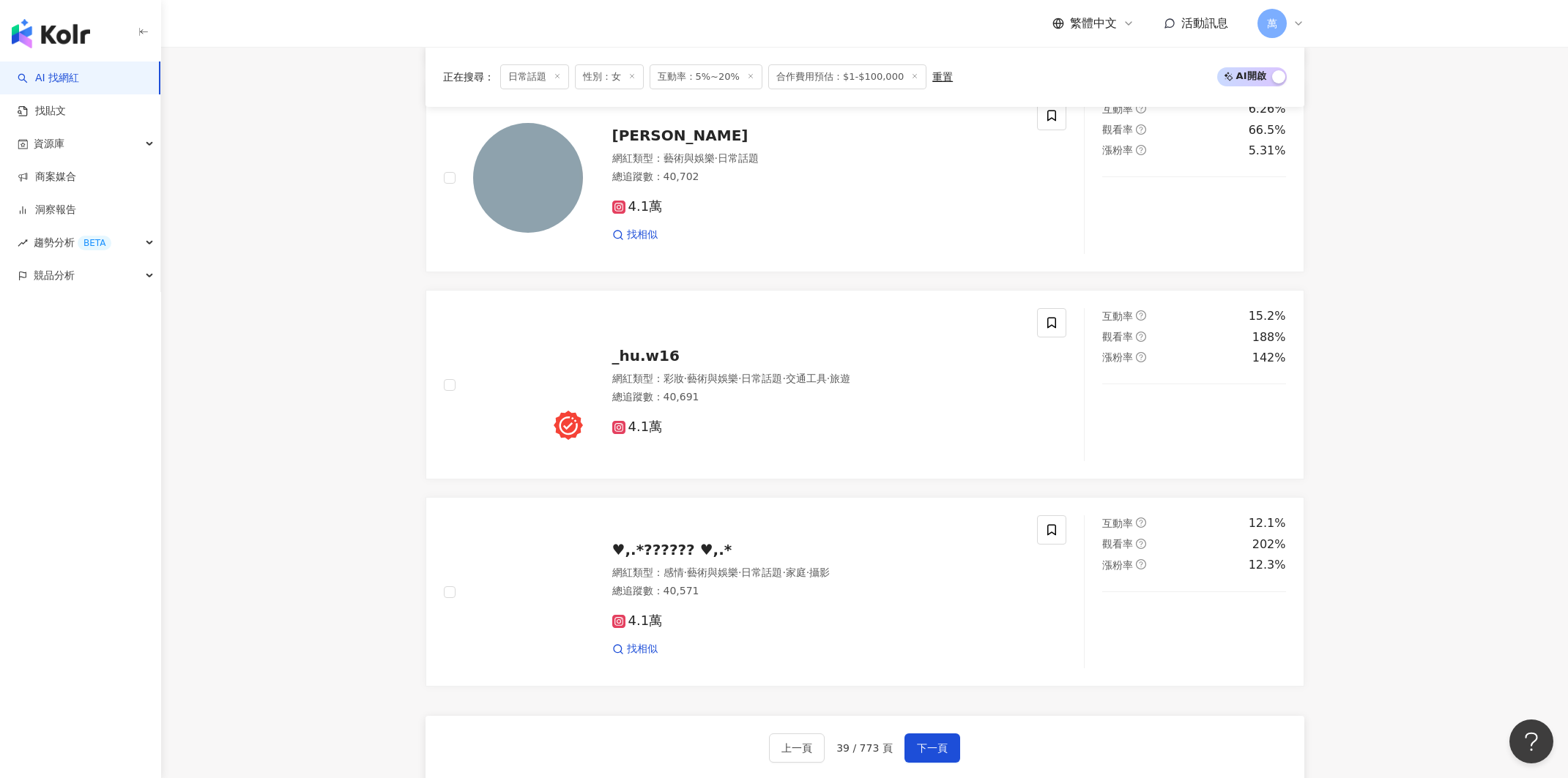
scroll to position [2104, 0]
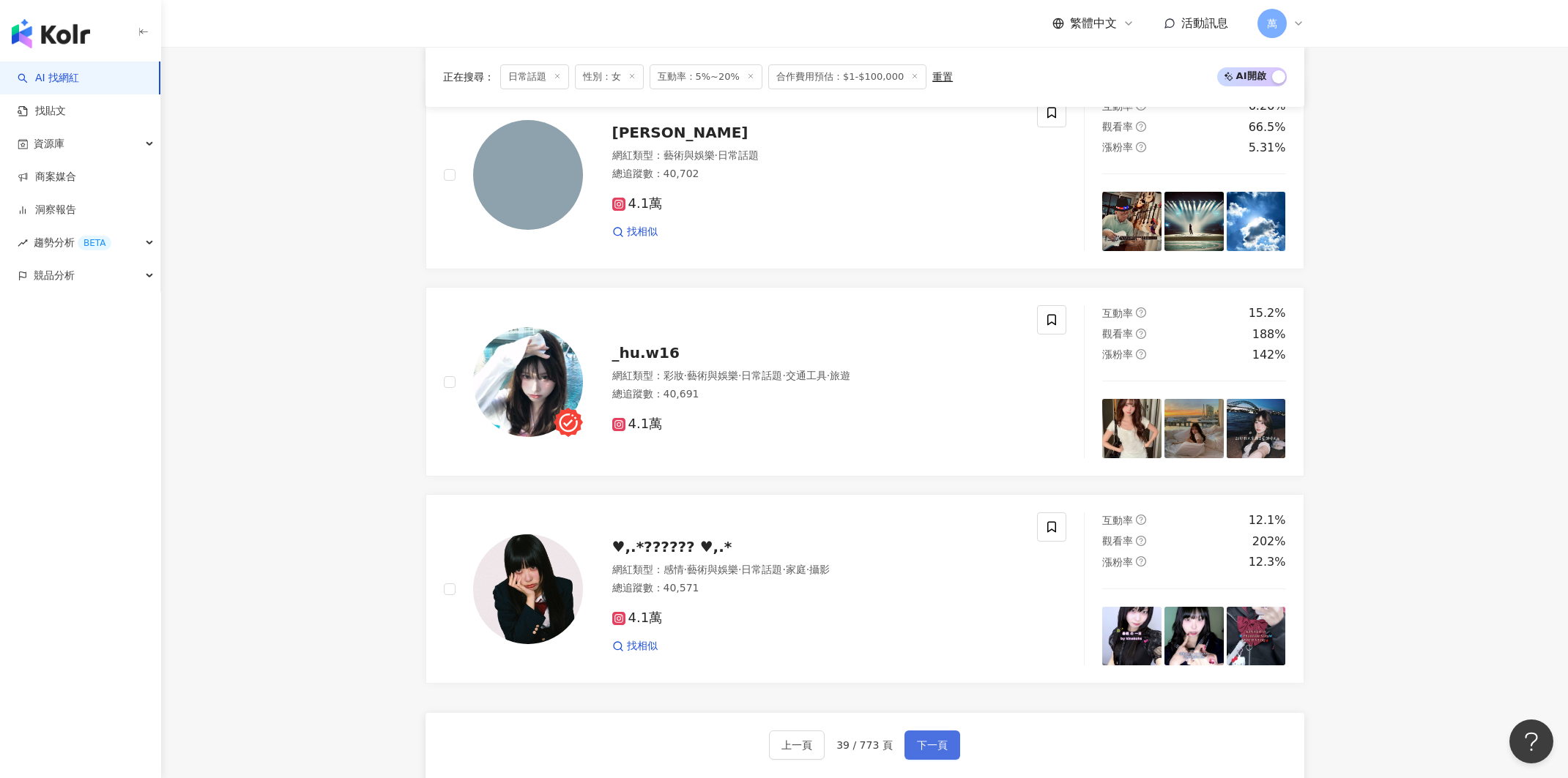
click at [906, 730] on button "下一頁" at bounding box center [932, 744] width 56 height 29
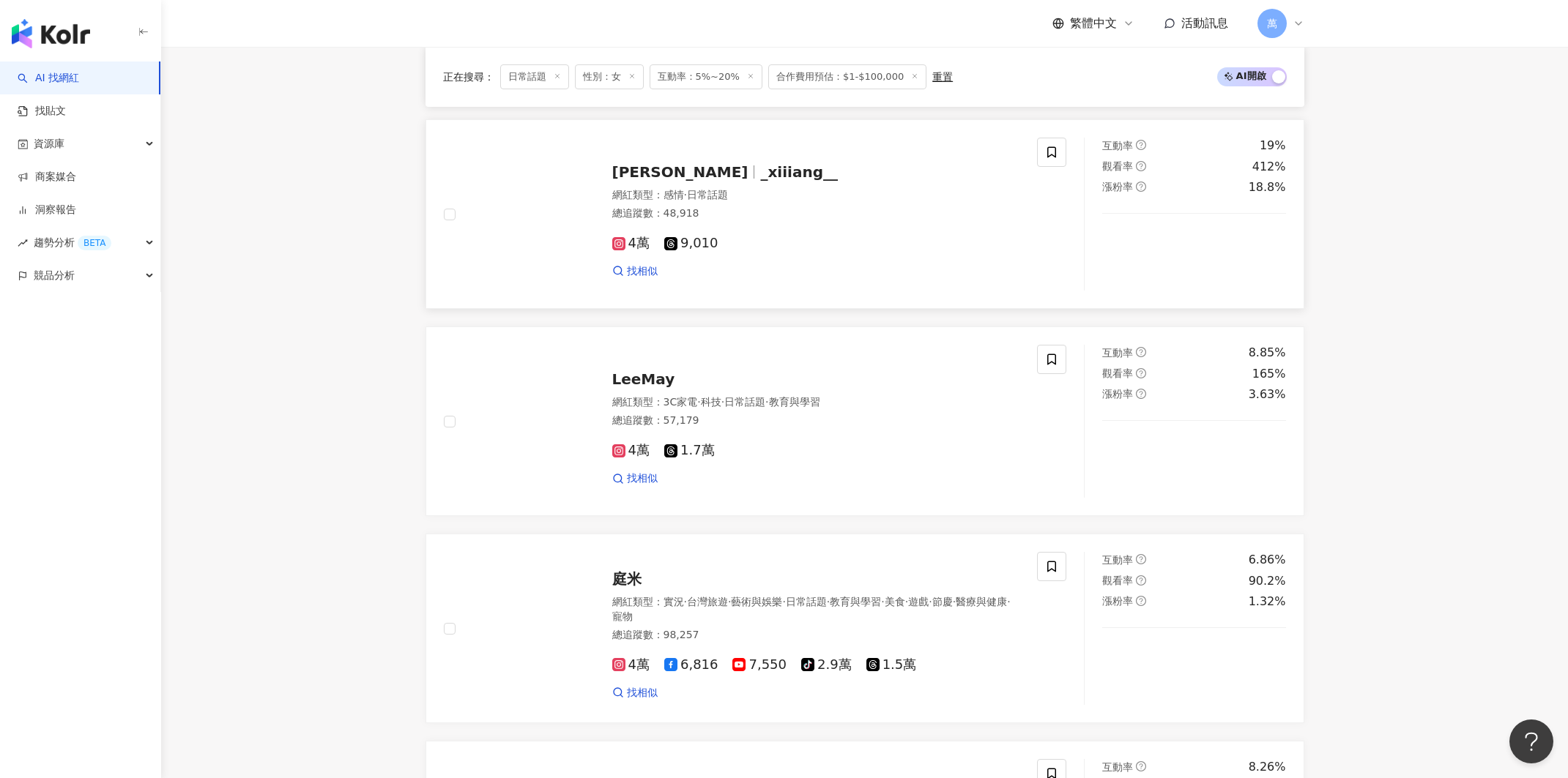
scroll to position [1802, 0]
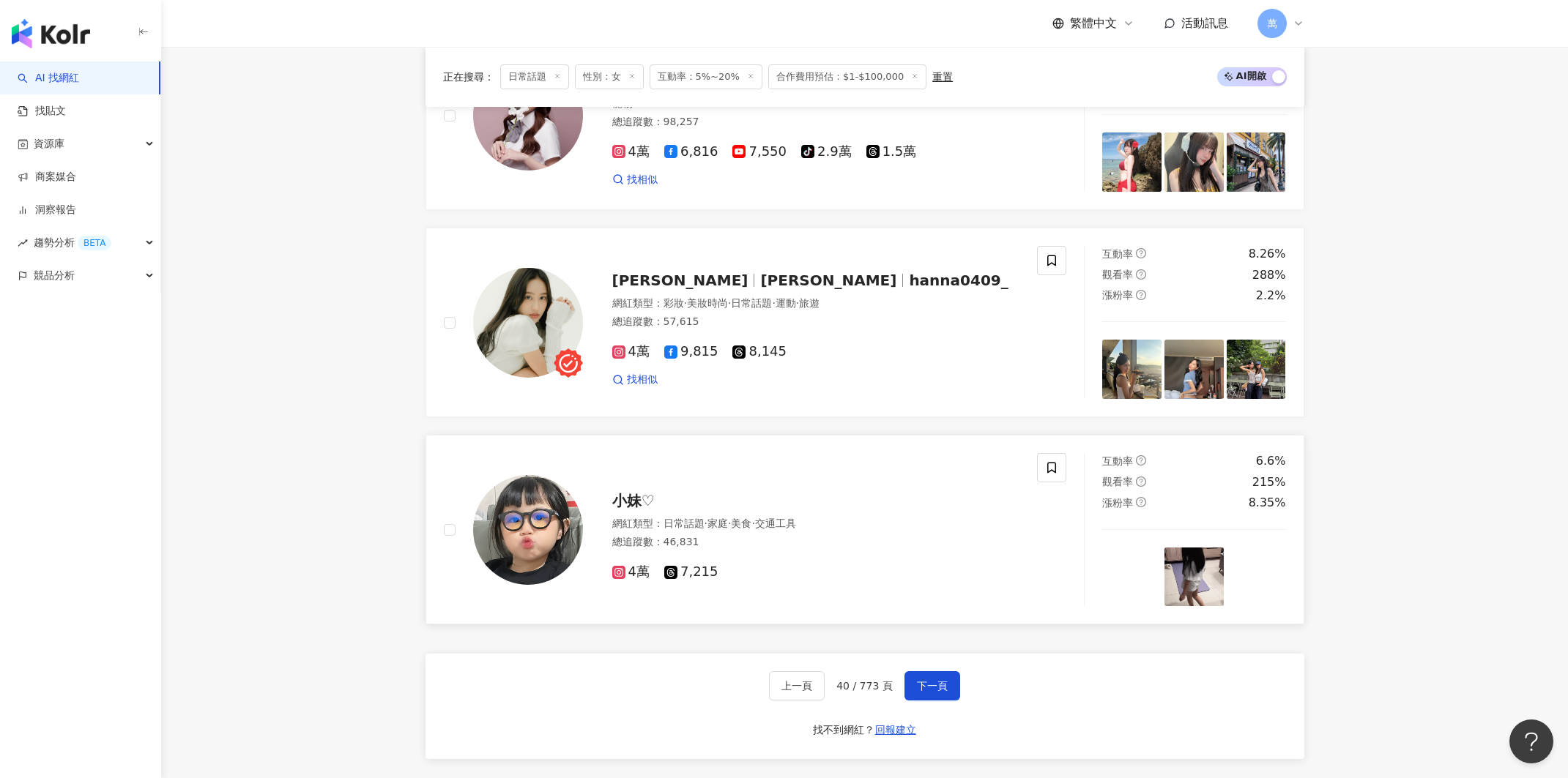
scroll to position [2160, 0]
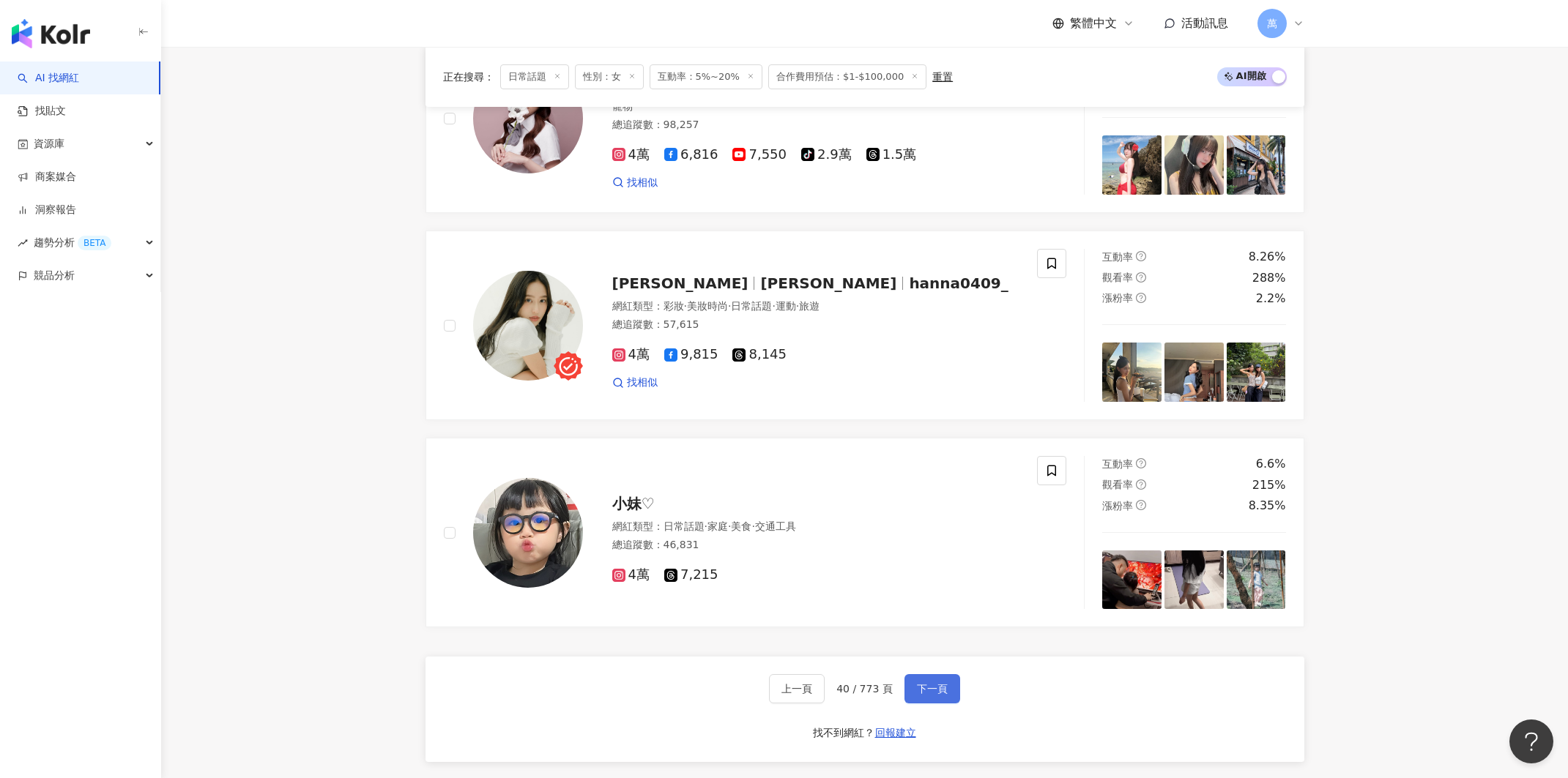
click at [922, 691] on button "下一頁" at bounding box center [932, 688] width 56 height 29
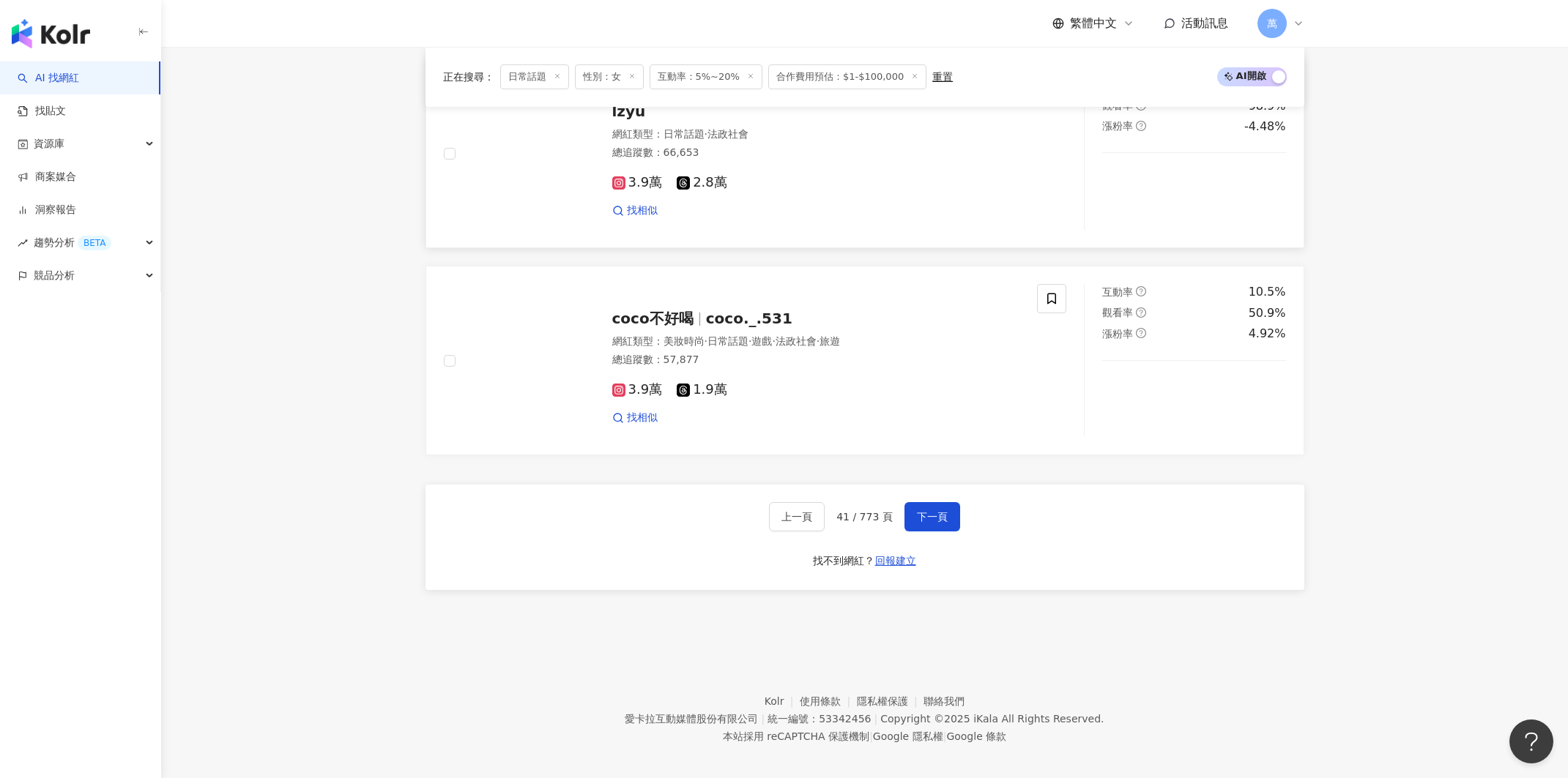
scroll to position [2329, 0]
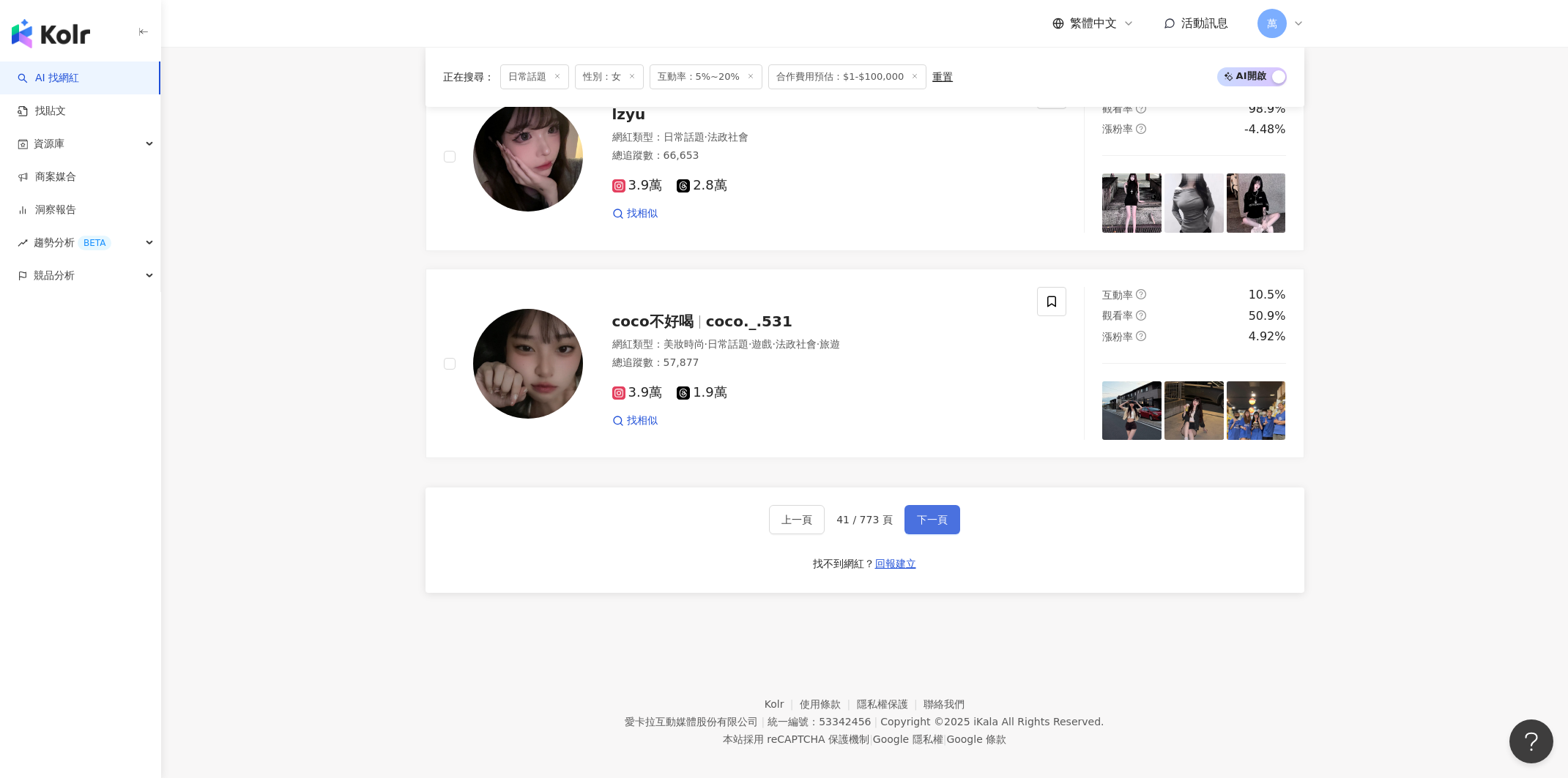
click at [918, 514] on span "下一頁" at bounding box center [932, 519] width 31 height 12
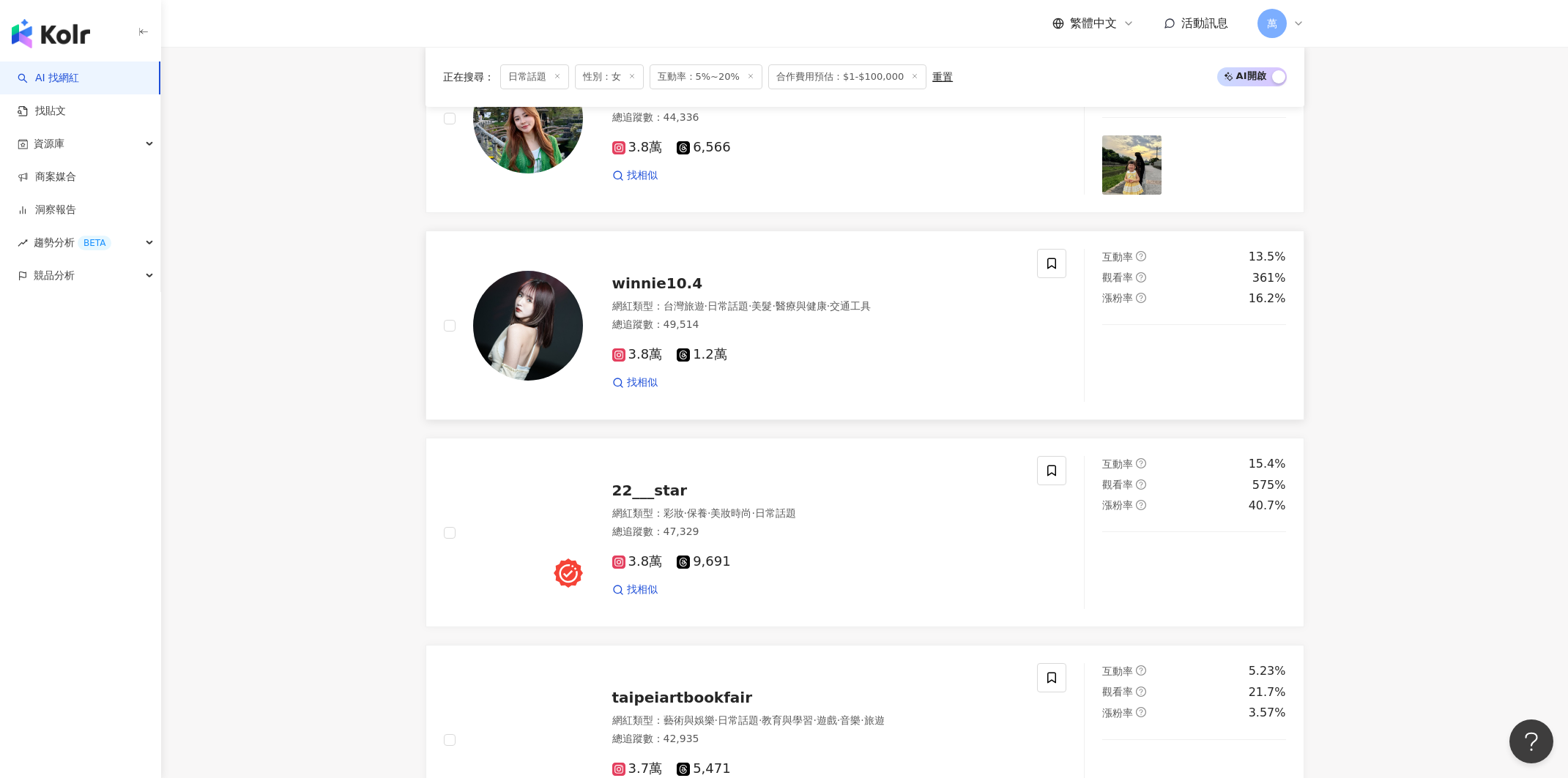
scroll to position [2325, 0]
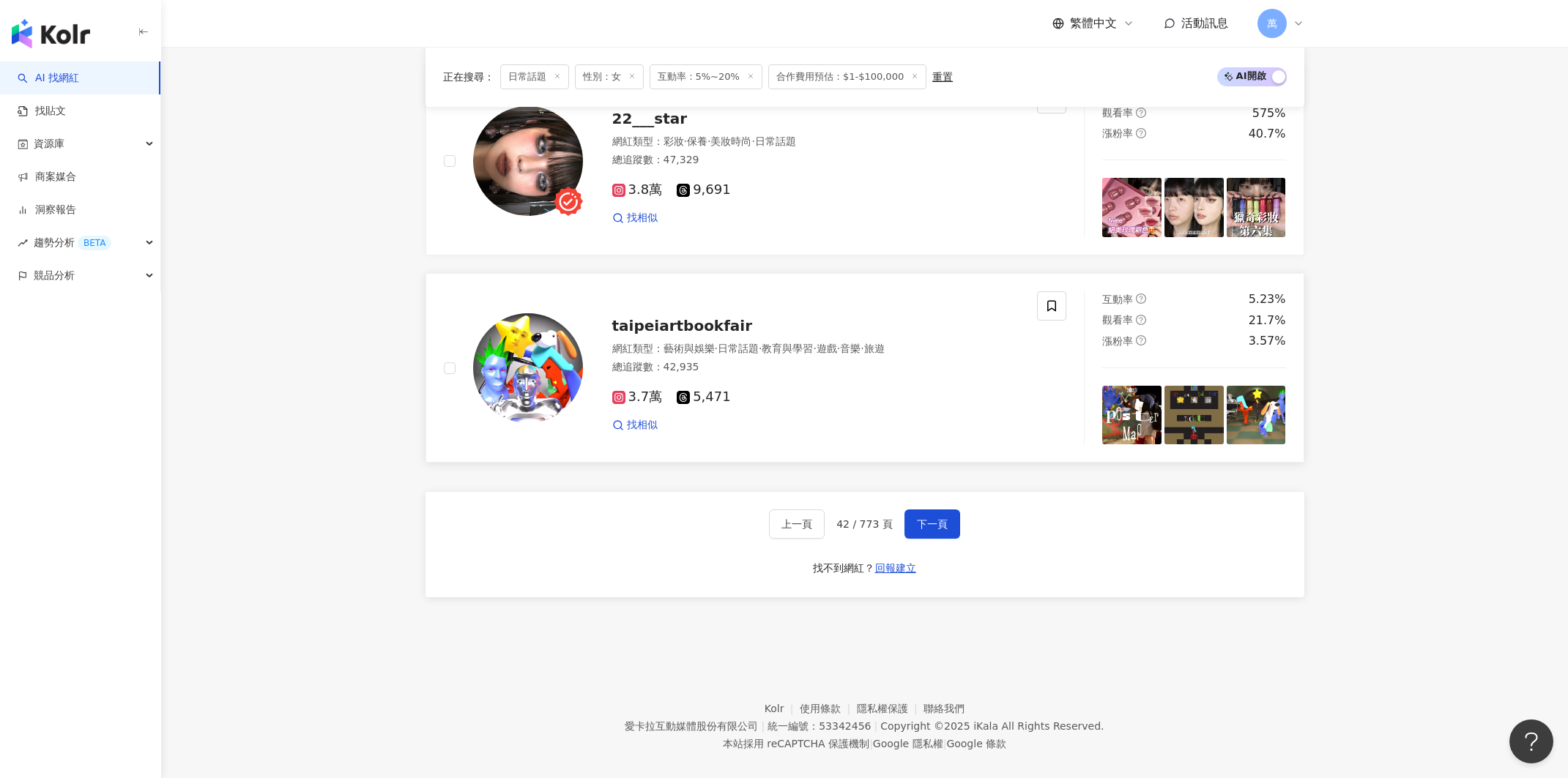
click at [919, 518] on span "下一頁" at bounding box center [932, 523] width 31 height 12
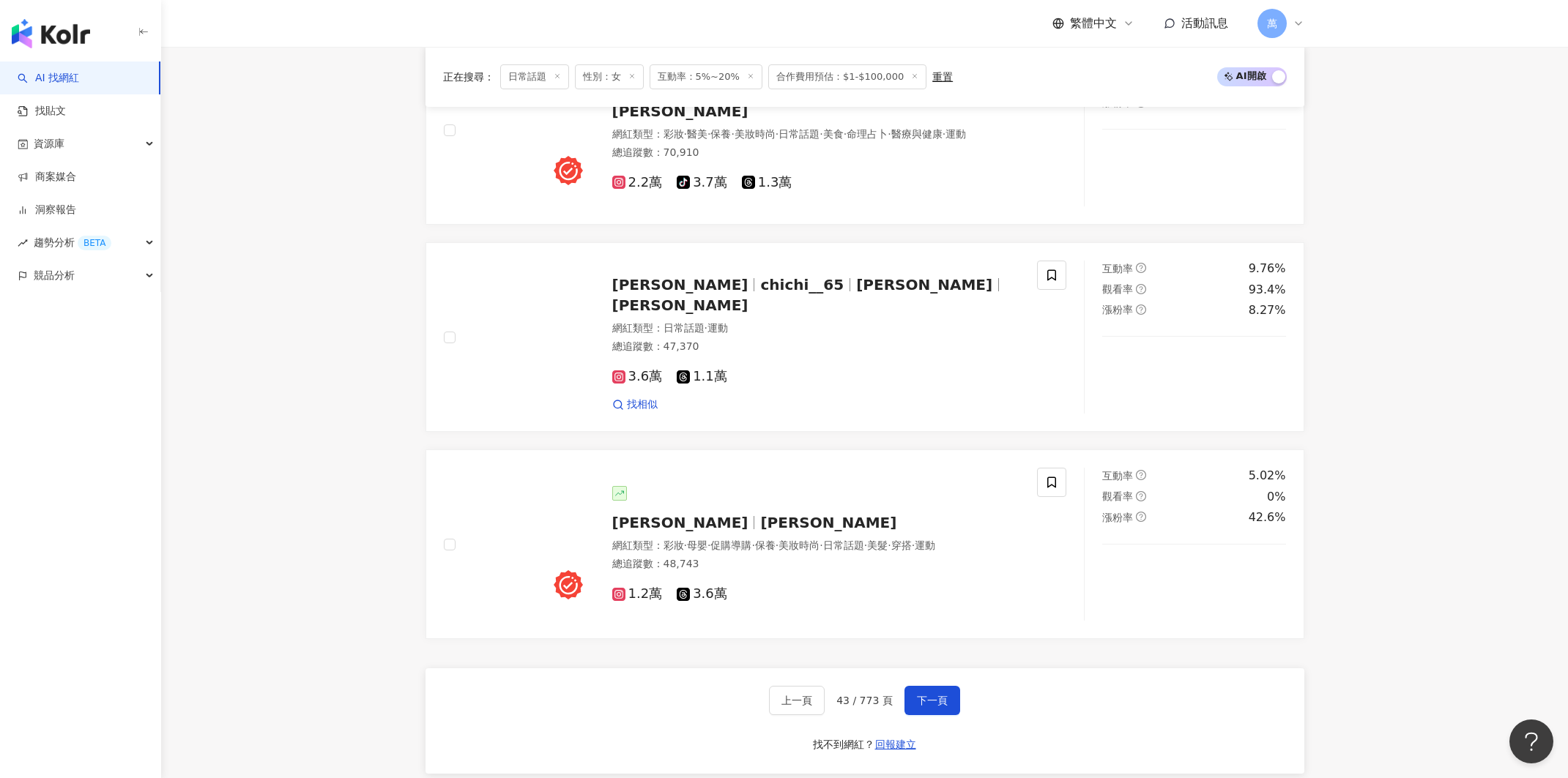
scroll to position [2332, 0]
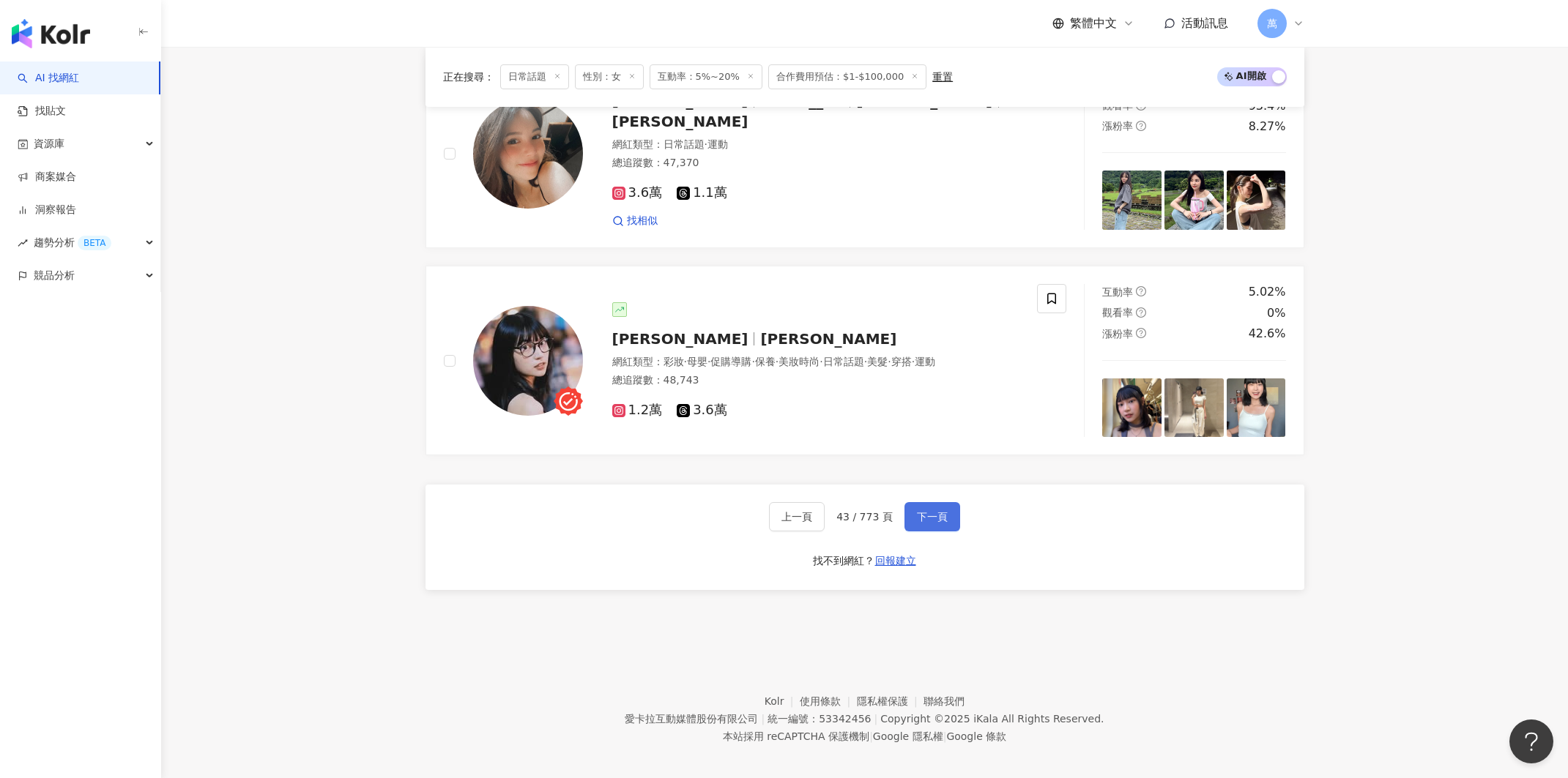
click at [927, 515] on button "下一頁" at bounding box center [932, 516] width 56 height 29
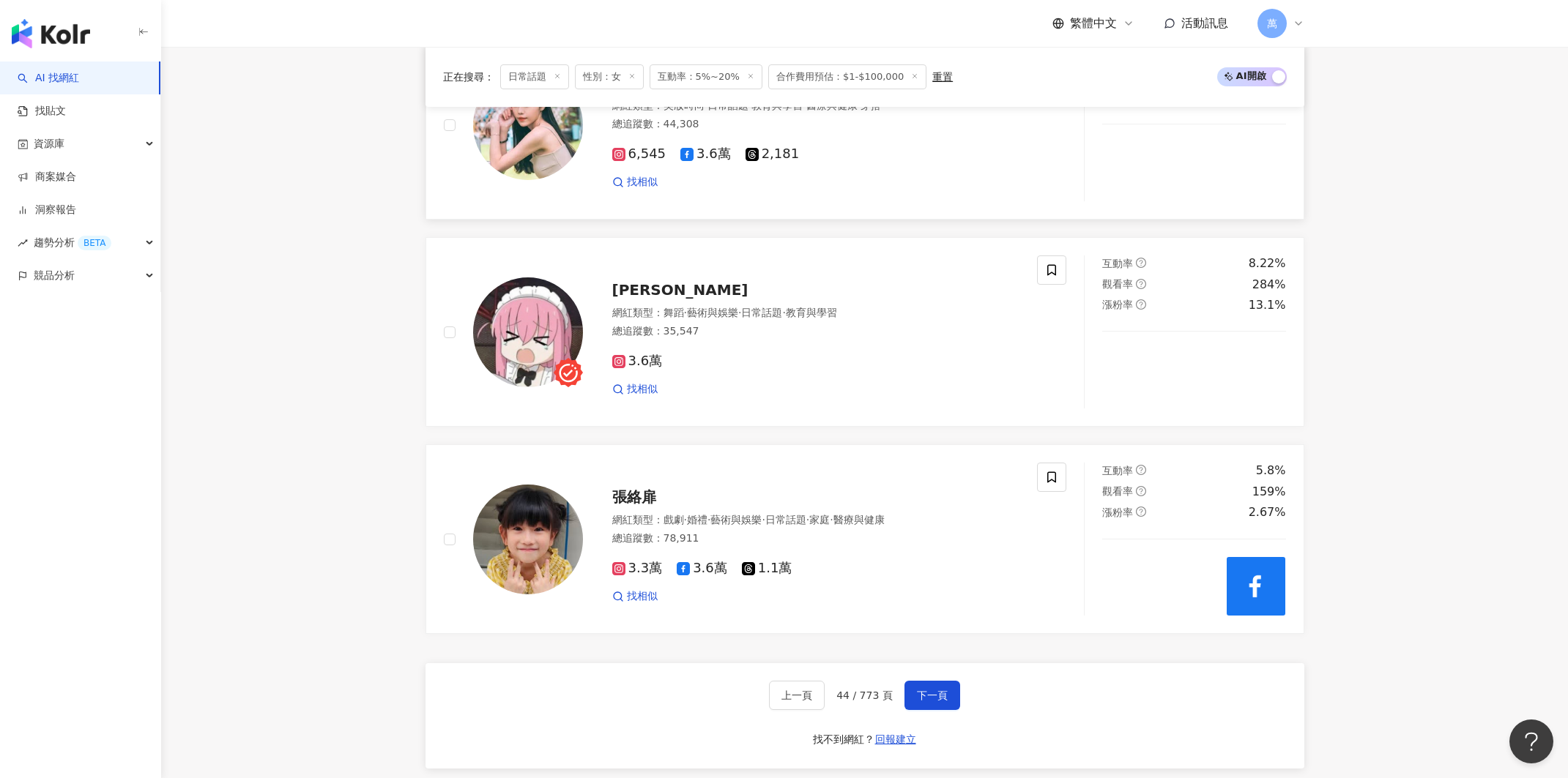
scroll to position [2151, 0]
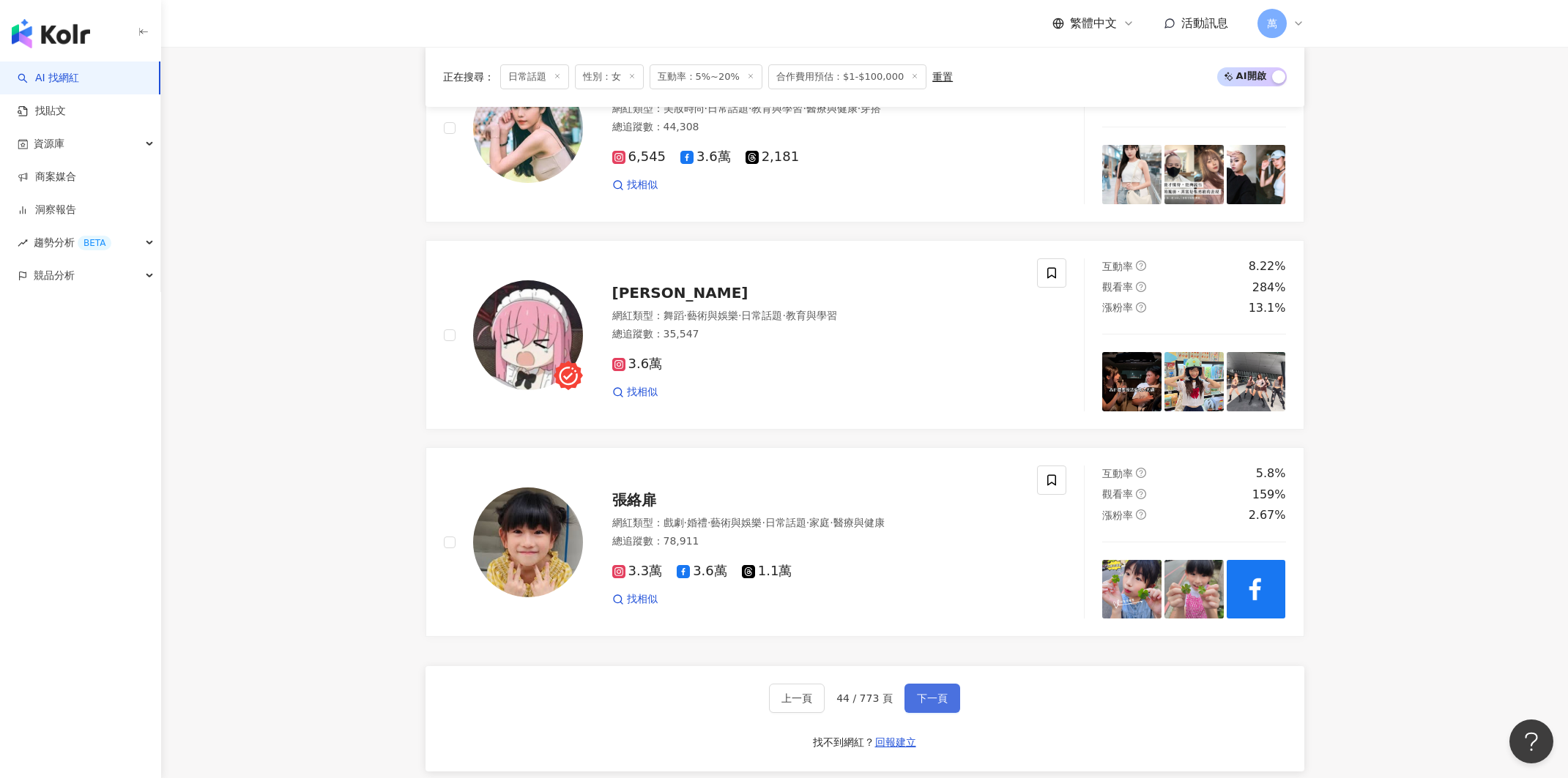
click at [926, 695] on button "下一頁" at bounding box center [932, 698] width 56 height 29
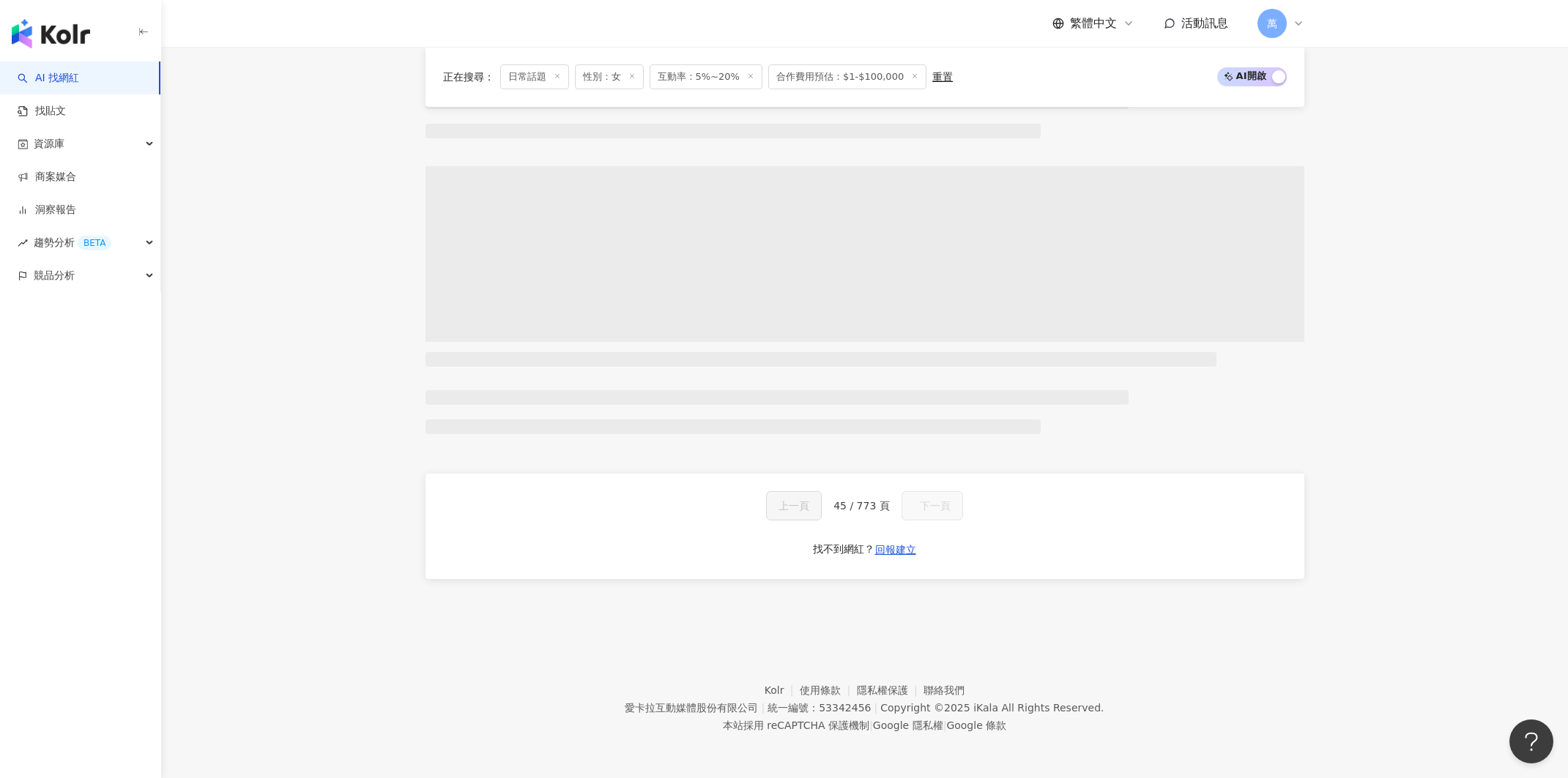
scroll to position [744, 0]
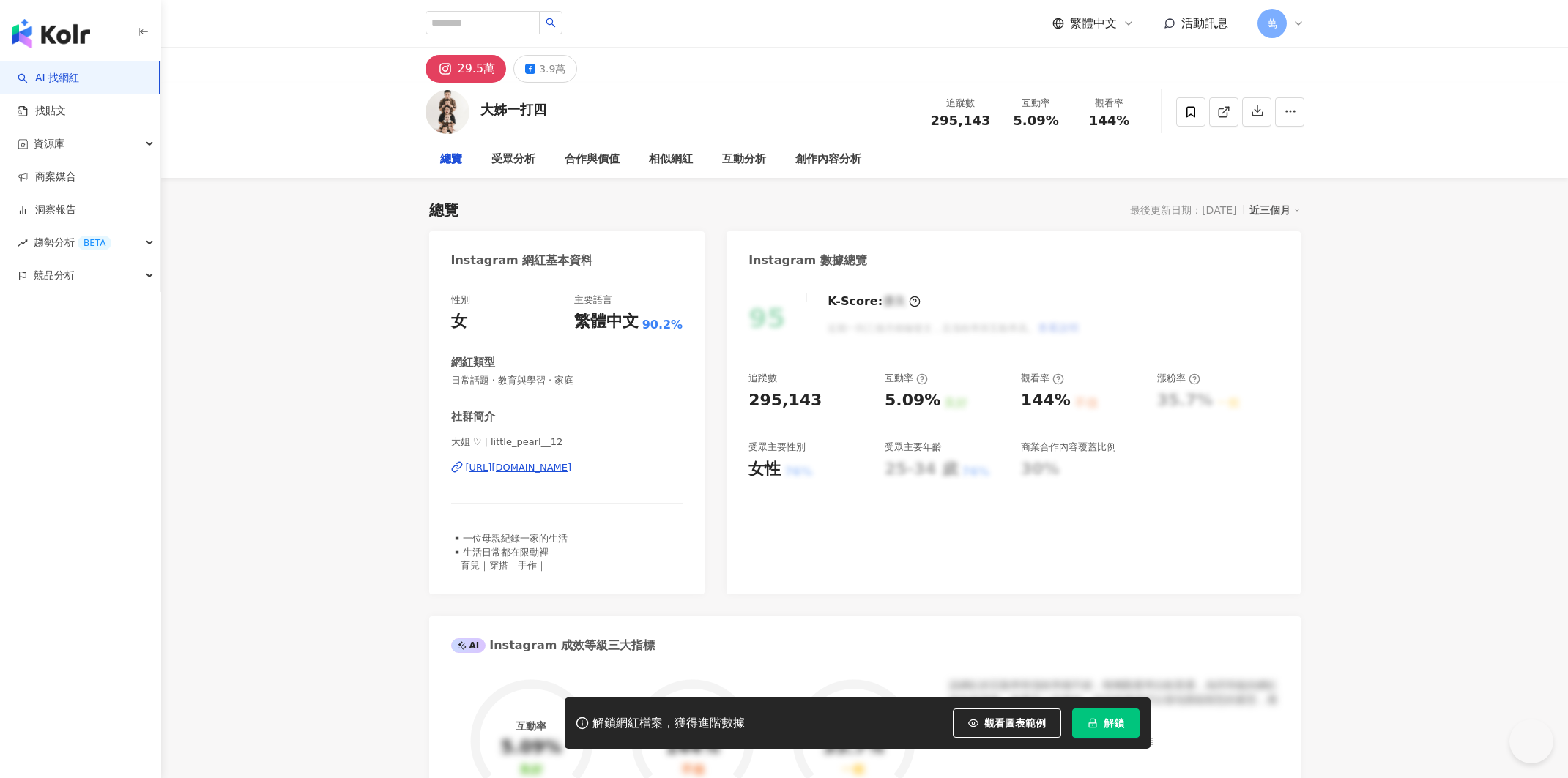
click at [951, 148] on div "總覽 受眾分析 合作與價值 相似網紅 互動分析 創作內容分析" at bounding box center [864, 160] width 878 height 37
click at [572, 468] on div "https://www.instagram.com/little_pearl__12/" at bounding box center [518, 468] width 106 height 13
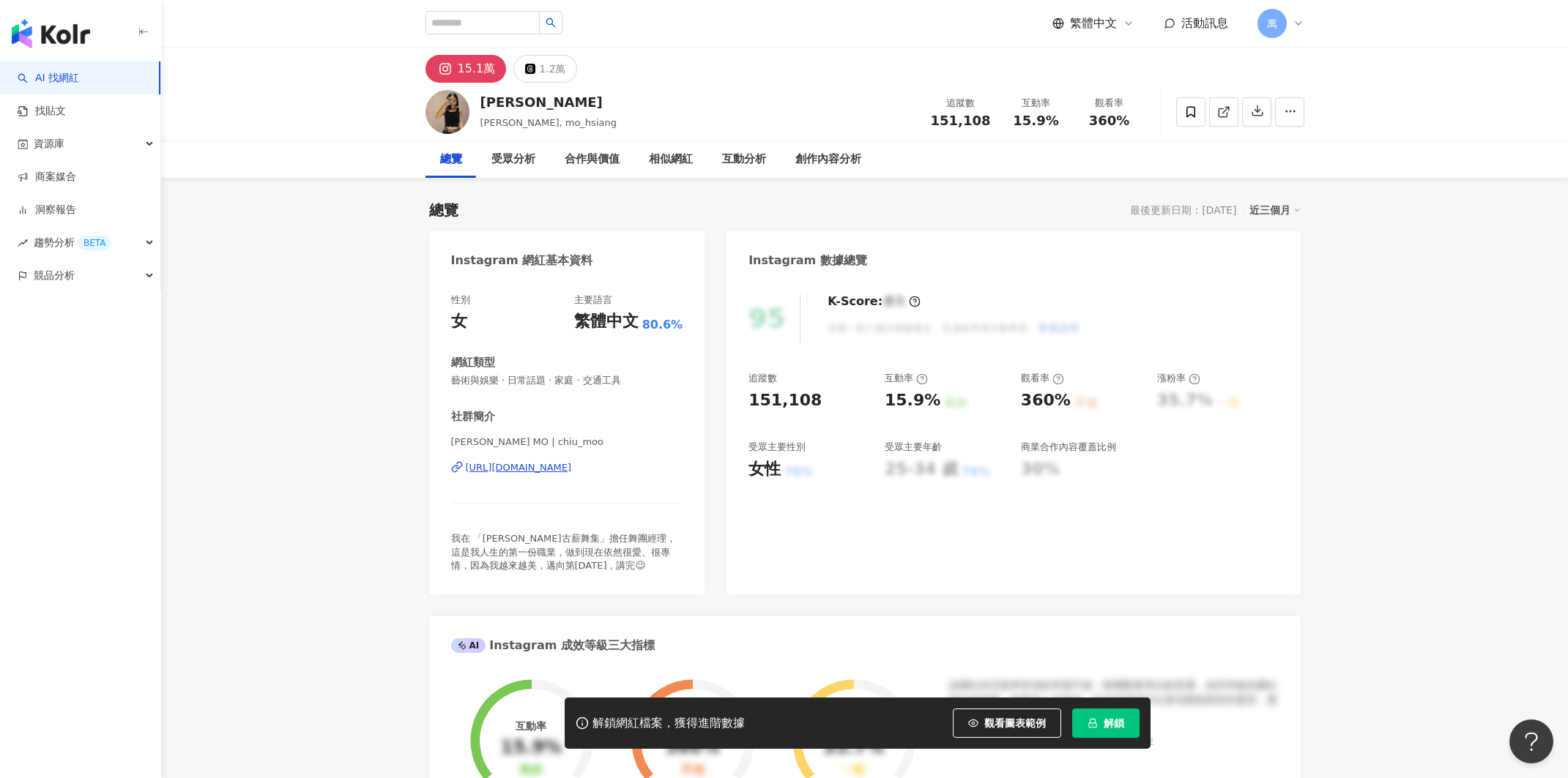
scroll to position [3, 0]
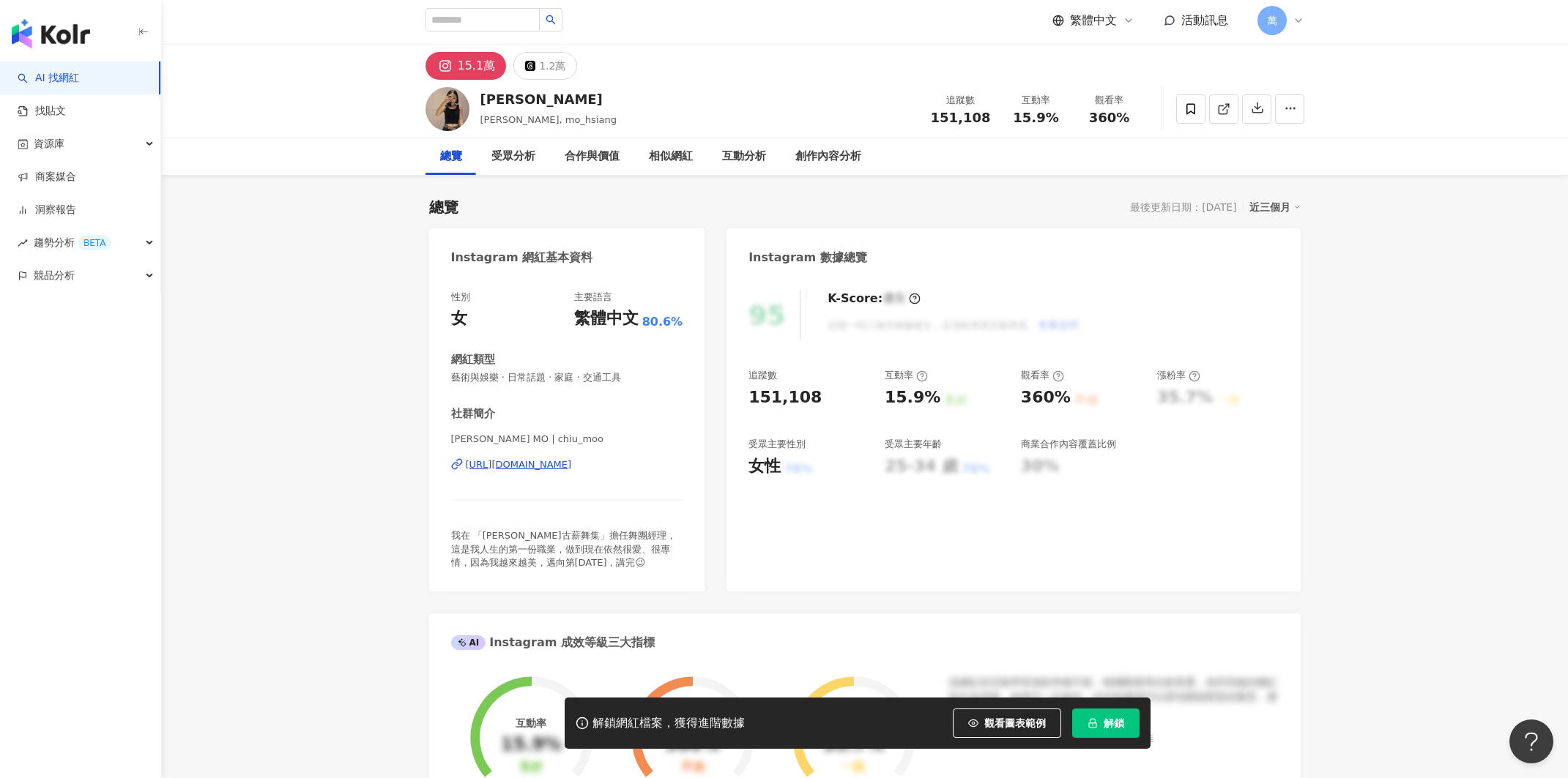
click at [572, 463] on div "https://www.instagram.com/chiu_moo/" at bounding box center [518, 464] width 106 height 13
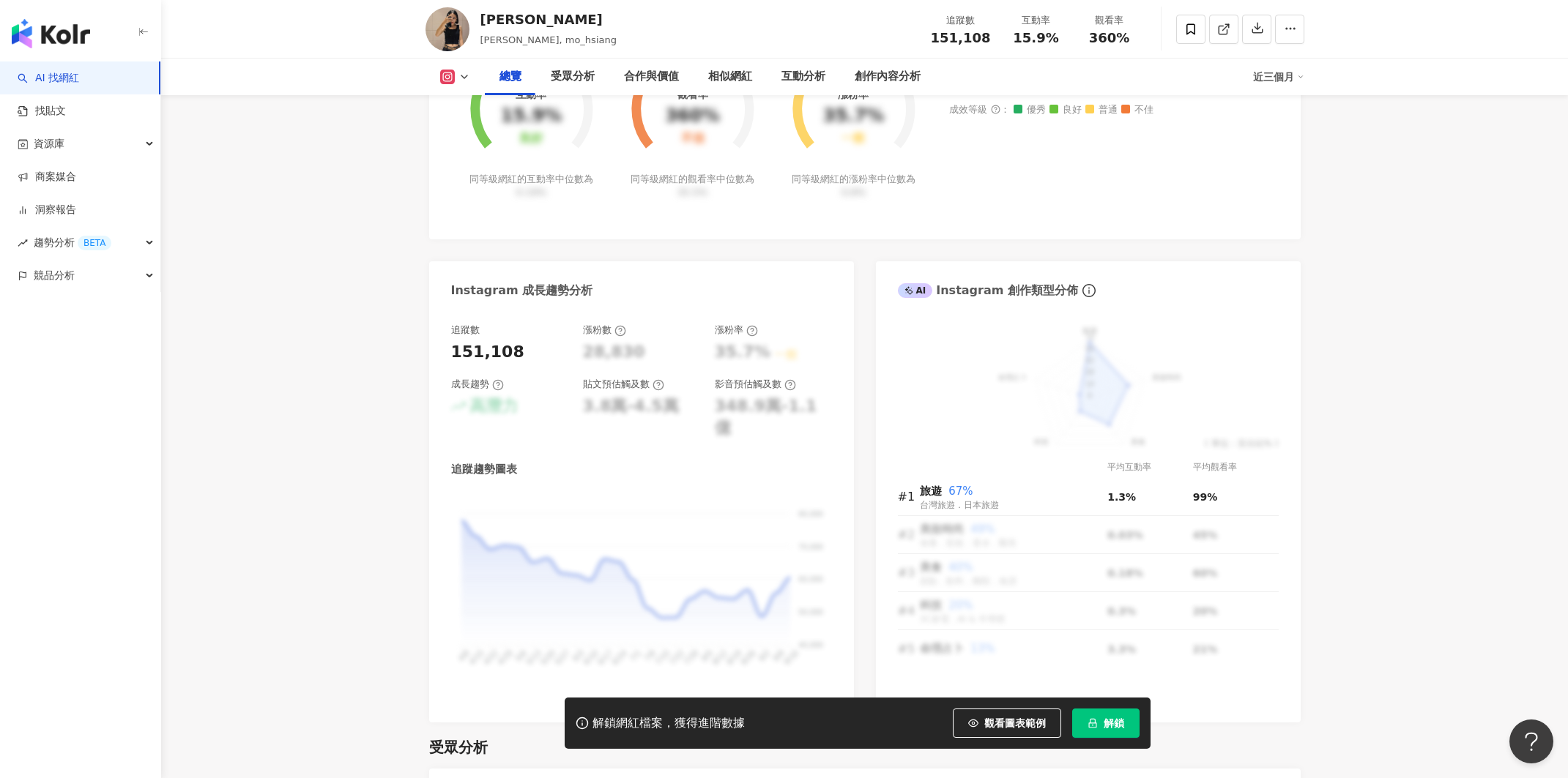
scroll to position [0, 0]
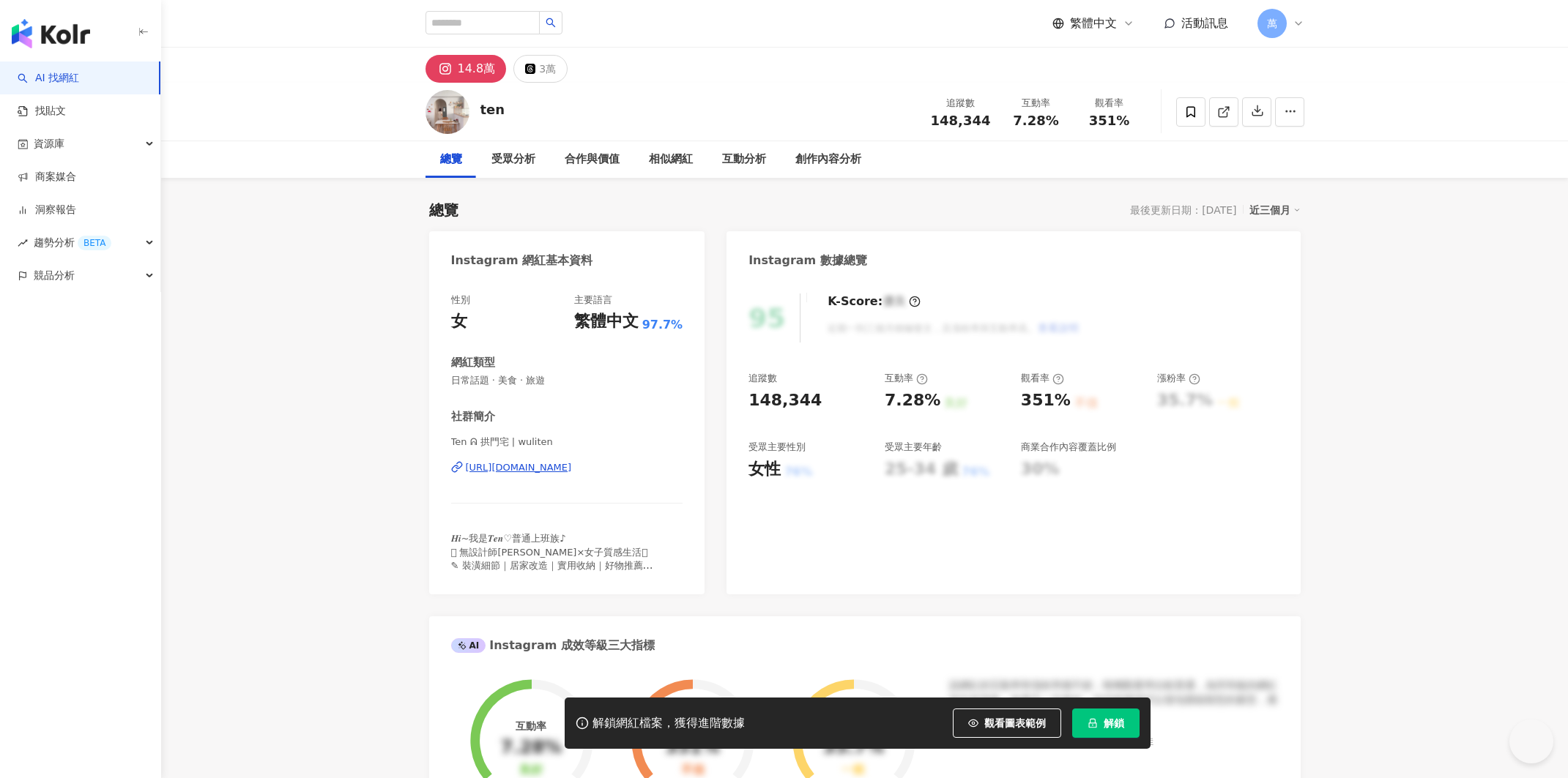
click at [572, 468] on div "https://www.instagram.com/wuliten/" at bounding box center [518, 468] width 106 height 13
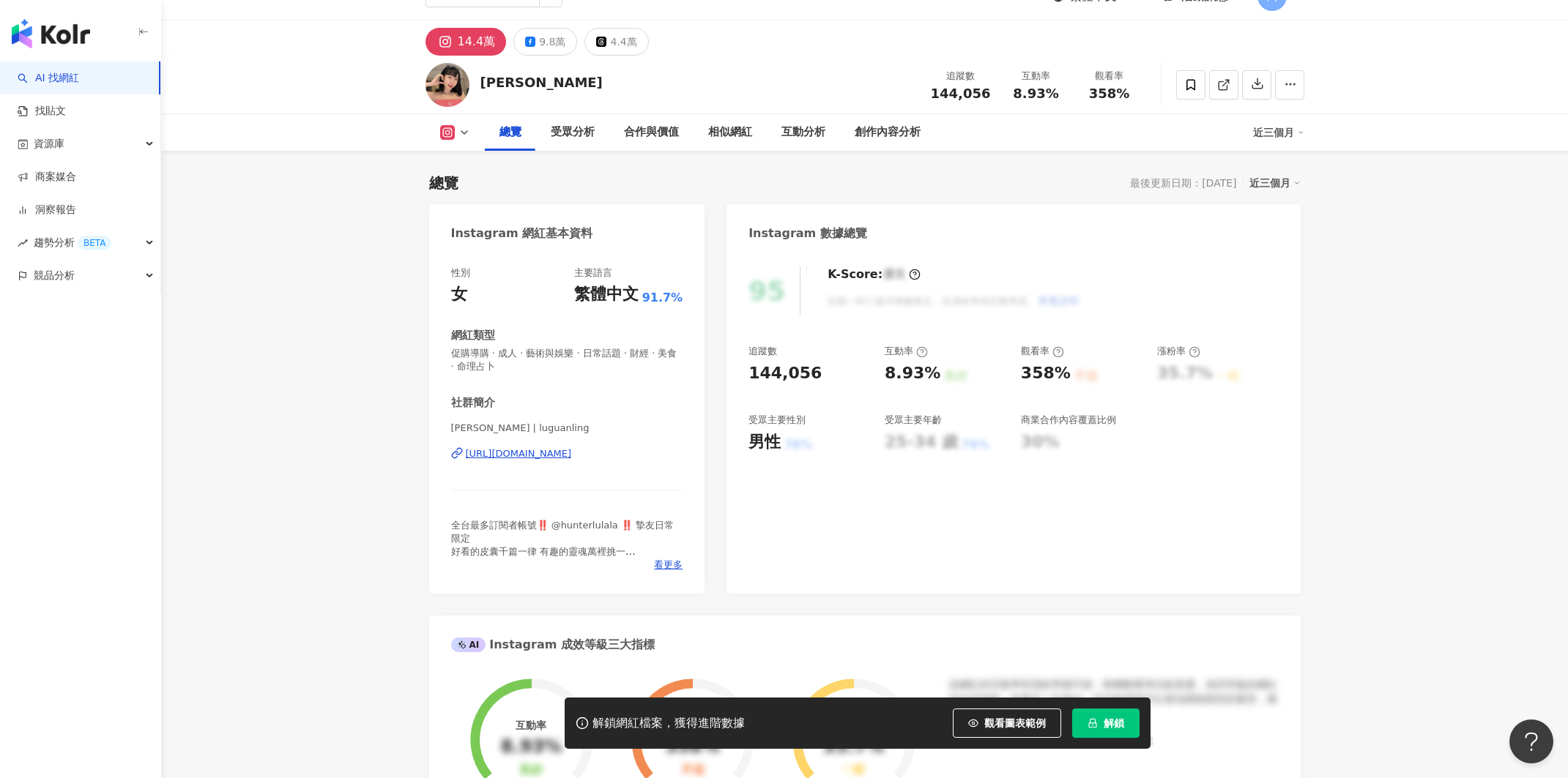
scroll to position [138, 0]
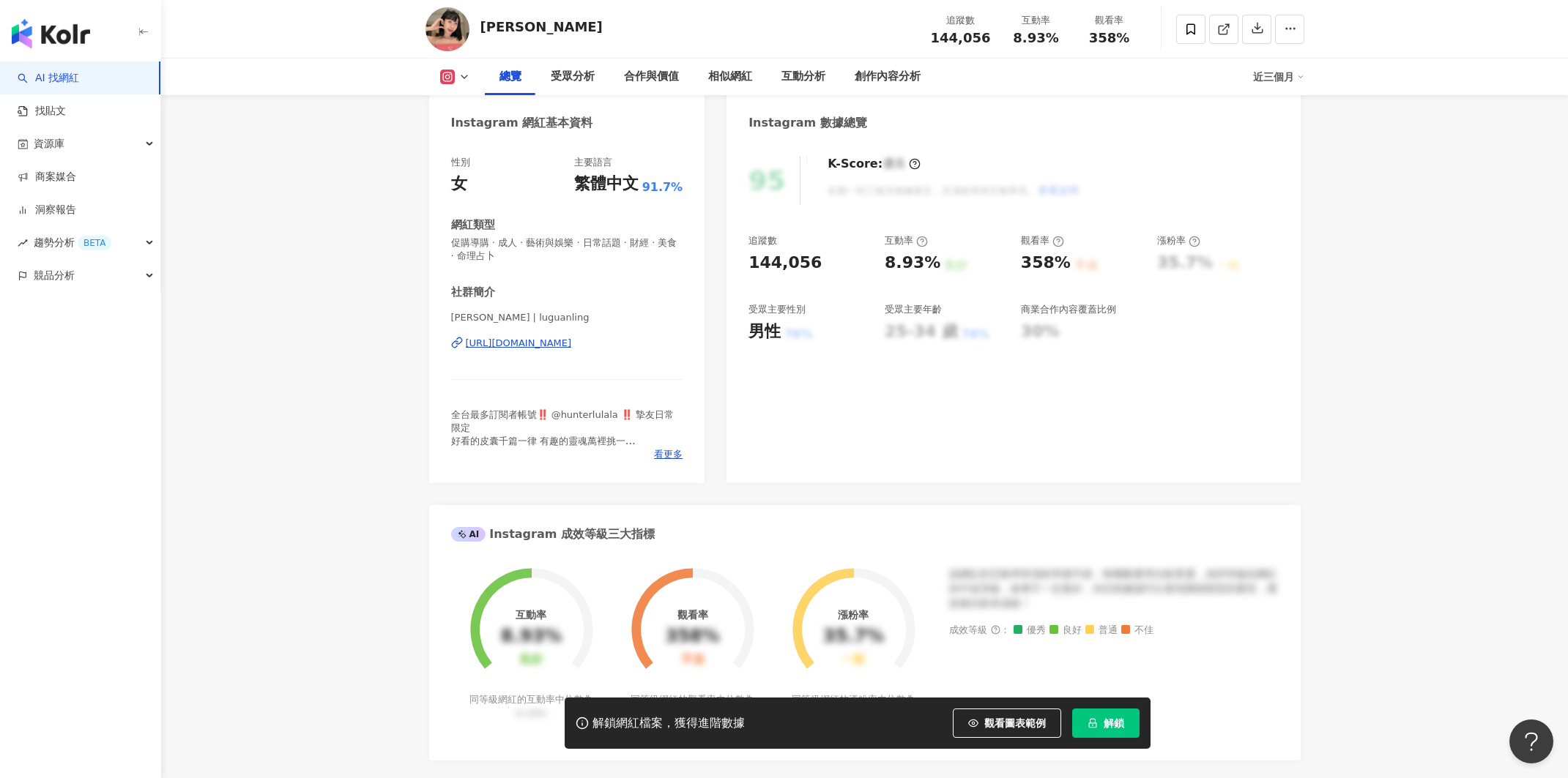
click at [572, 347] on div "https://www.instagram.com/luguanling/" at bounding box center [518, 343] width 106 height 13
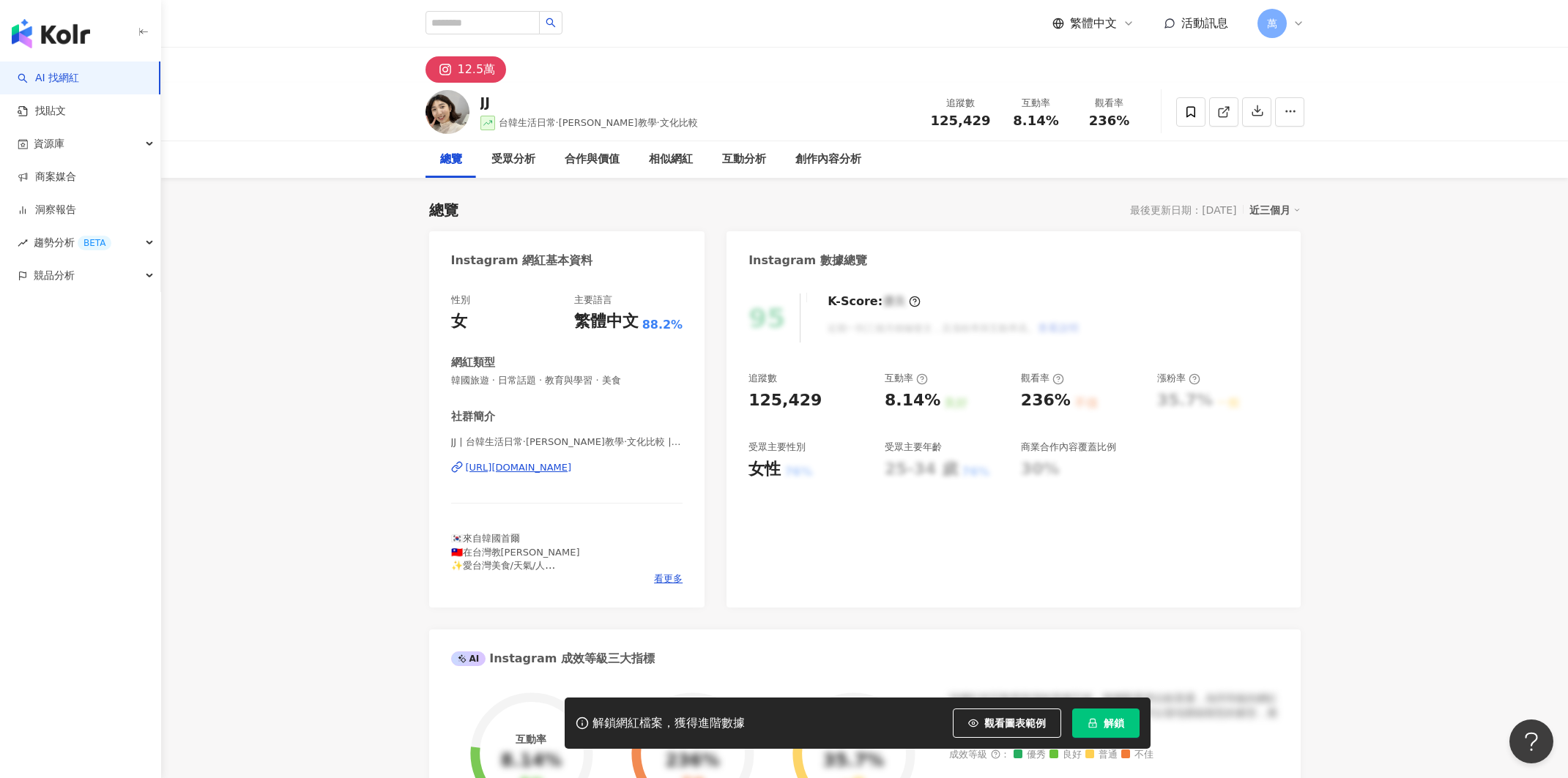
click at [567, 468] on div "[URL][DOMAIN_NAME]" at bounding box center [518, 468] width 106 height 13
click at [593, 474] on div "JJ | 台韓生活日常·[PERSON_NAME]教學·文化比較 | jjkorean_ [URL][DOMAIN_NAME]" at bounding box center [567, 478] width 232 height 86
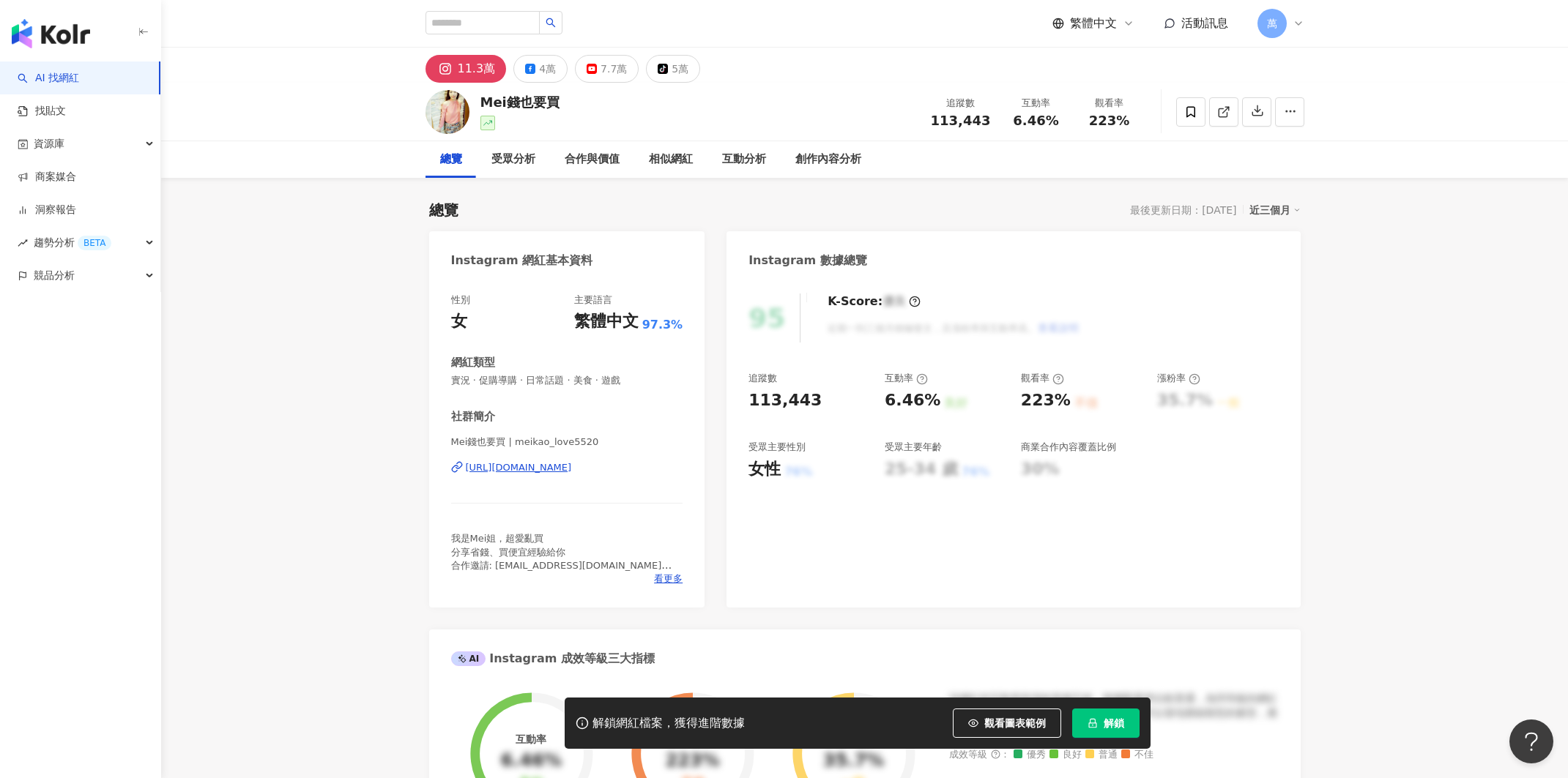
click at [572, 464] on div "https://www.instagram.com/meikao_love5520/" at bounding box center [518, 468] width 106 height 13
click at [572, 465] on div "https://www.instagram.com/meikao_love5520/" at bounding box center [518, 468] width 106 height 13
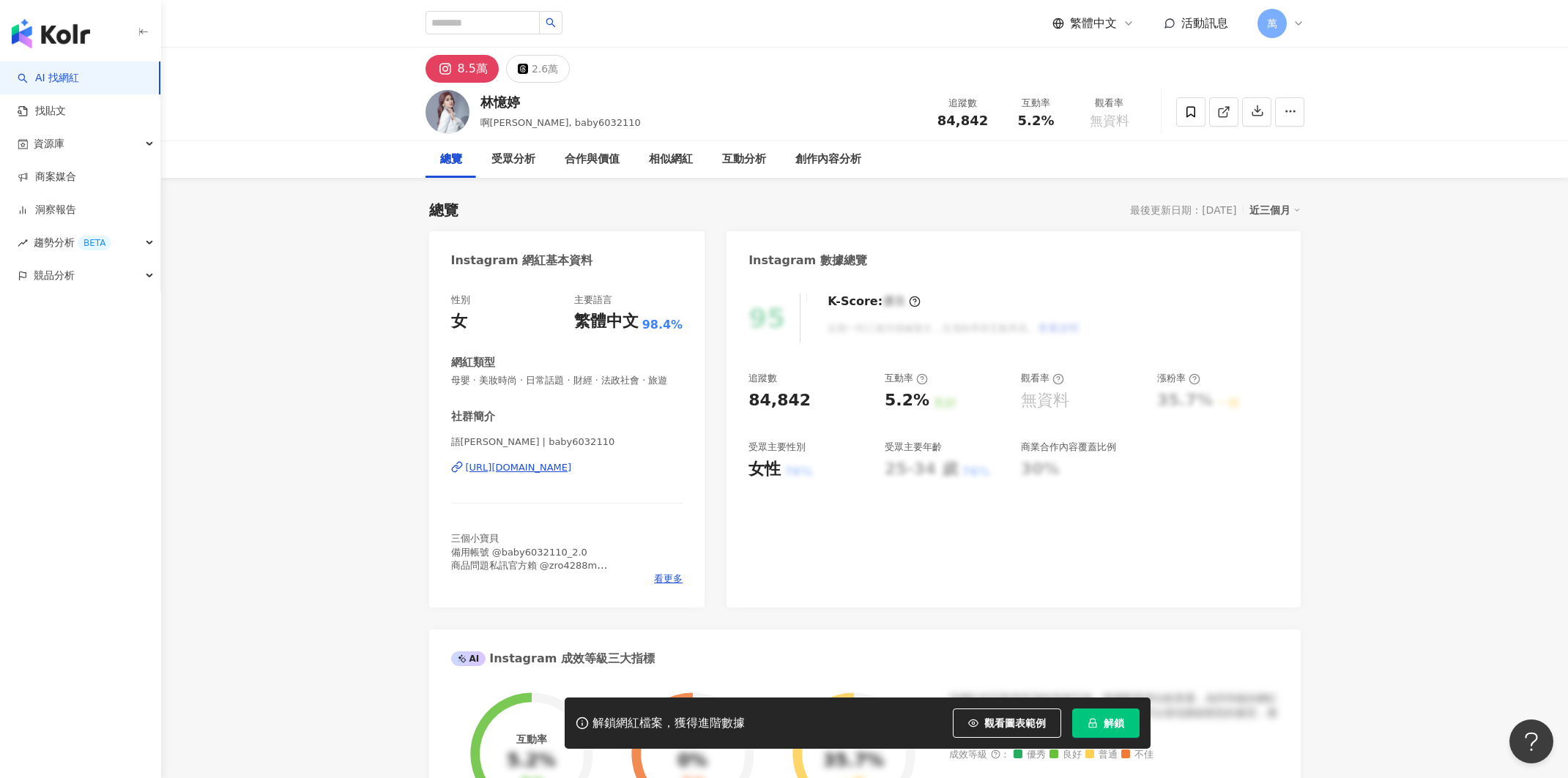
click at [569, 457] on div "語岑 林 | baby6032110 https://www.instagram.com/baby6032110/" at bounding box center [567, 478] width 232 height 86
click at [572, 461] on div "https://www.instagram.com/baby6032110/" at bounding box center [518, 468] width 106 height 13
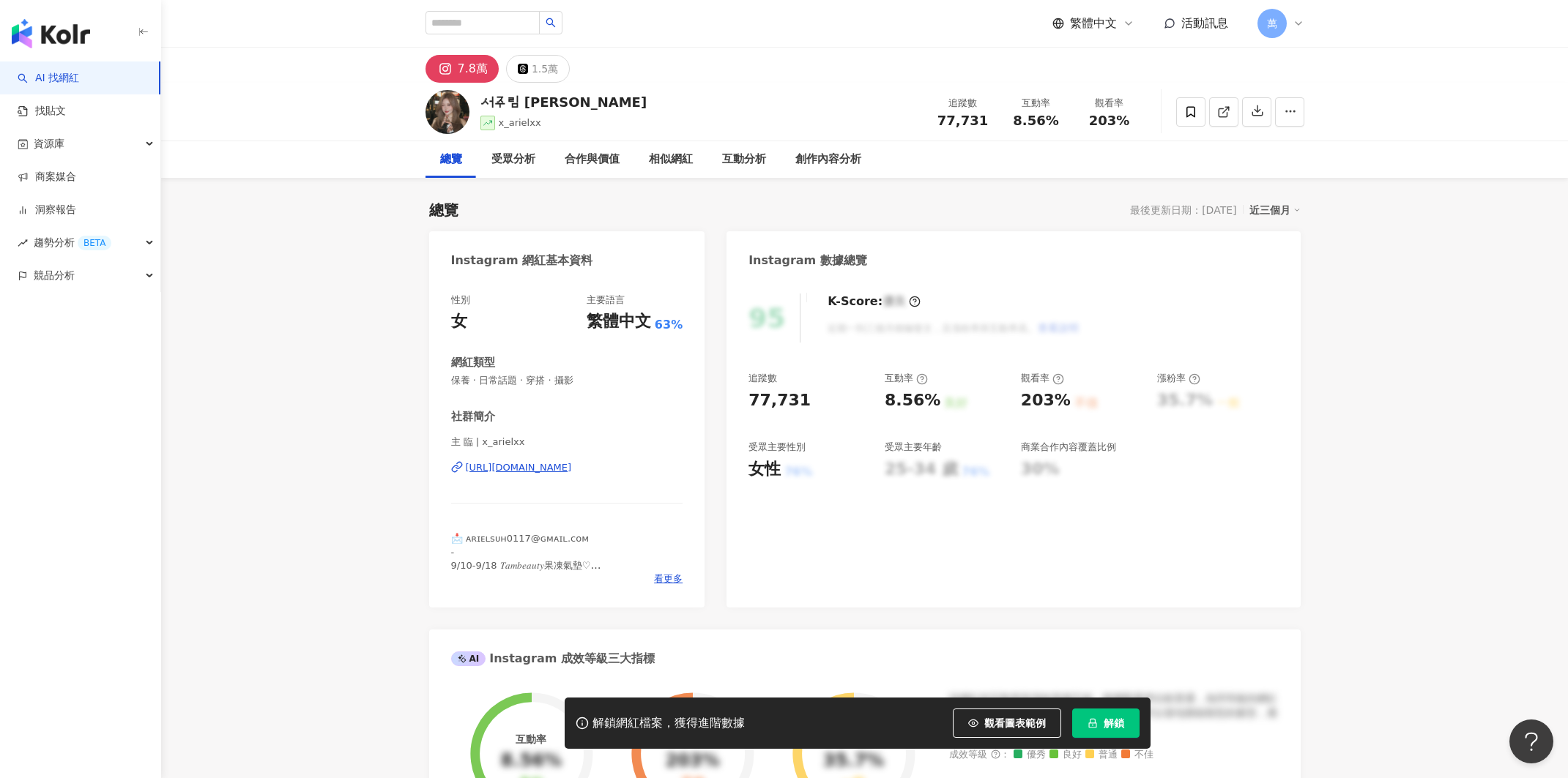
click at [532, 459] on div "主 臨 | x_arielxx [URL][DOMAIN_NAME]" at bounding box center [567, 478] width 232 height 86
click at [532, 462] on div "[URL][DOMAIN_NAME]" at bounding box center [518, 468] width 106 height 13
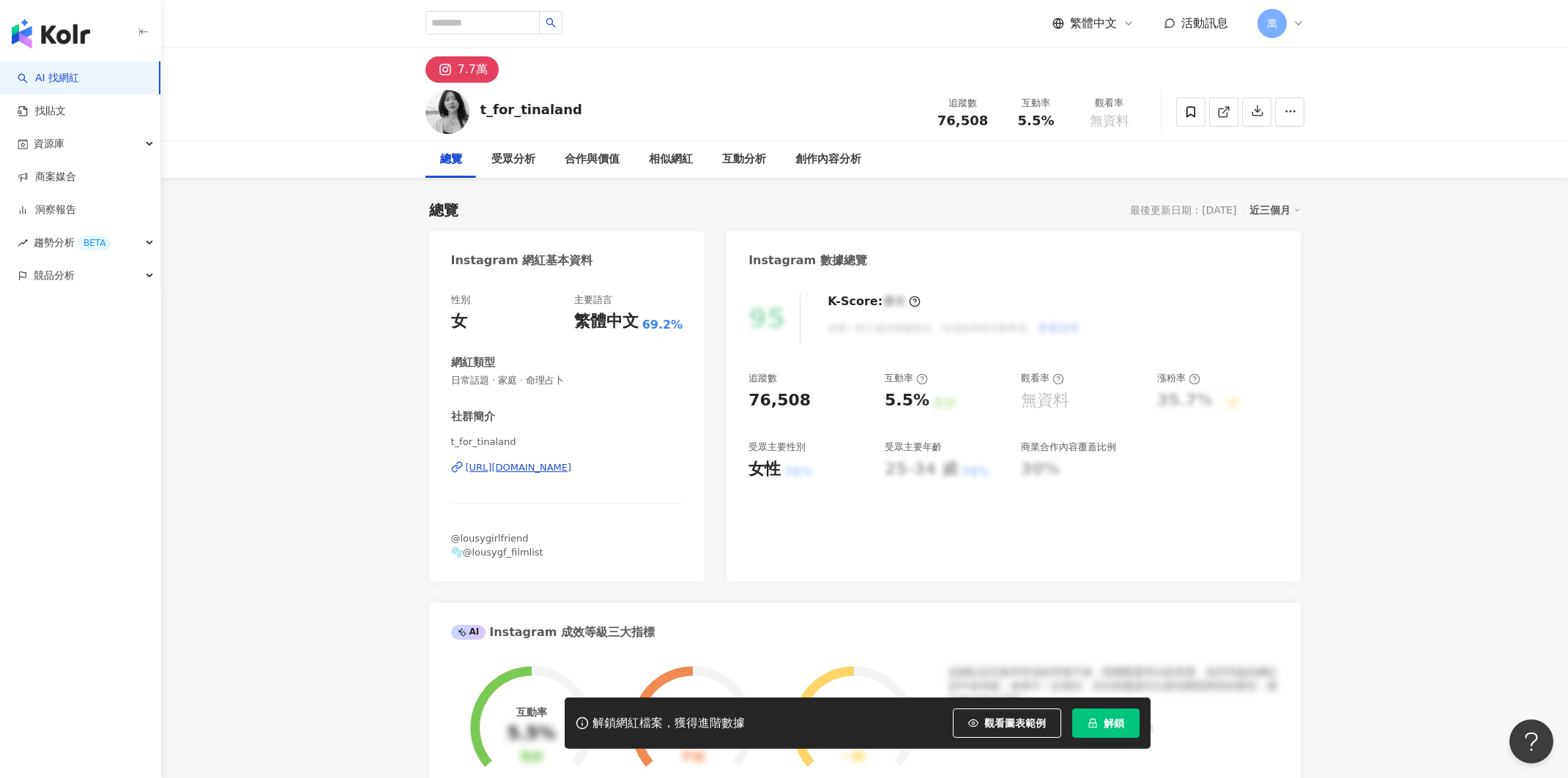
click at [572, 463] on div "https://www.instagram.com/t_for_tinaland/" at bounding box center [518, 468] width 106 height 13
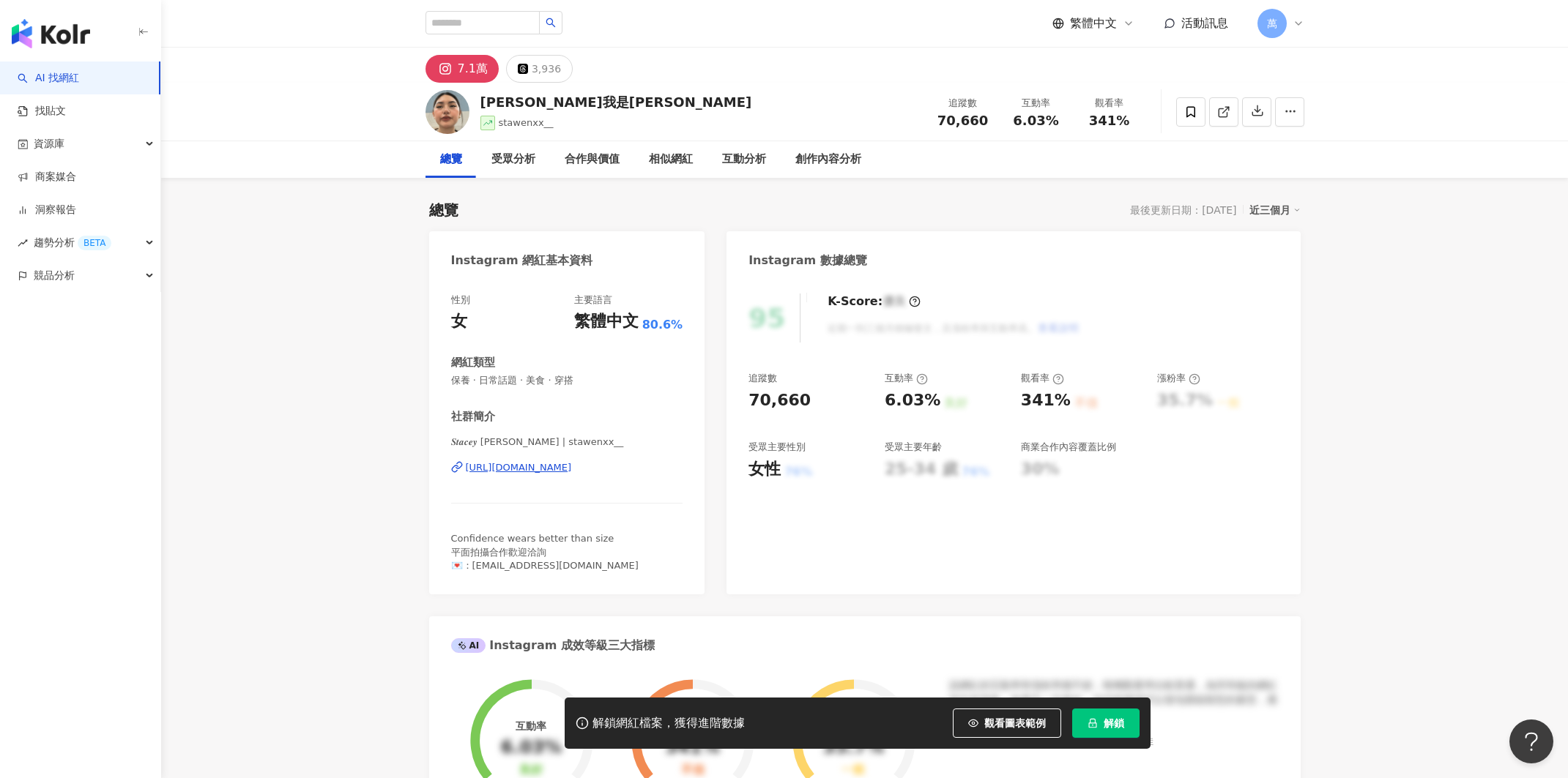
click at [539, 473] on div "https://www.instagram.com/stawenxx__/" at bounding box center [518, 468] width 106 height 13
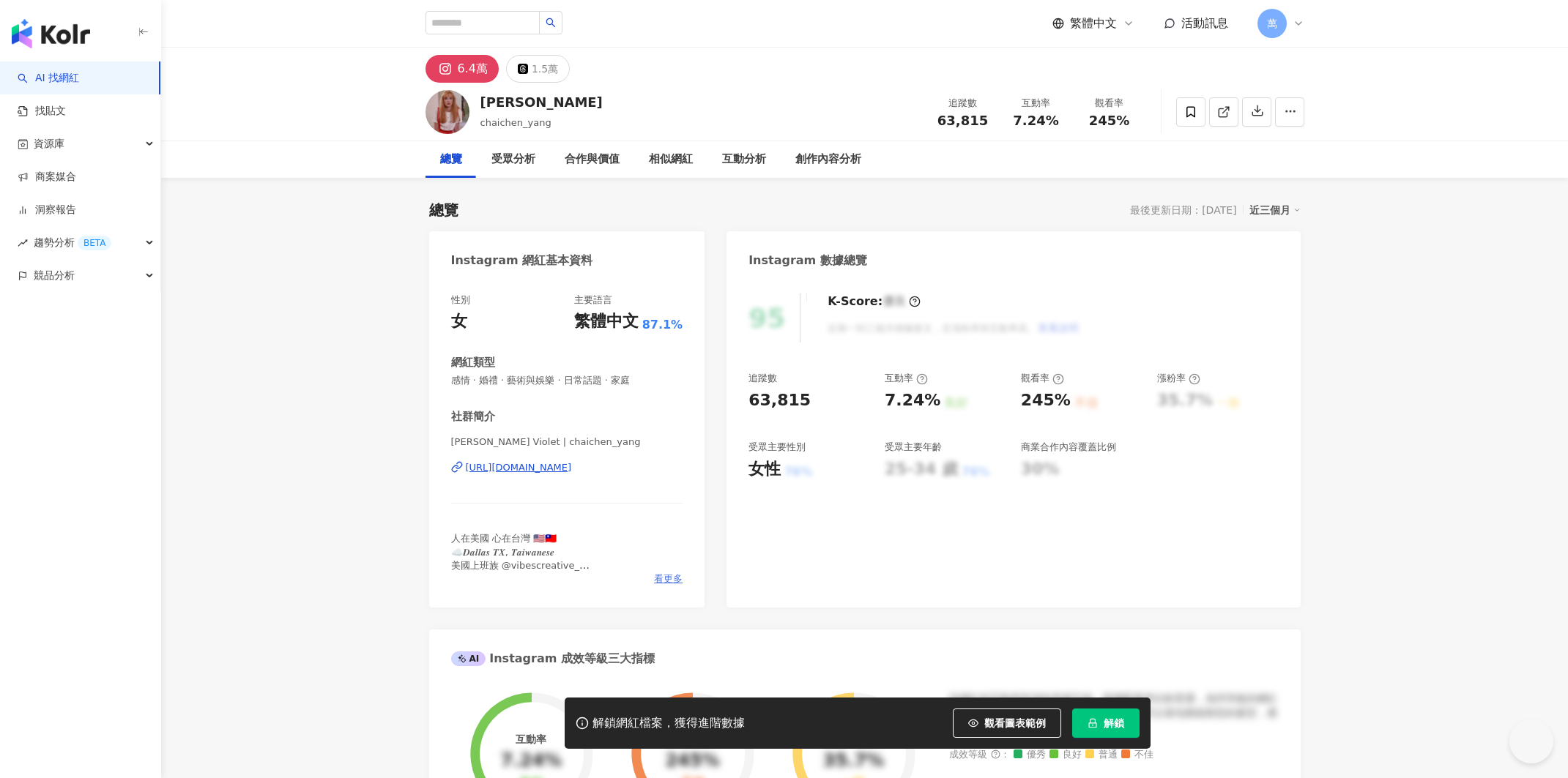
click at [661, 574] on span "看更多" at bounding box center [668, 578] width 28 height 13
click at [572, 467] on div "https://www.instagram.com/chaichen_yang/" at bounding box center [518, 468] width 106 height 13
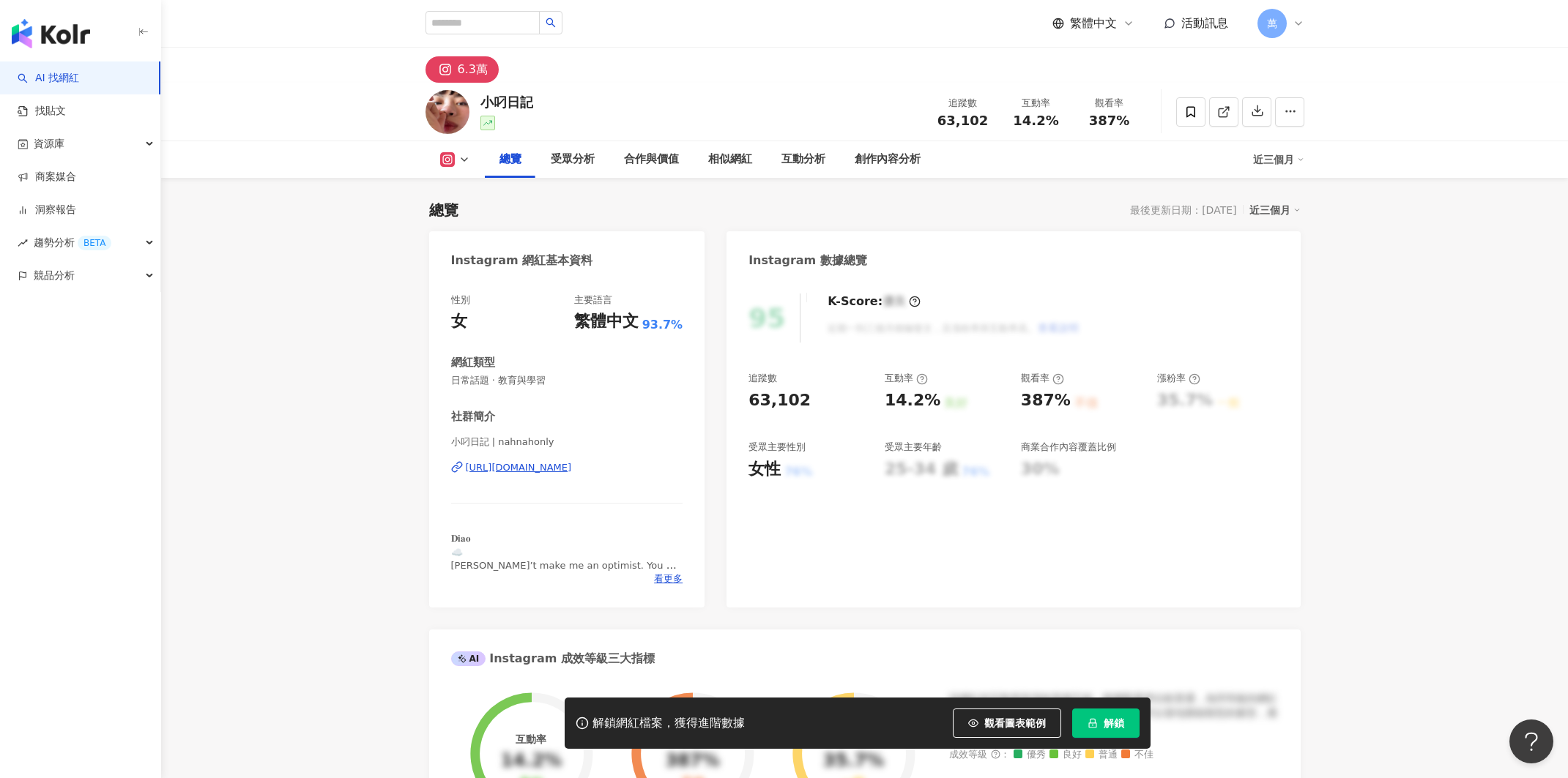
scroll to position [76, 0]
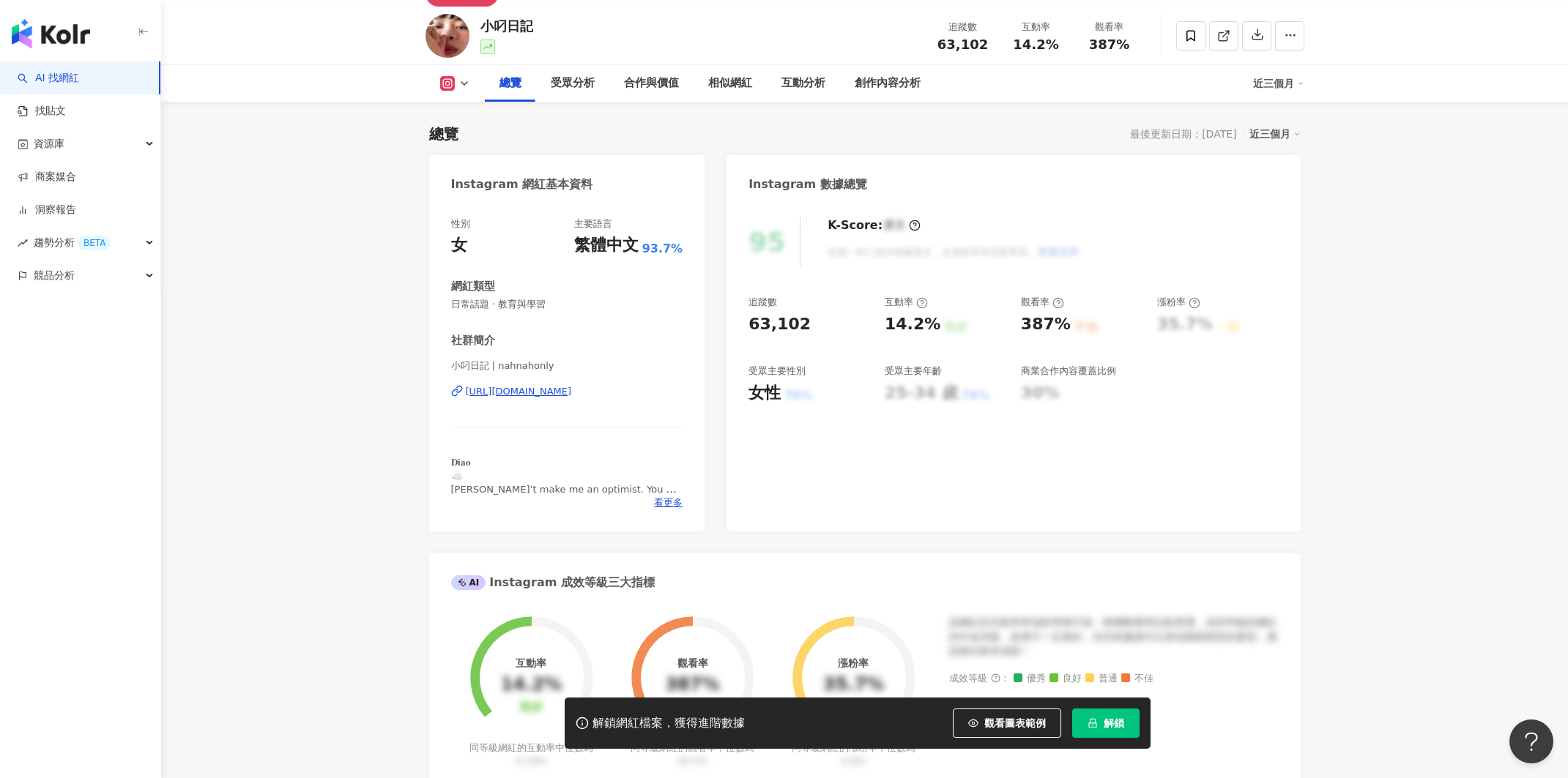
click at [572, 398] on div "https://www.instagram.com/nahnahonly/" at bounding box center [518, 391] width 106 height 13
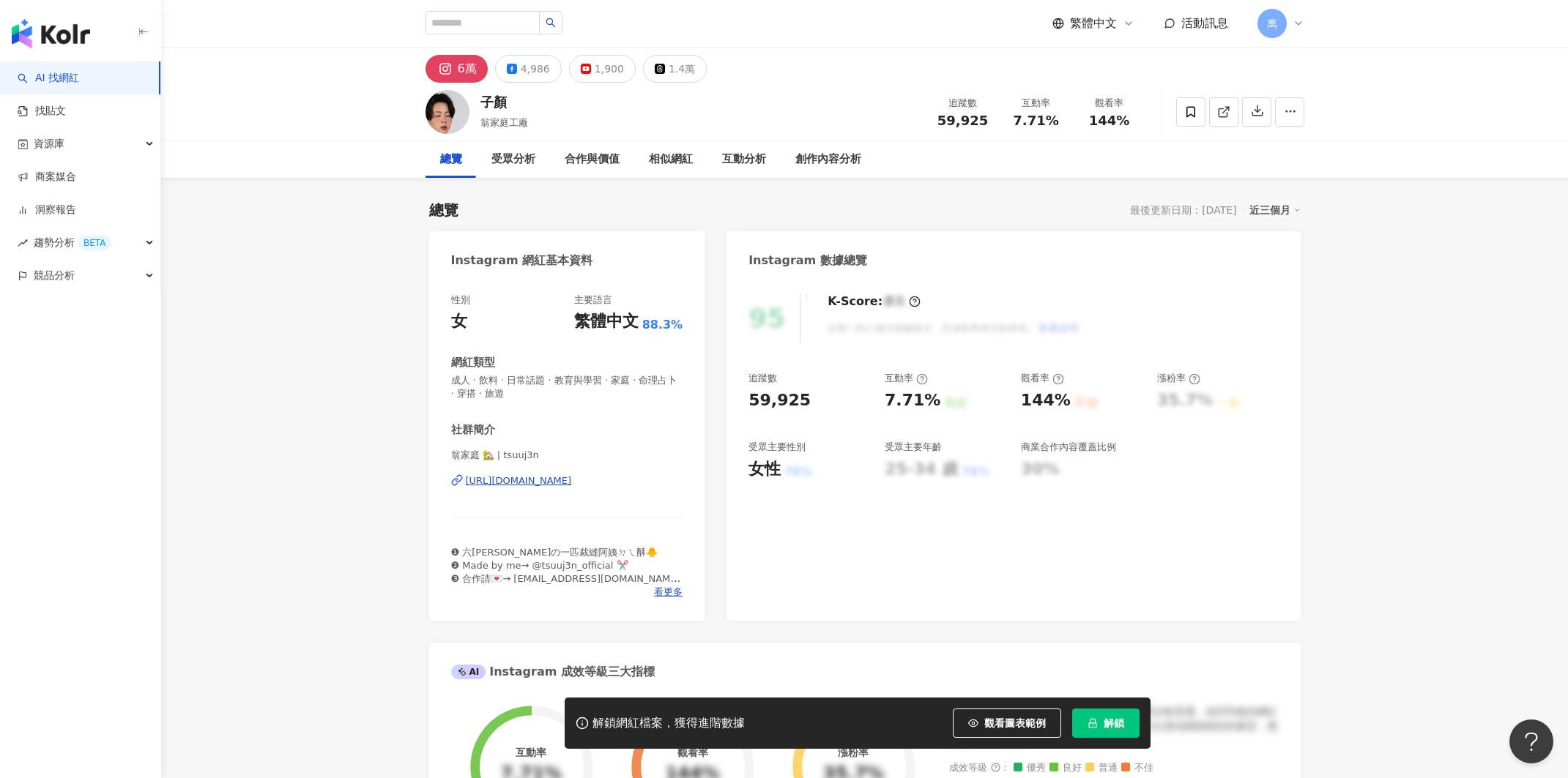
click at [544, 474] on div "https://www.instagram.com/tsuuj3n/" at bounding box center [518, 480] width 106 height 13
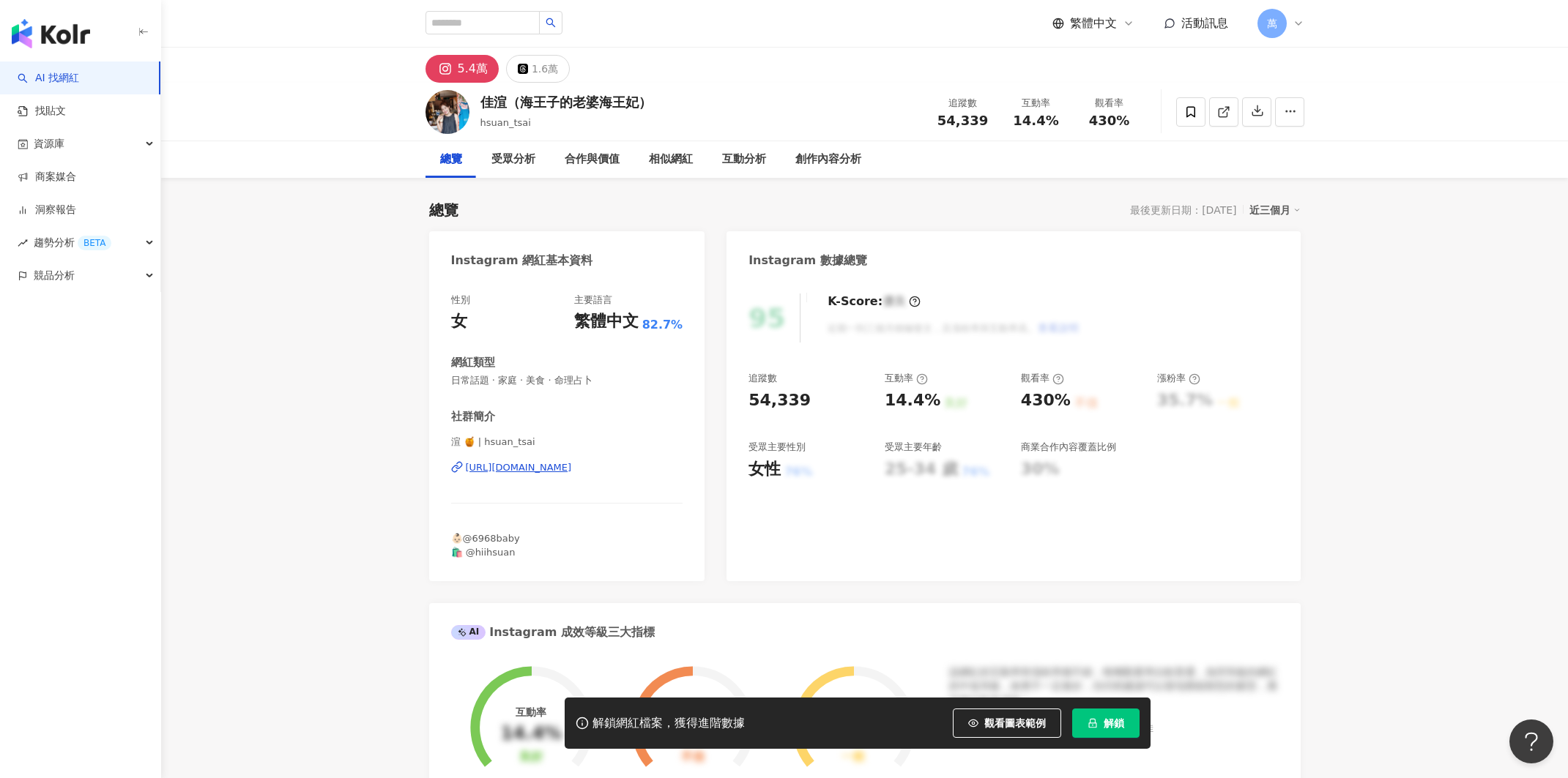
click at [551, 467] on div "[URL][DOMAIN_NAME]" at bounding box center [518, 468] width 106 height 13
click at [552, 465] on div "https://www.instagram.com/hsuan_tsai/" at bounding box center [518, 468] width 106 height 13
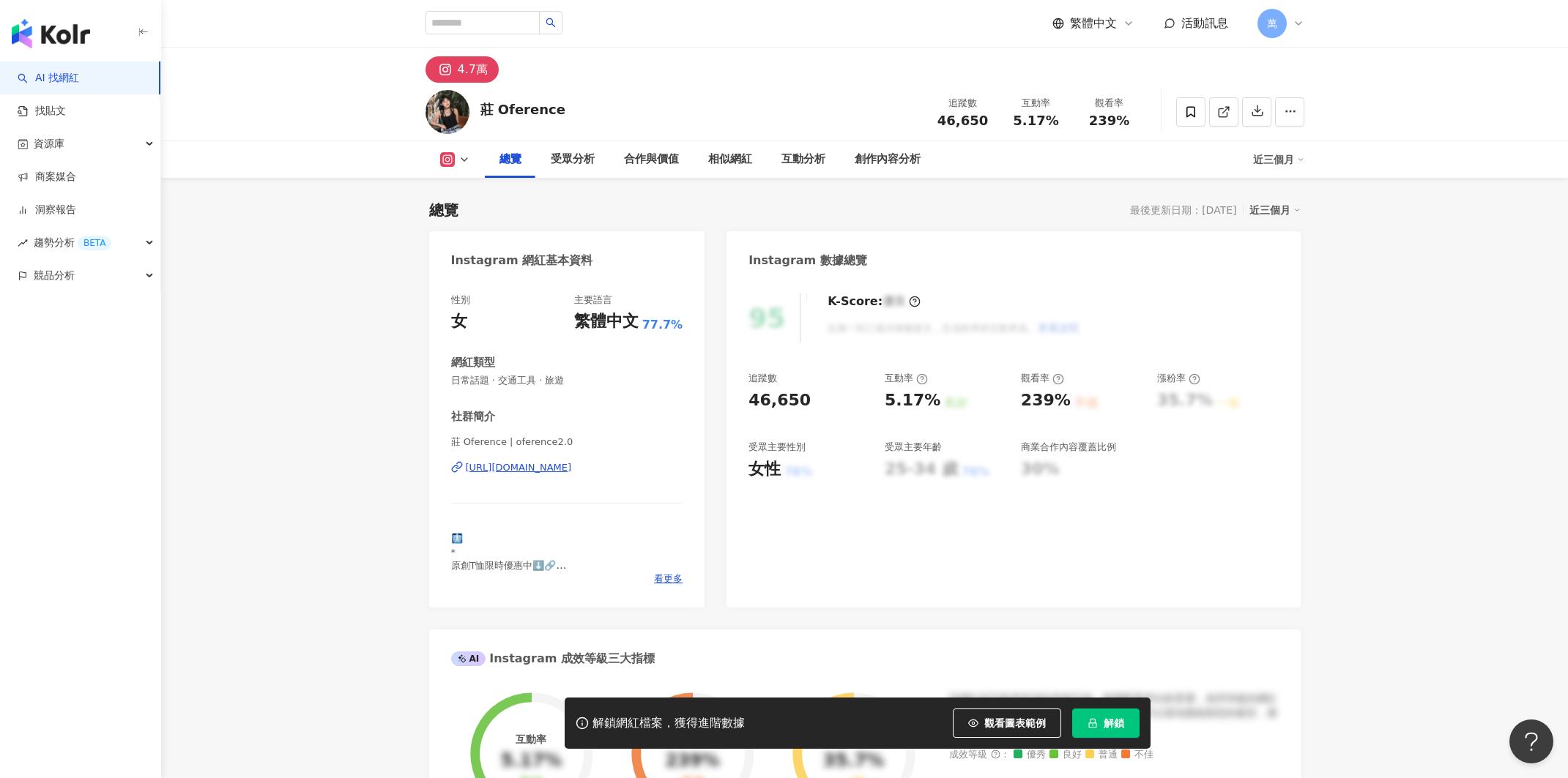
scroll to position [147, 0]
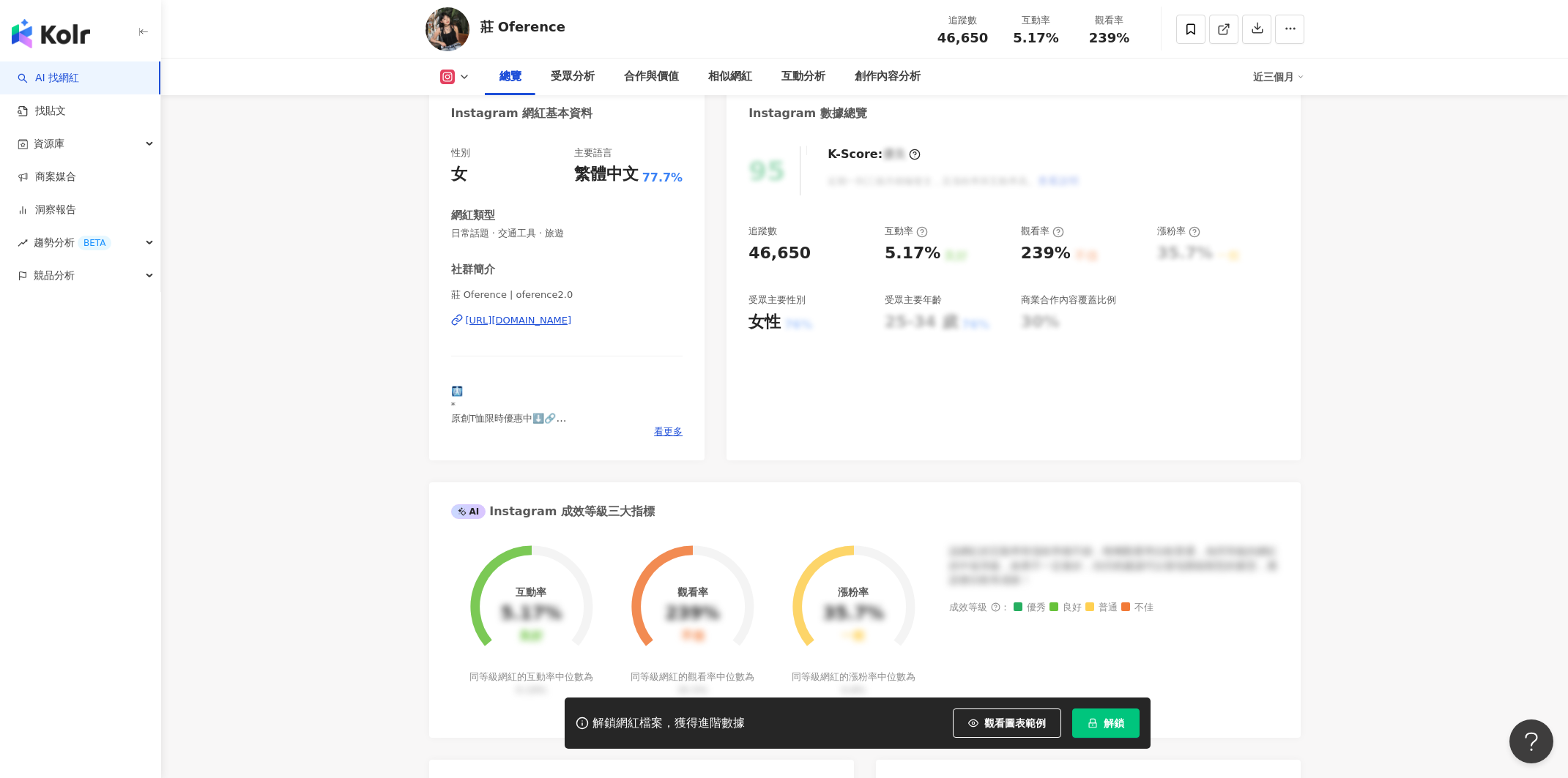
click at [524, 325] on div "https://www.instagram.com/oference2.0/" at bounding box center [518, 320] width 106 height 13
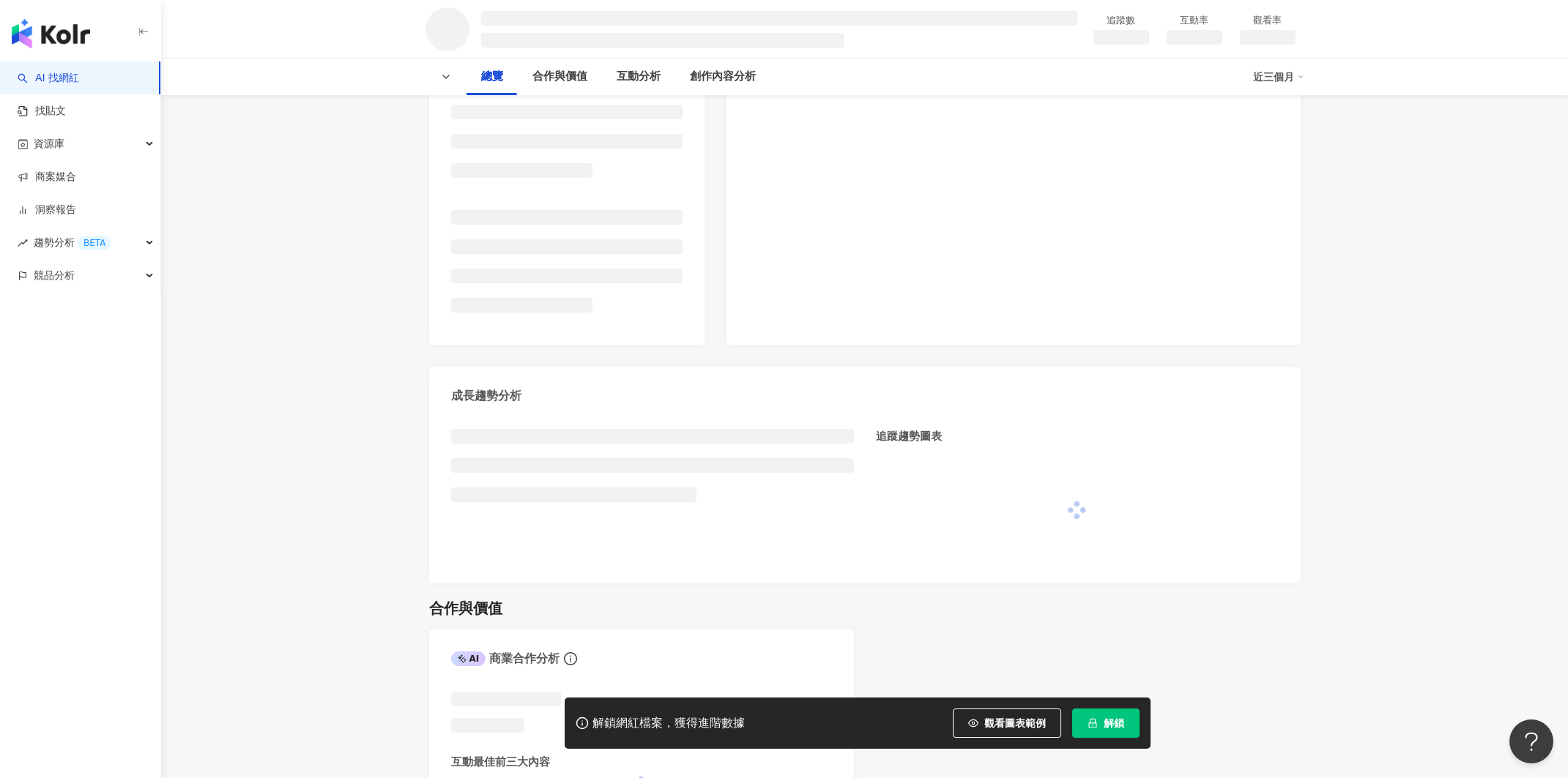
scroll to position [415, 0]
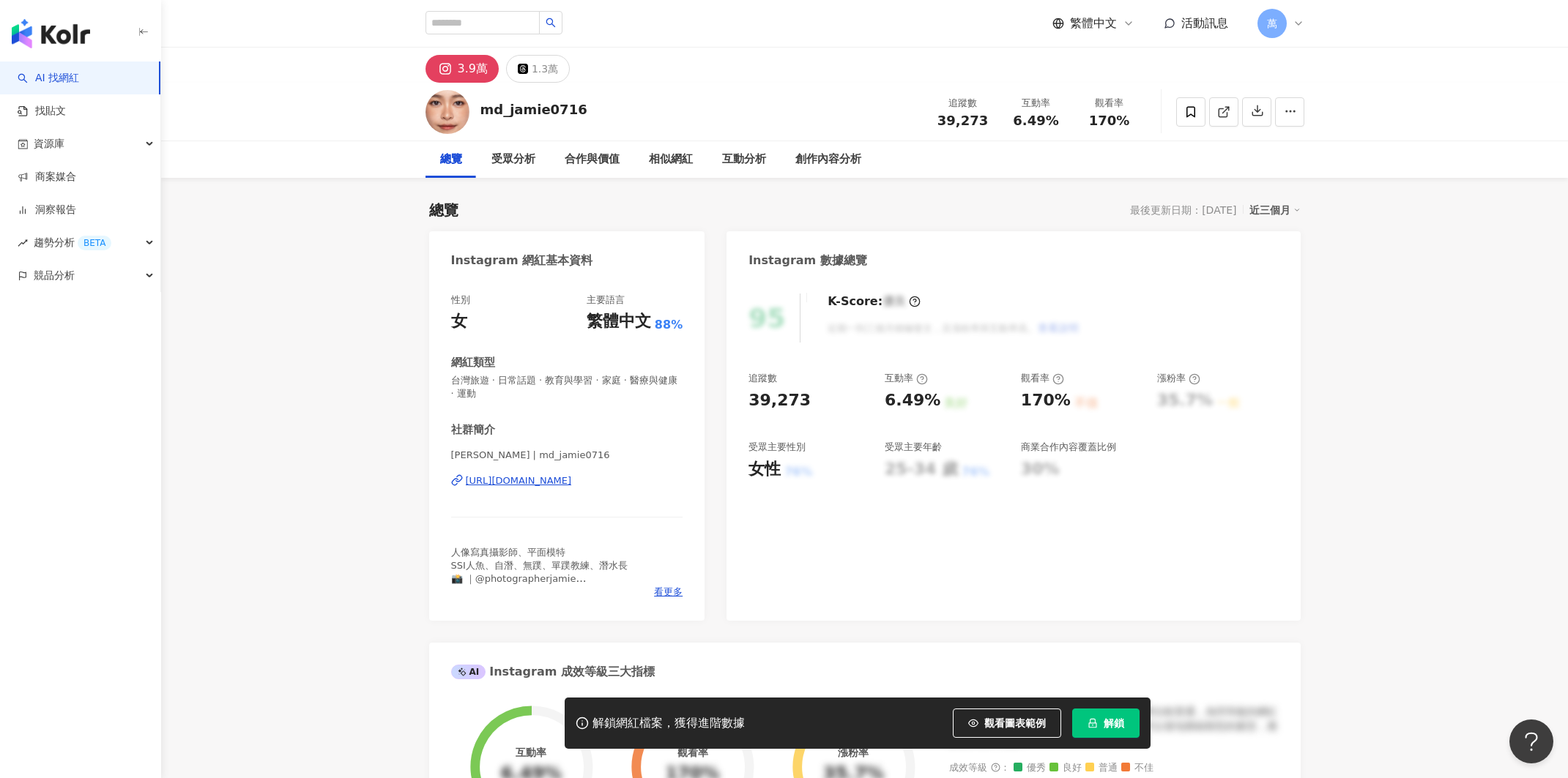
click at [572, 479] on div "https://www.instagram.com/md_jamie0716/" at bounding box center [518, 480] width 106 height 13
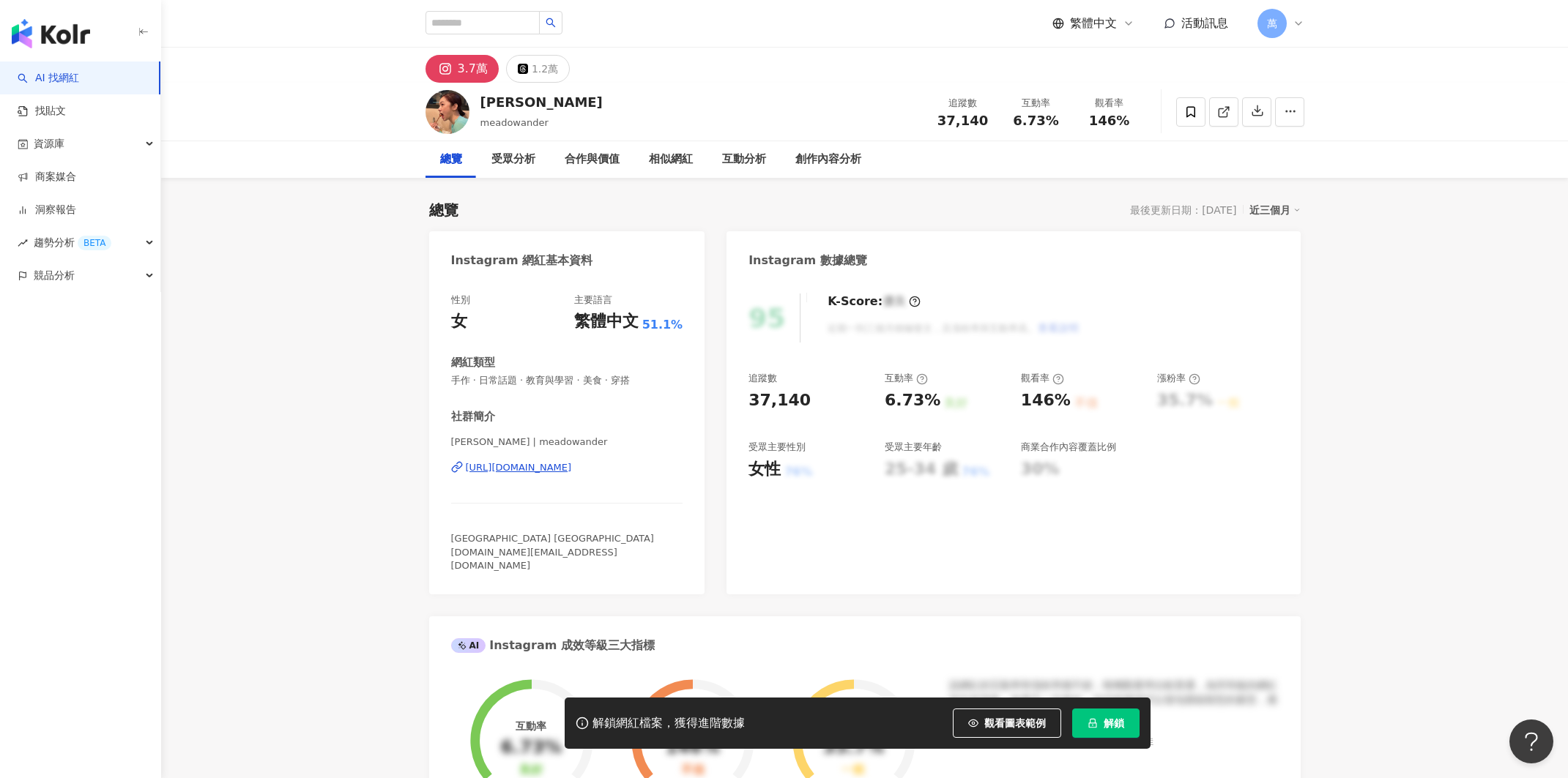
click at [572, 463] on div "[URL][DOMAIN_NAME]" at bounding box center [518, 468] width 106 height 13
